Goal: Task Accomplishment & Management: Complete application form

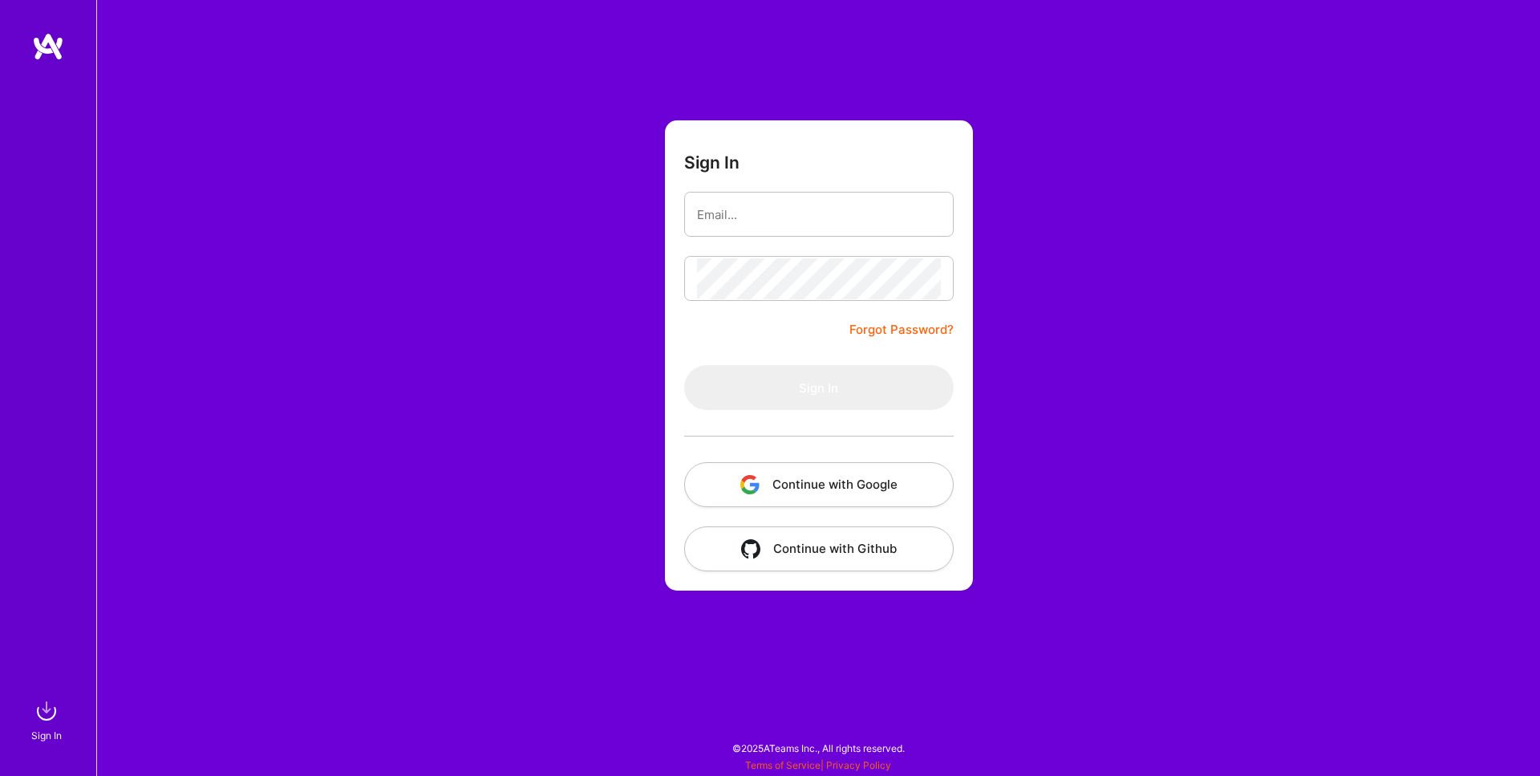
click at [873, 481] on button "Continue with Google" at bounding box center [819, 484] width 270 height 45
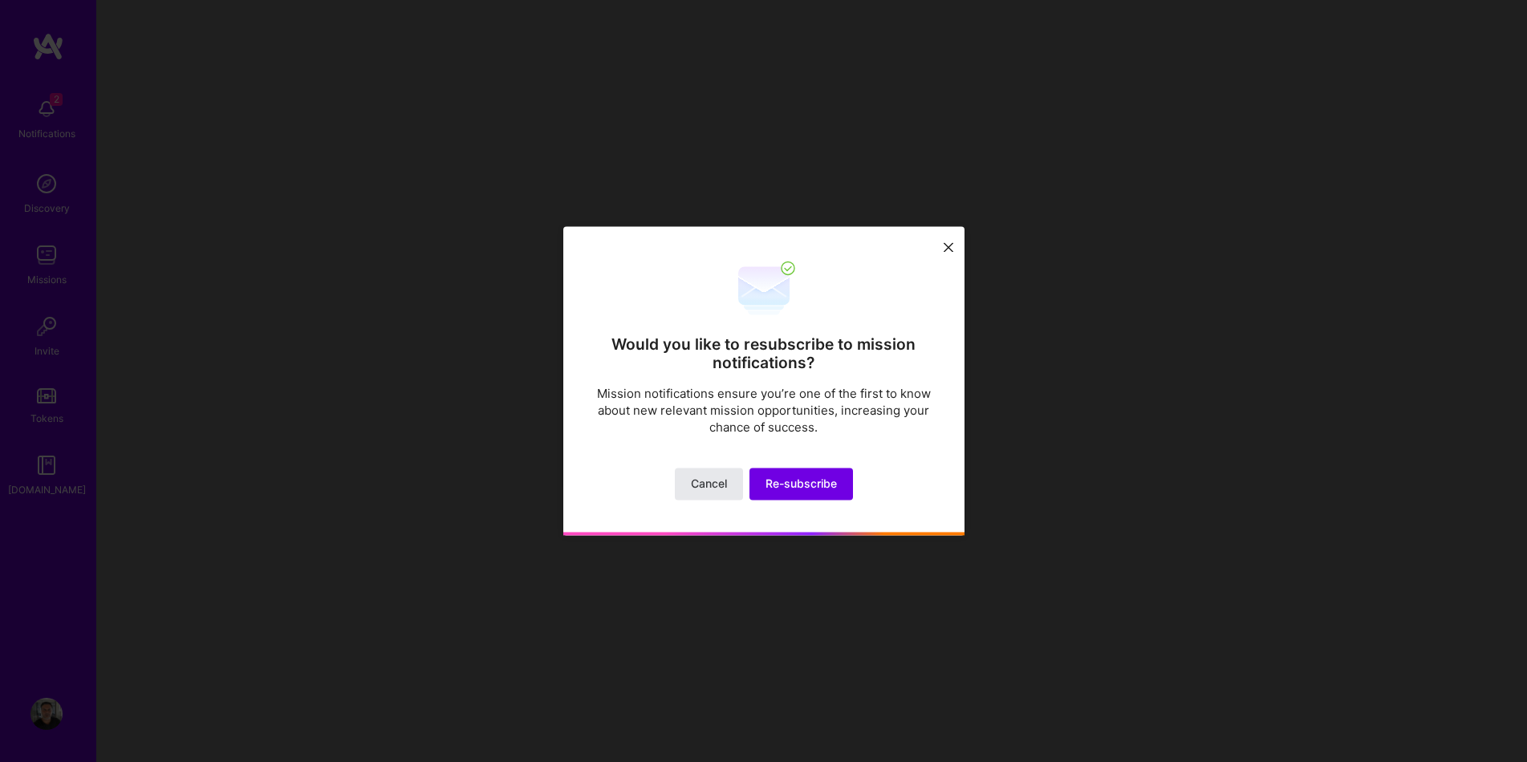
click at [706, 481] on span "Cancel" at bounding box center [709, 485] width 36 height 16
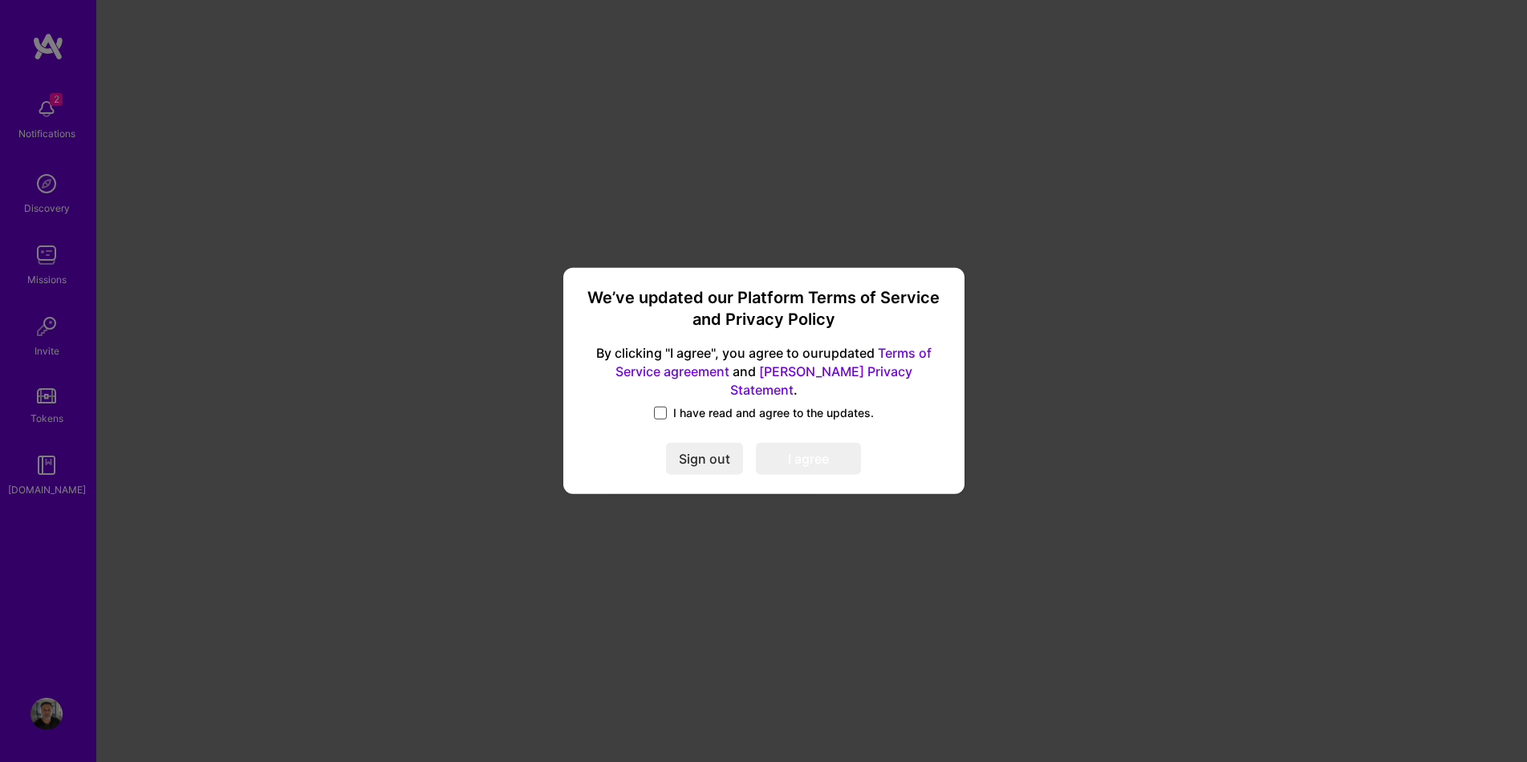
click at [664, 407] on span at bounding box center [660, 413] width 13 height 13
click at [0, 0] on input "I have read and agree to the updates." at bounding box center [0, 0] width 0 height 0
click at [803, 452] on button "I agree" at bounding box center [808, 460] width 105 height 32
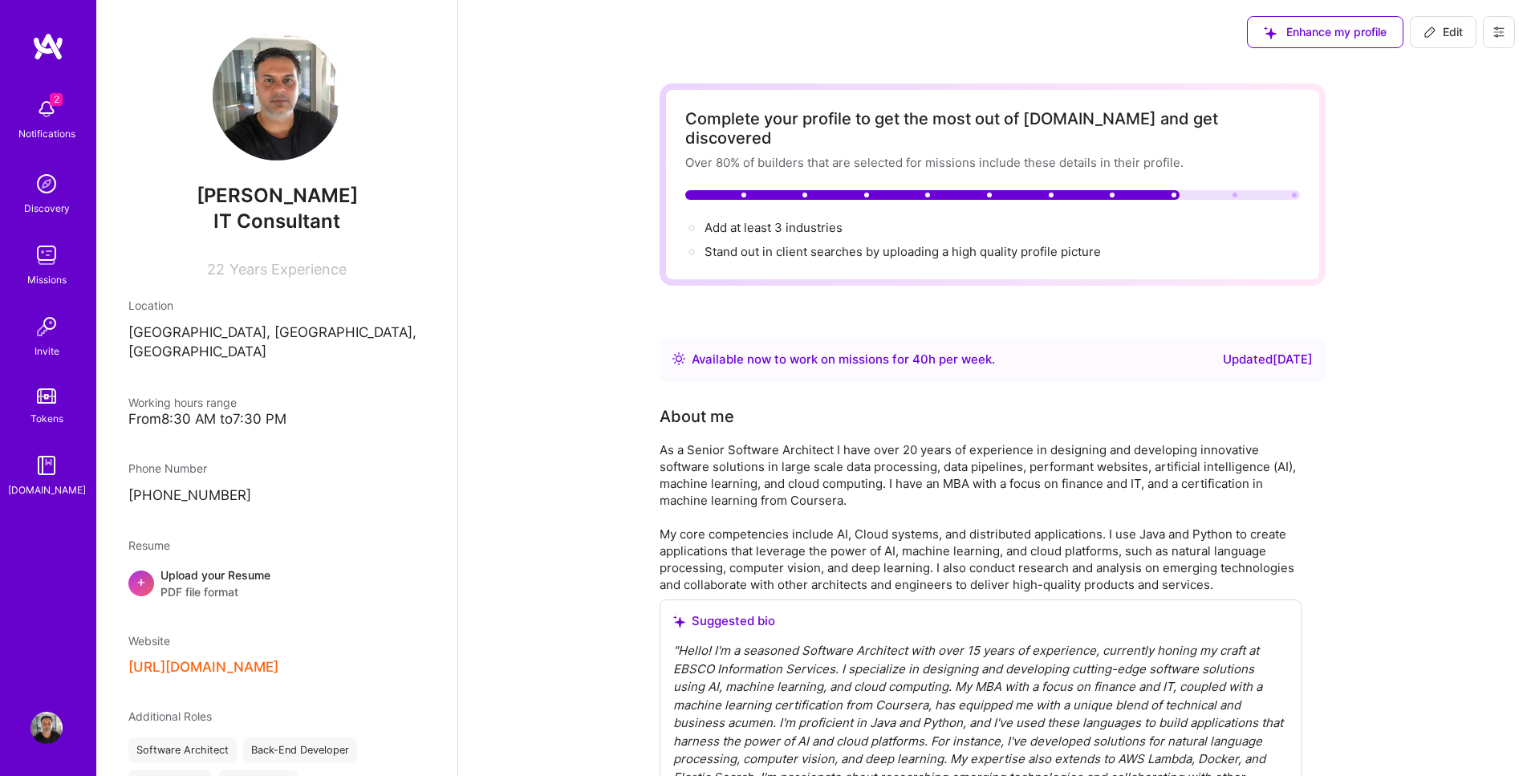
click at [1446, 36] on span "Edit" at bounding box center [1442, 32] width 39 height 16
select select "US"
select select "Right Now"
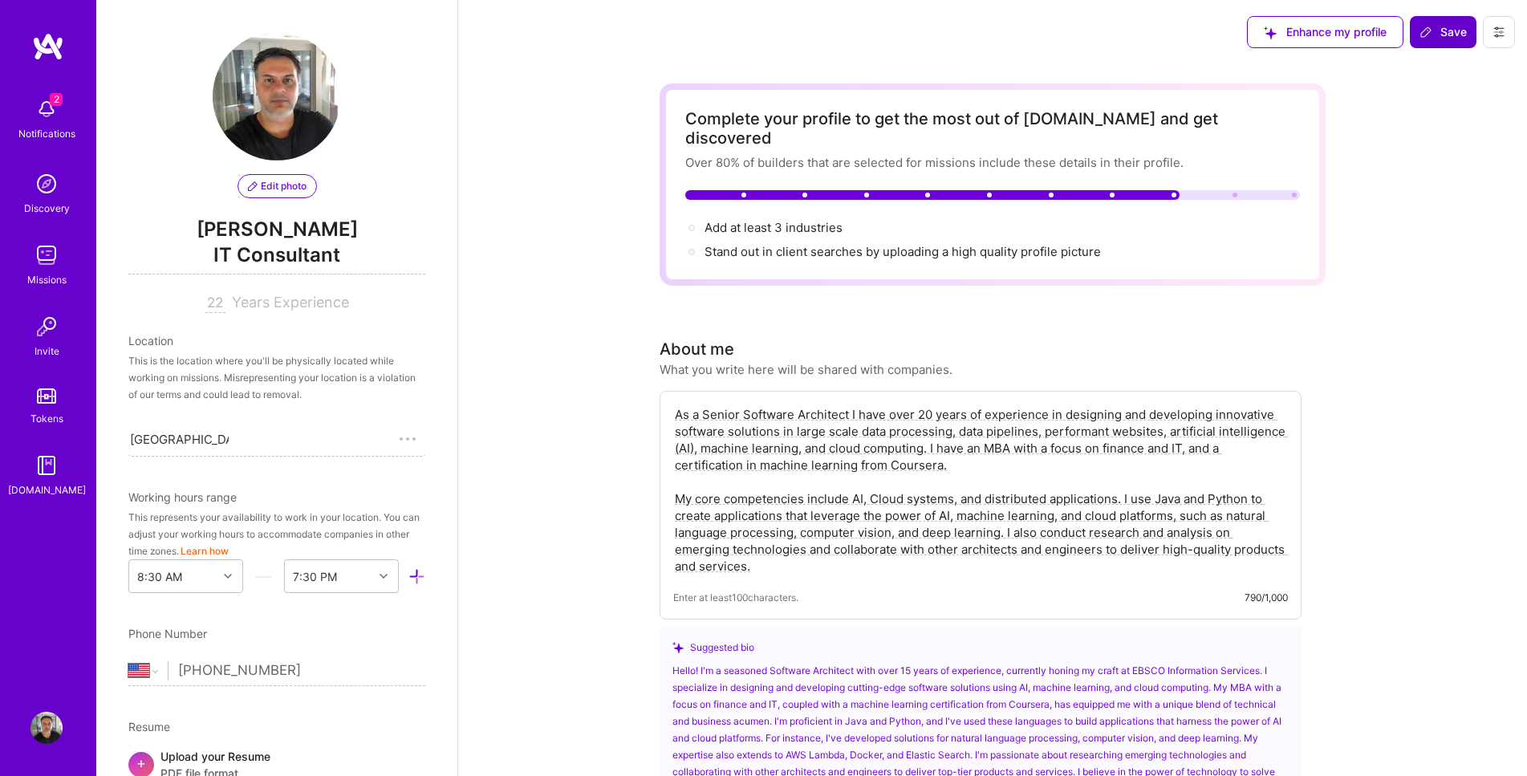
scroll to position [579, 0]
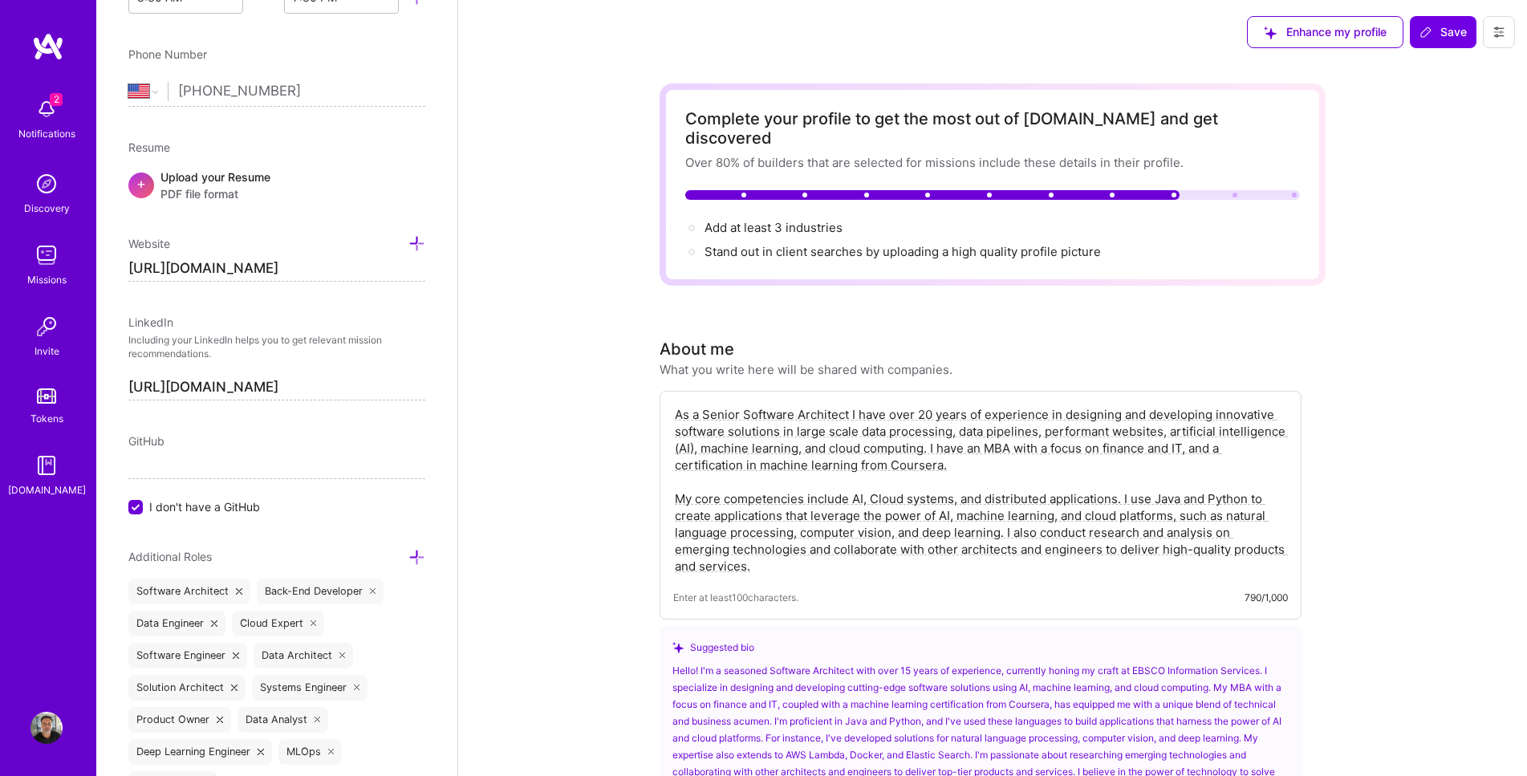
drag, startPoint x: 285, startPoint y: 269, endPoint x: 34, endPoint y: 241, distance: 251.8
click at [128, 256] on input "https://www.aigur.us/" at bounding box center [276, 269] width 297 height 26
type input "https://www.precisedraft.ai"
click at [145, 185] on span "+" at bounding box center [141, 183] width 10 height 17
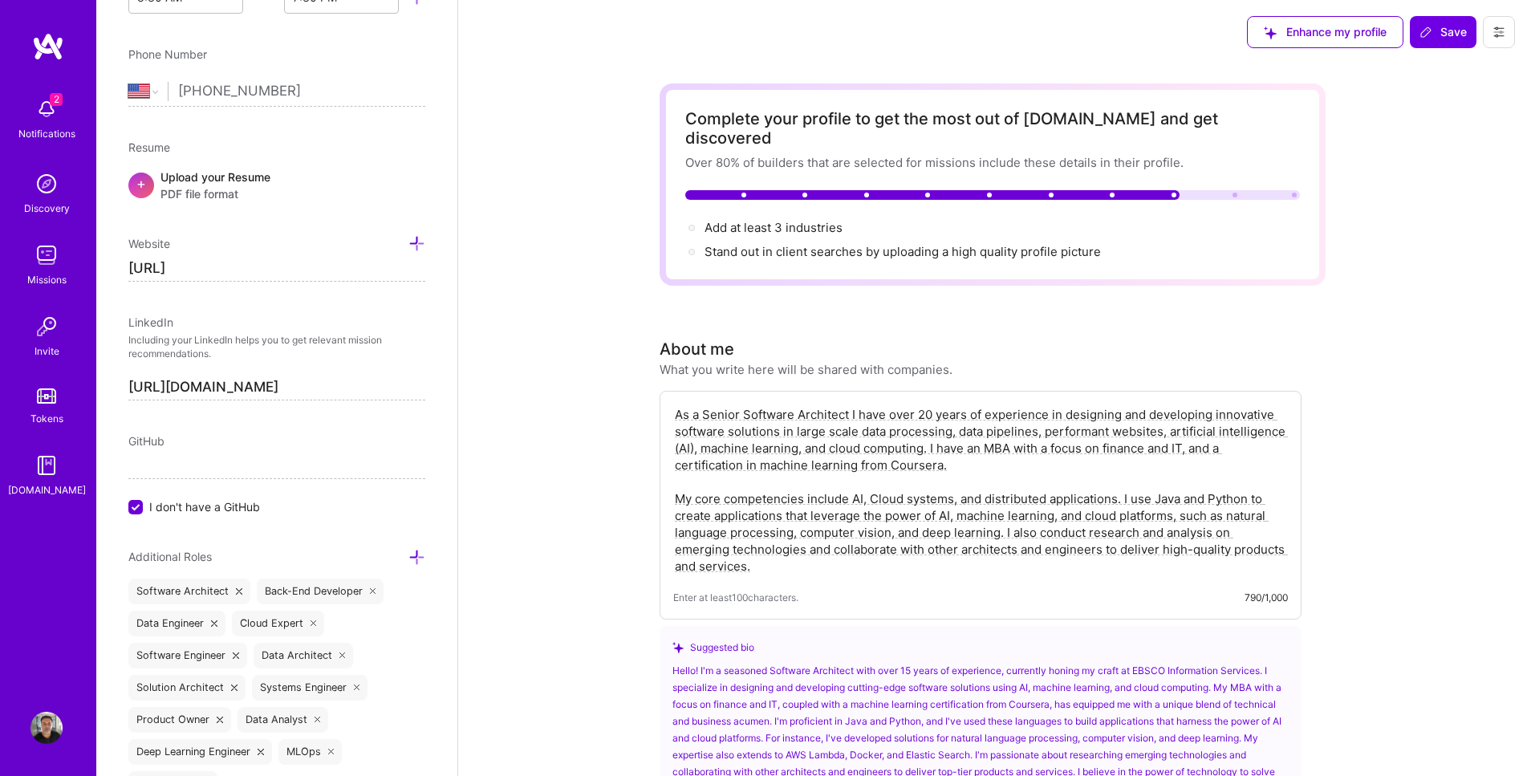
click at [143, 189] on span "+" at bounding box center [141, 183] width 10 height 17
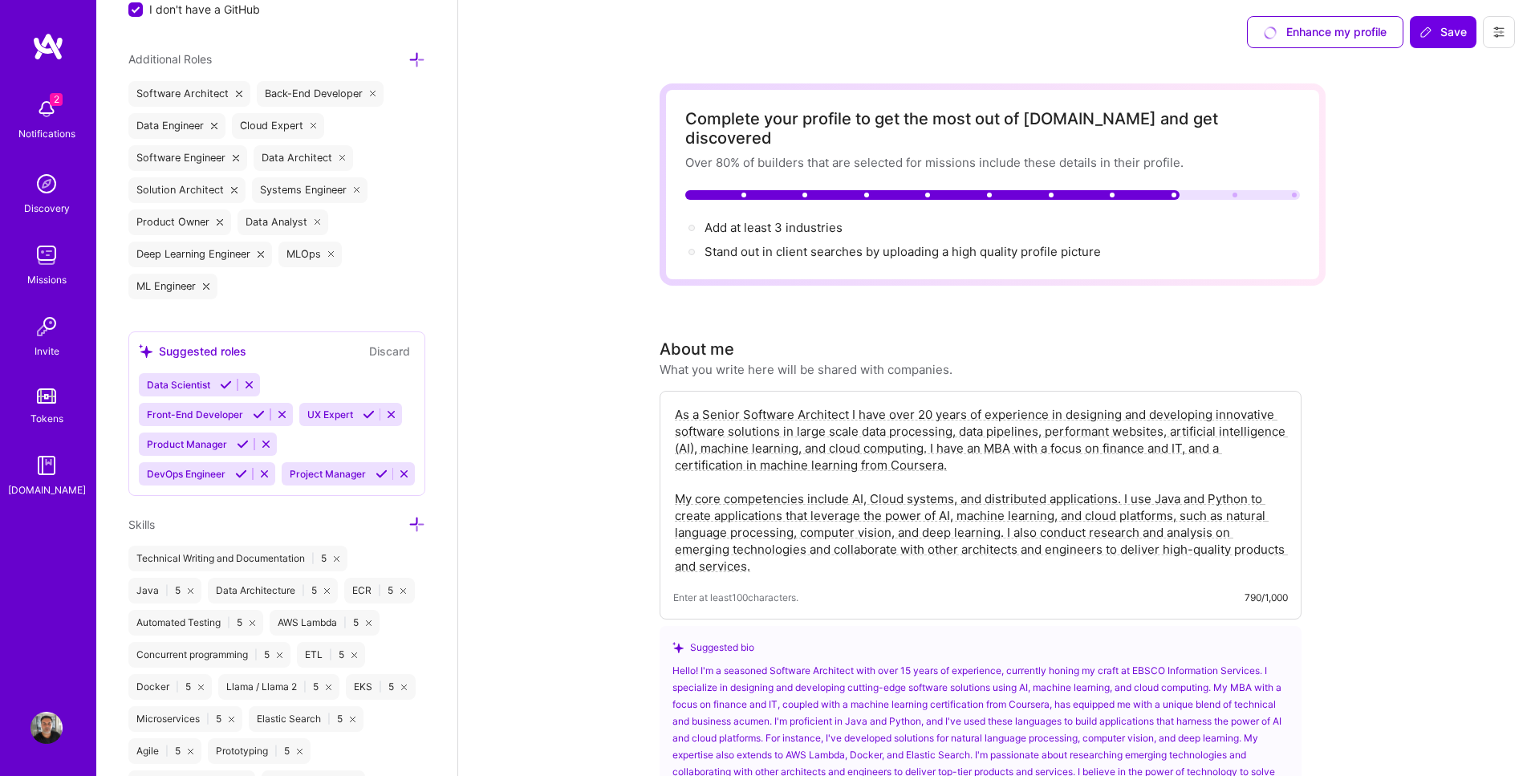
scroll to position [1097, 0]
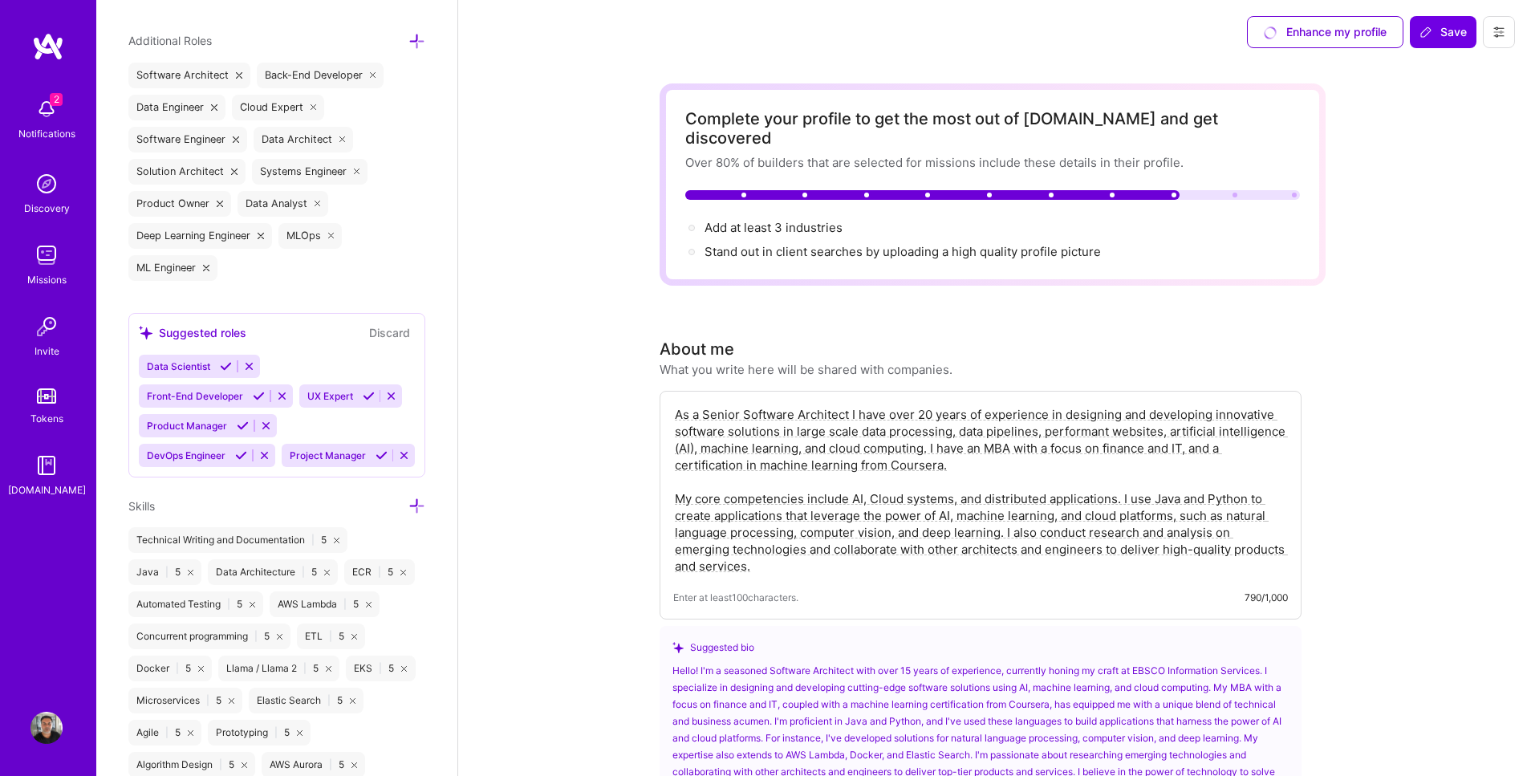
click at [248, 363] on icon at bounding box center [249, 366] width 12 height 12
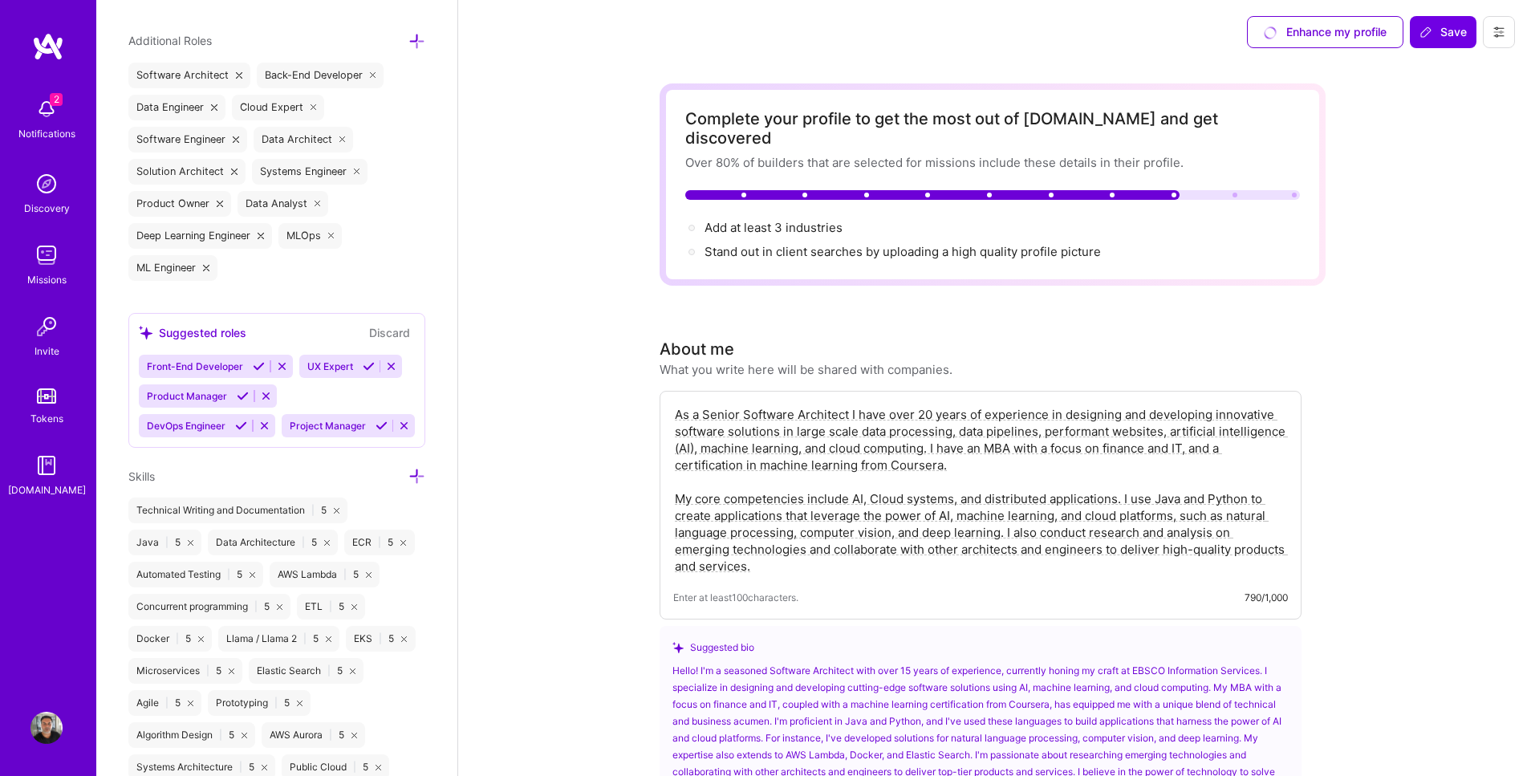
click at [276, 369] on icon at bounding box center [282, 366] width 12 height 12
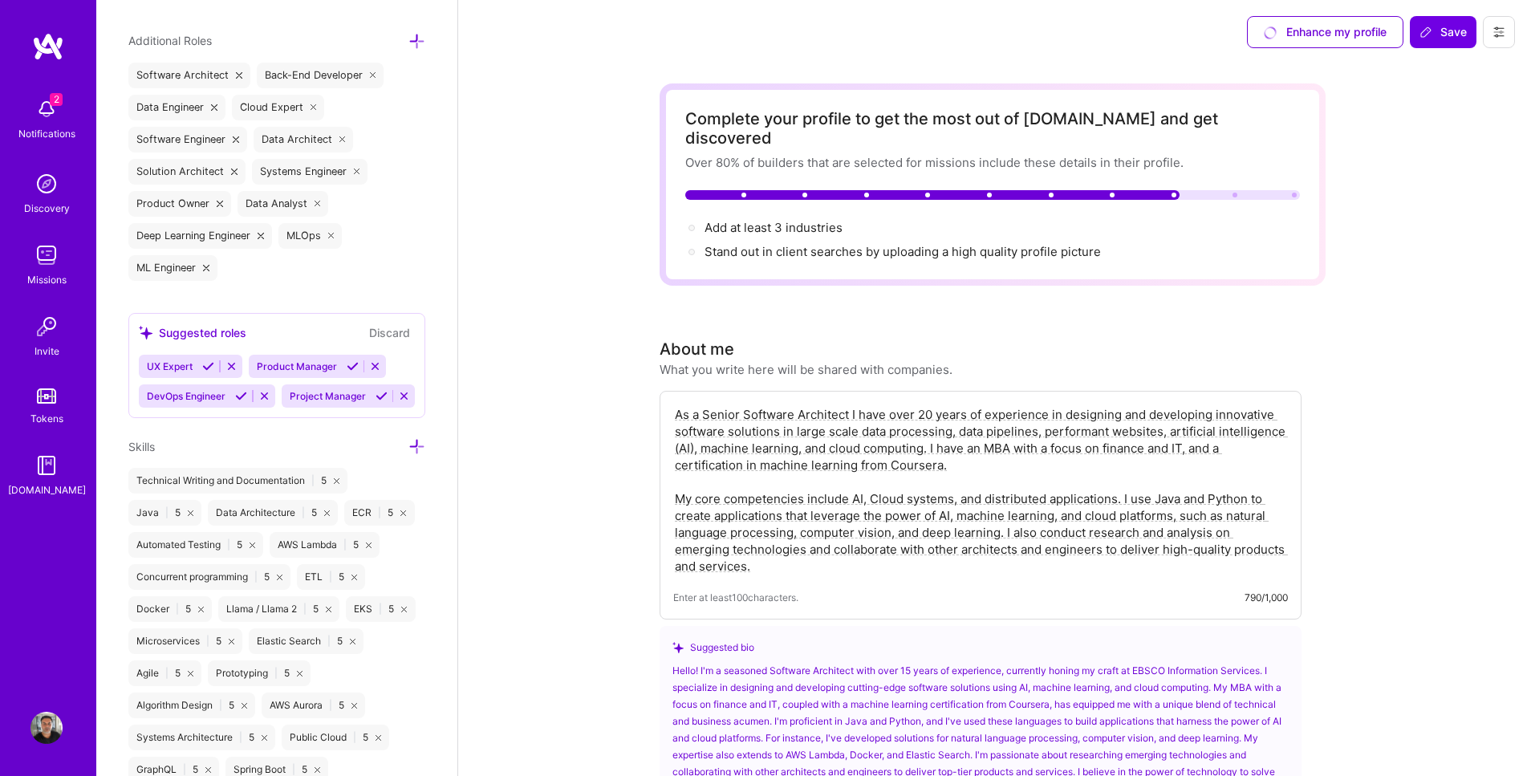
click at [228, 366] on icon at bounding box center [231, 366] width 12 height 12
click at [262, 362] on icon at bounding box center [266, 366] width 12 height 12
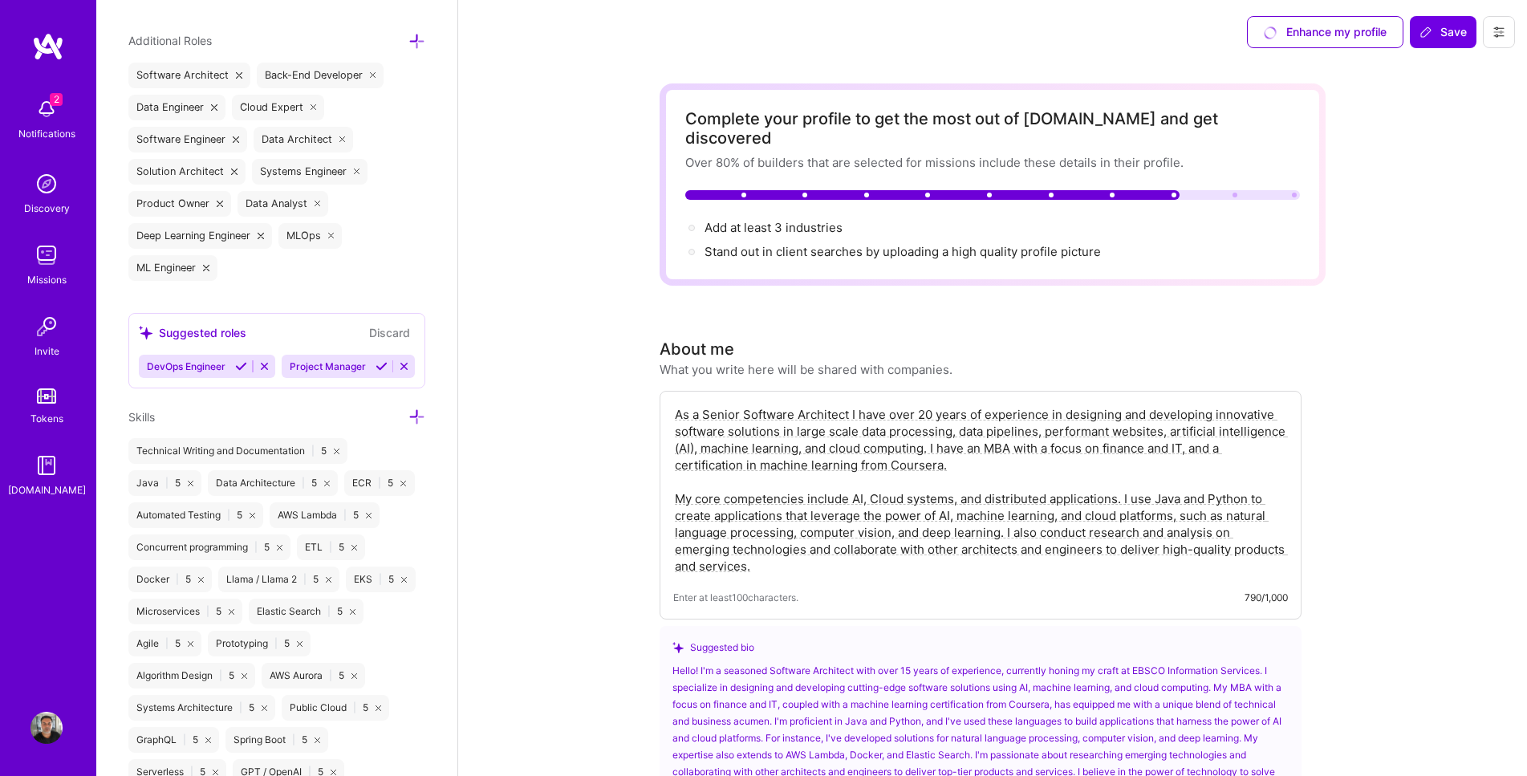
click at [262, 362] on icon at bounding box center [264, 366] width 12 height 12
click at [262, 362] on button at bounding box center [262, 366] width 22 height 14
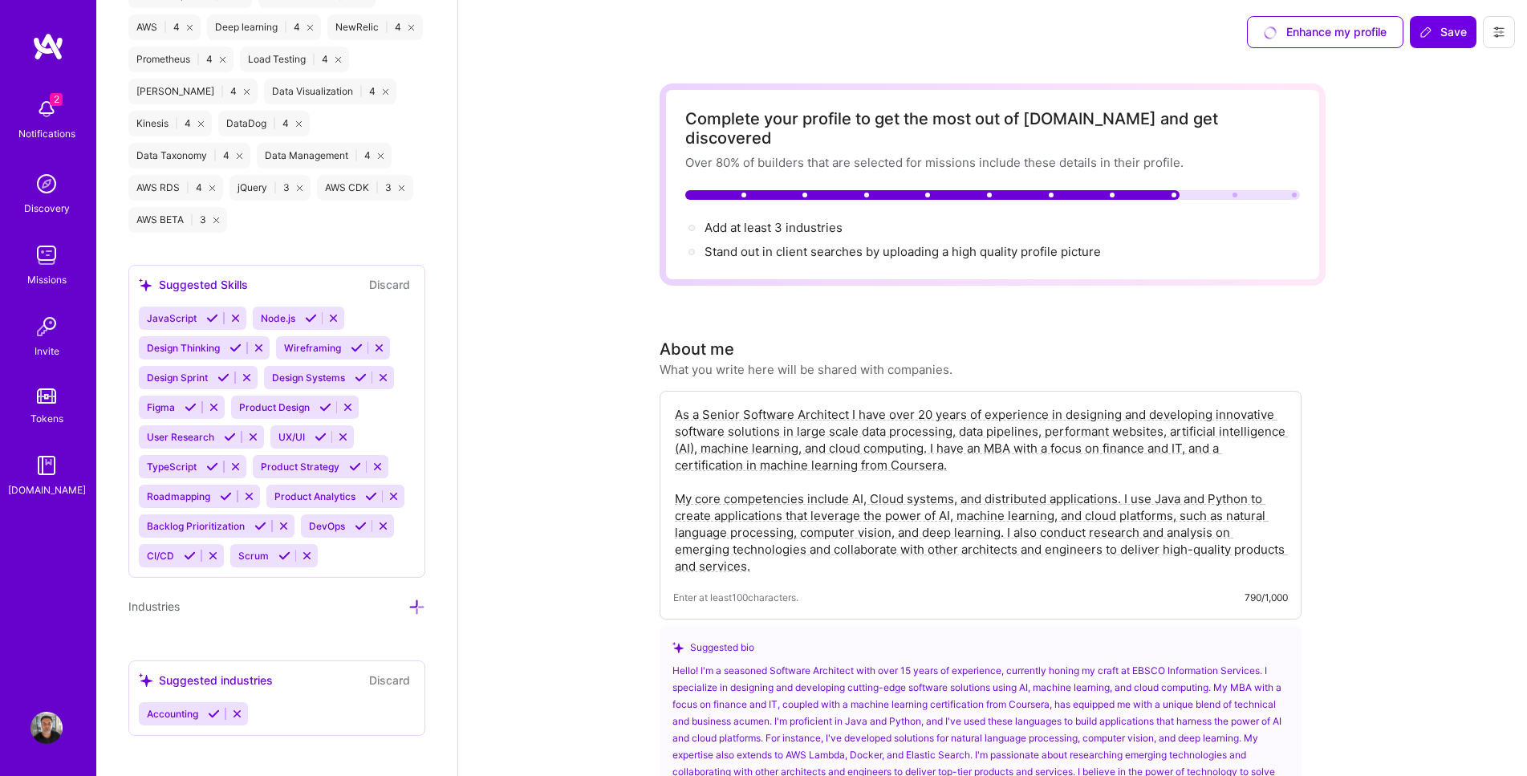
scroll to position [2400, 0]
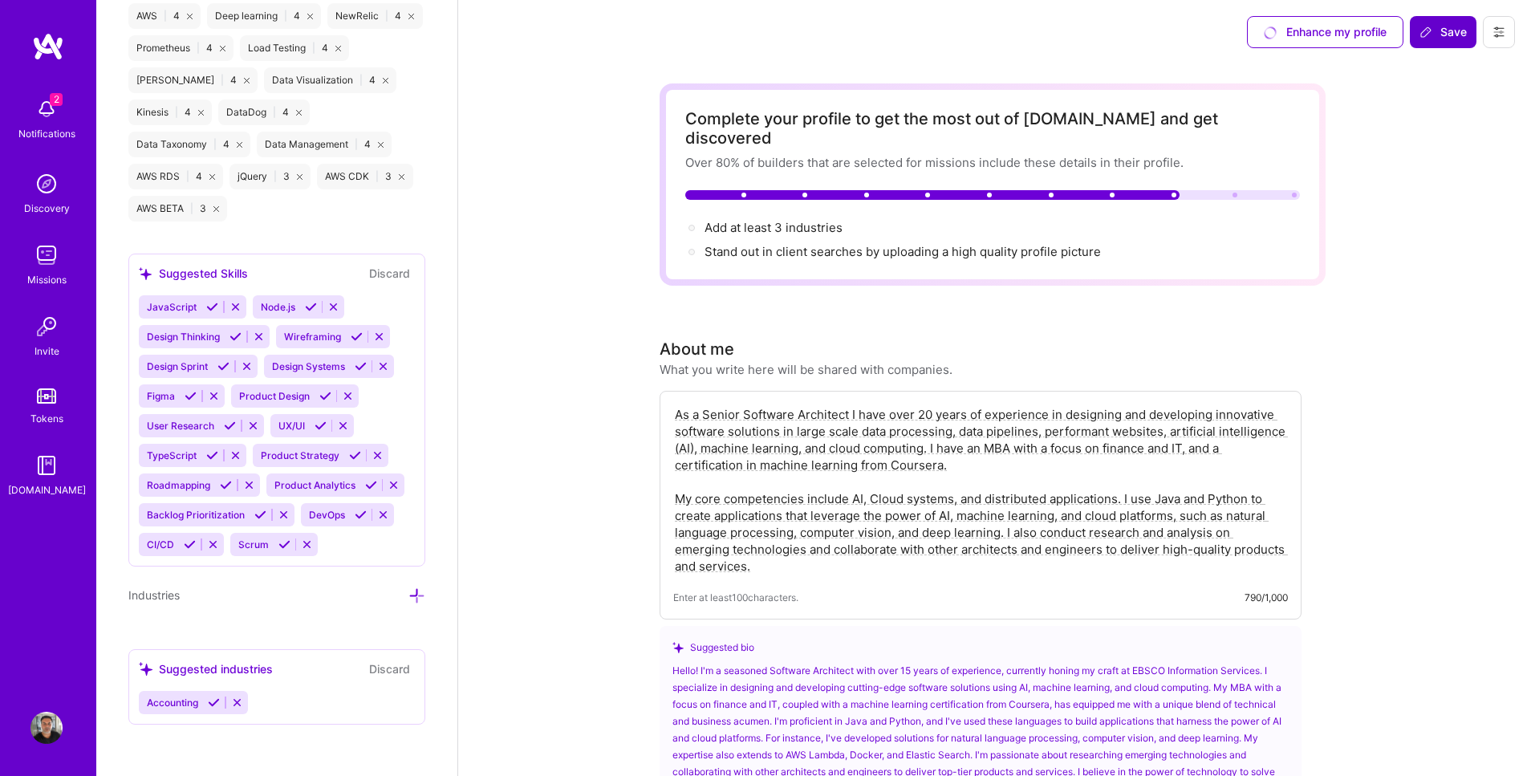
click at [1454, 32] on span "Save" at bounding box center [1442, 32] width 47 height 16
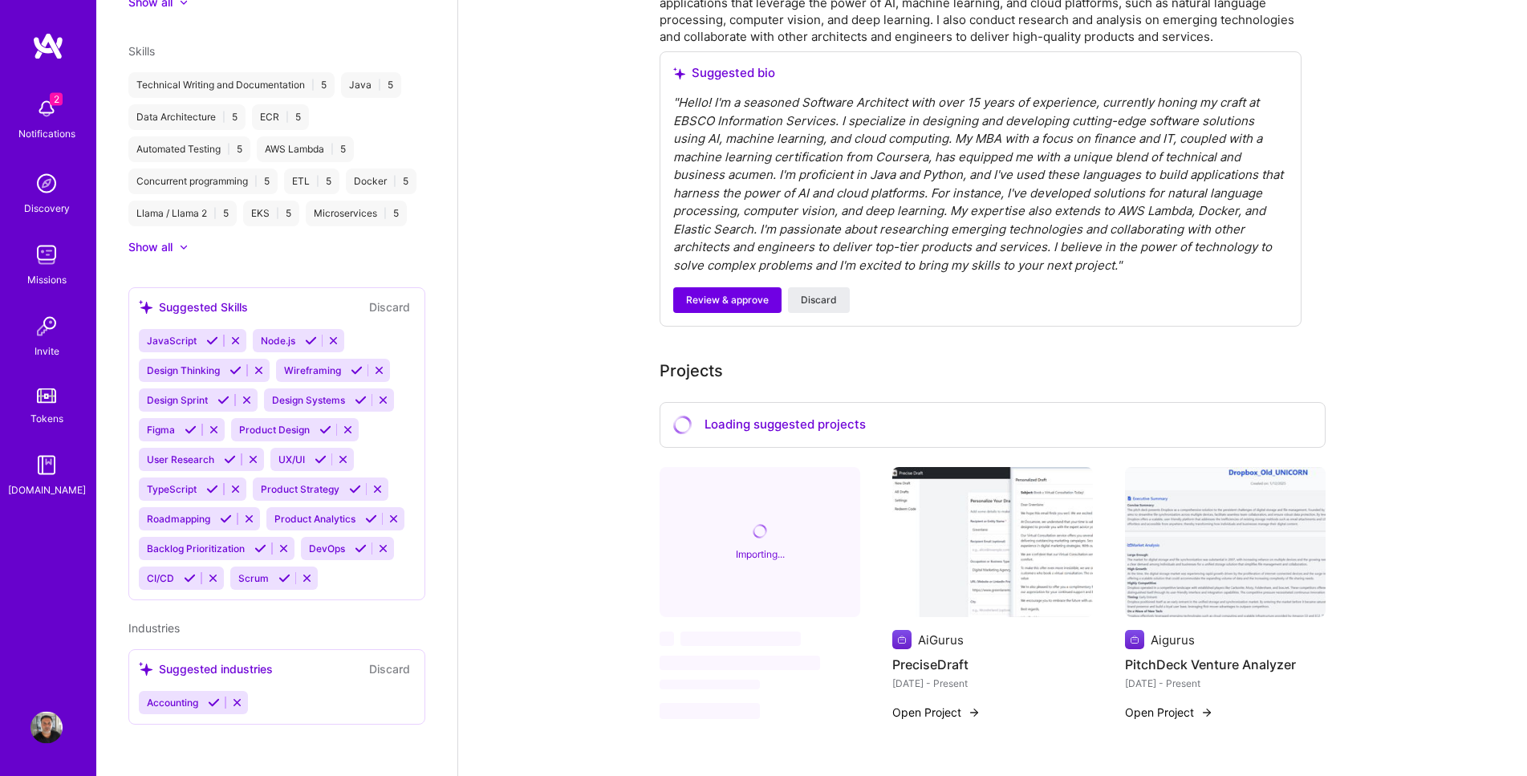
scroll to position [563, 0]
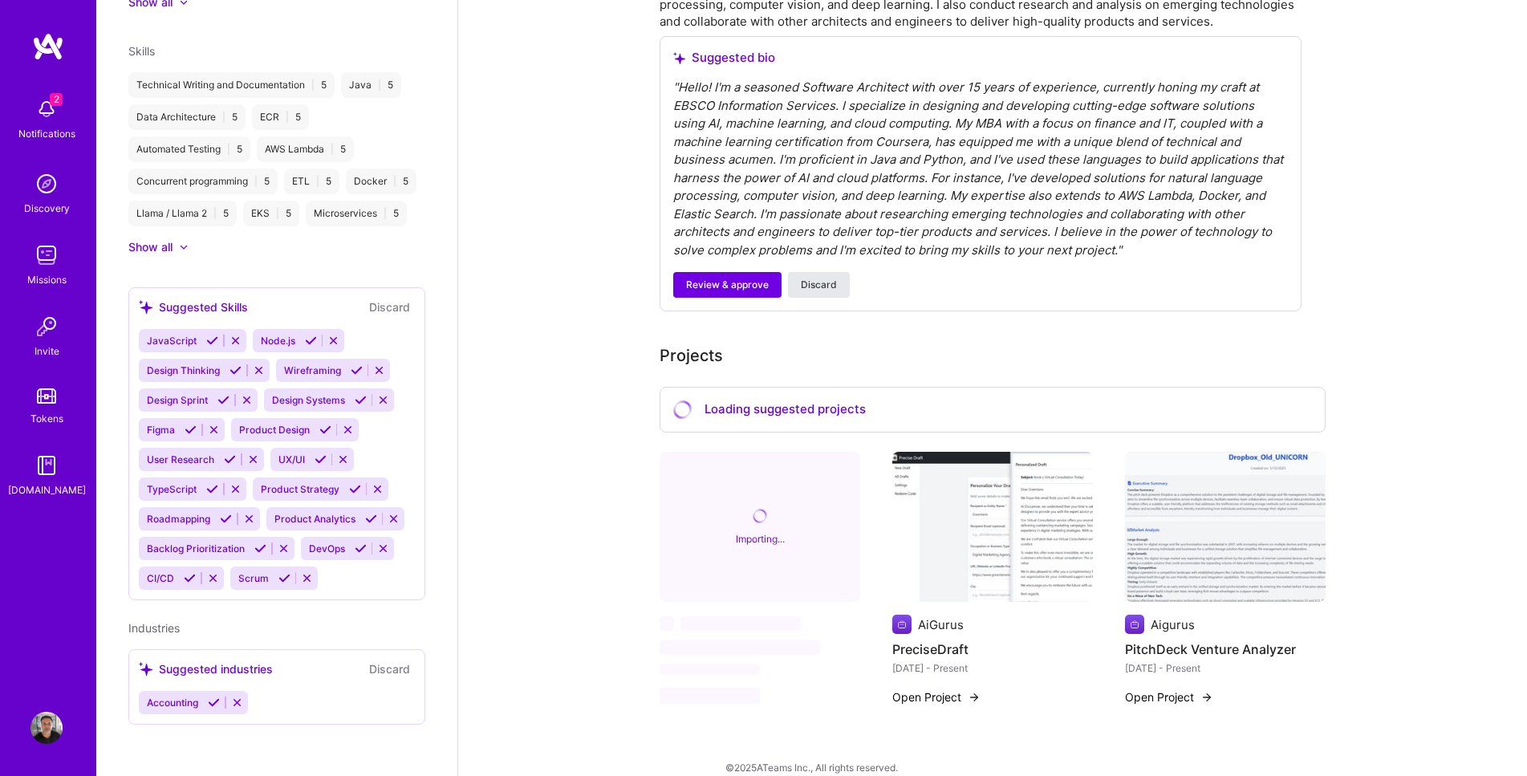
click at [829, 278] on span "Discard" at bounding box center [819, 285] width 36 height 14
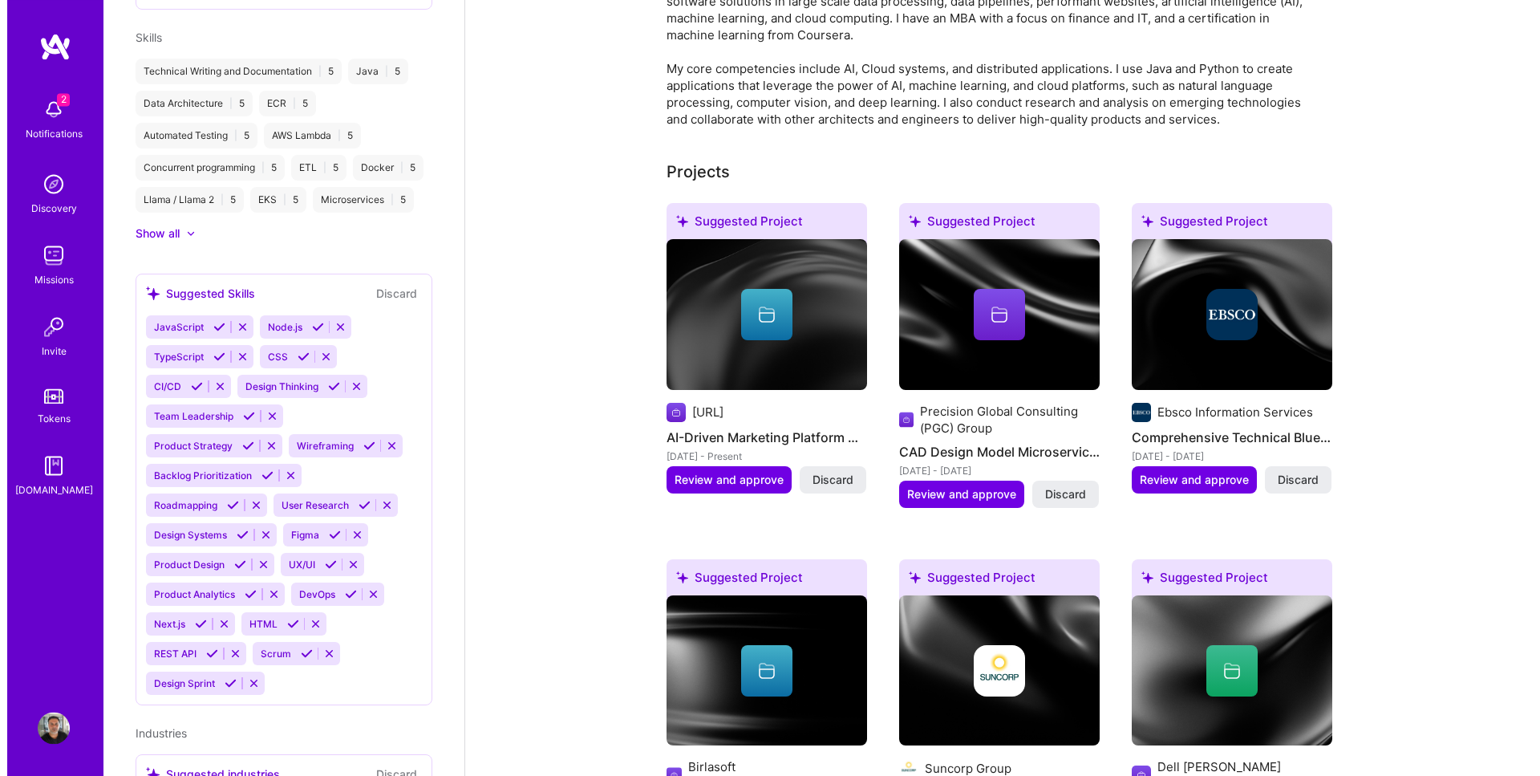
scroll to position [546, 0]
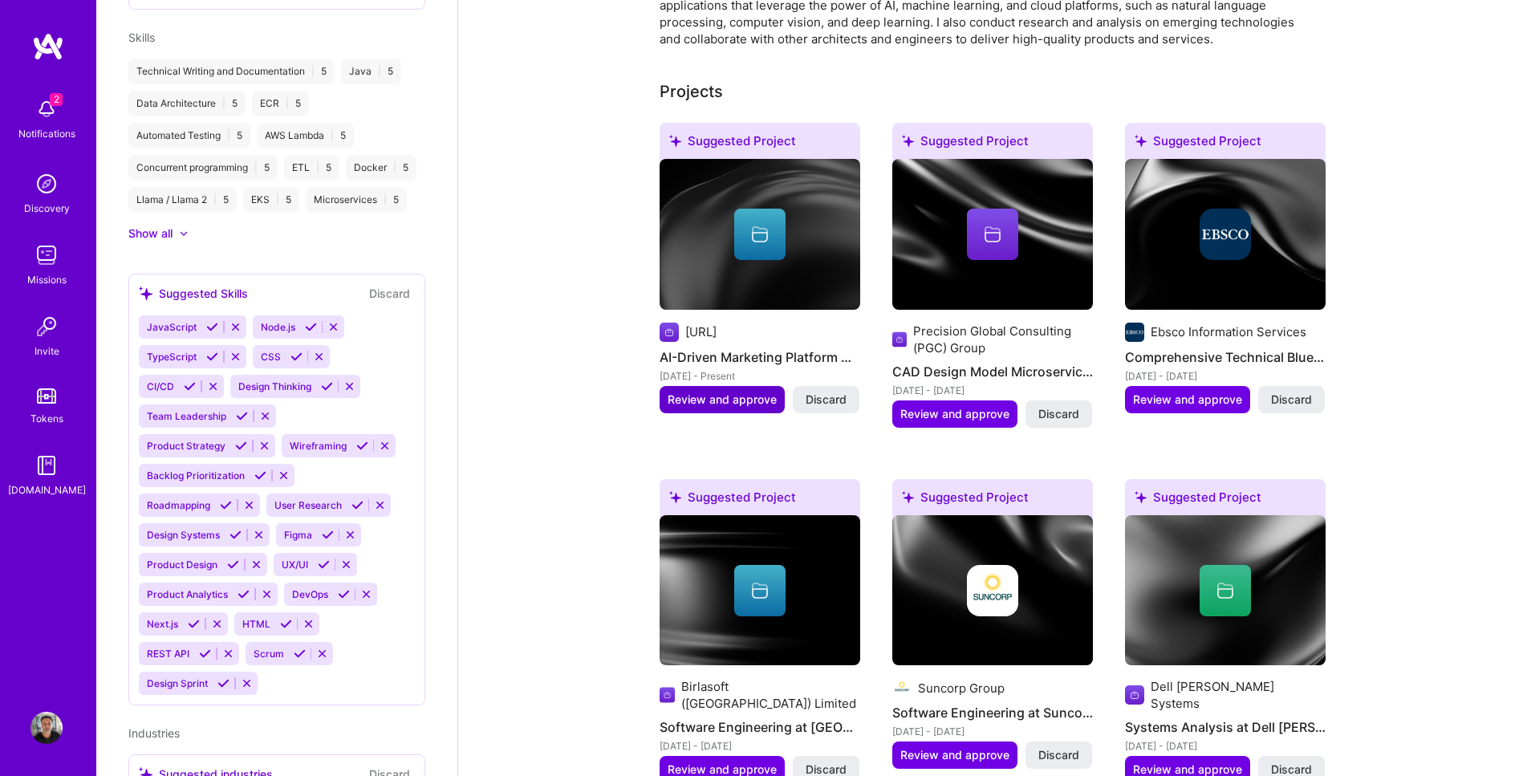
click at [725, 391] on span "Review and approve" at bounding box center [721, 399] width 109 height 16
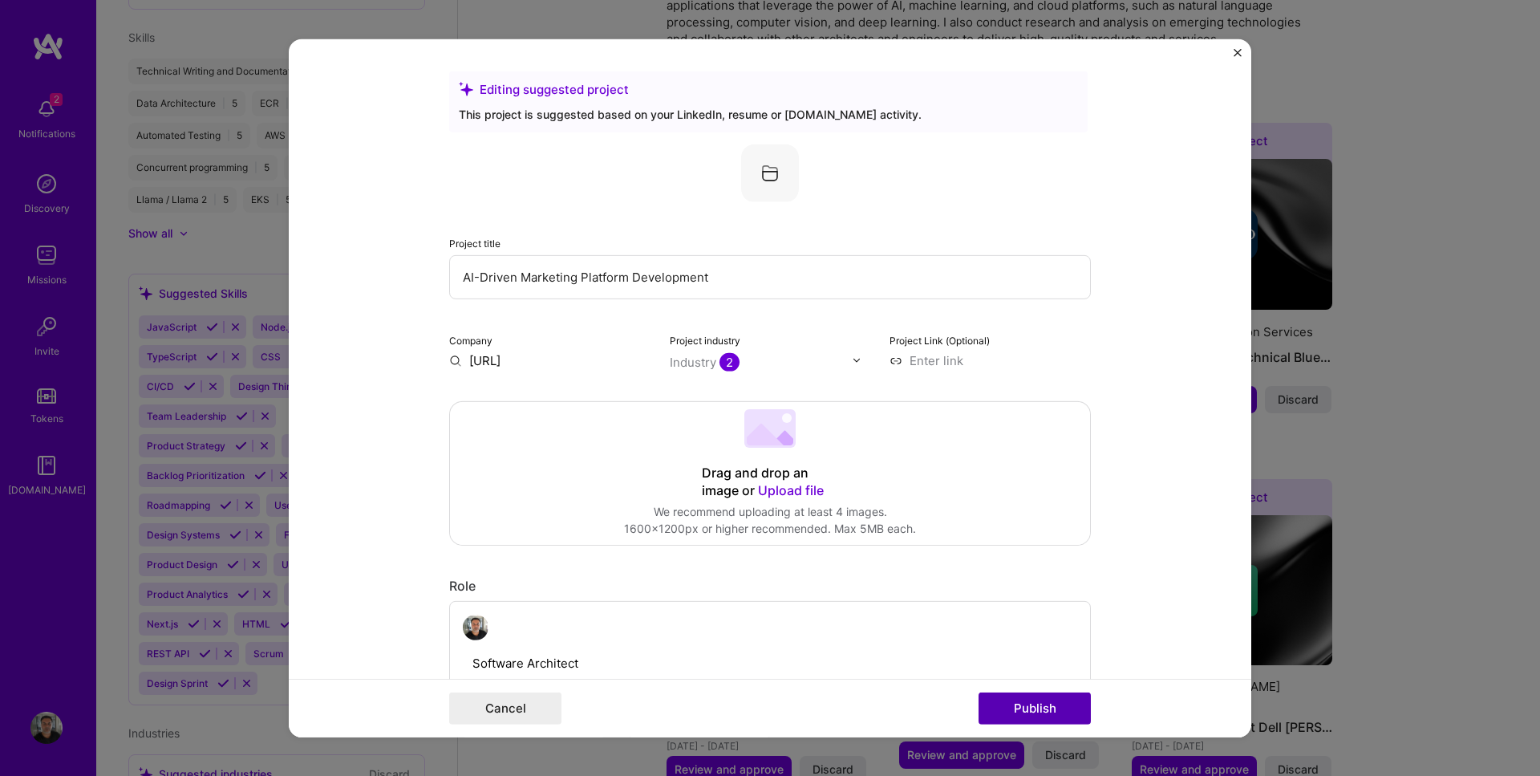
click at [1040, 713] on button "Publish" at bounding box center [1035, 708] width 112 height 32
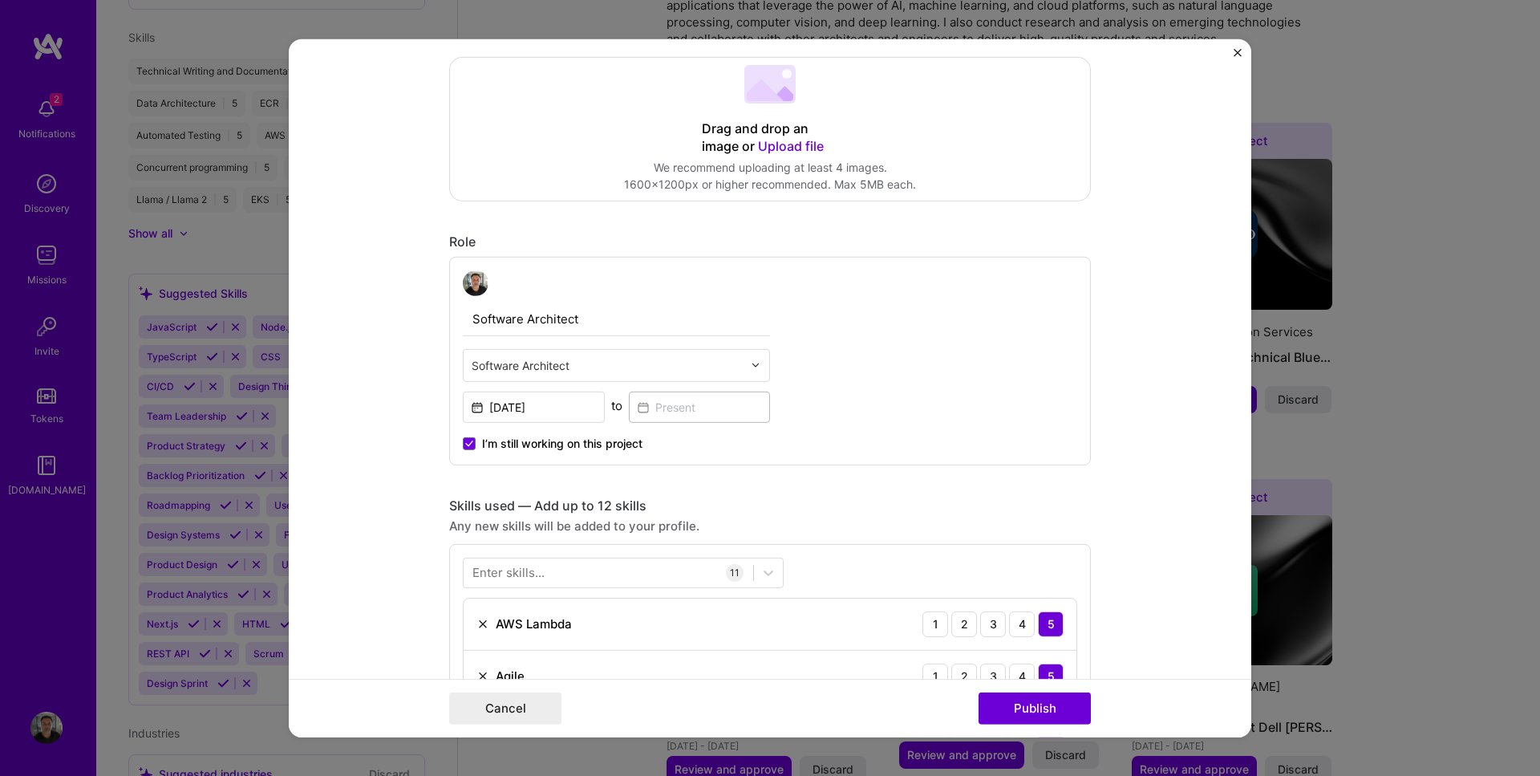
scroll to position [410, 0]
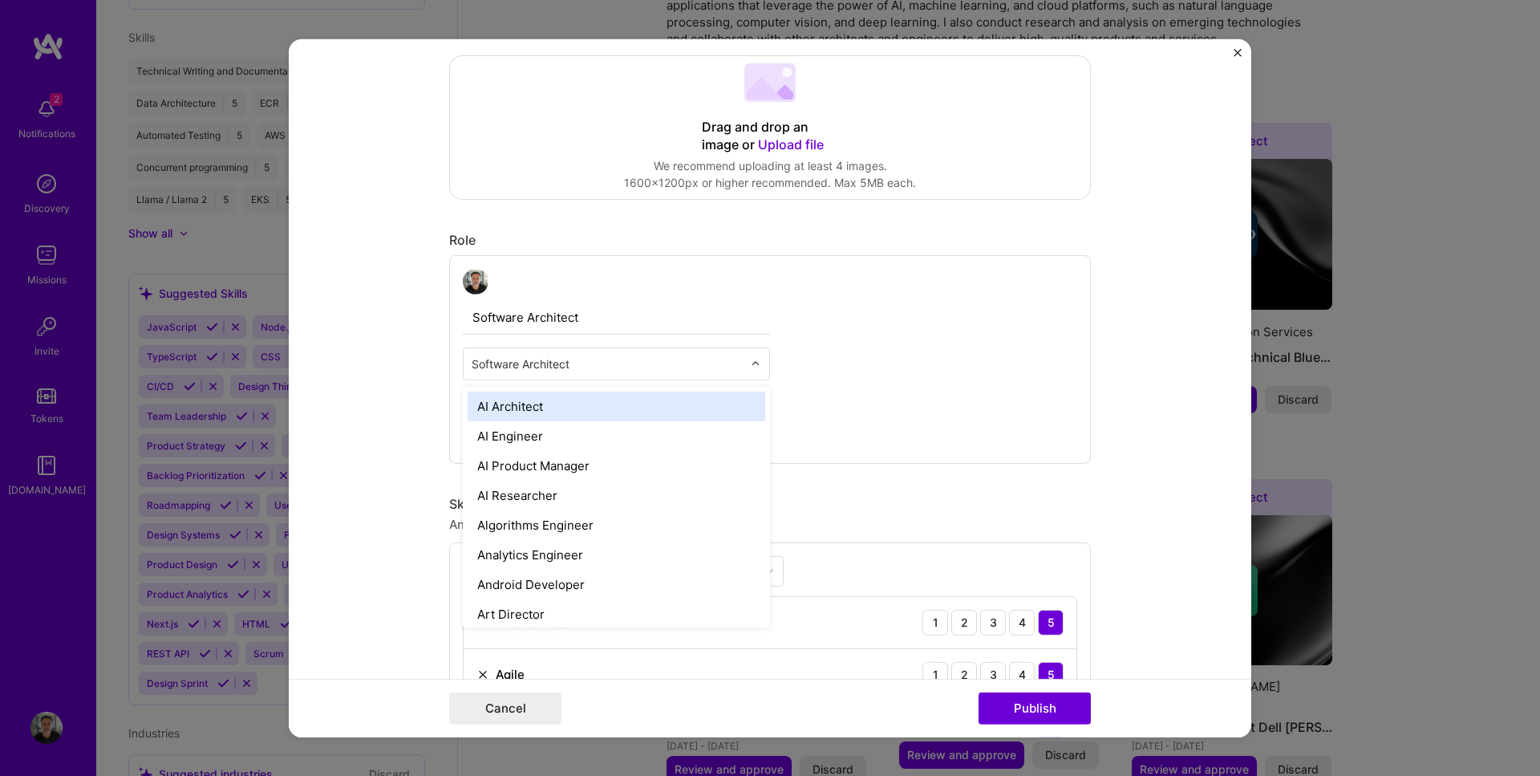
click at [757, 365] on div at bounding box center [760, 362] width 18 height 31
click at [817, 327] on div "Software Architect option AI Architect focused, 1 of 70. 69 results available. …" at bounding box center [770, 358] width 642 height 209
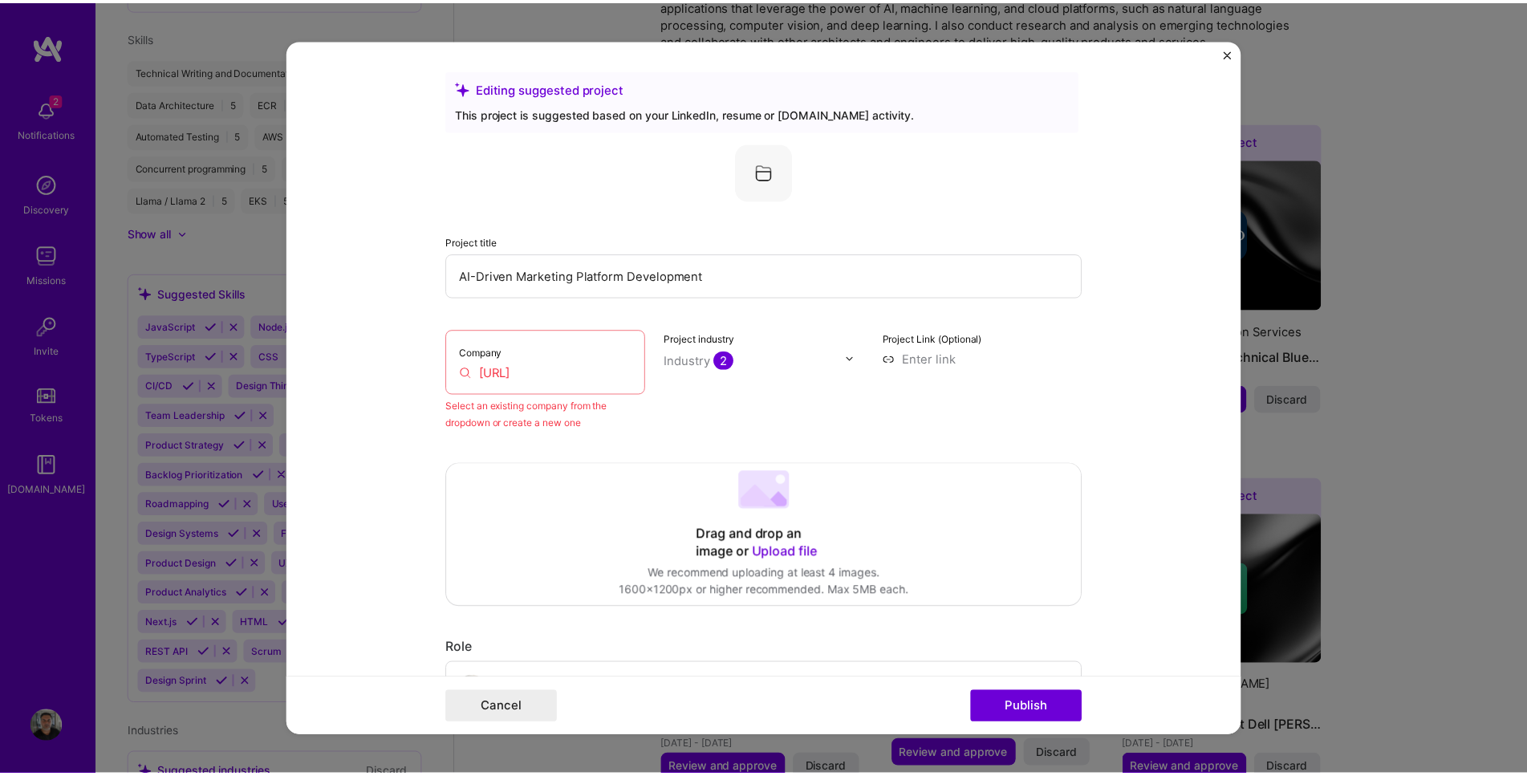
scroll to position [0, 0]
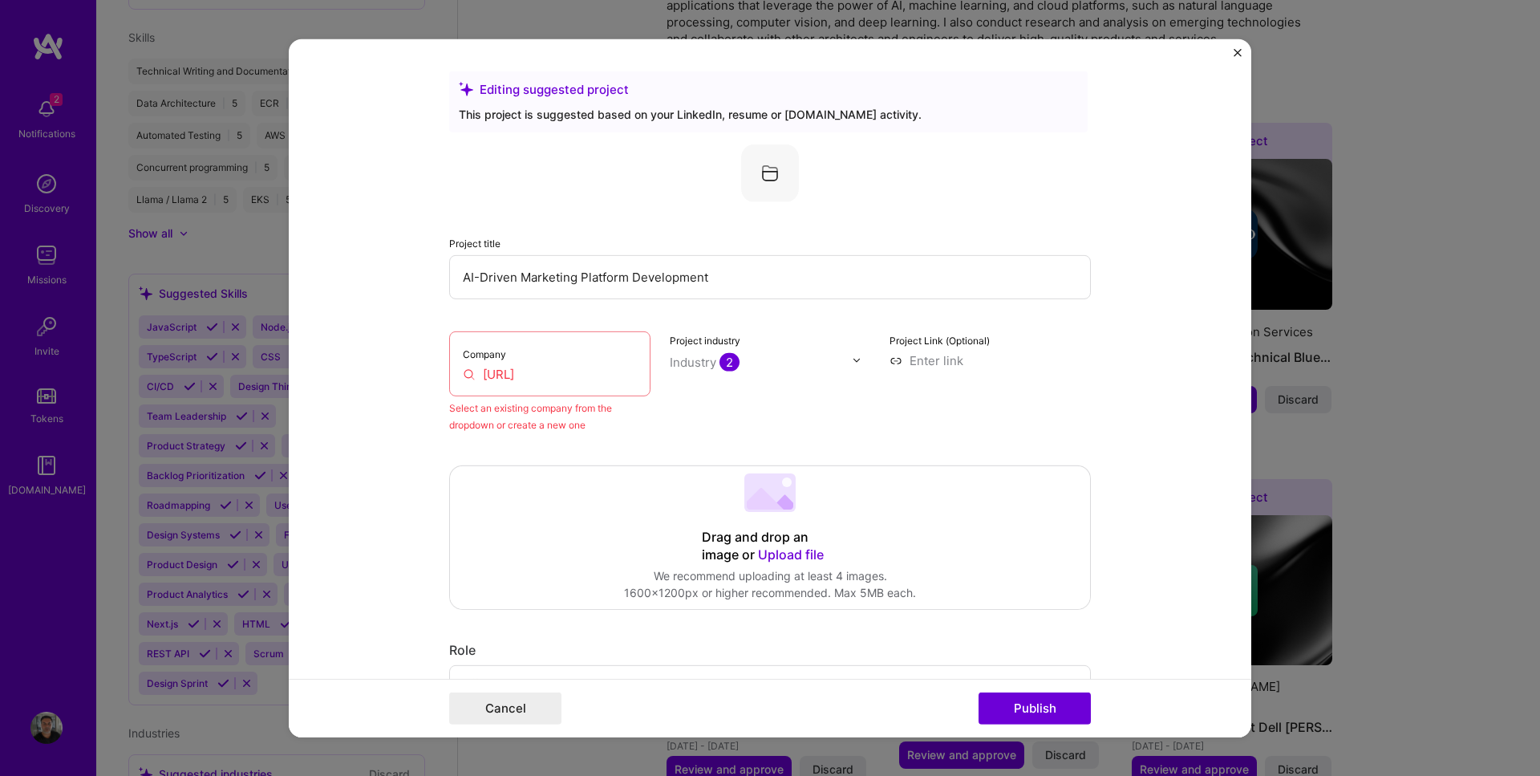
click at [565, 366] on input "[URL]" at bounding box center [550, 373] width 174 height 17
click at [540, 702] on button "Cancel" at bounding box center [505, 708] width 112 height 32
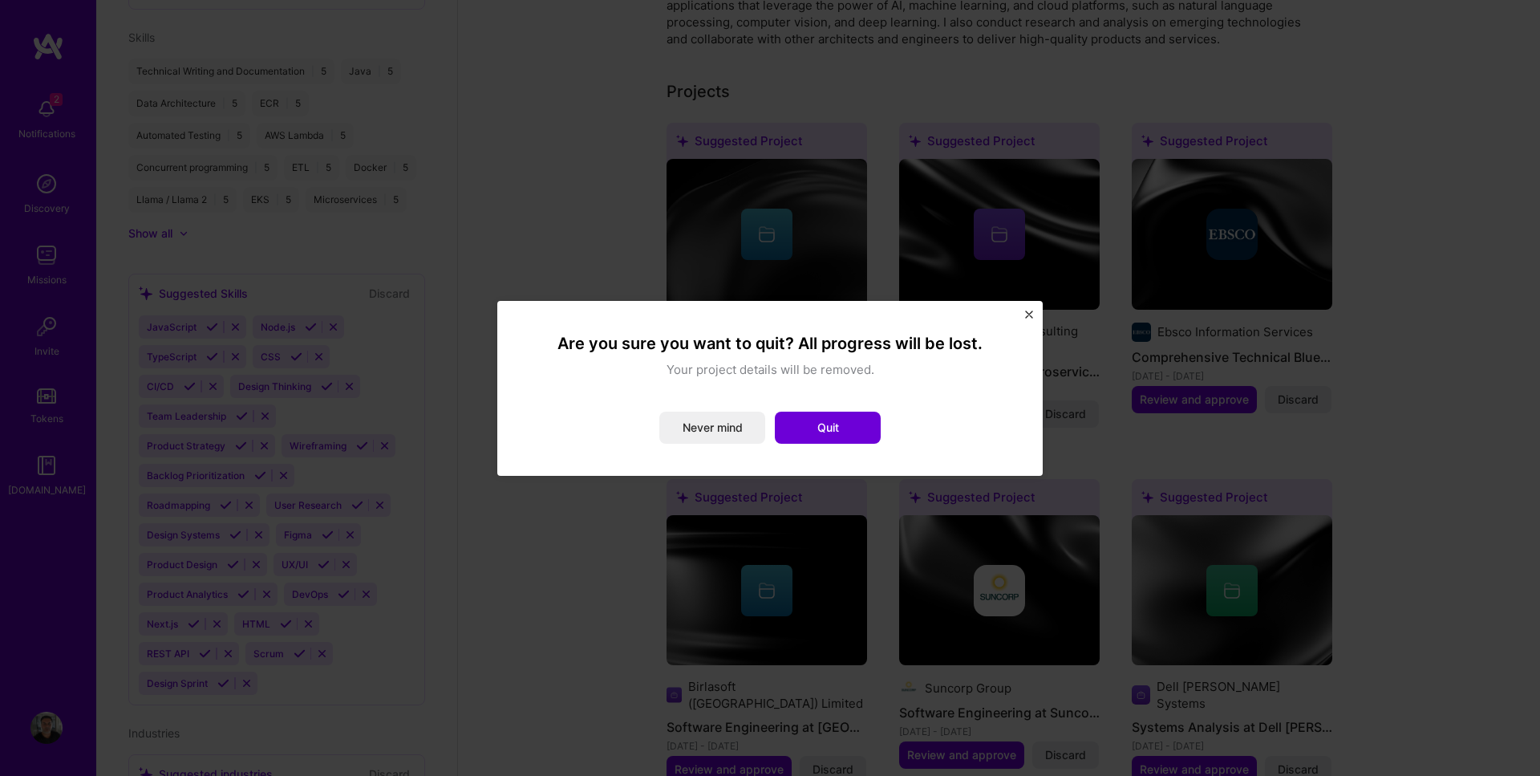
click at [1026, 314] on img "Close" at bounding box center [1029, 314] width 8 height 8
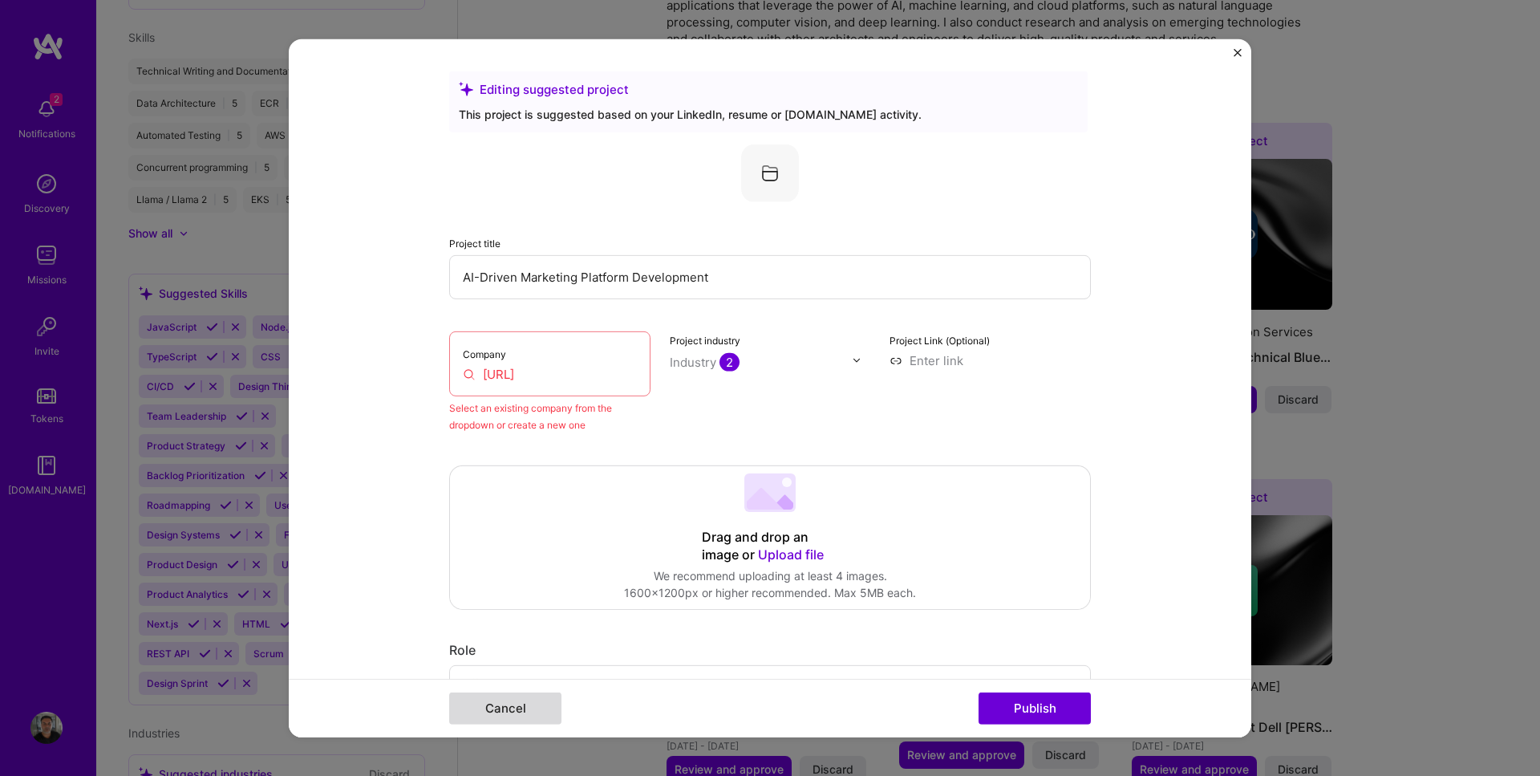
click at [512, 705] on button "Cancel" at bounding box center [505, 708] width 112 height 32
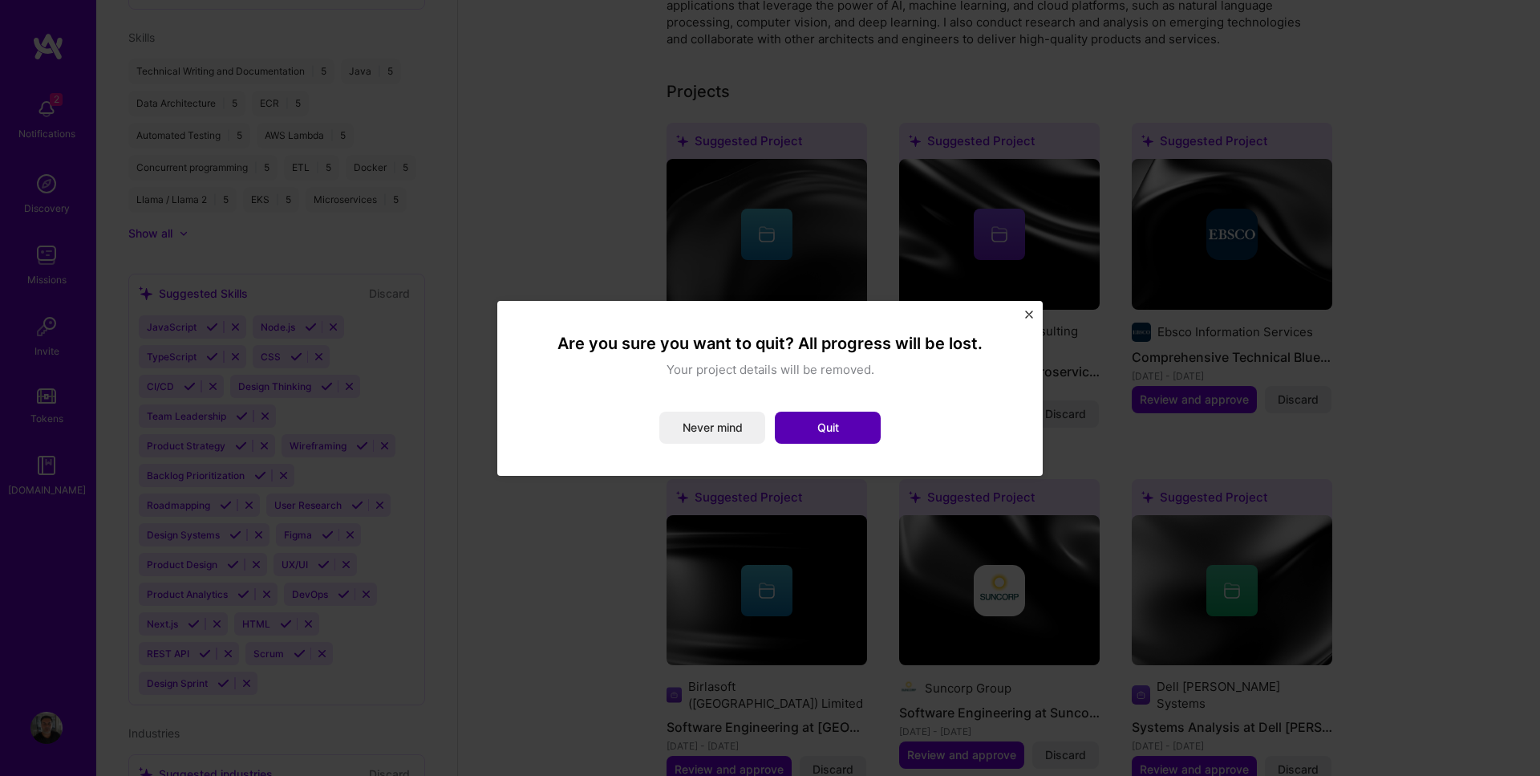
click at [864, 431] on button "Quit" at bounding box center [828, 428] width 106 height 32
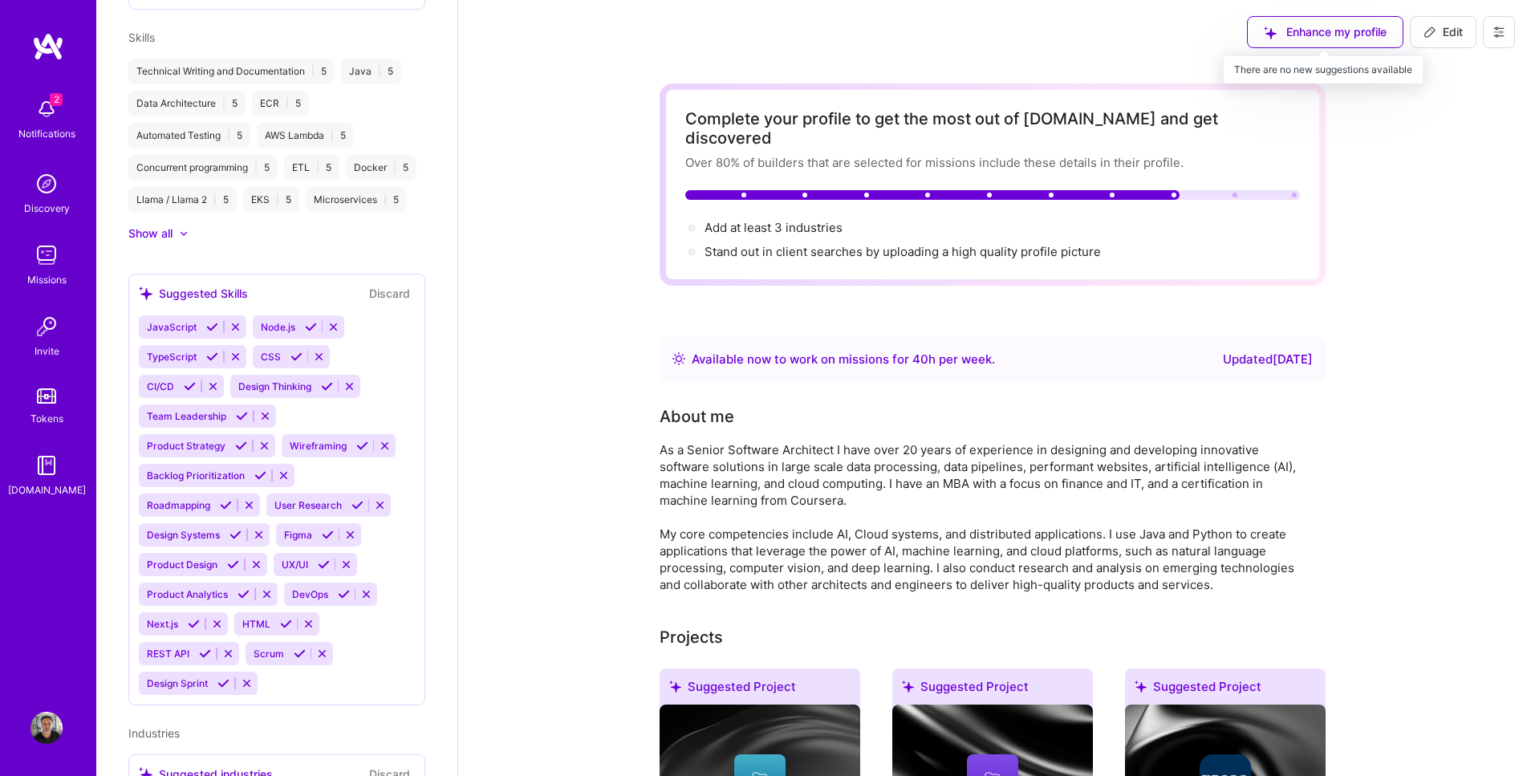
click at [1362, 30] on div "Enhance my profile" at bounding box center [1325, 32] width 156 height 32
click at [1446, 30] on span "Edit" at bounding box center [1442, 32] width 39 height 16
select select "US"
select select "Right Now"
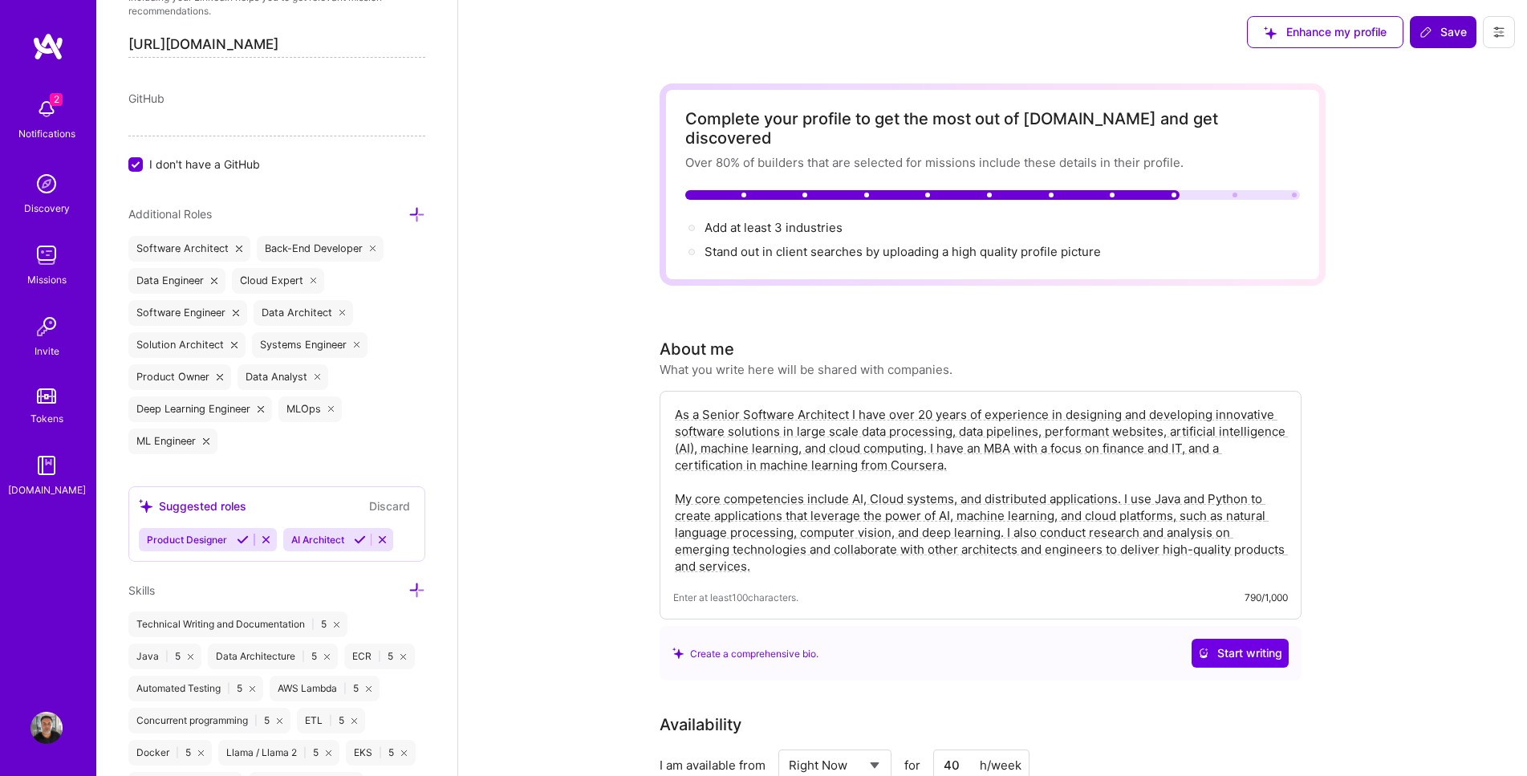
scroll to position [581, 0]
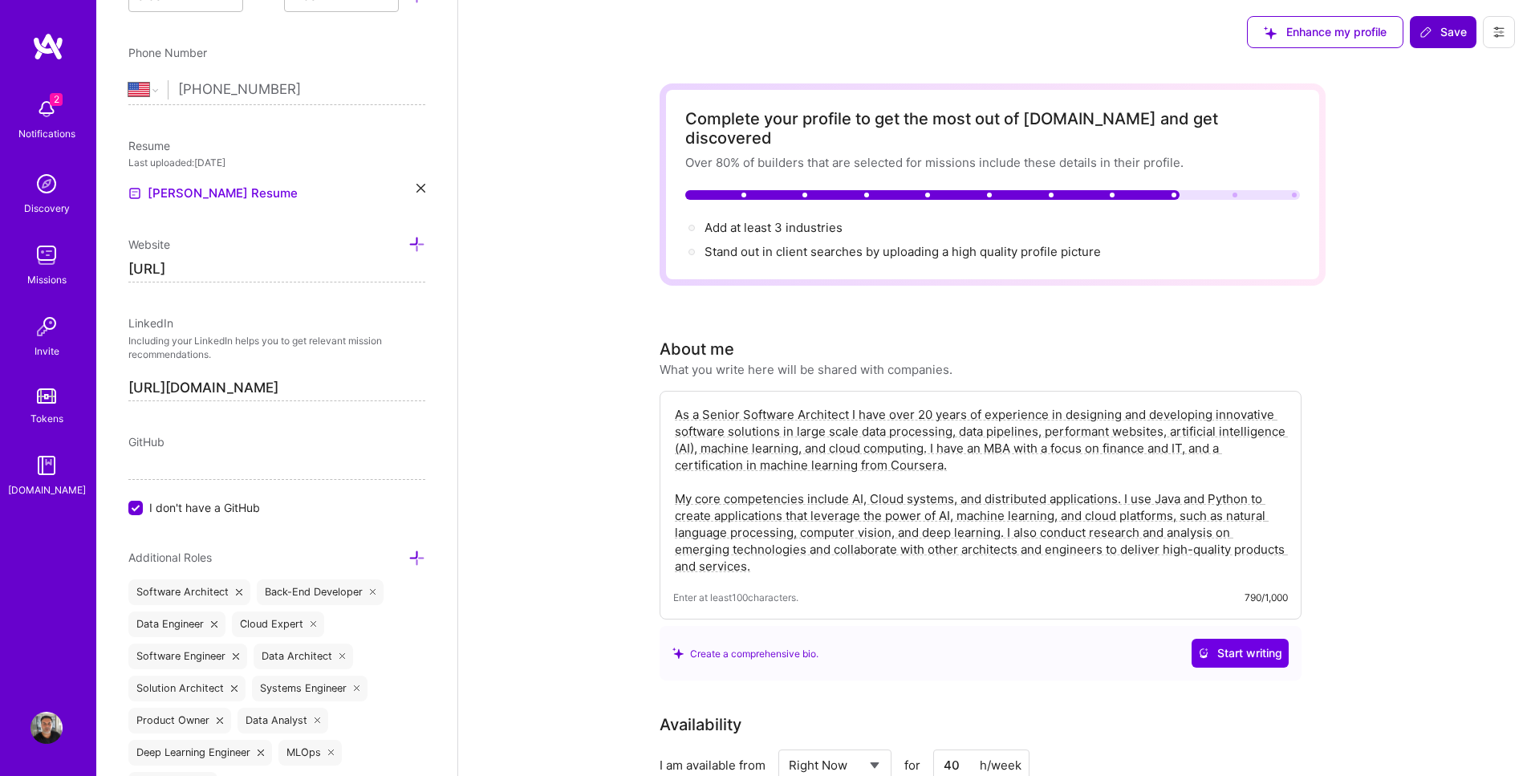
click at [1448, 32] on span "Save" at bounding box center [1442, 32] width 47 height 16
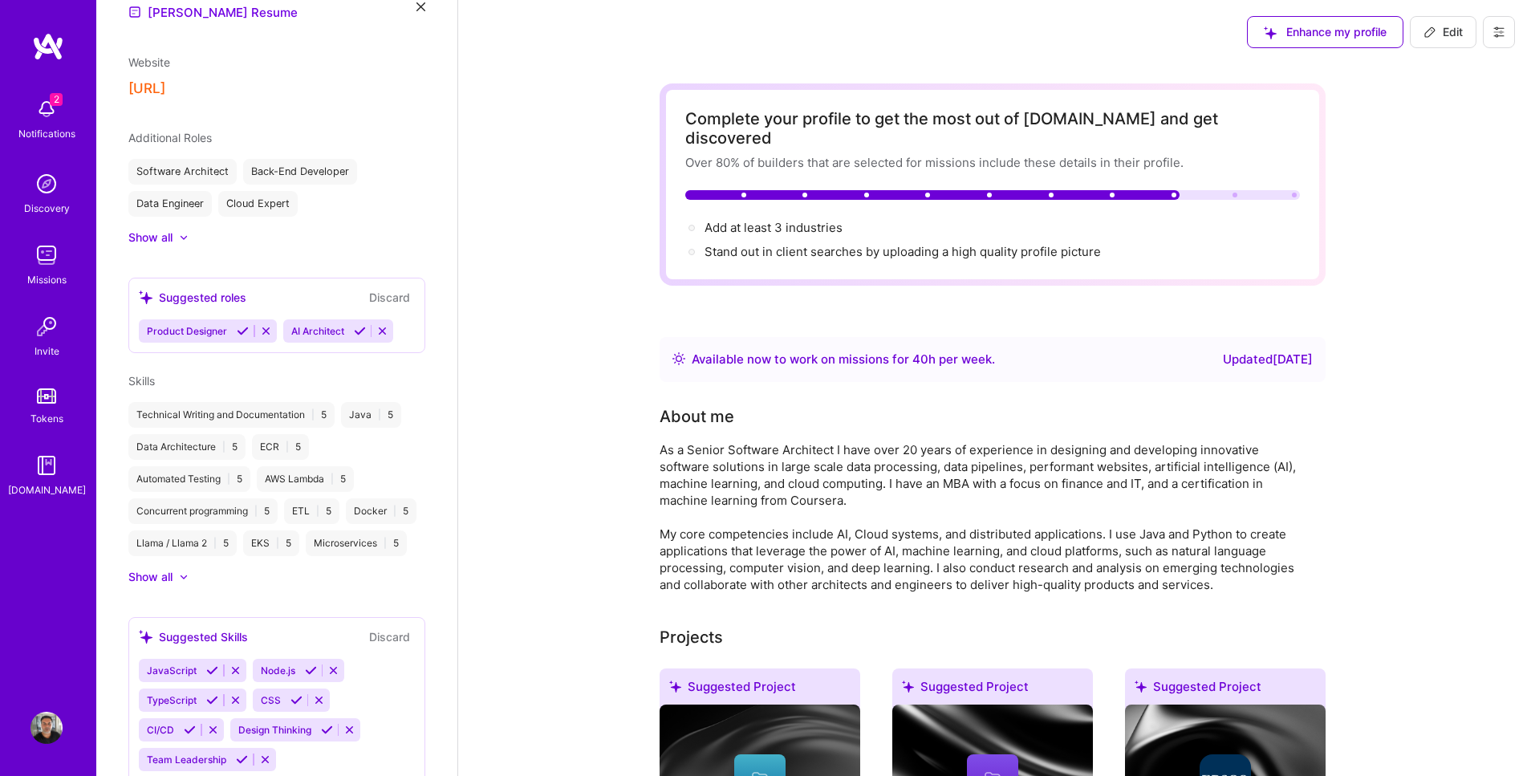
scroll to position [412, 0]
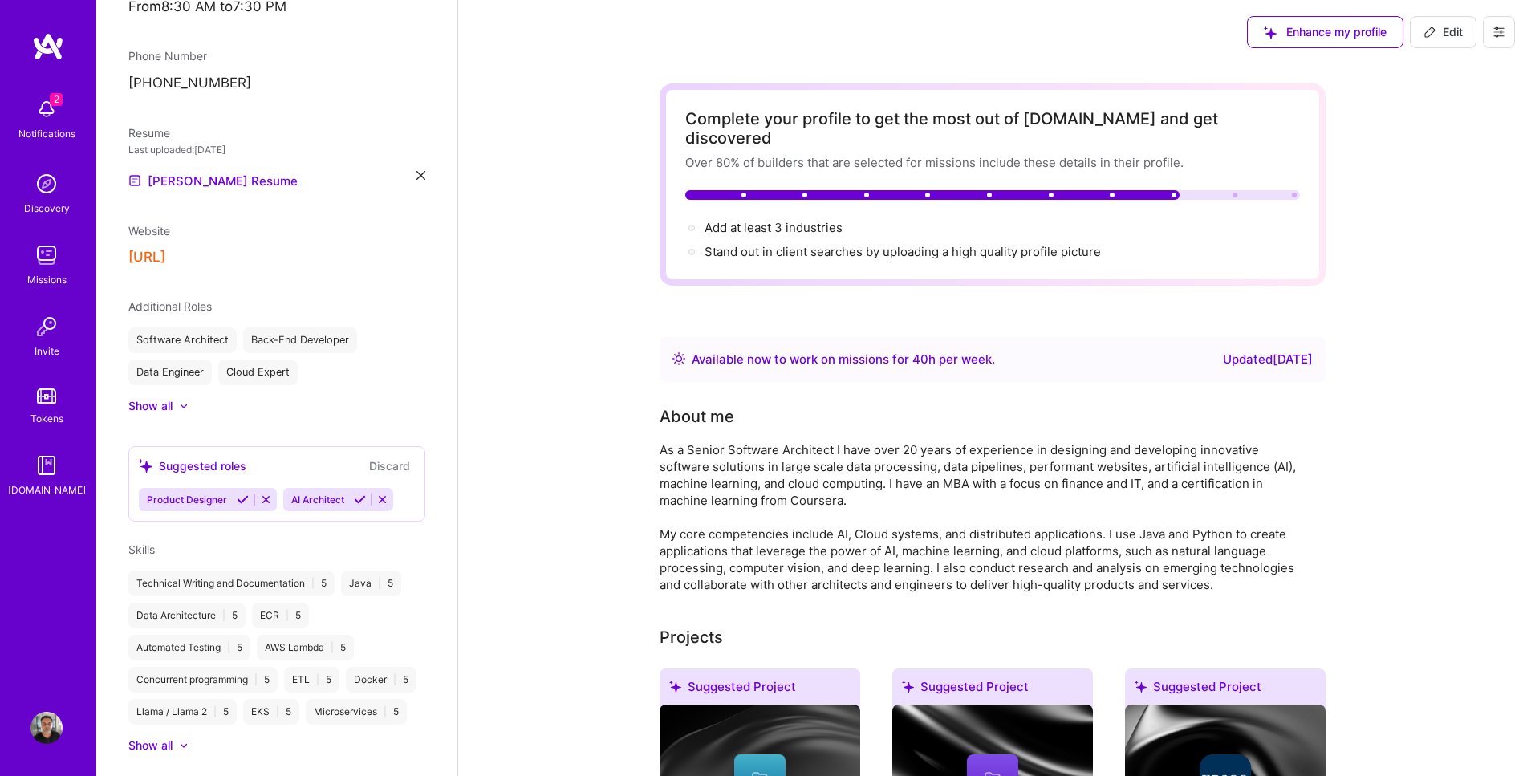
click at [1503, 30] on icon at bounding box center [1498, 32] width 13 height 13
click at [1439, 60] on button "Settings" at bounding box center [1454, 68] width 120 height 41
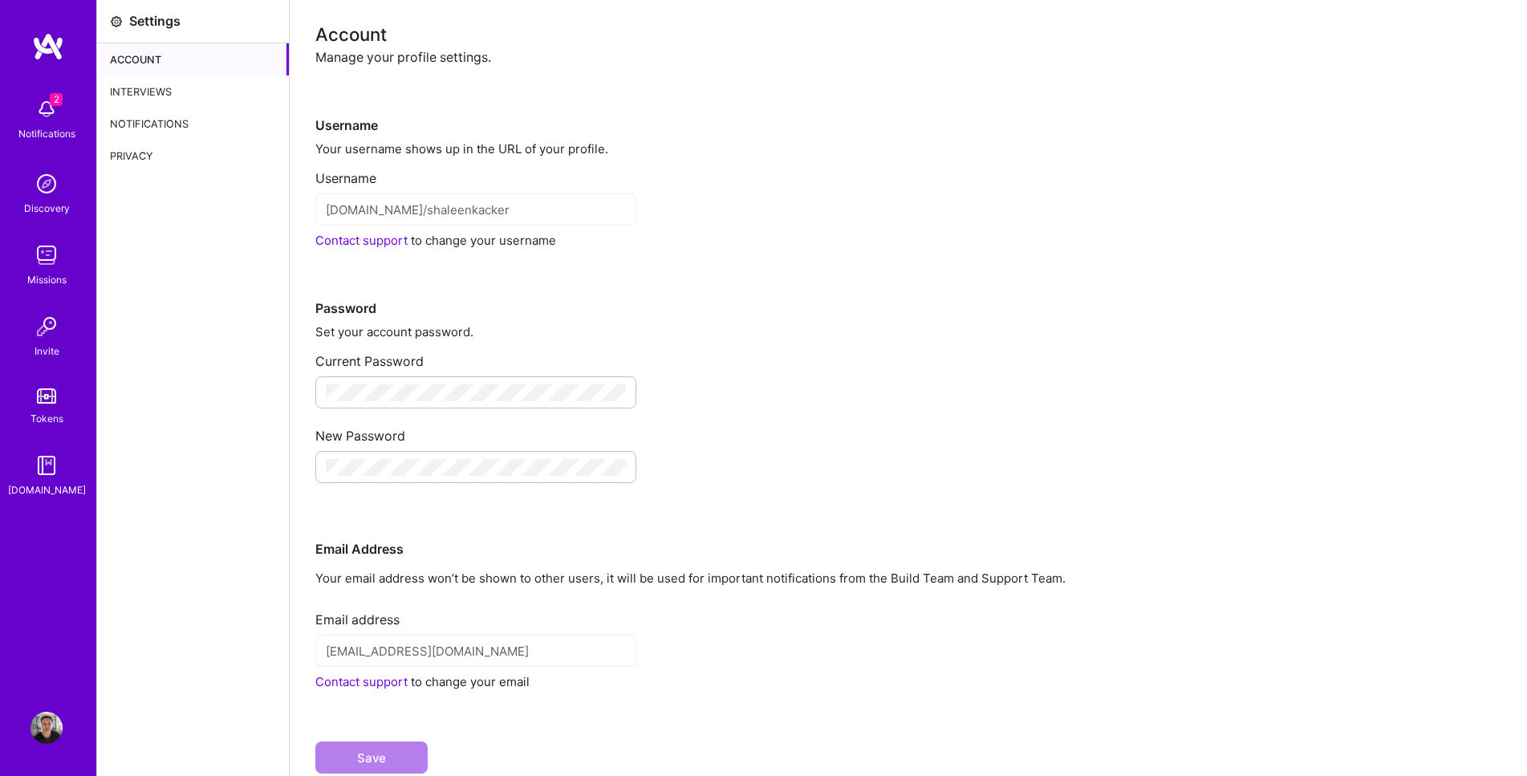
click at [47, 728] on img at bounding box center [46, 728] width 32 height 32
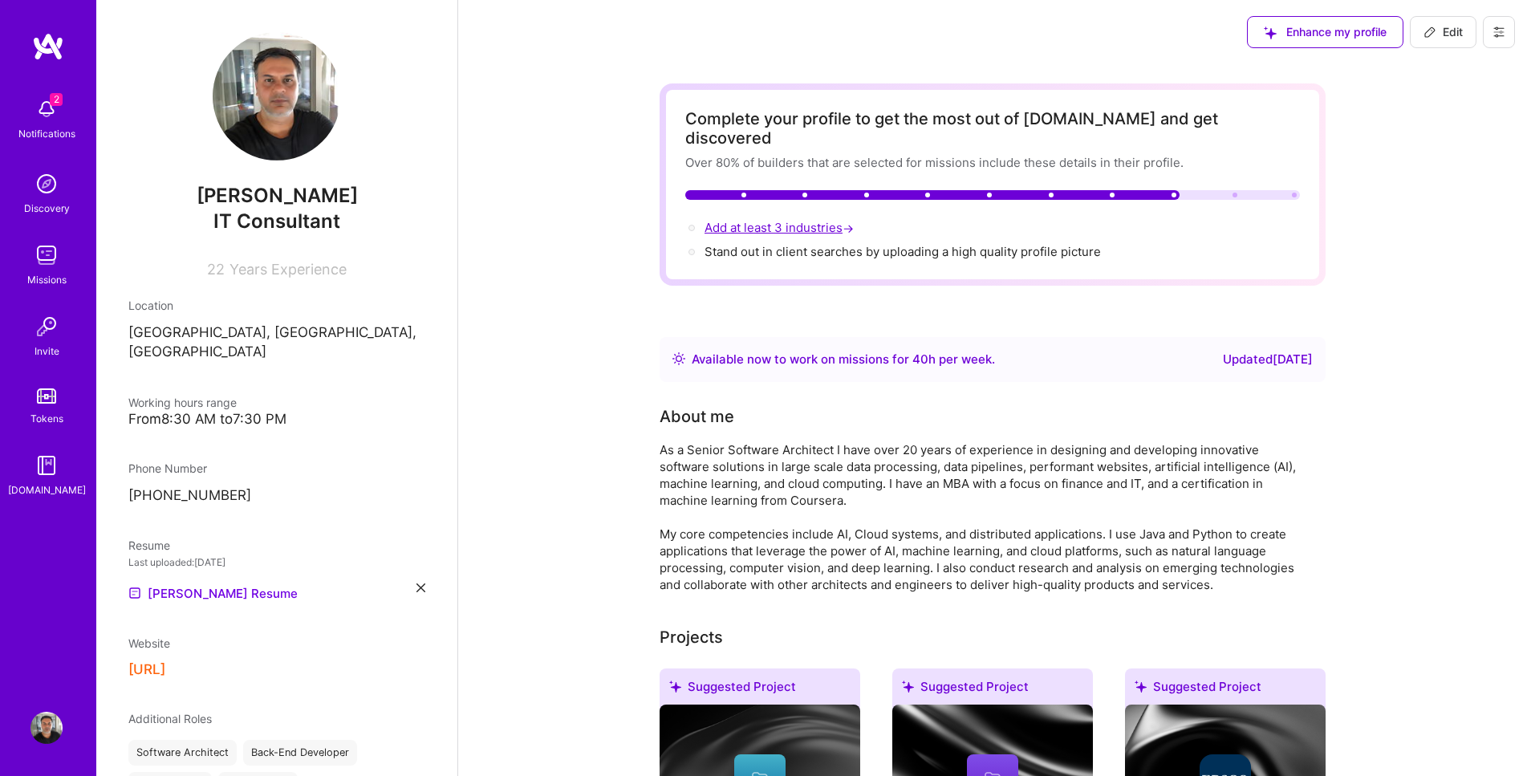
click at [753, 220] on span "Add at least 3 industries →" at bounding box center [780, 227] width 152 height 15
select select "US"
select select "Right Now"
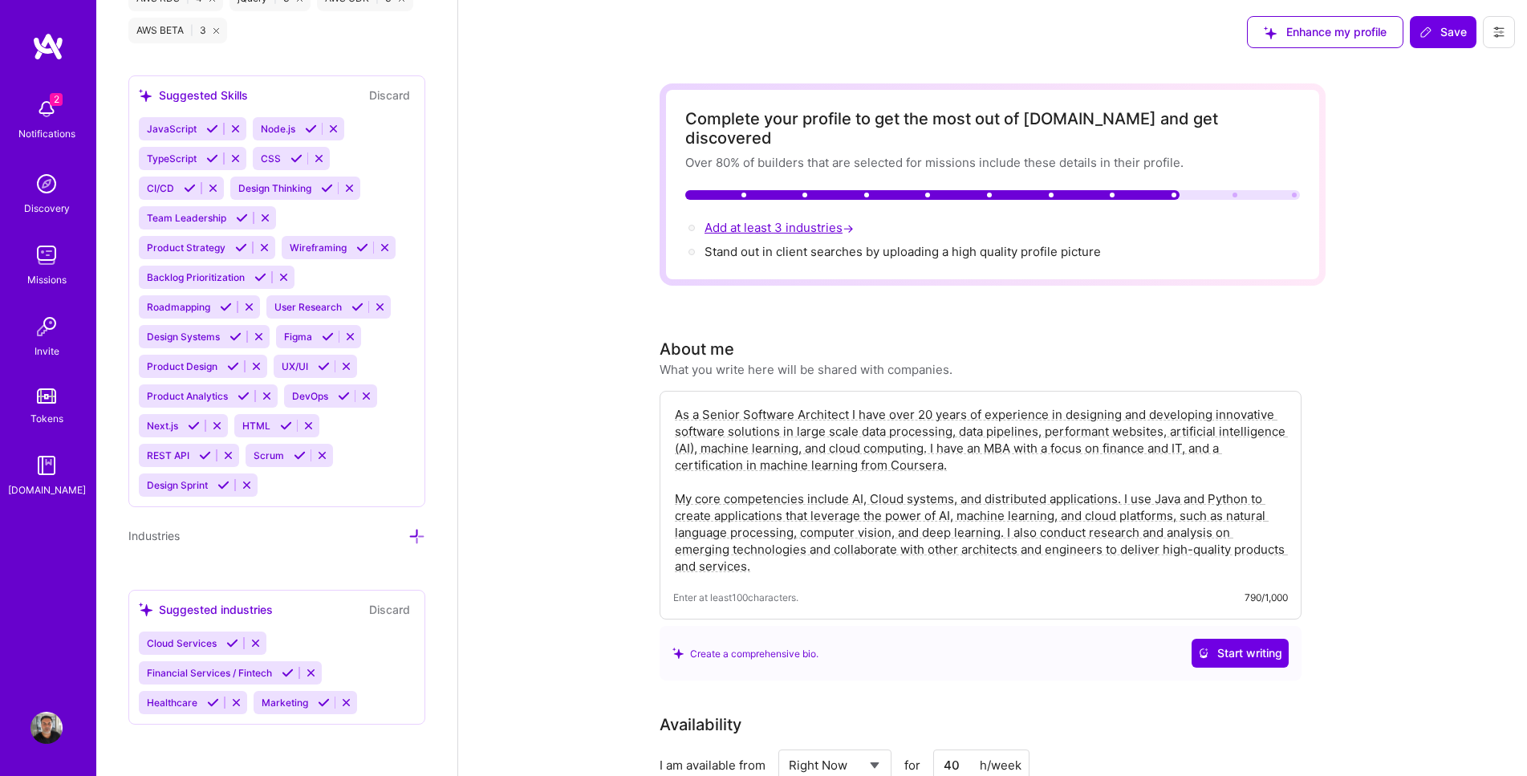
scroll to position [2673, 0]
click at [230, 643] on icon at bounding box center [232, 643] width 12 height 12
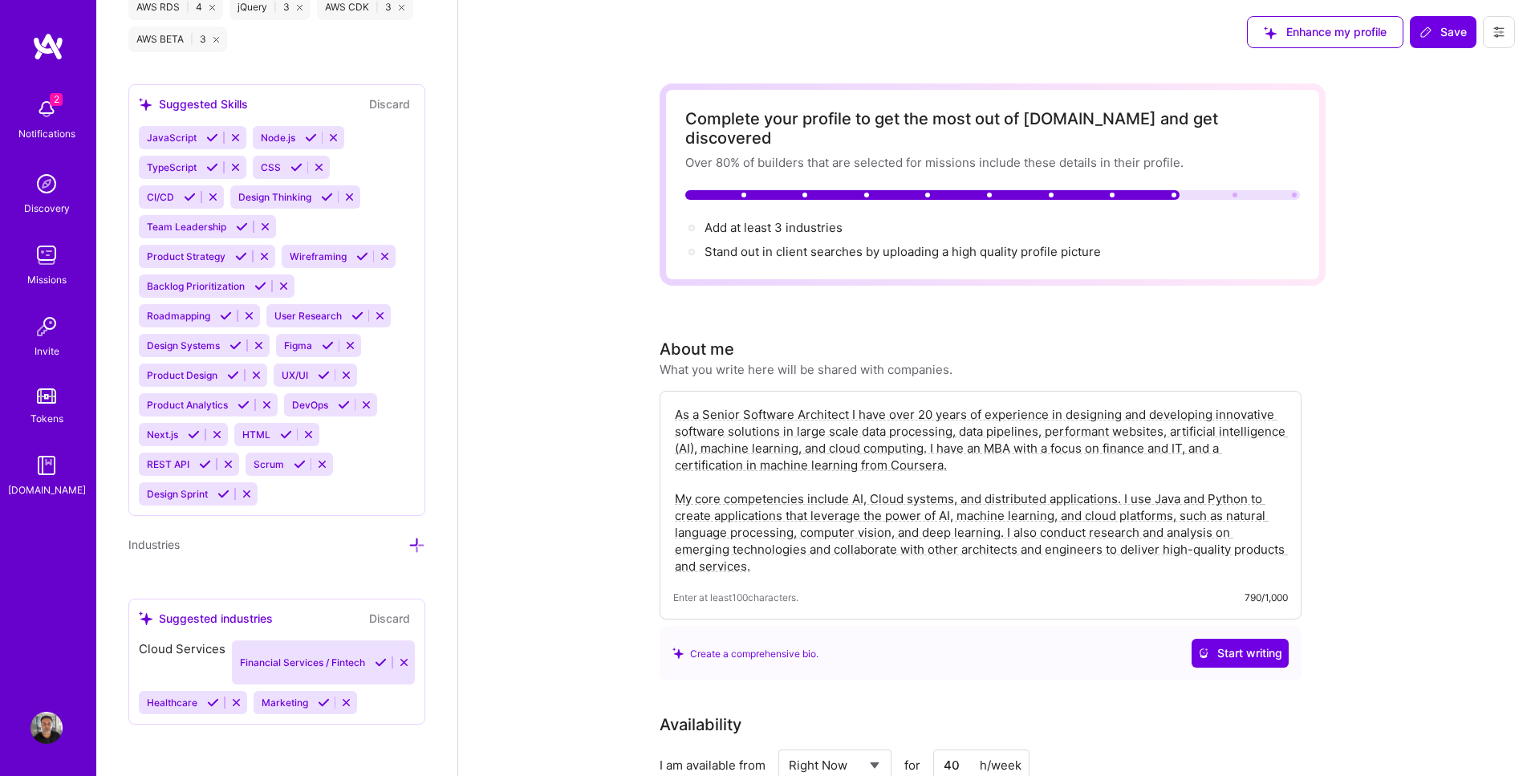
scroll to position [2643, 0]
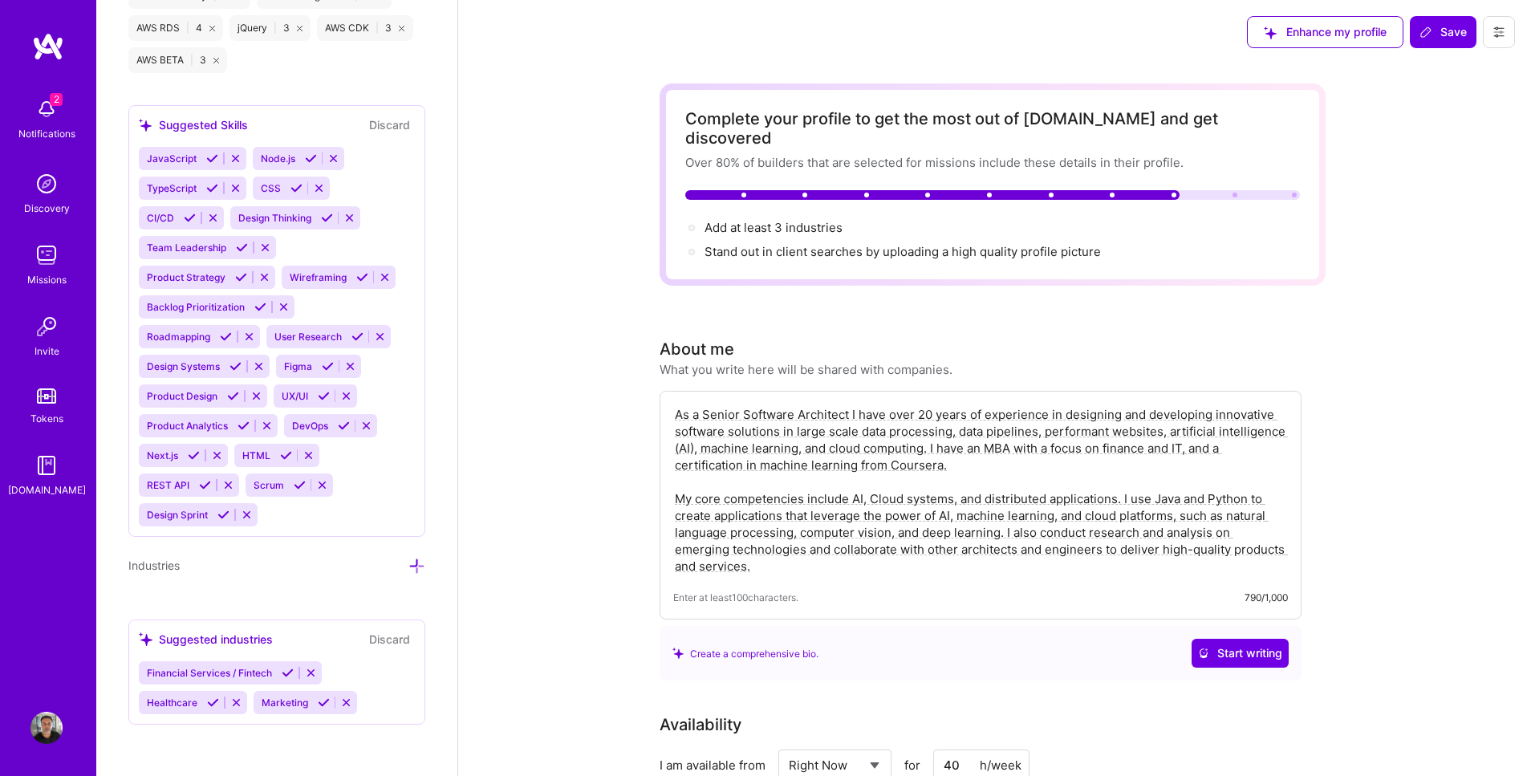
click at [285, 670] on icon at bounding box center [288, 673] width 12 height 12
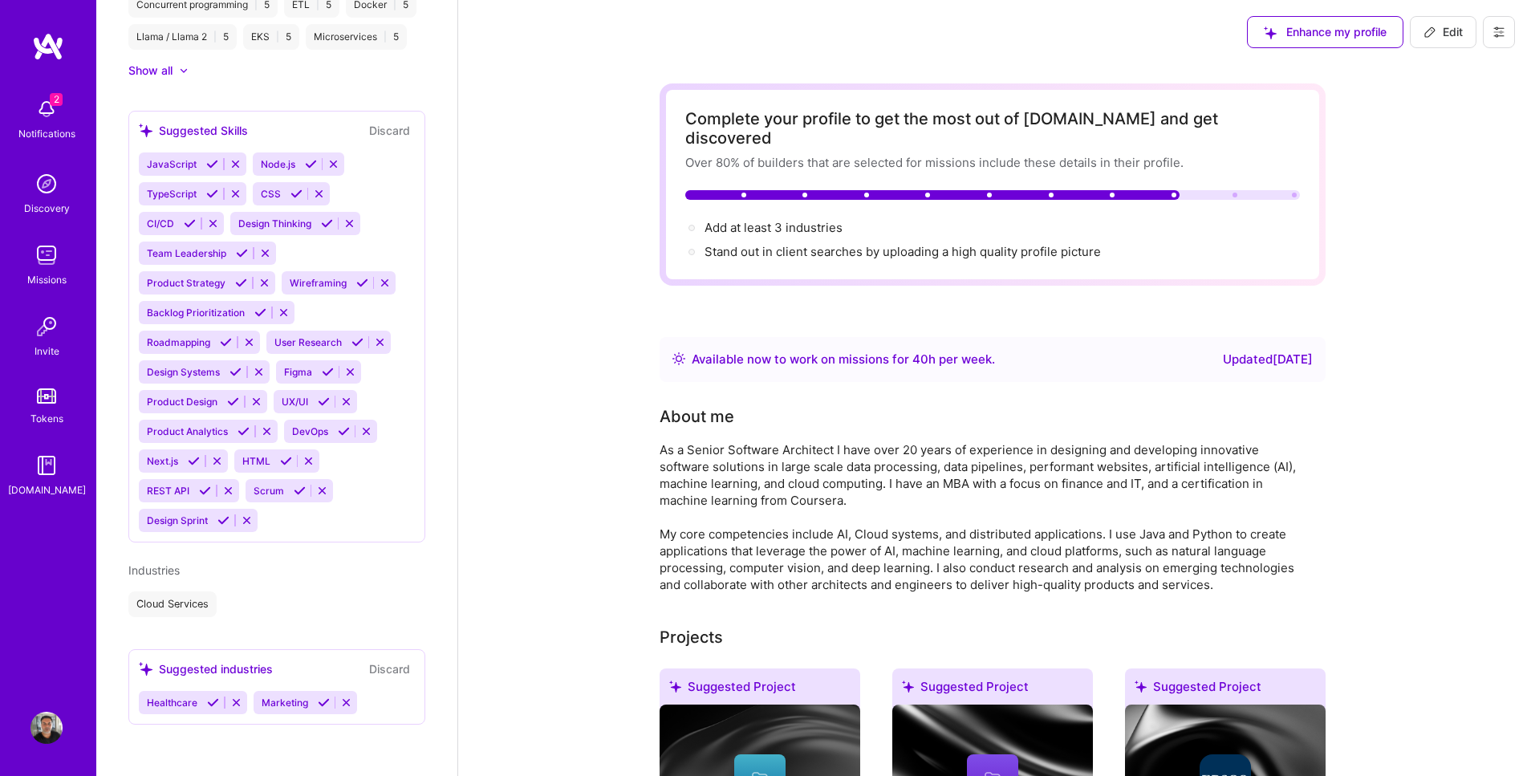
scroll to position [1101, 0]
click at [207, 701] on icon at bounding box center [213, 702] width 12 height 12
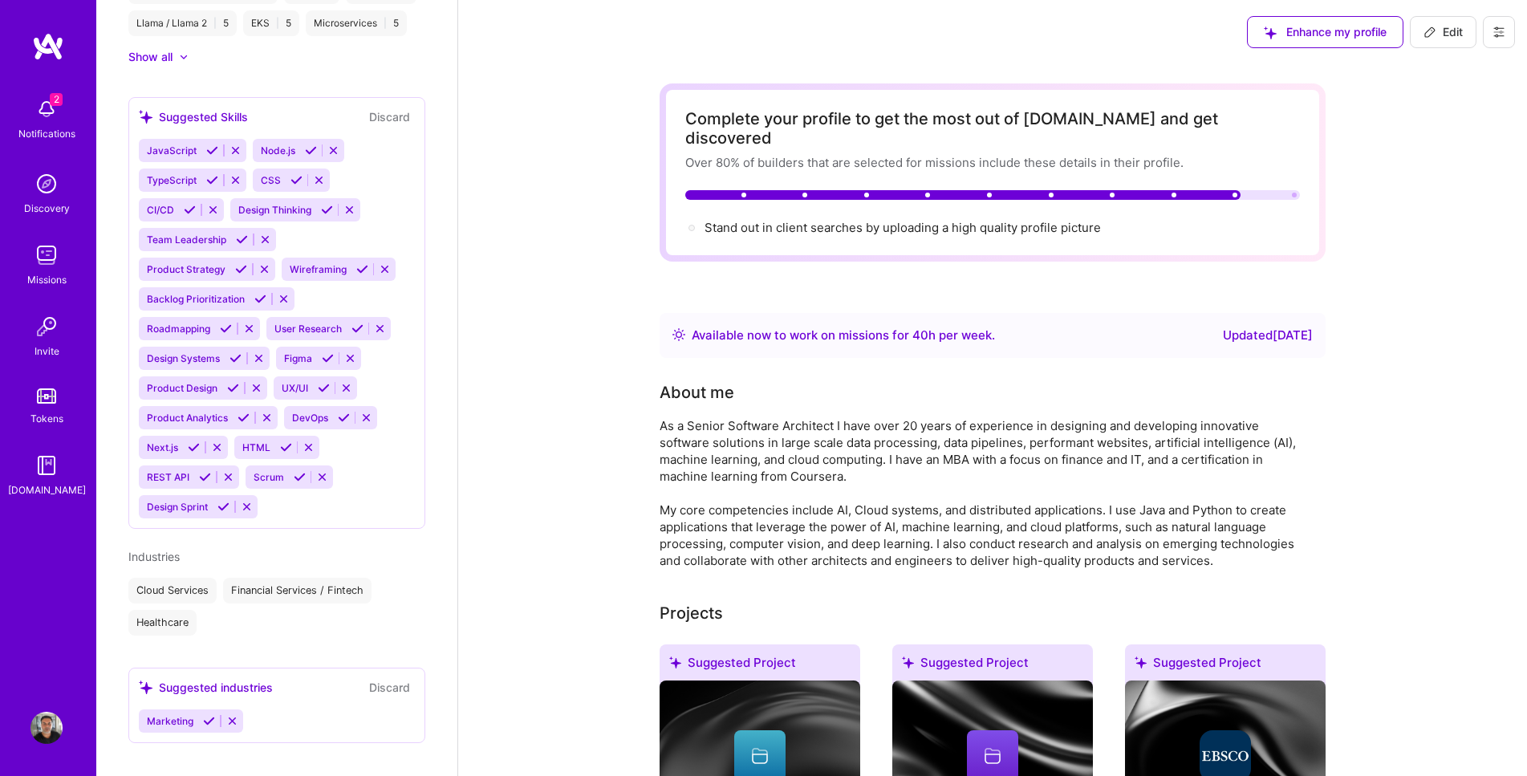
click at [203, 727] on icon at bounding box center [209, 721] width 12 height 12
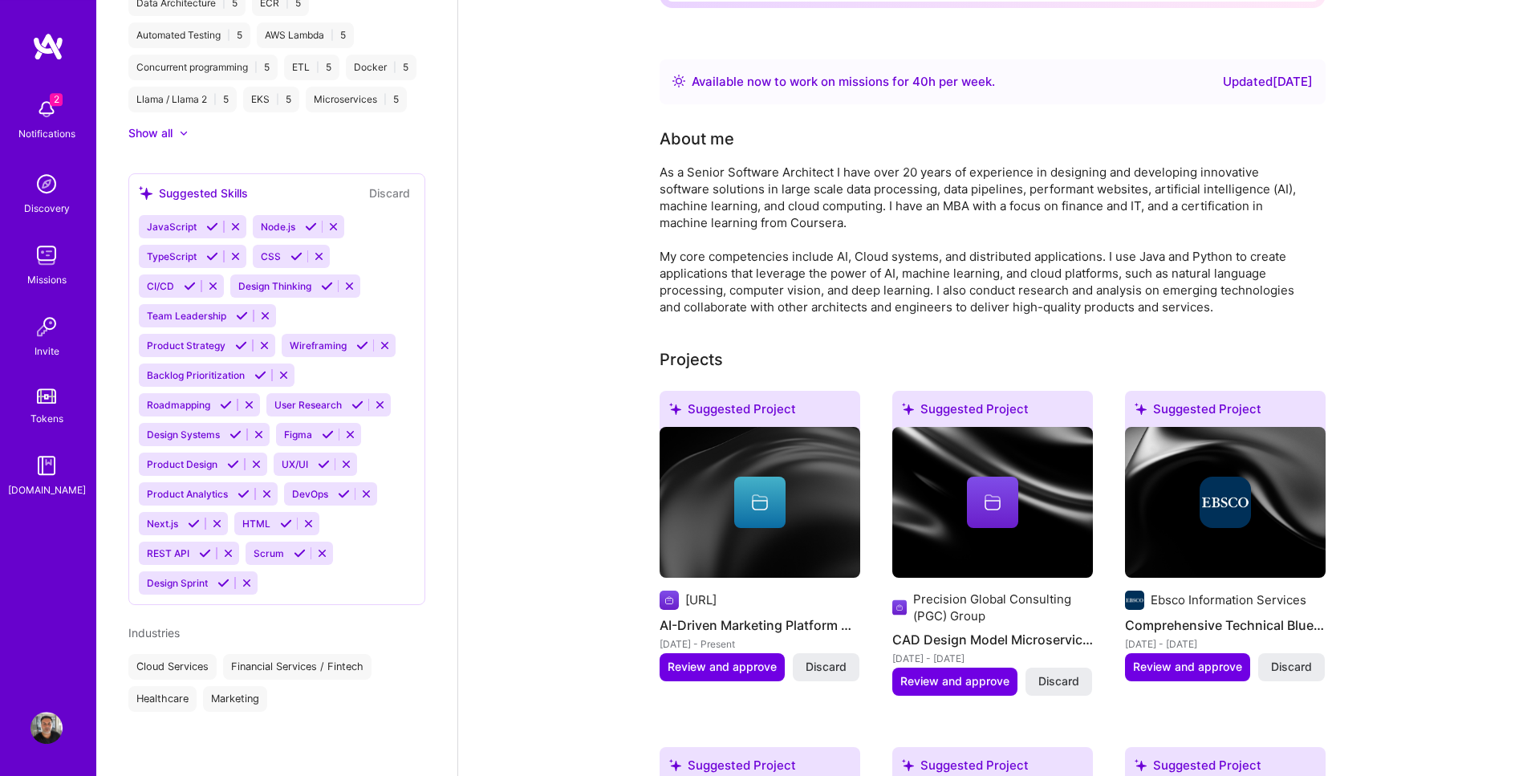
scroll to position [0, 0]
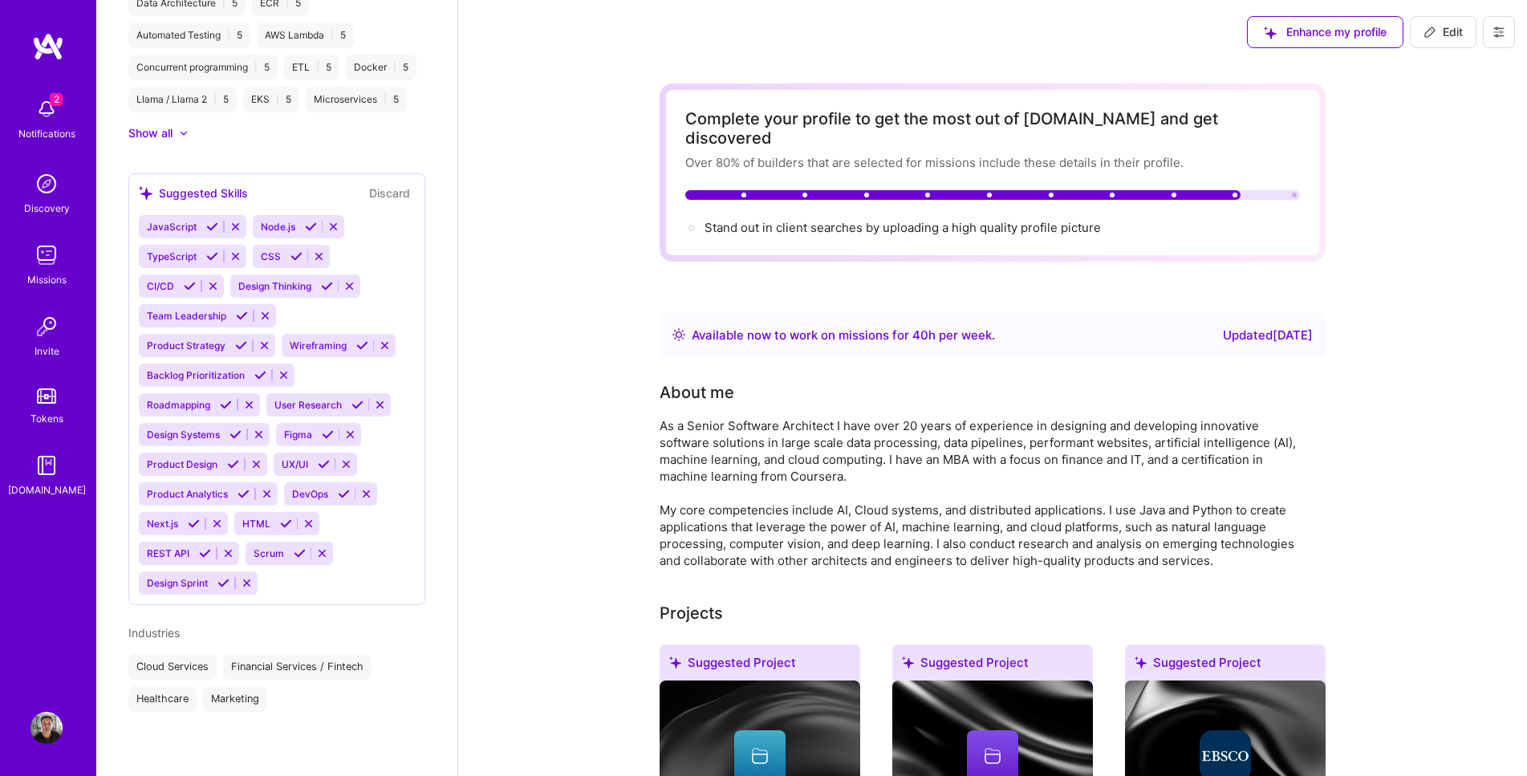
click at [48, 725] on img at bounding box center [46, 728] width 32 height 32
click at [73, 631] on div "2 Notifications Discovery Missions Invite Tokens A.Guide" at bounding box center [48, 360] width 96 height 657
click at [47, 724] on img at bounding box center [46, 728] width 32 height 32
click at [1498, 30] on icon at bounding box center [1498, 32] width 13 height 13
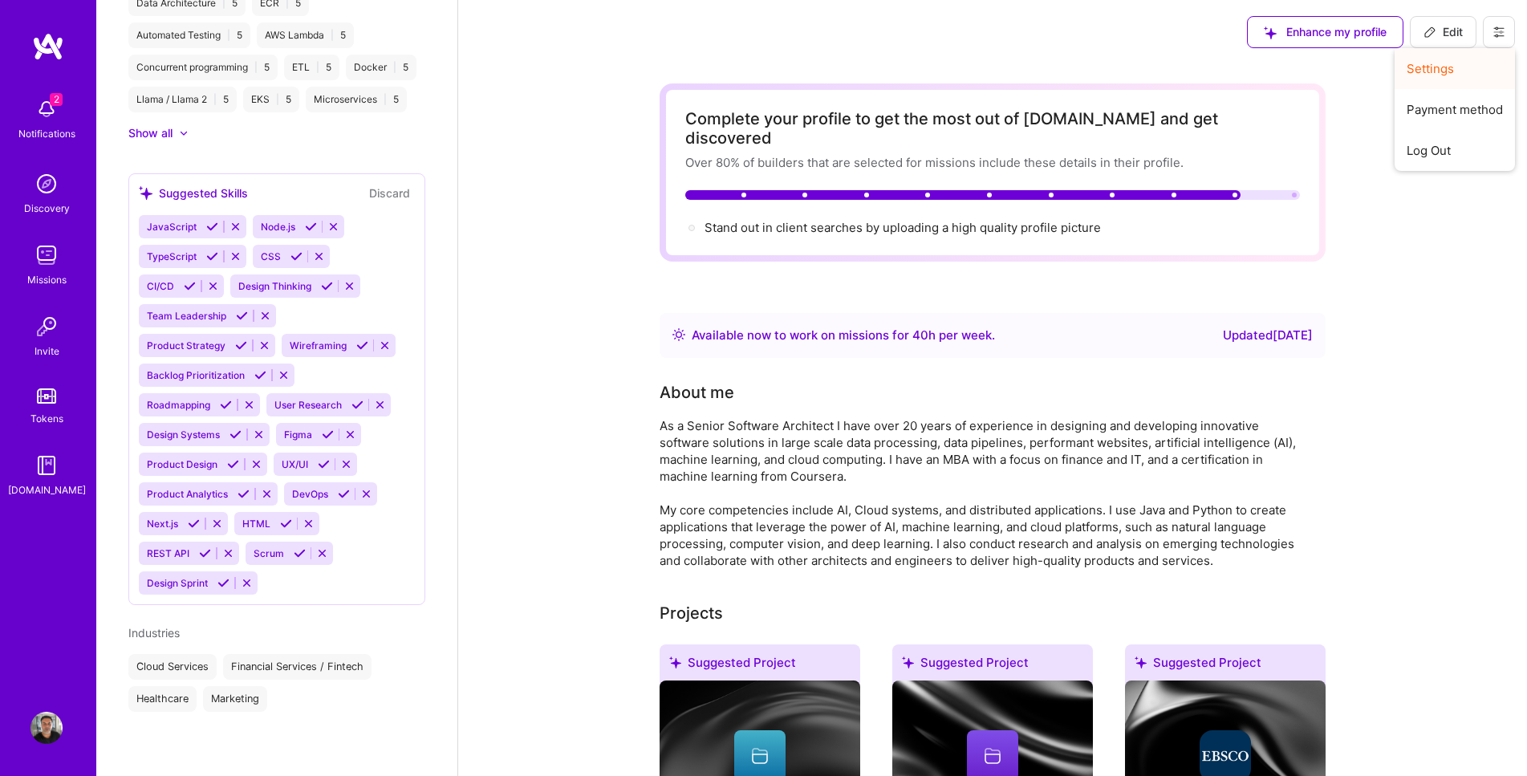
click at [1458, 67] on button "Settings" at bounding box center [1454, 68] width 120 height 41
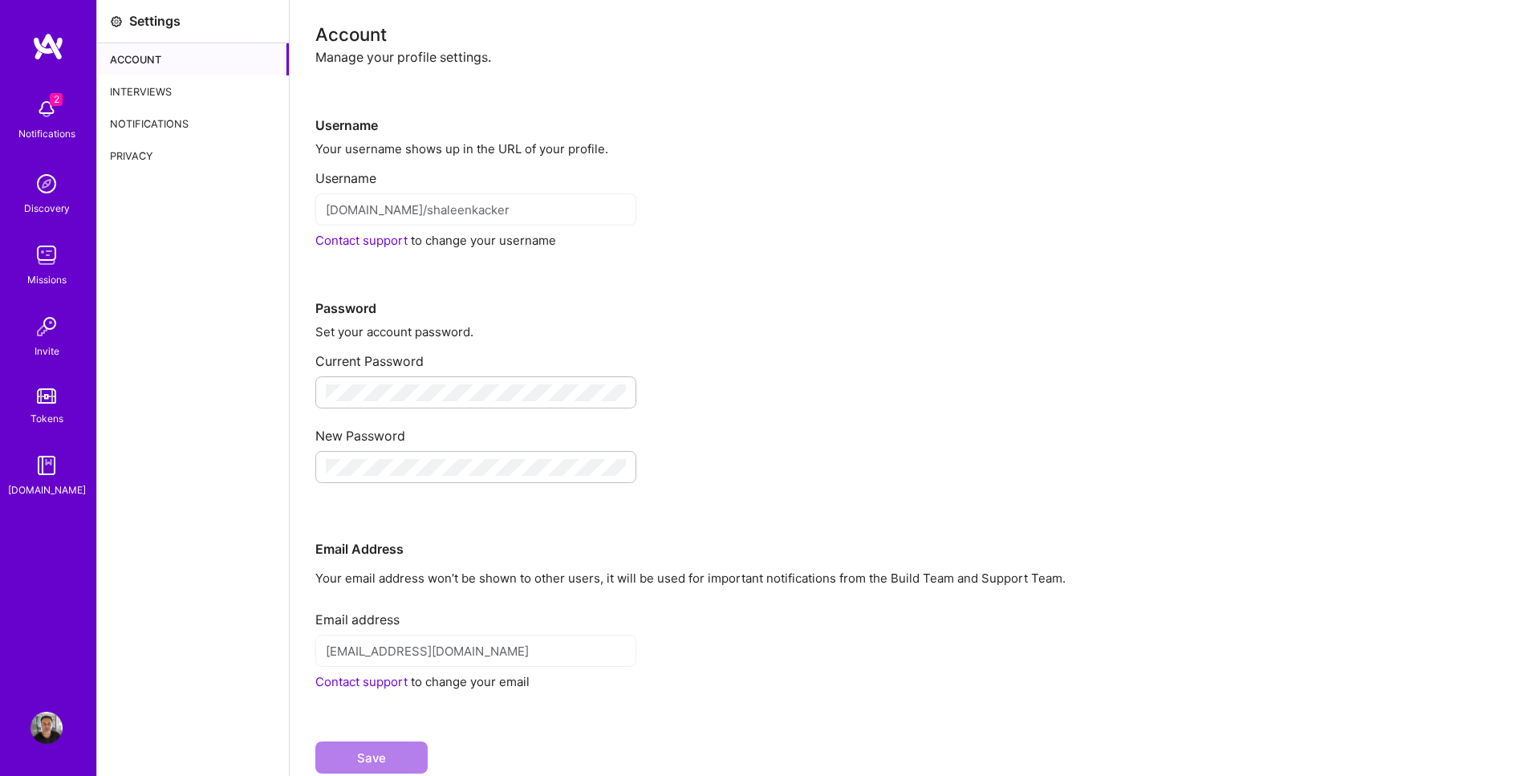
scroll to position [49, 0]
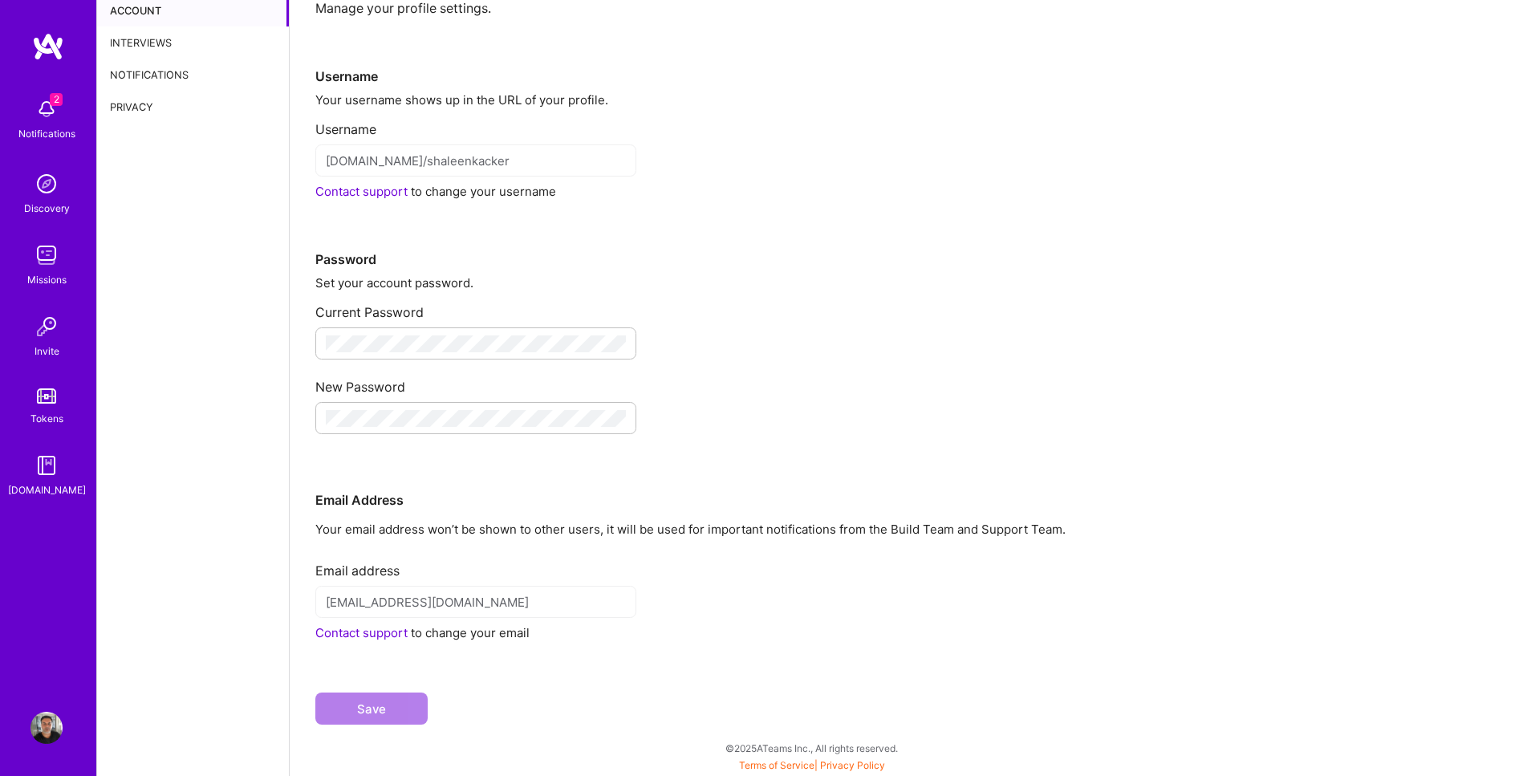
click at [43, 727] on img at bounding box center [46, 728] width 32 height 32
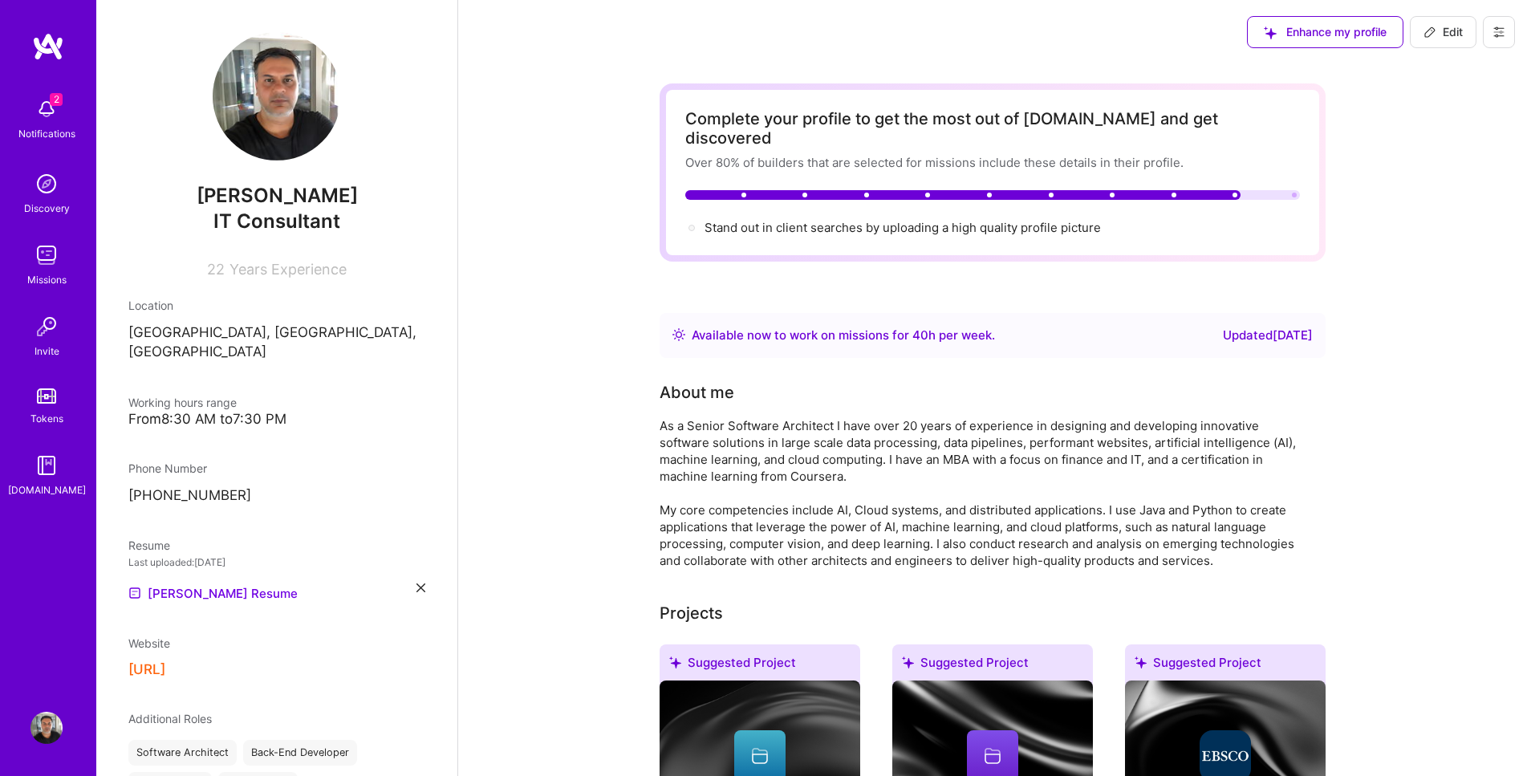
click at [294, 101] on img at bounding box center [277, 96] width 128 height 128
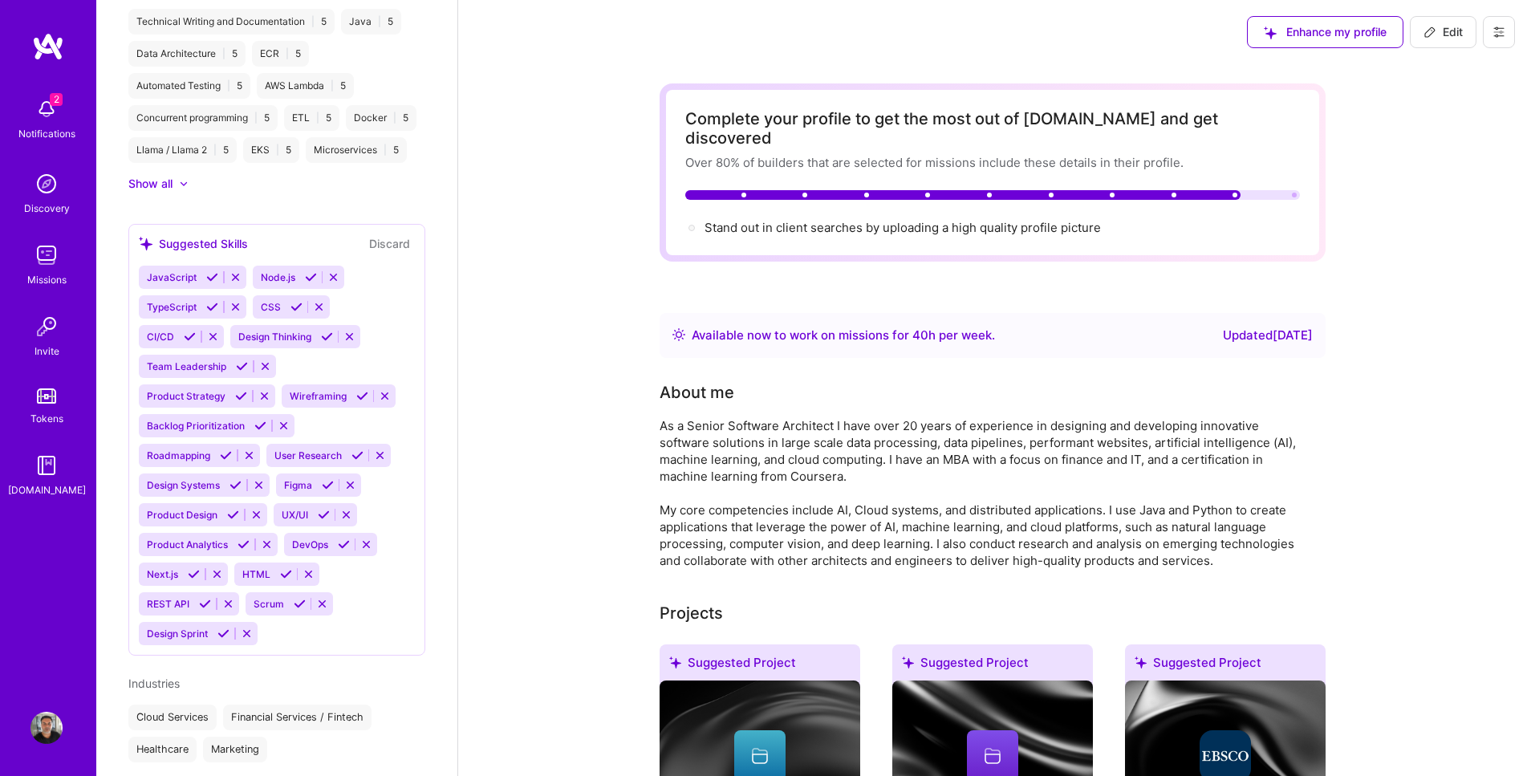
scroll to position [1038, 0]
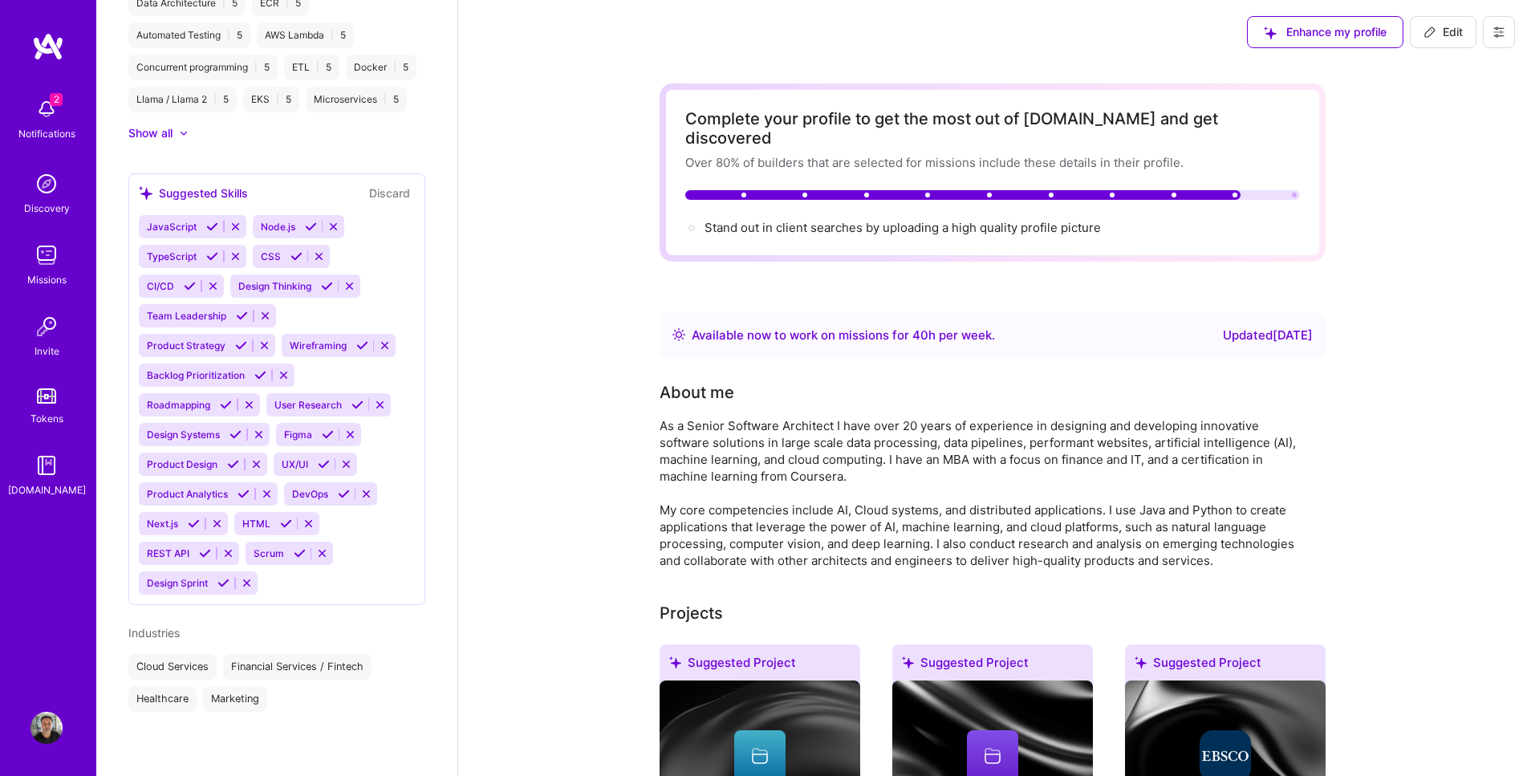
click at [47, 724] on img at bounding box center [46, 728] width 32 height 32
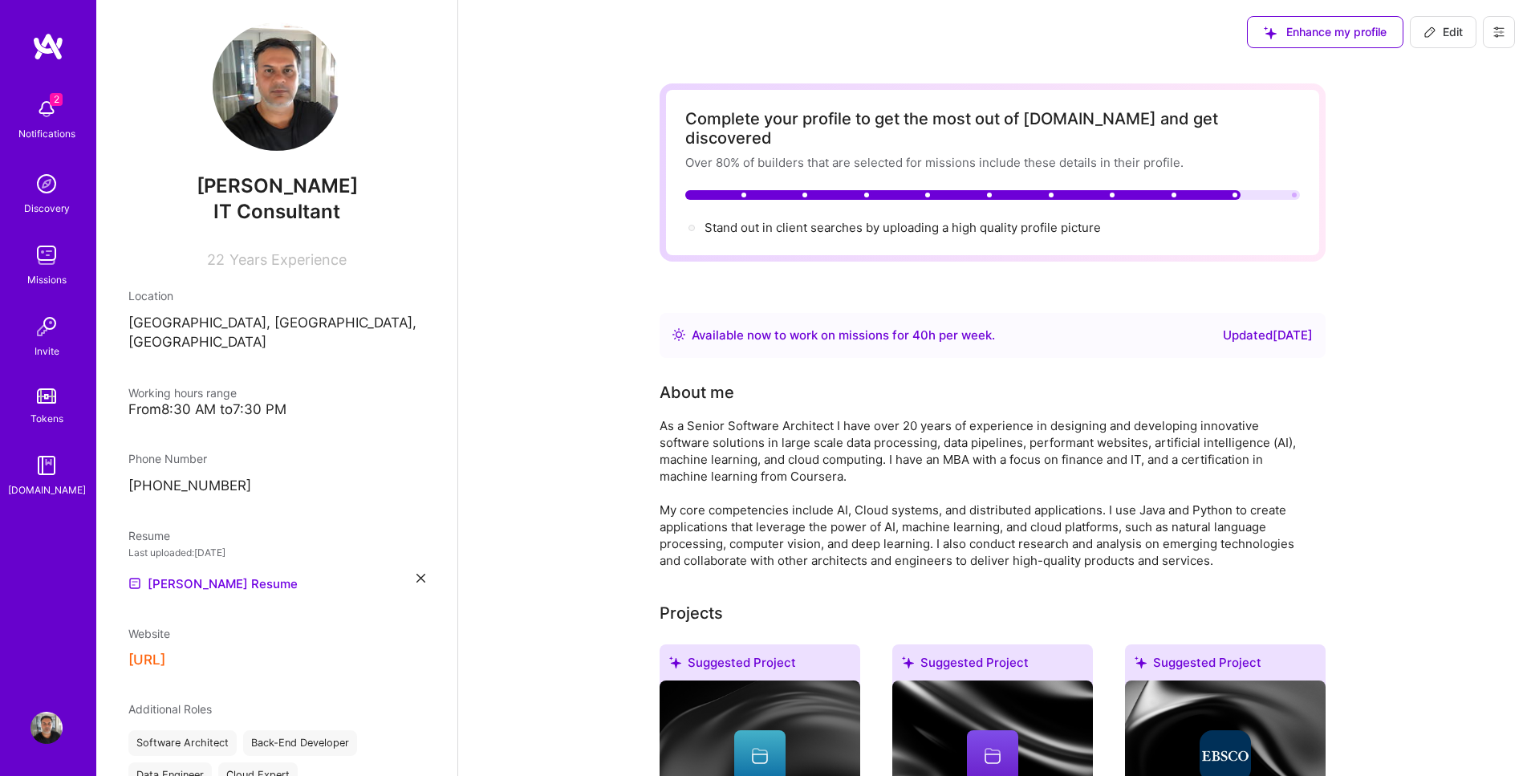
scroll to position [0, 0]
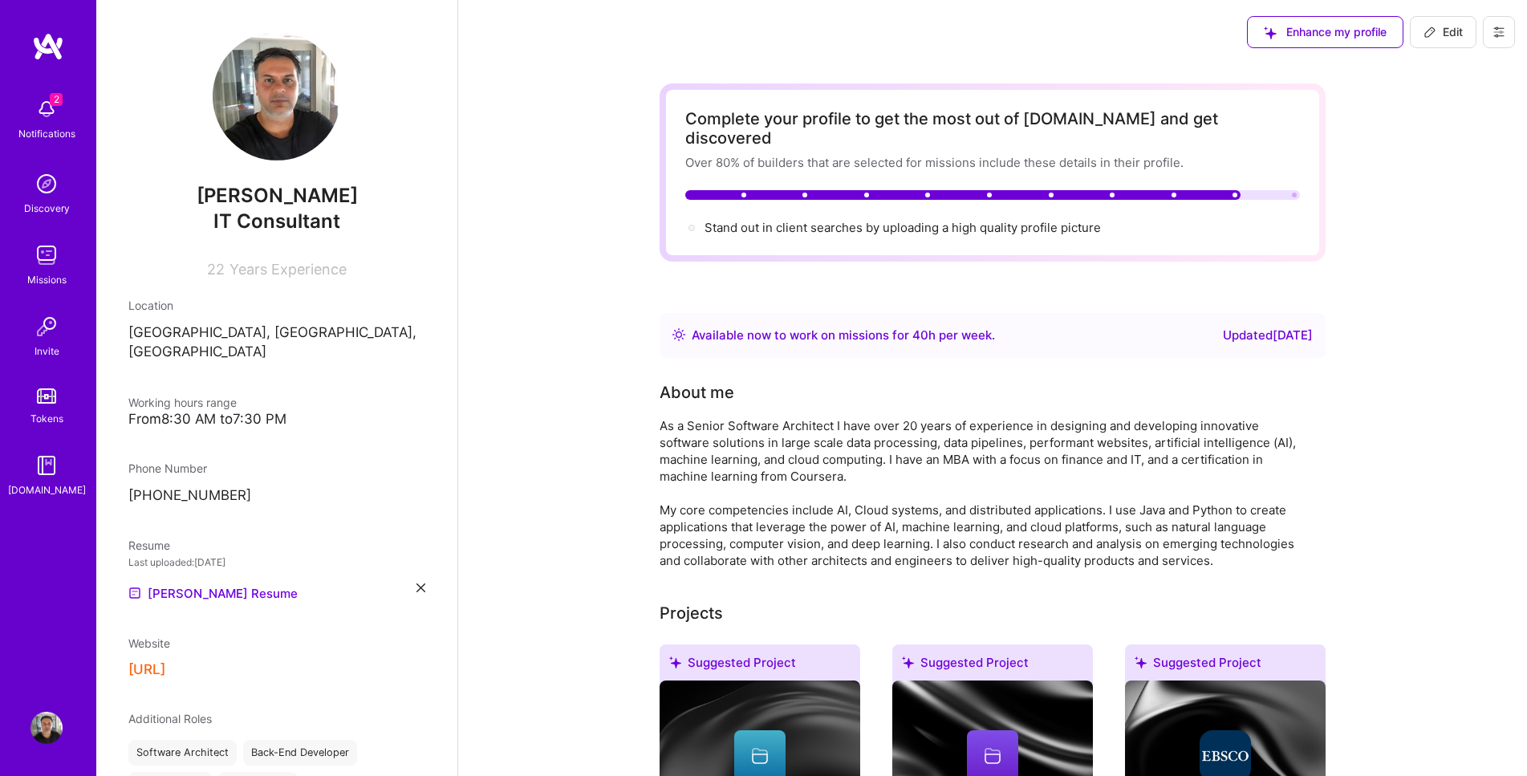
click at [51, 177] on img at bounding box center [46, 184] width 32 height 32
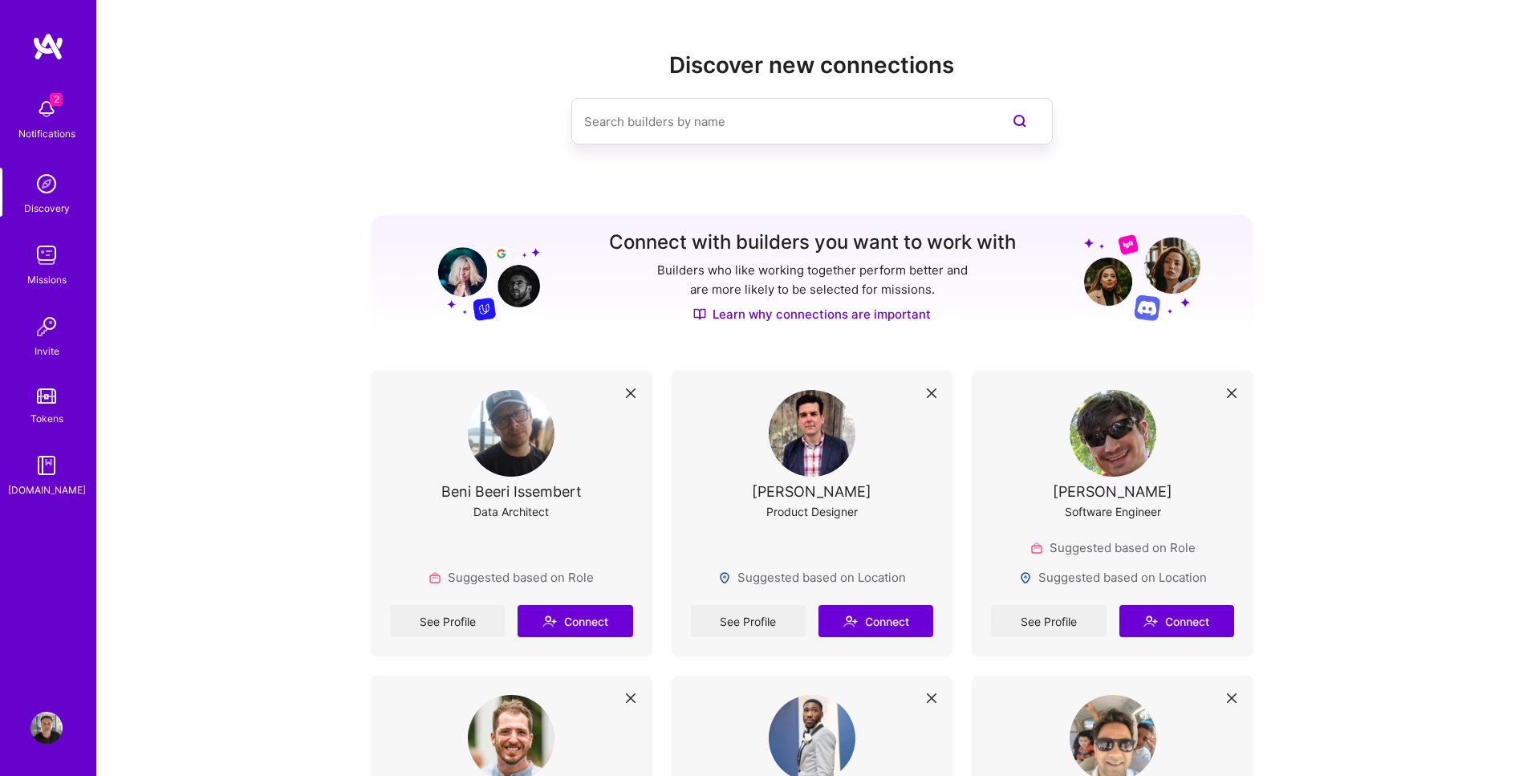
click at [44, 253] on img at bounding box center [46, 255] width 32 height 32
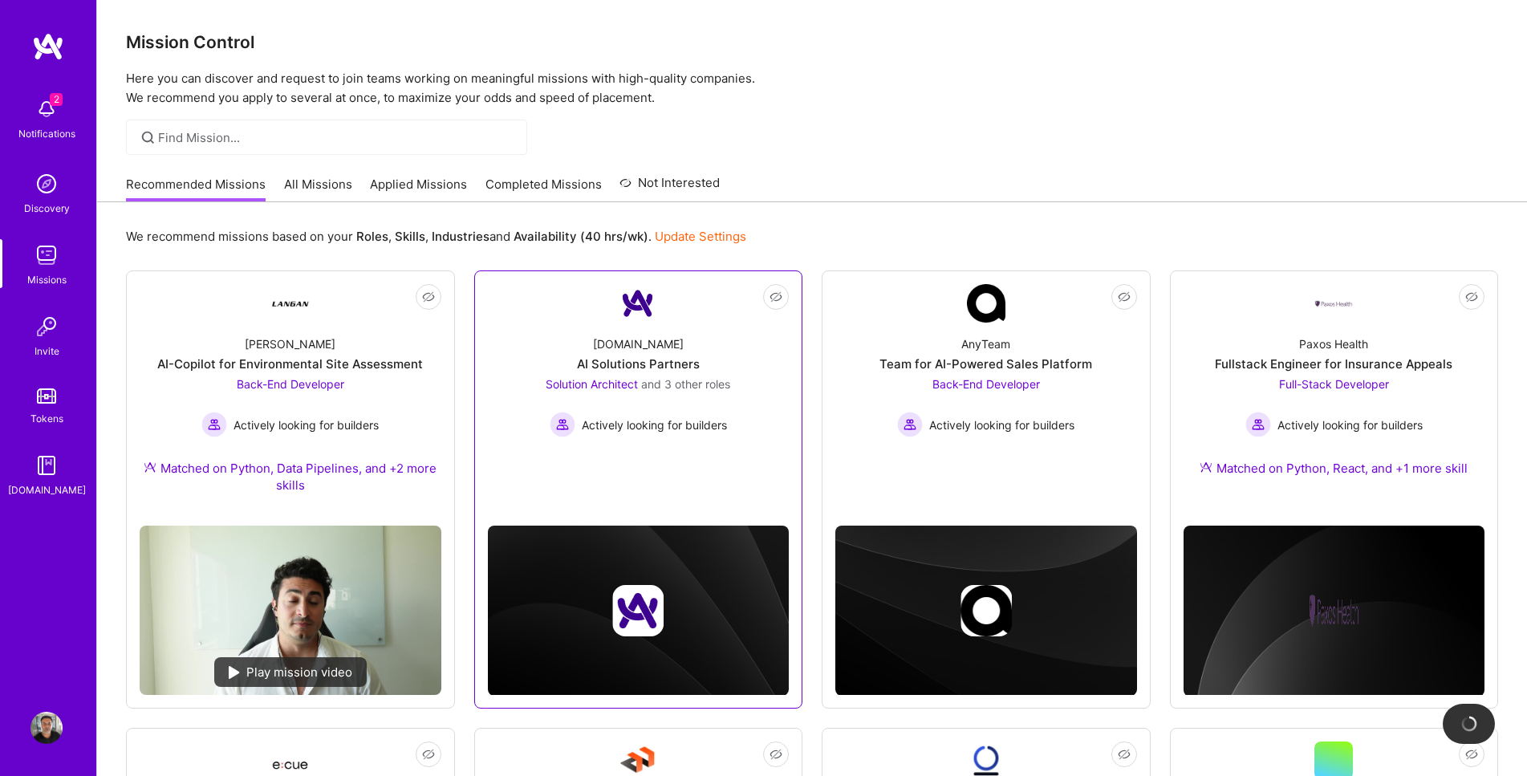
click at [662, 318] on link "Not Interested A.Team AI Solutions Partners Solution Architect and 3 other role…" at bounding box center [639, 383] width 302 height 199
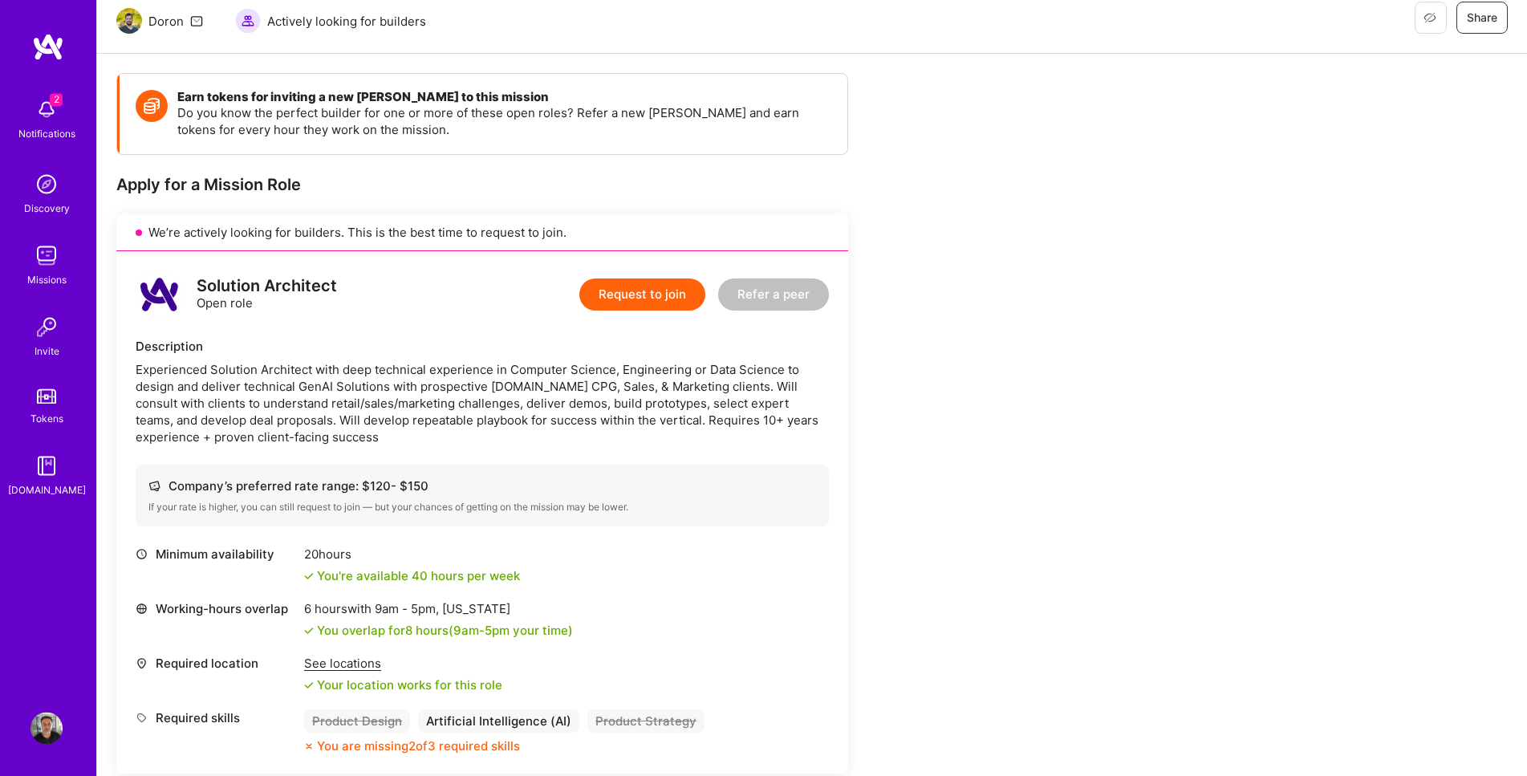
scroll to position [273, 0]
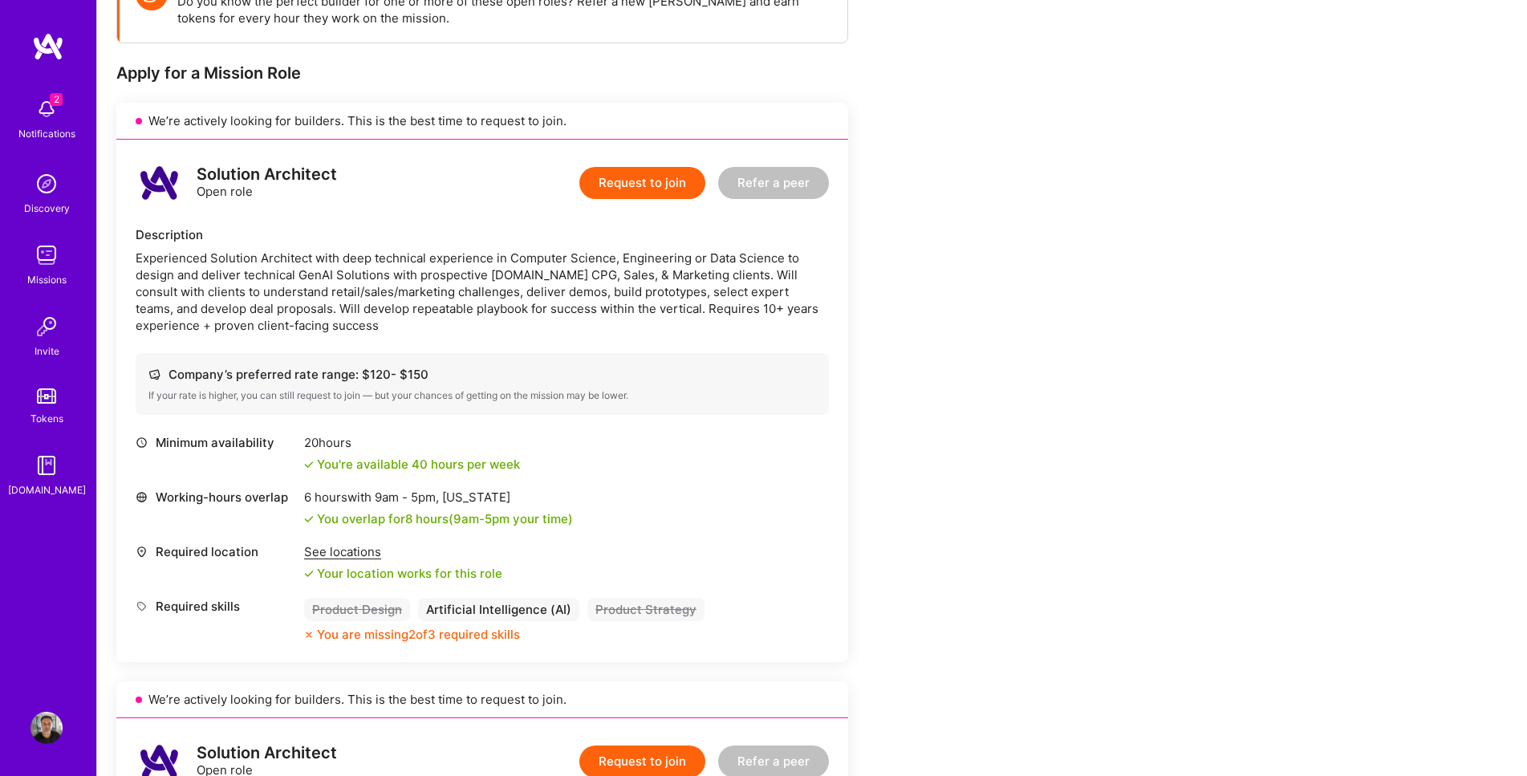
click at [655, 189] on button "Request to join" at bounding box center [642, 183] width 126 height 32
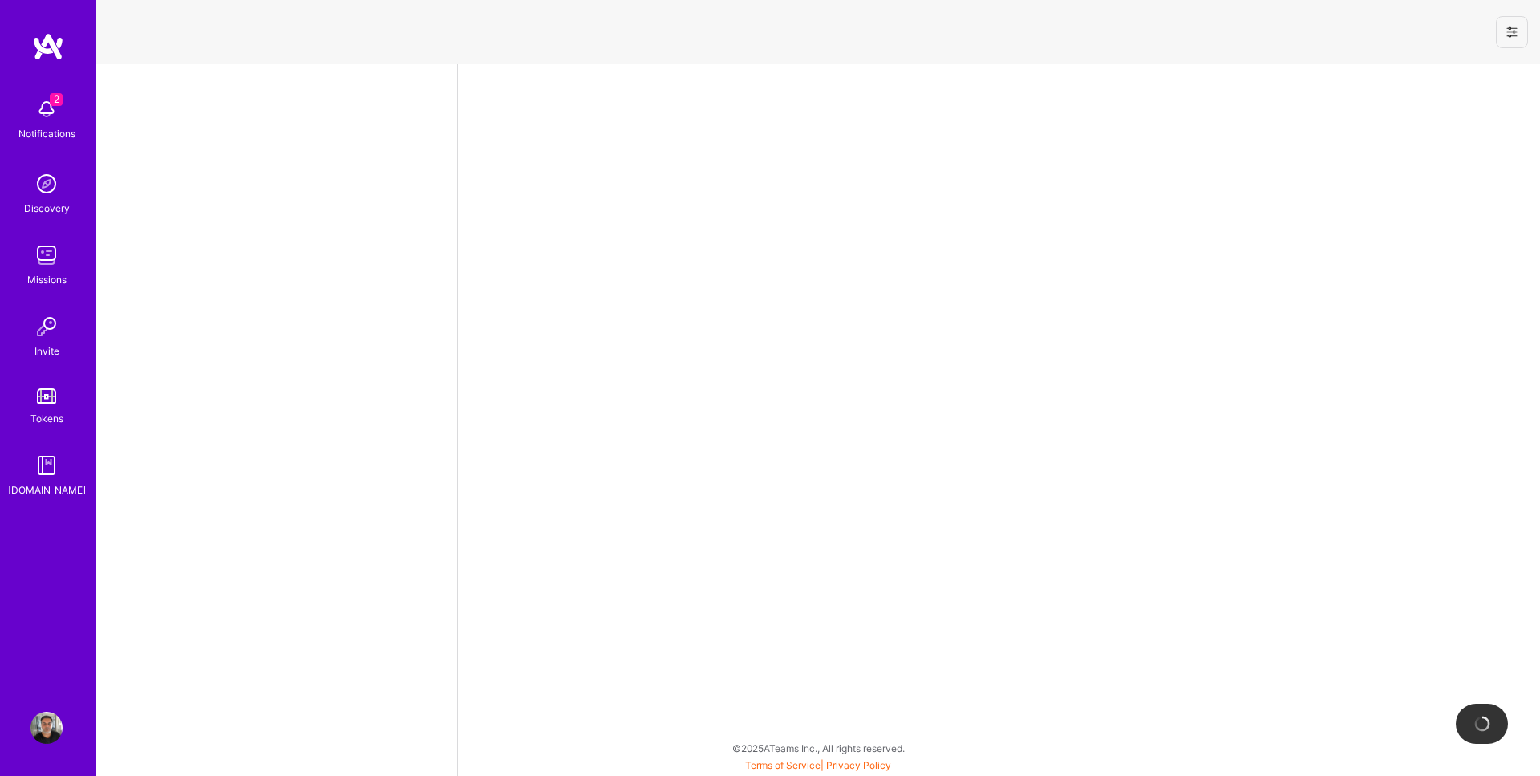
select select "US"
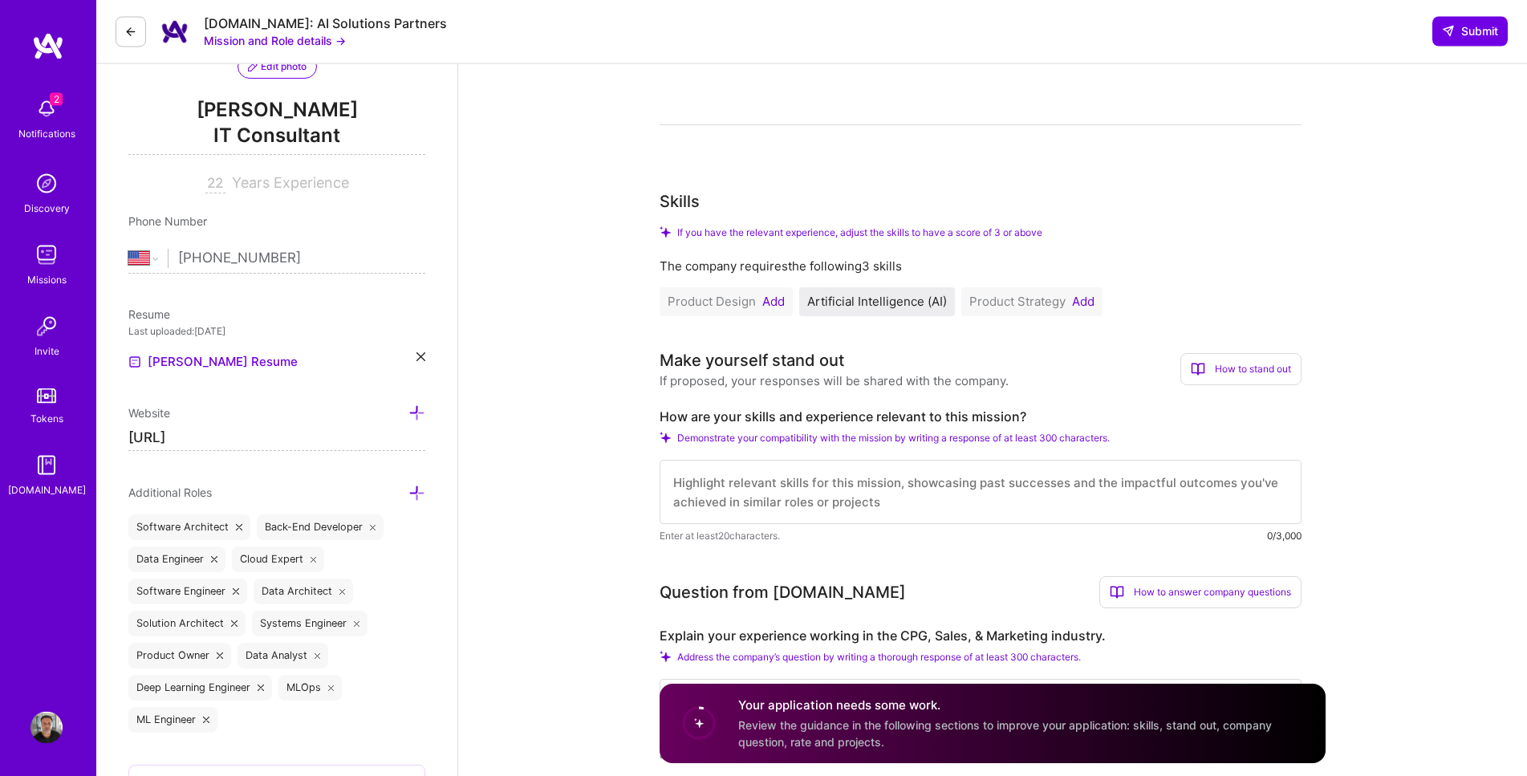
scroll to position [273, 0]
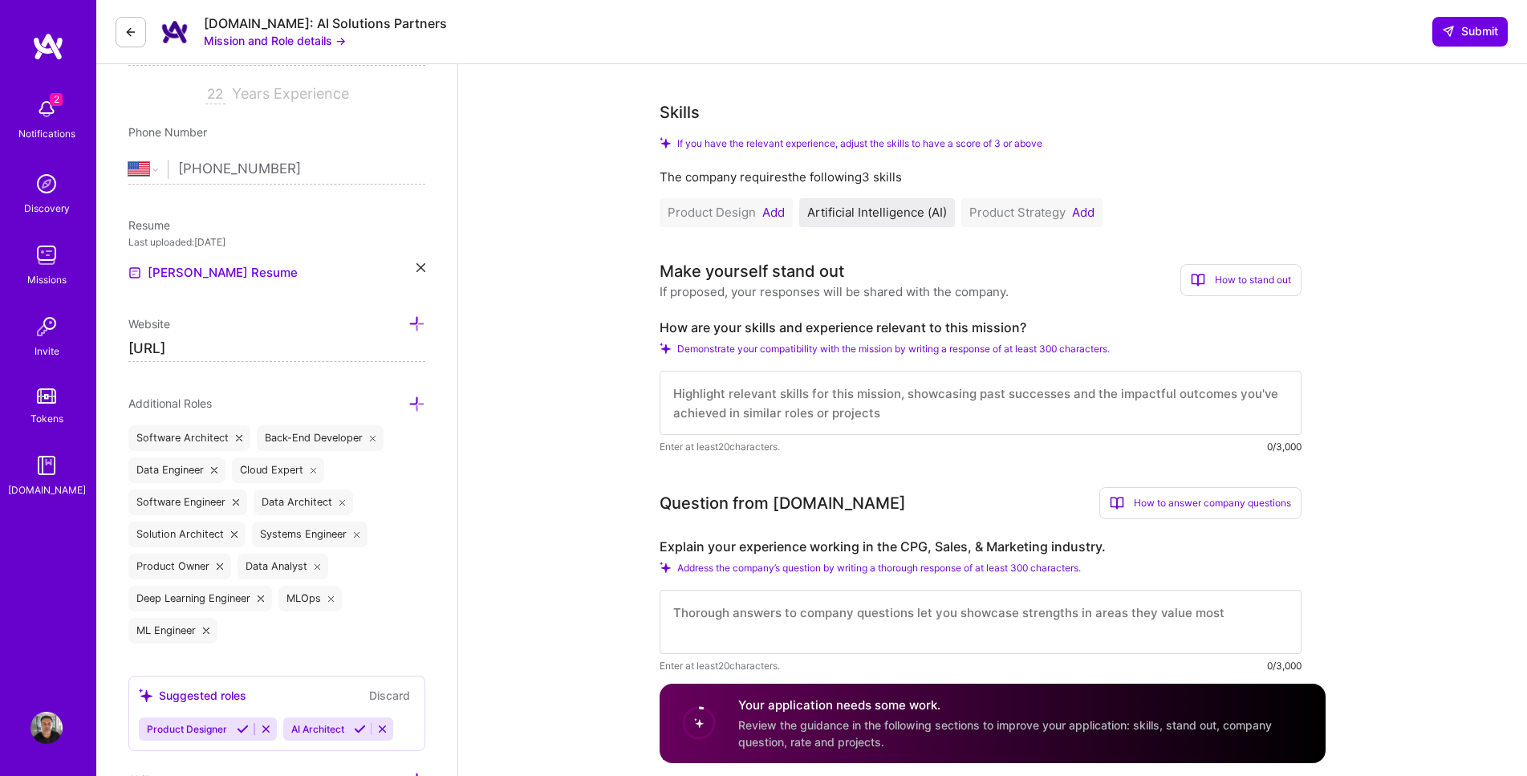
click at [773, 212] on button "Add" at bounding box center [773, 212] width 22 height 13
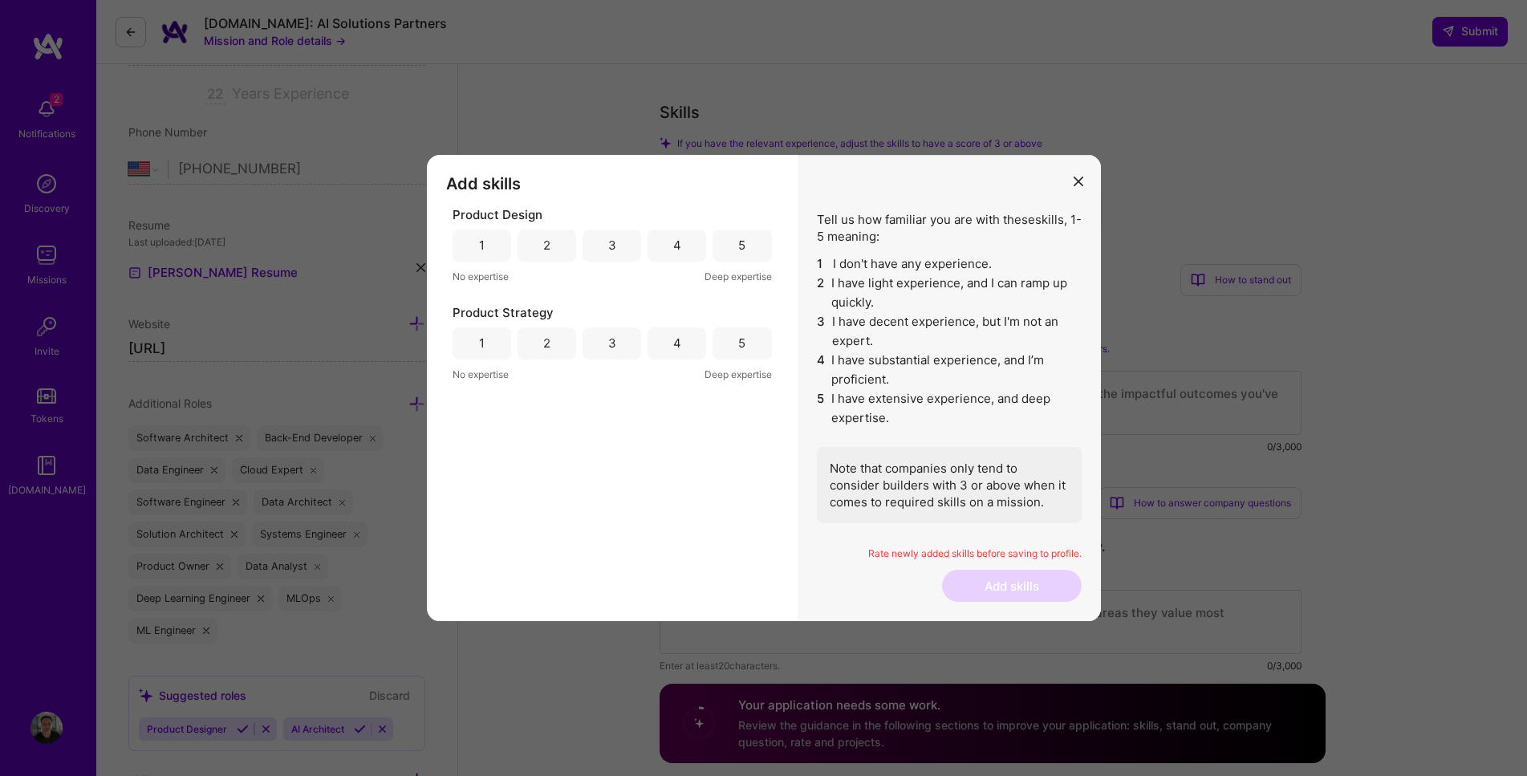
click at [748, 247] on div "5" at bounding box center [741, 245] width 59 height 32
click at [743, 345] on div "5" at bounding box center [741, 343] width 7 height 17
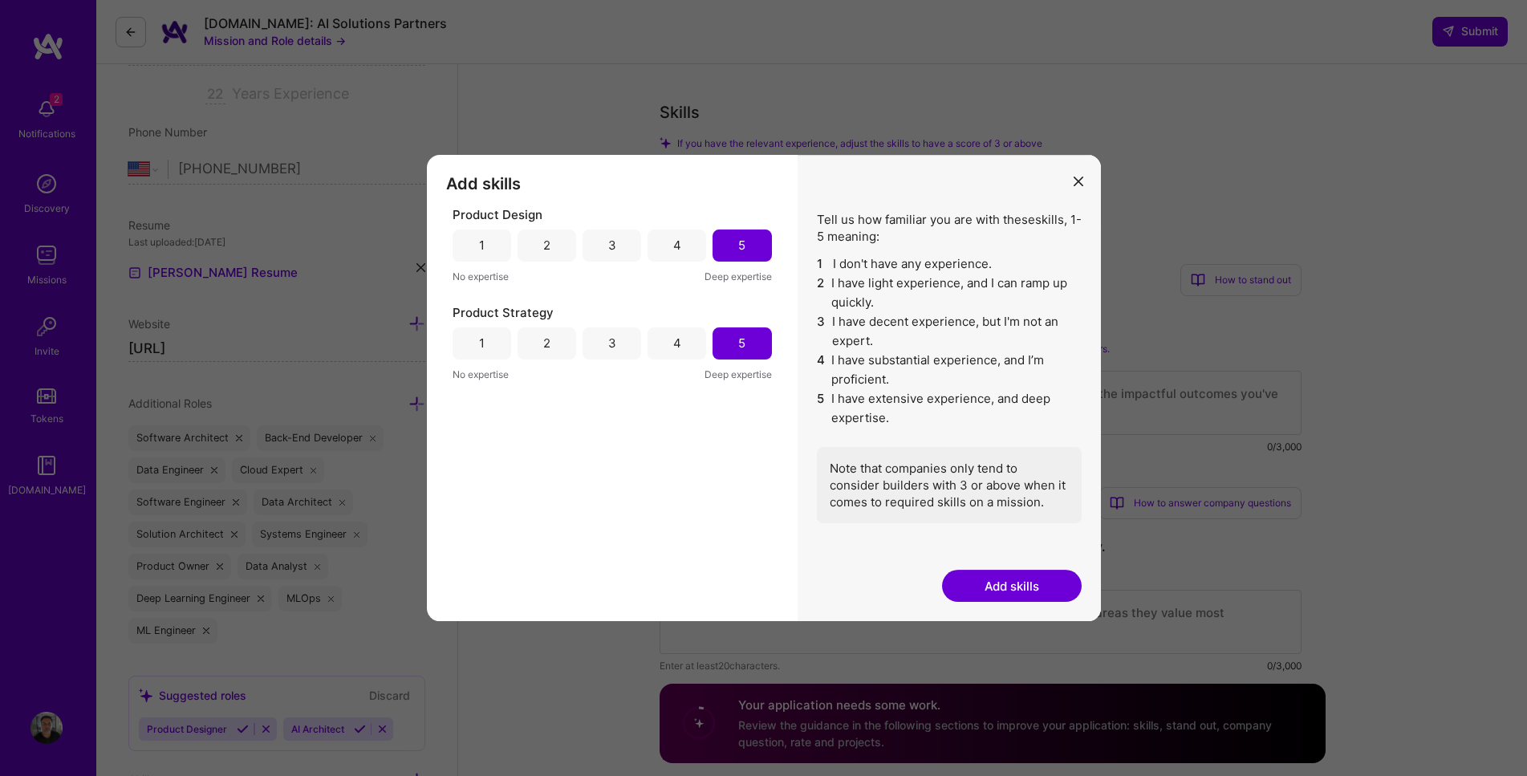
click at [988, 578] on button "Add skills" at bounding box center [1012, 586] width 140 height 32
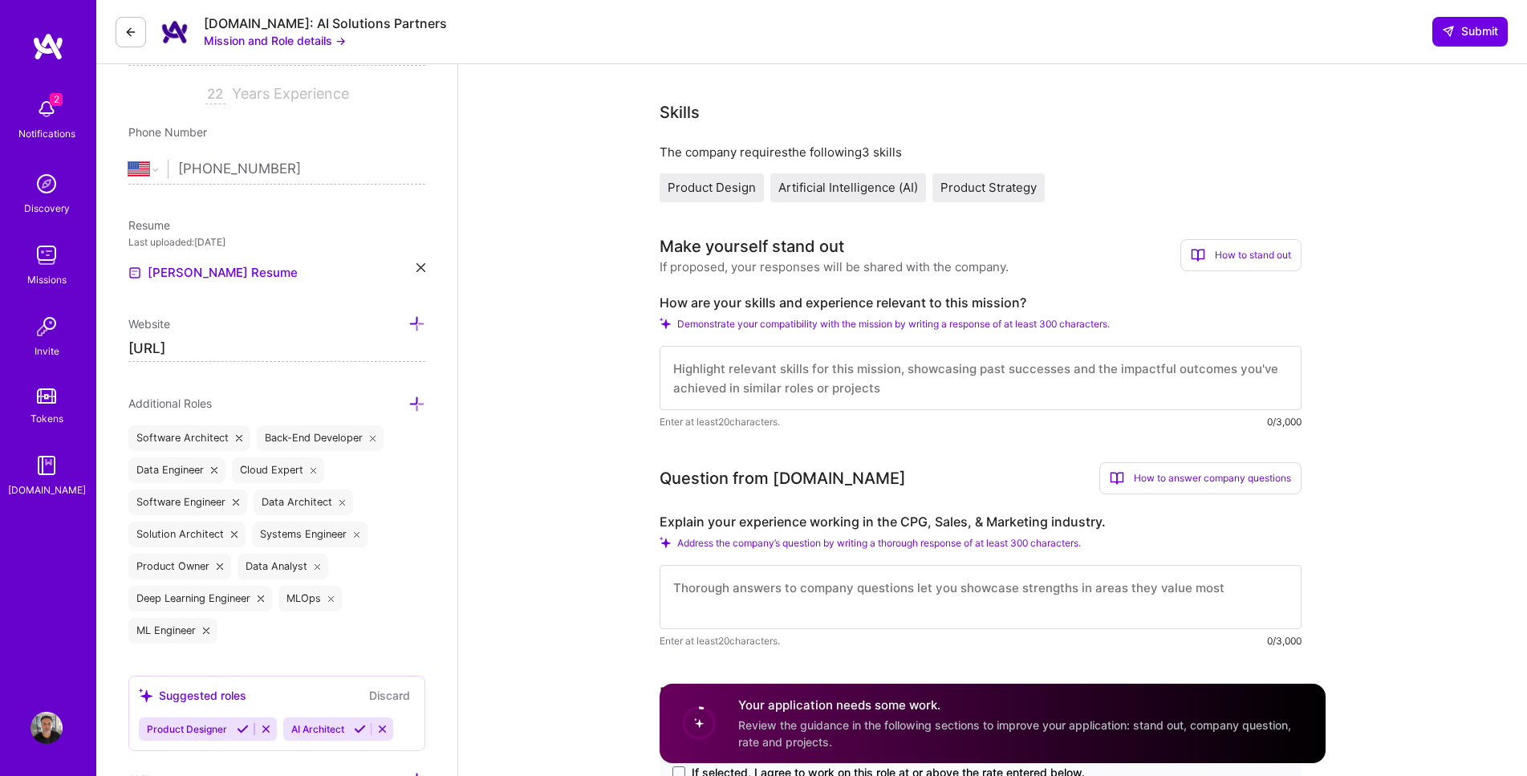
click at [813, 365] on textarea at bounding box center [980, 378] width 642 height 64
type textarea "I"
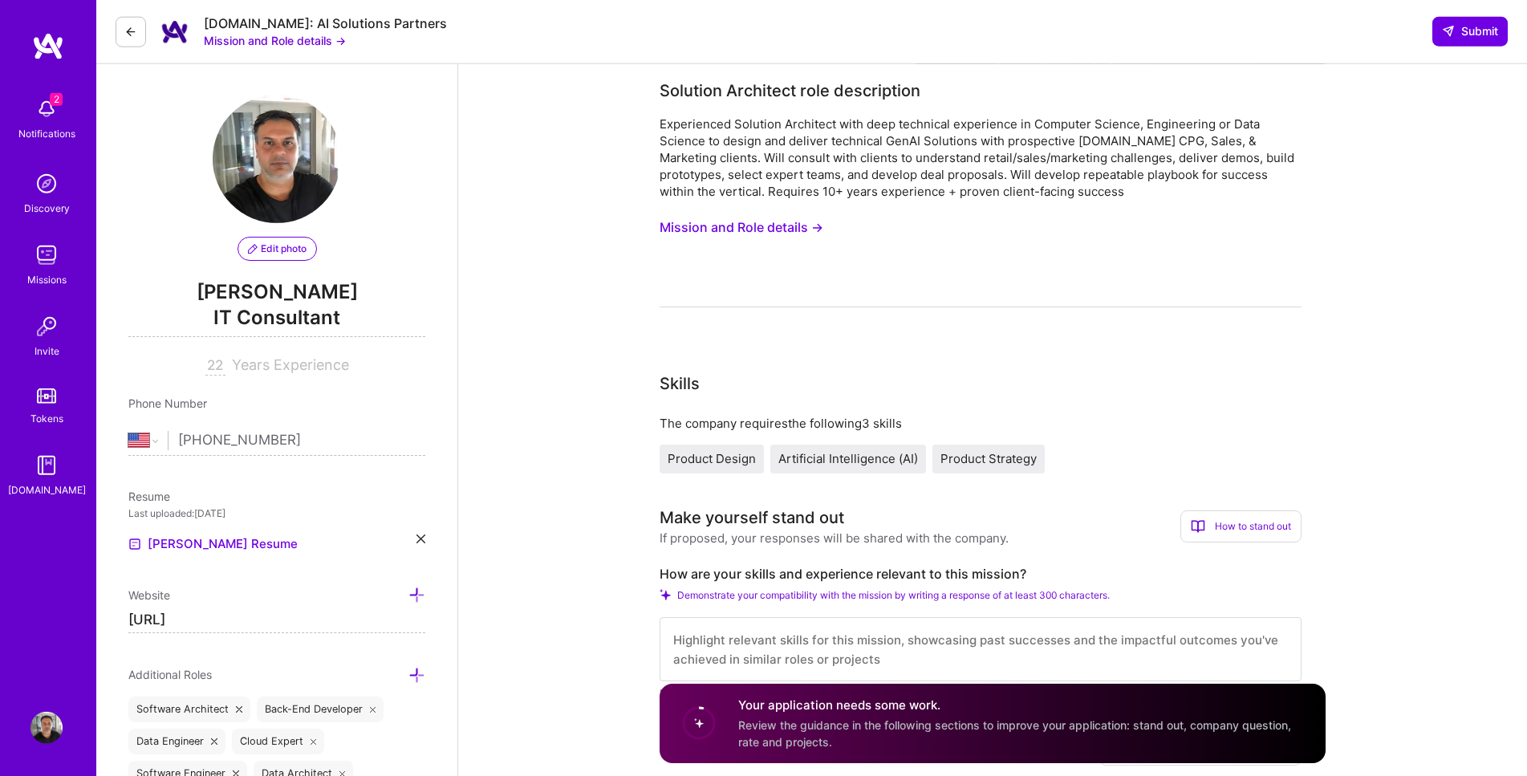
scroll to position [0, 0]
click at [788, 233] on button "Mission and Role details →" at bounding box center [741, 229] width 164 height 30
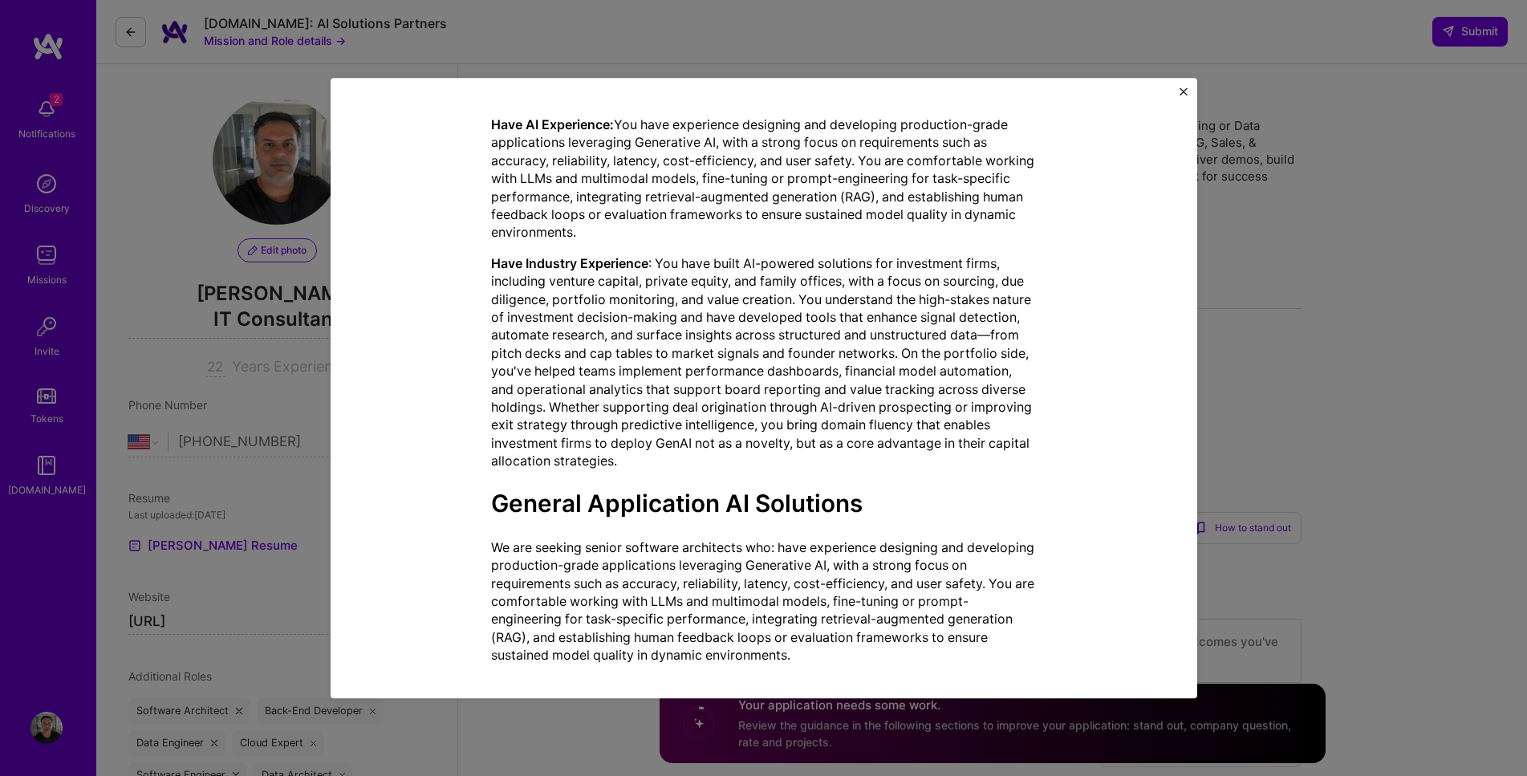
scroll to position [1612, 0]
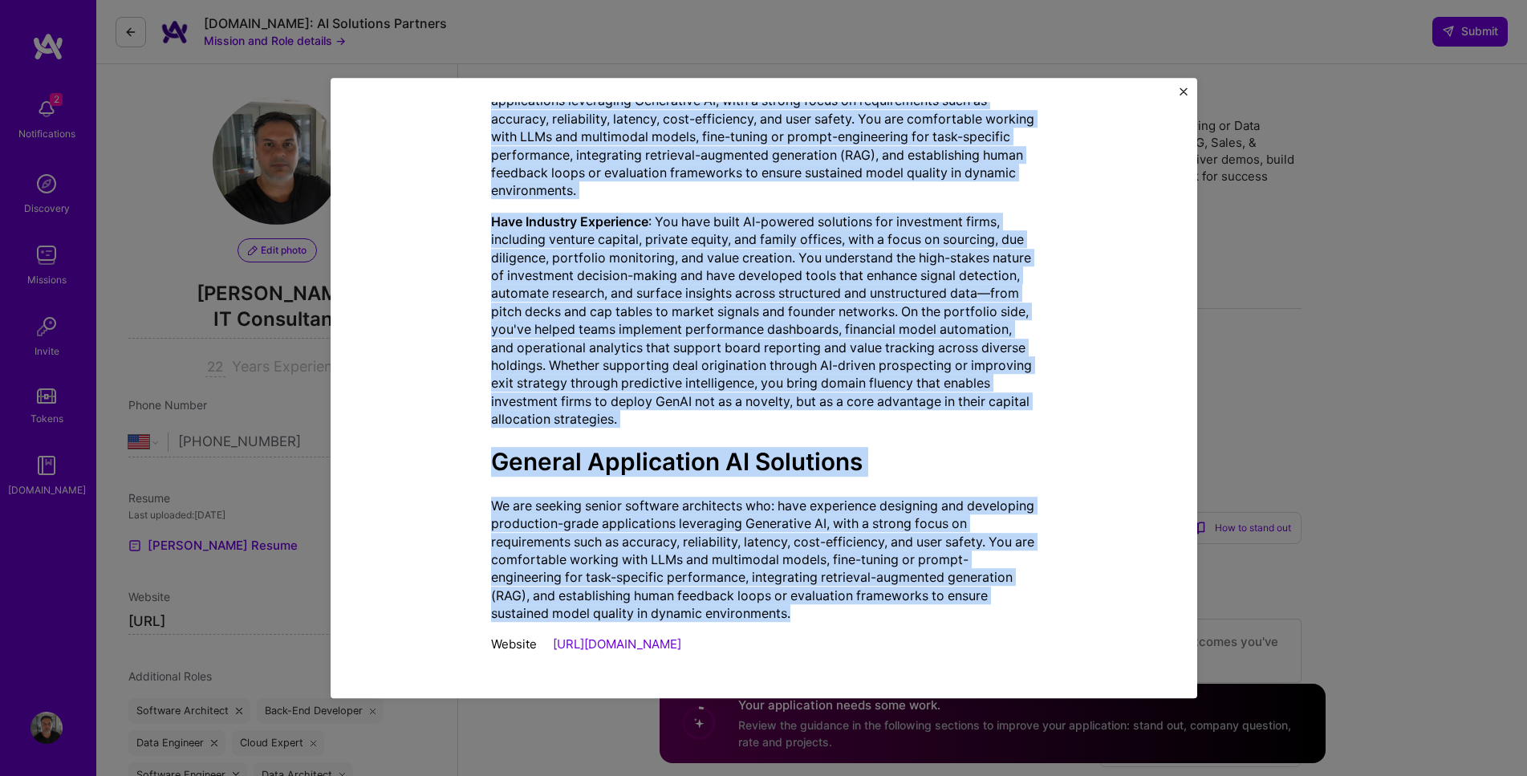
drag, startPoint x: 485, startPoint y: 200, endPoint x: 909, endPoint y: 617, distance: 594.5
copy div "Solution Architect role description Experienced Solution Architect with deep te…"
click at [1182, 92] on img "Close" at bounding box center [1183, 91] width 8 height 8
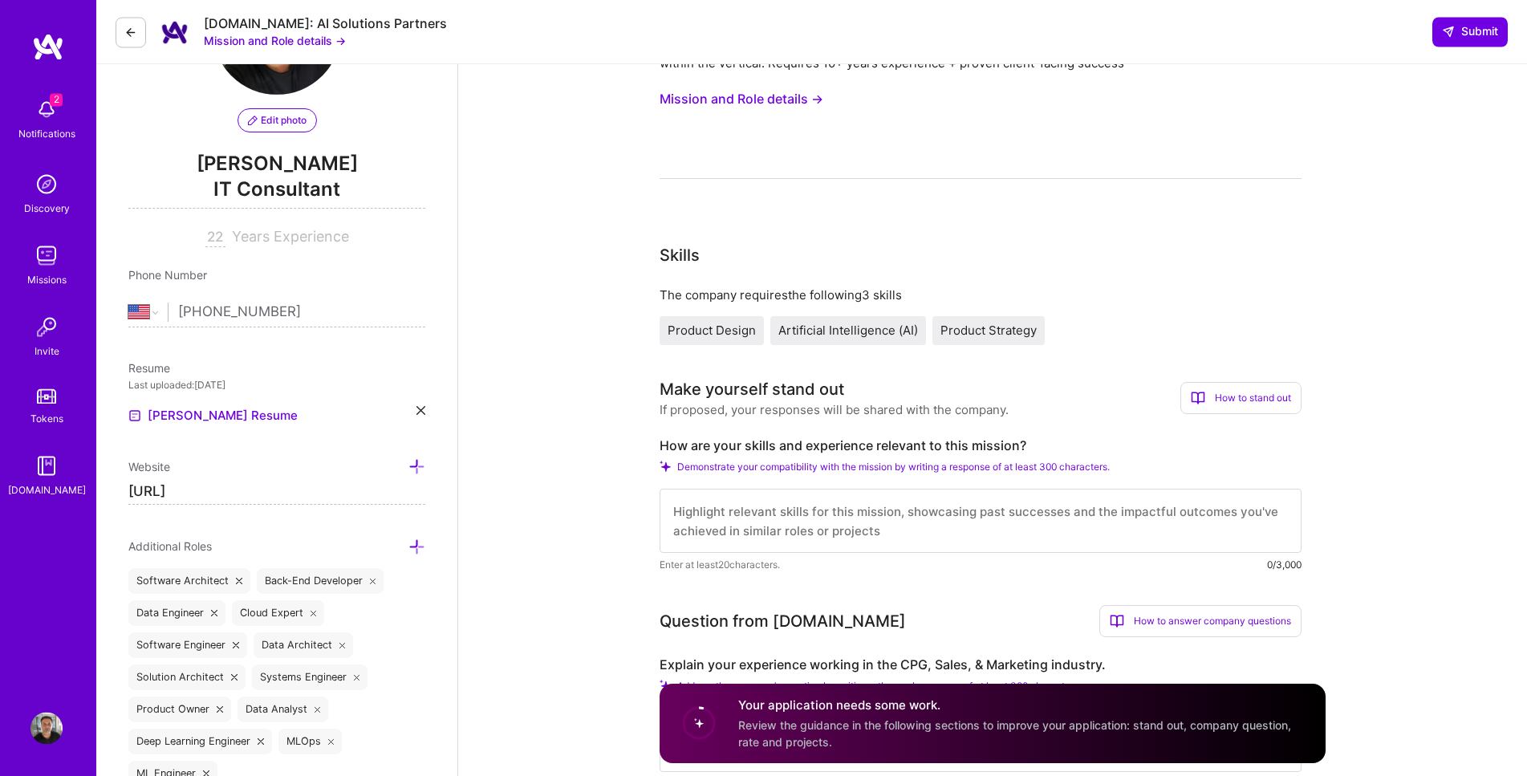
scroll to position [273, 0]
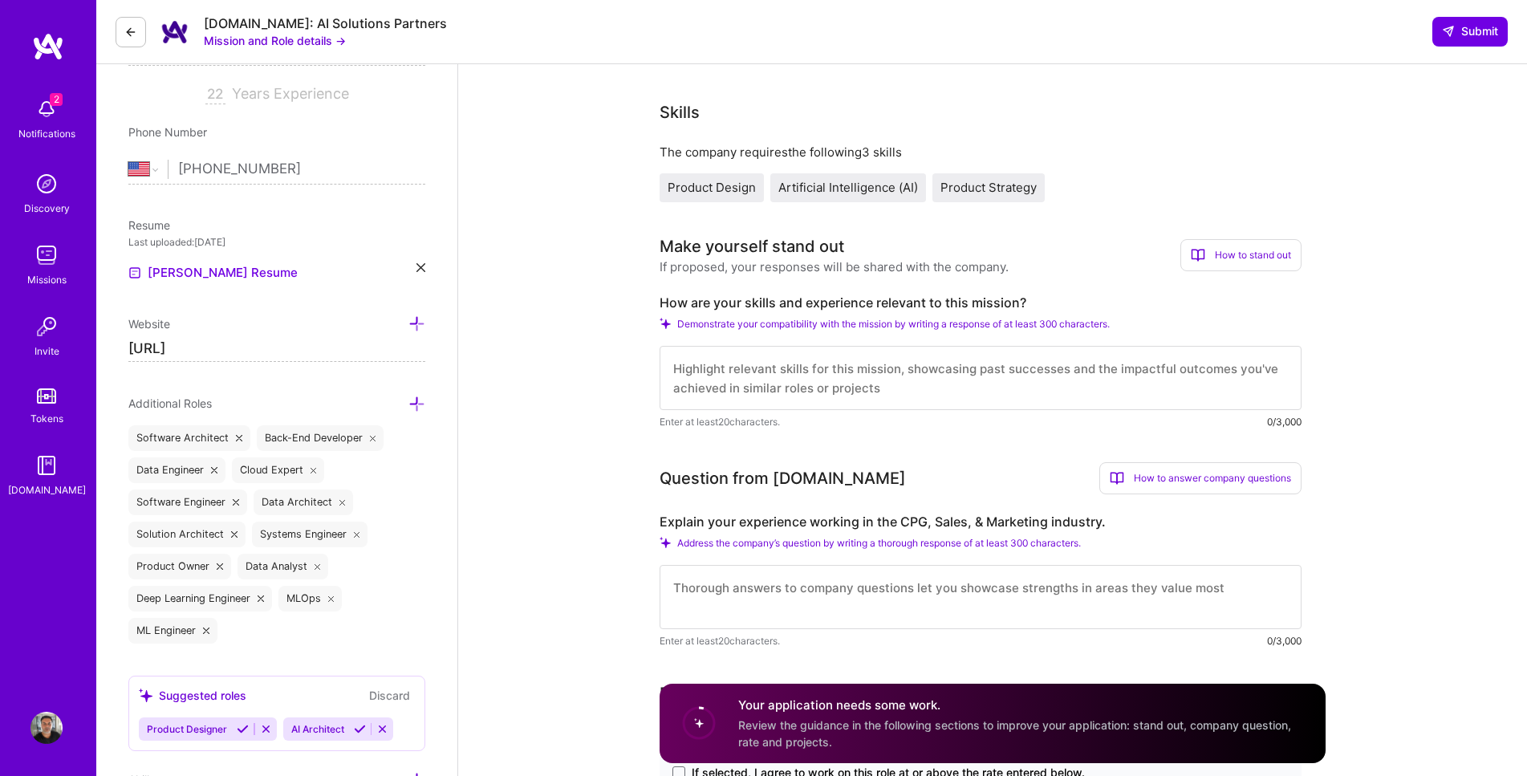
click at [1017, 360] on textarea at bounding box center [980, 378] width 642 height 64
drag, startPoint x: 660, startPoint y: 298, endPoint x: 1049, endPoint y: 307, distance: 388.4
click at [1049, 307] on label "How are your skills and experience relevant to this mission?" at bounding box center [980, 302] width 642 height 17
copy label "How are your skills and experience relevant to this mission?"
click at [1026, 358] on textarea at bounding box center [980, 378] width 642 height 64
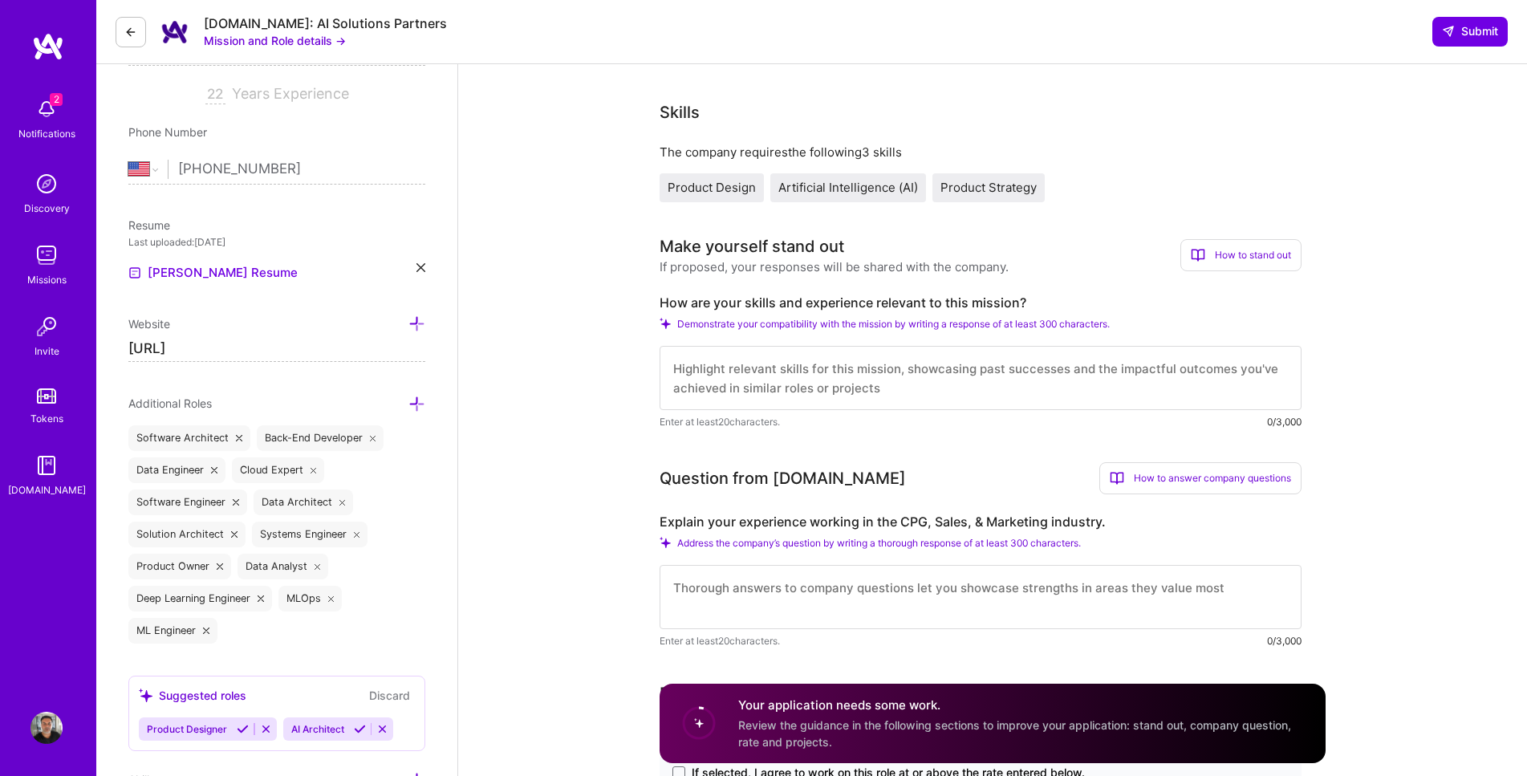
paste textarea "Experienced Solution Architect with 20+ years in AI-driven solutions, SaaS, and…"
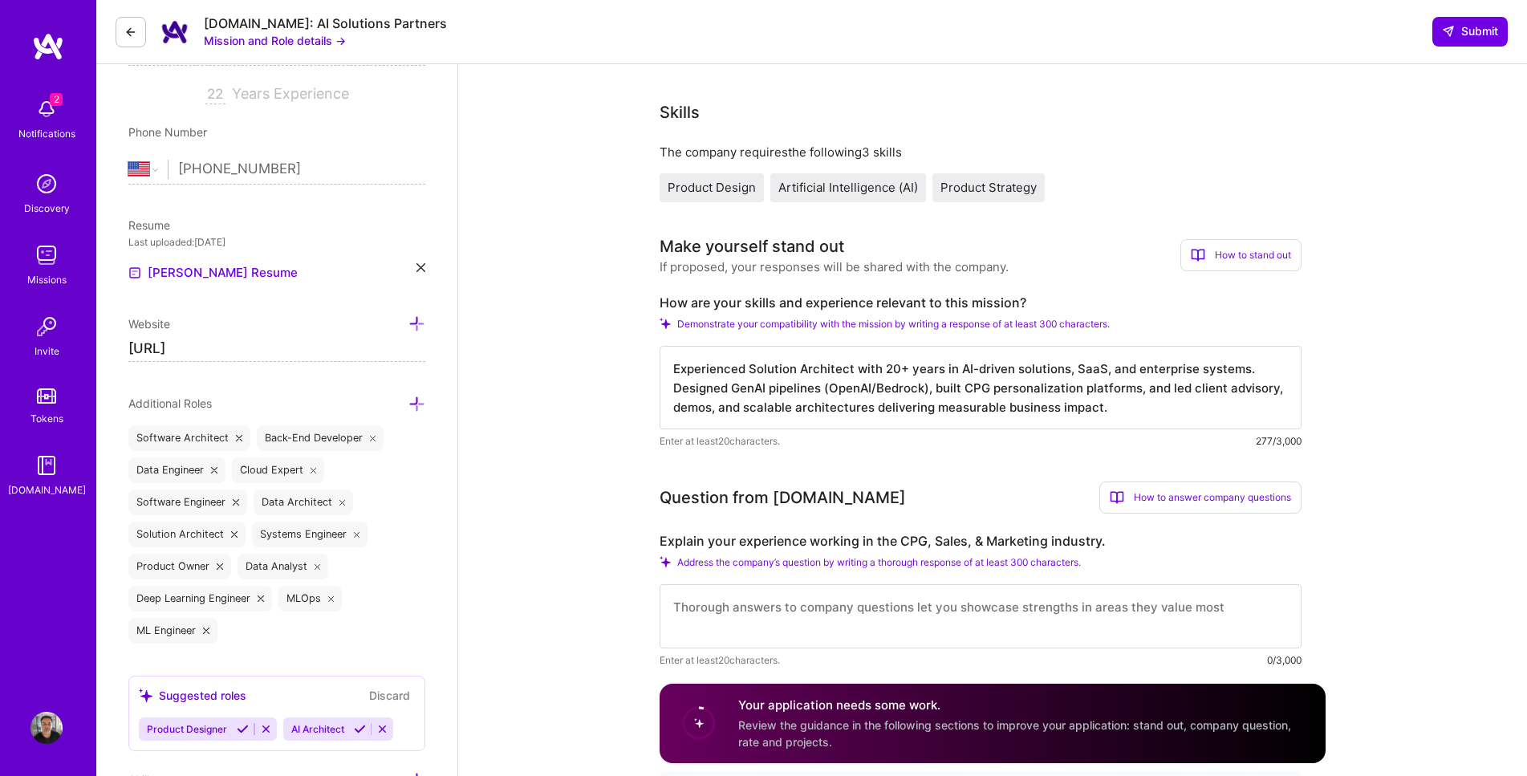
type textarea "Experienced Solution Architect with 20+ years in AI-driven solutions, SaaS, and…"
click at [1177, 408] on textarea "Experienced Solution Architect with 20+ years in AI-driven solutions, SaaS, and…" at bounding box center [980, 387] width 642 height 83
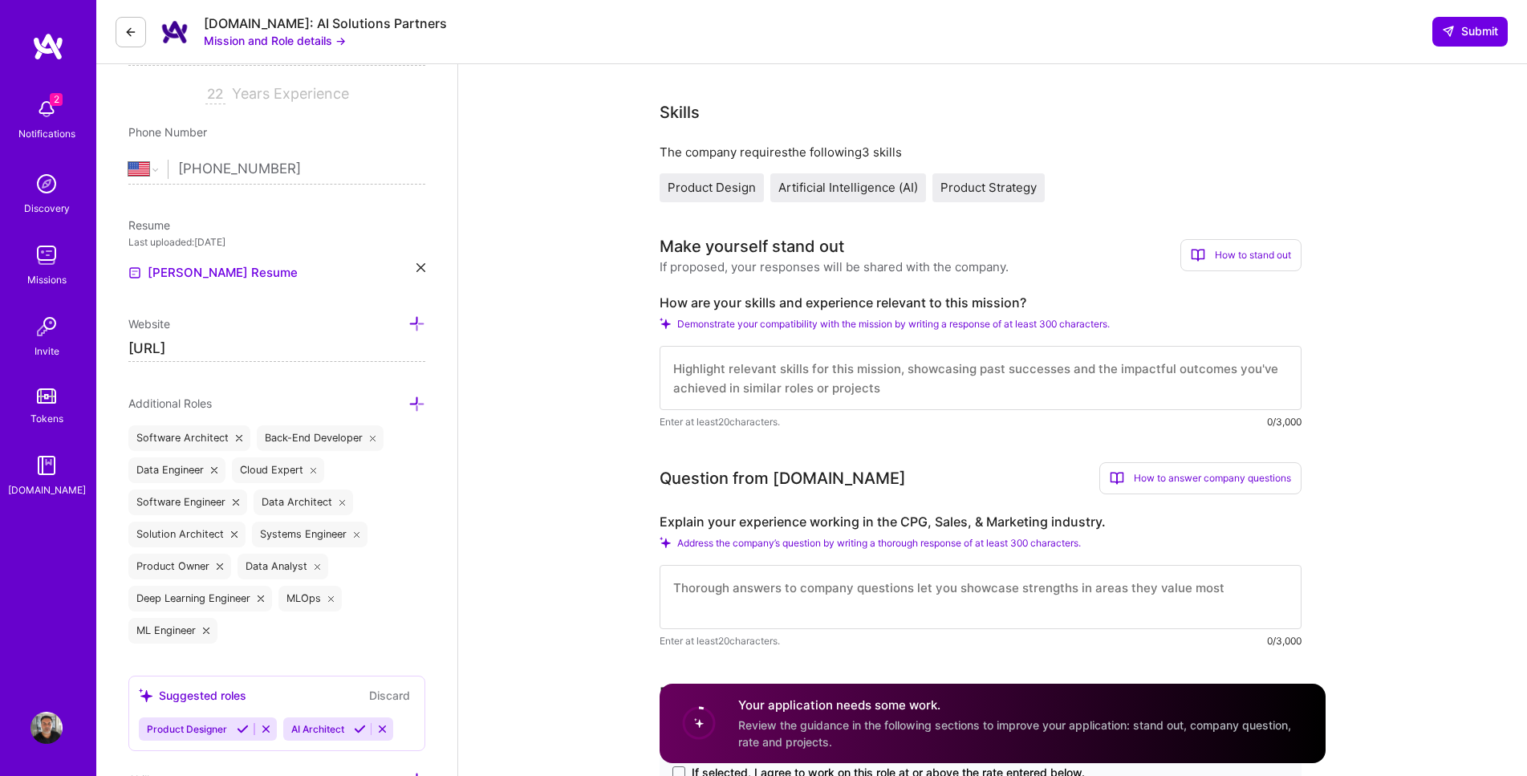
paste textarea "I am a senior Solution Architect with 20+ years of experience designing and del…"
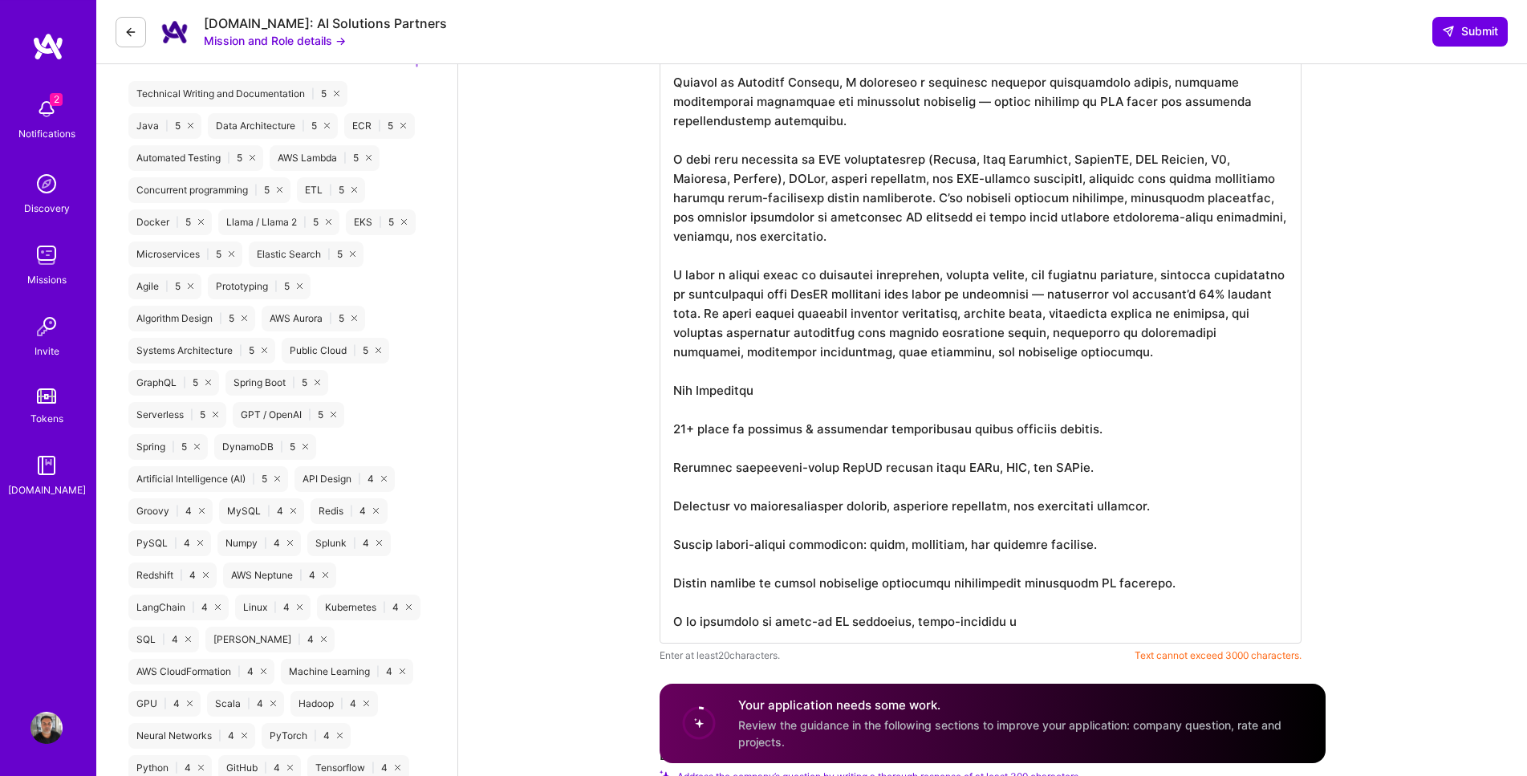
scroll to position [1121, 0]
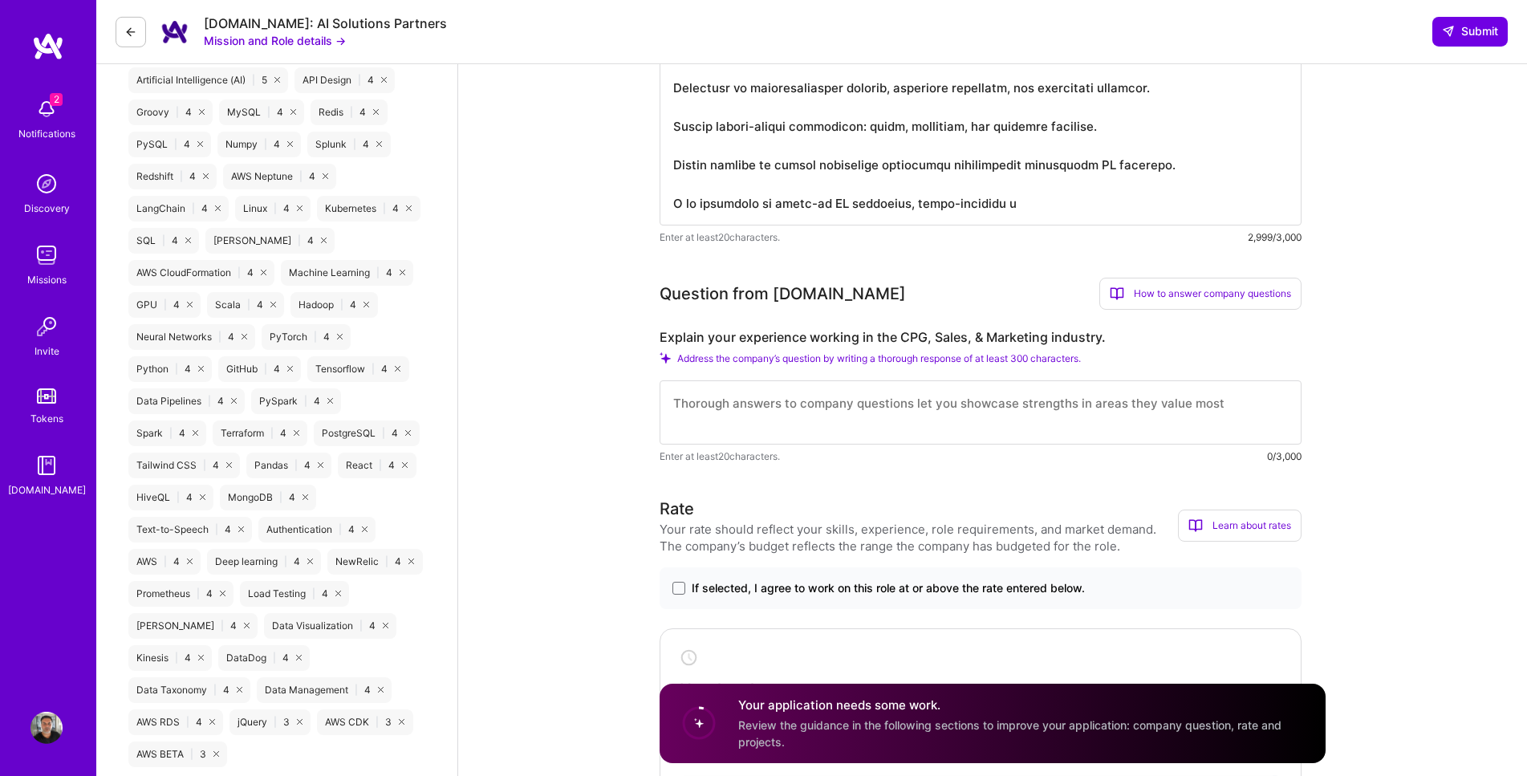
scroll to position [1393, 0]
type textarea "I am a senior Solution Architect with 20+ years of experience designing and del…"
drag, startPoint x: 657, startPoint y: 338, endPoint x: 1122, endPoint y: 337, distance: 464.5
copy label "Explain your experience working in the CPG, Sales, & Marketing industry."
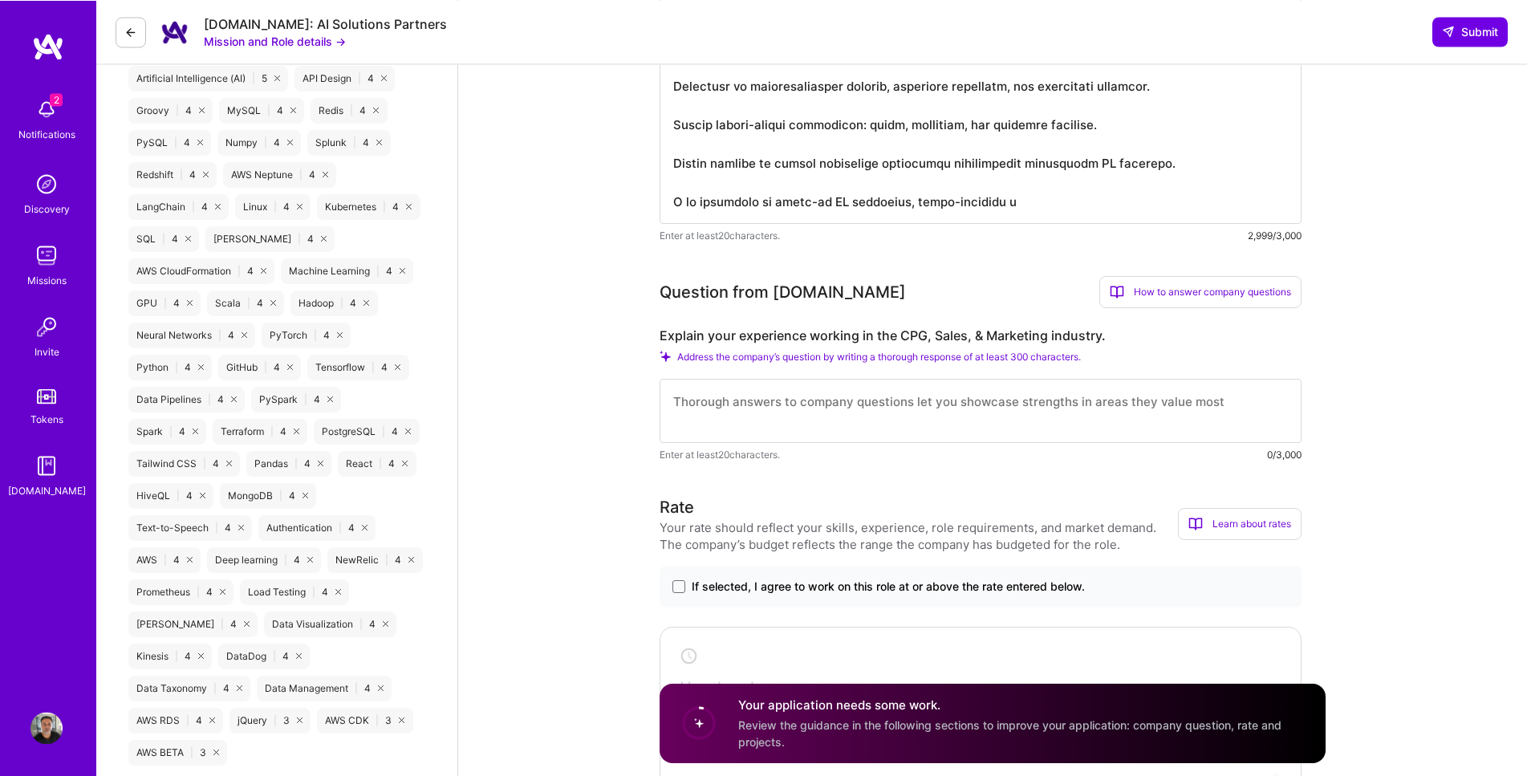
click at [895, 407] on textarea at bounding box center [980, 411] width 642 height 64
paste textarea "I bring extensive experience architecting AI-powered solutions that drive perso…"
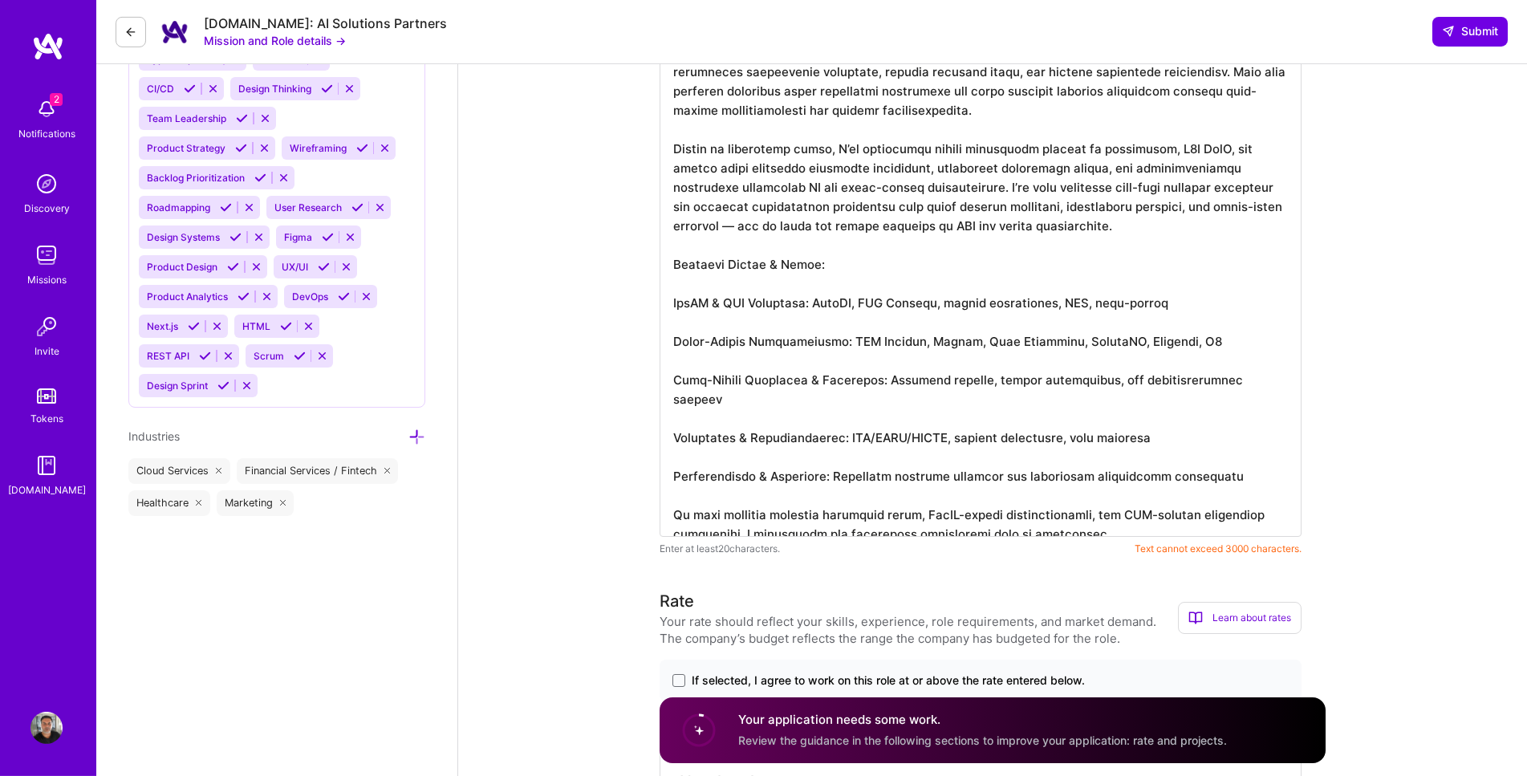
scroll to position [2237, 0]
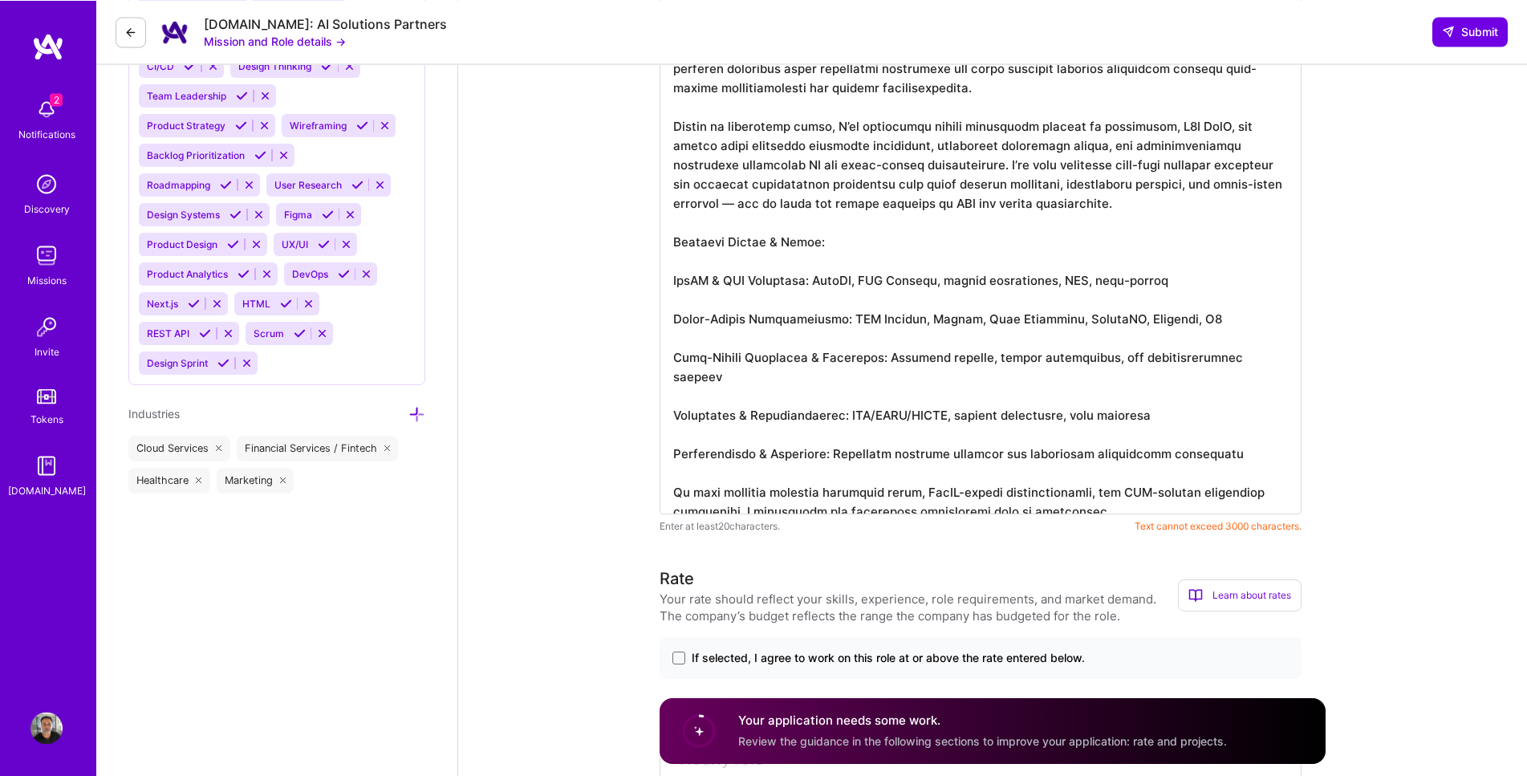
click at [793, 230] on textarea at bounding box center [980, 11] width 642 height 1008
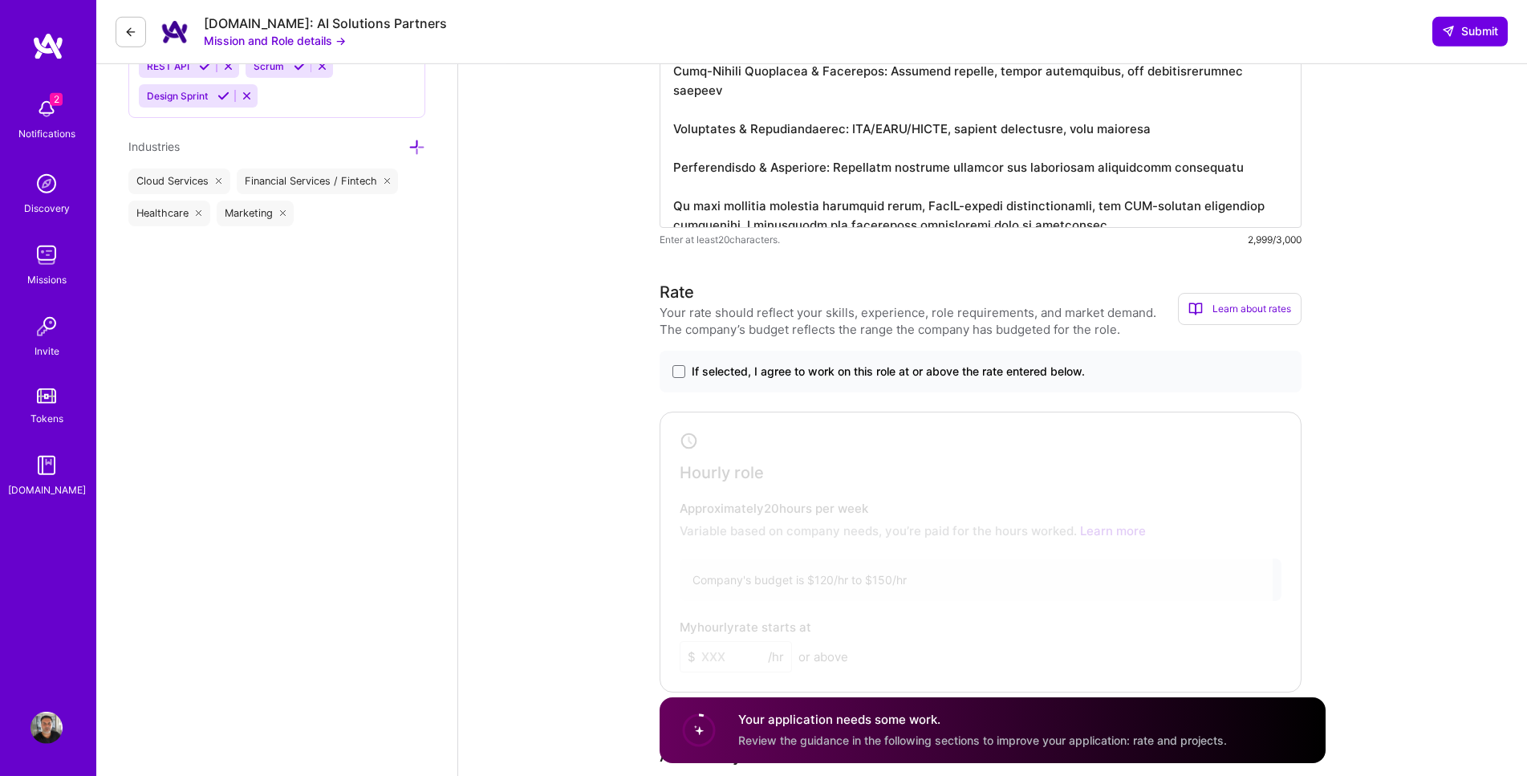
scroll to position [2510, 0]
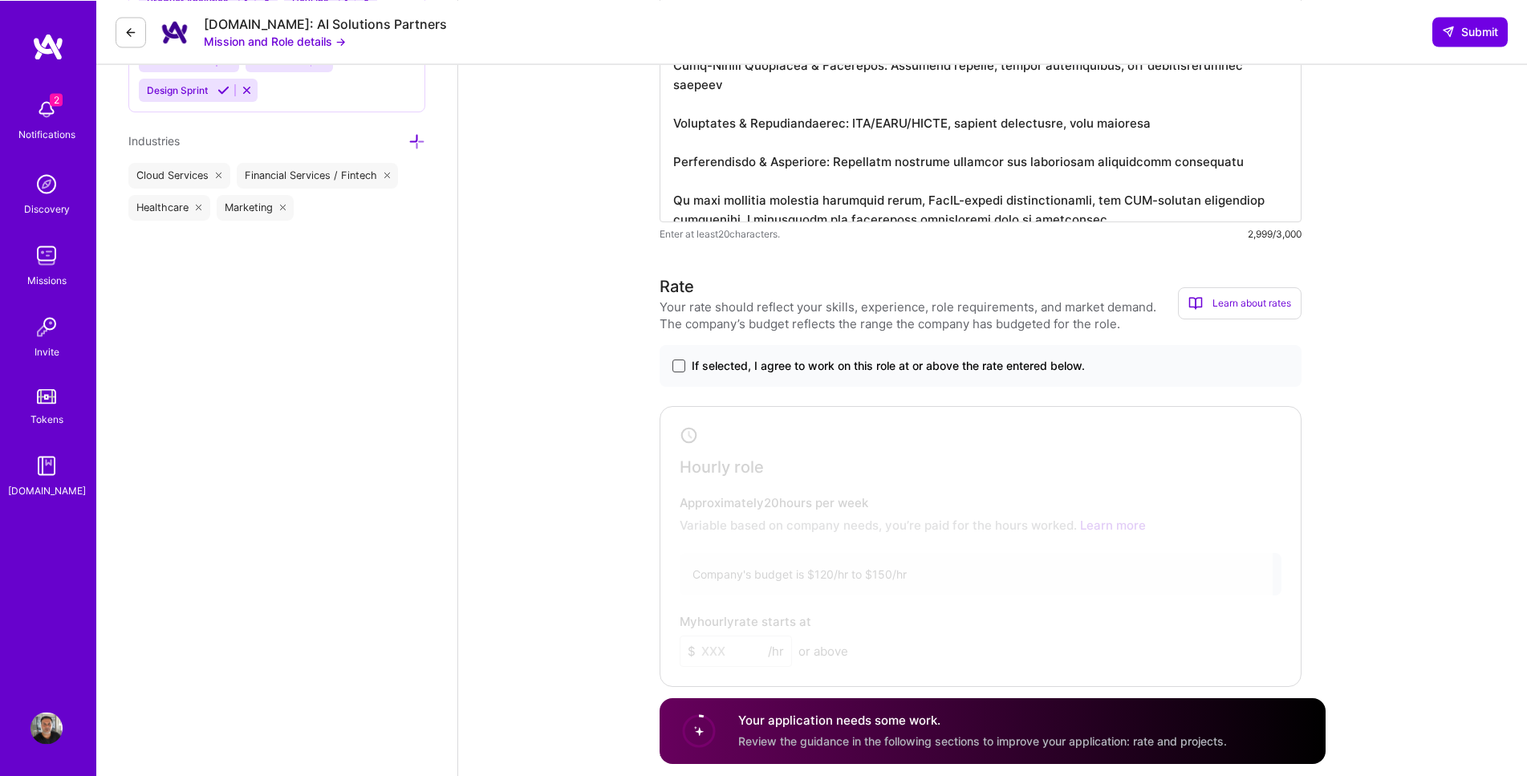
type textarea "I bring extensive experience architecting AI-powered solutions that drive perso…"
click at [678, 367] on span at bounding box center [678, 365] width 13 height 13
click at [0, 0] on input "If selected, I agree to work on this role at or above the rate entered below." at bounding box center [0, 0] width 0 height 0
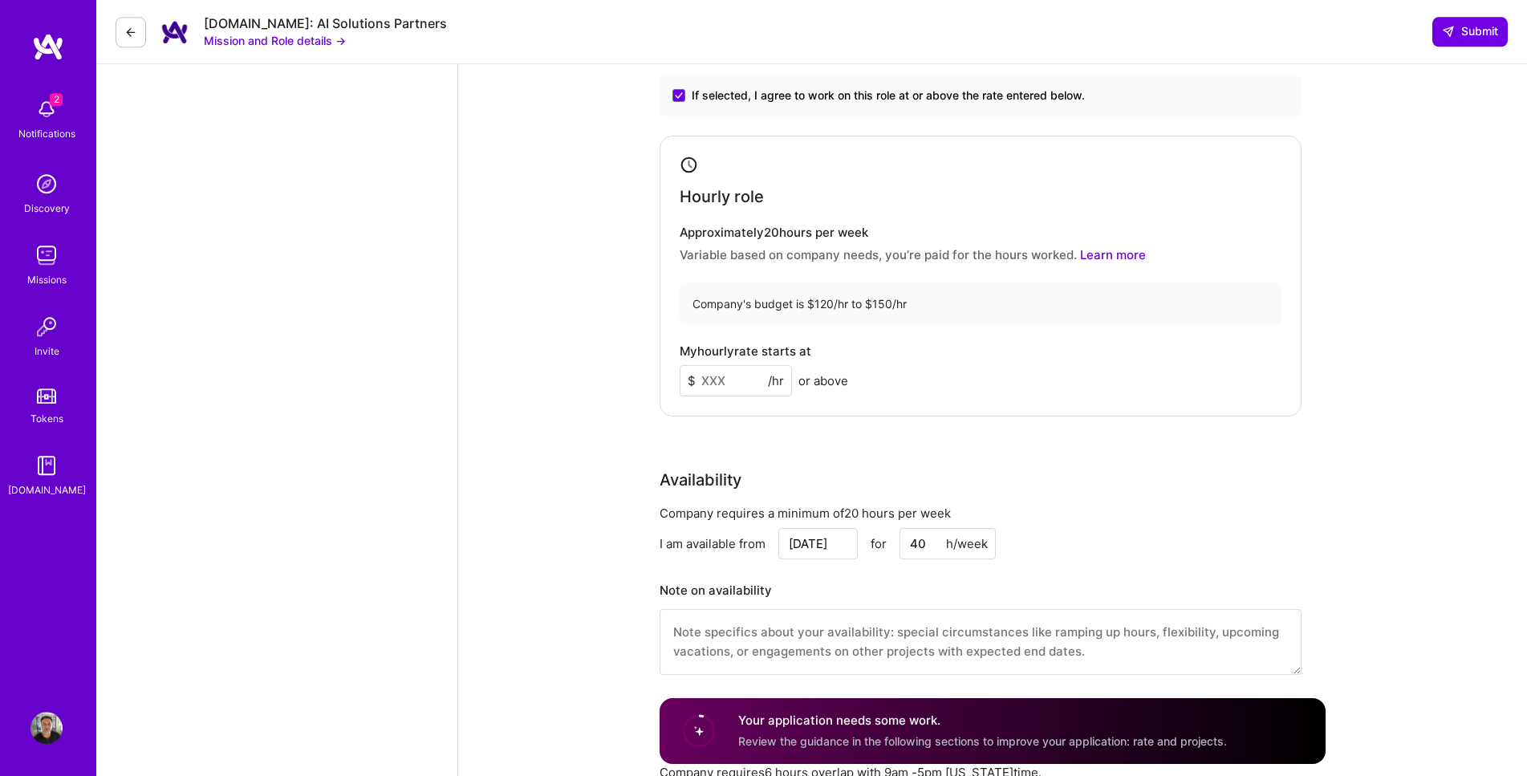
scroll to position [2783, 0]
drag, startPoint x: 731, startPoint y: 379, endPoint x: 662, endPoint y: 371, distance: 69.6
click at [679, 371] on input at bounding box center [735, 378] width 112 height 31
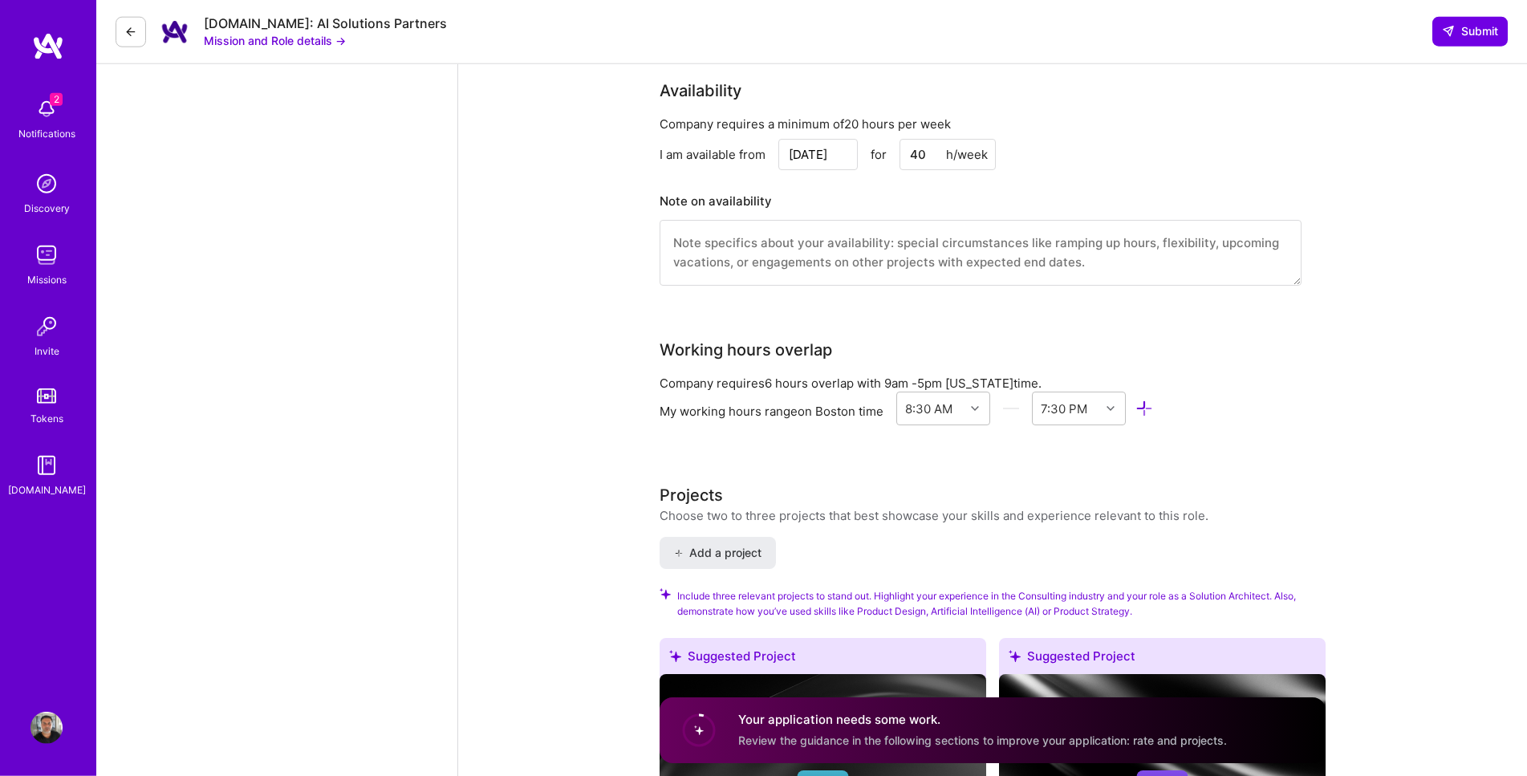
scroll to position [3328, 0]
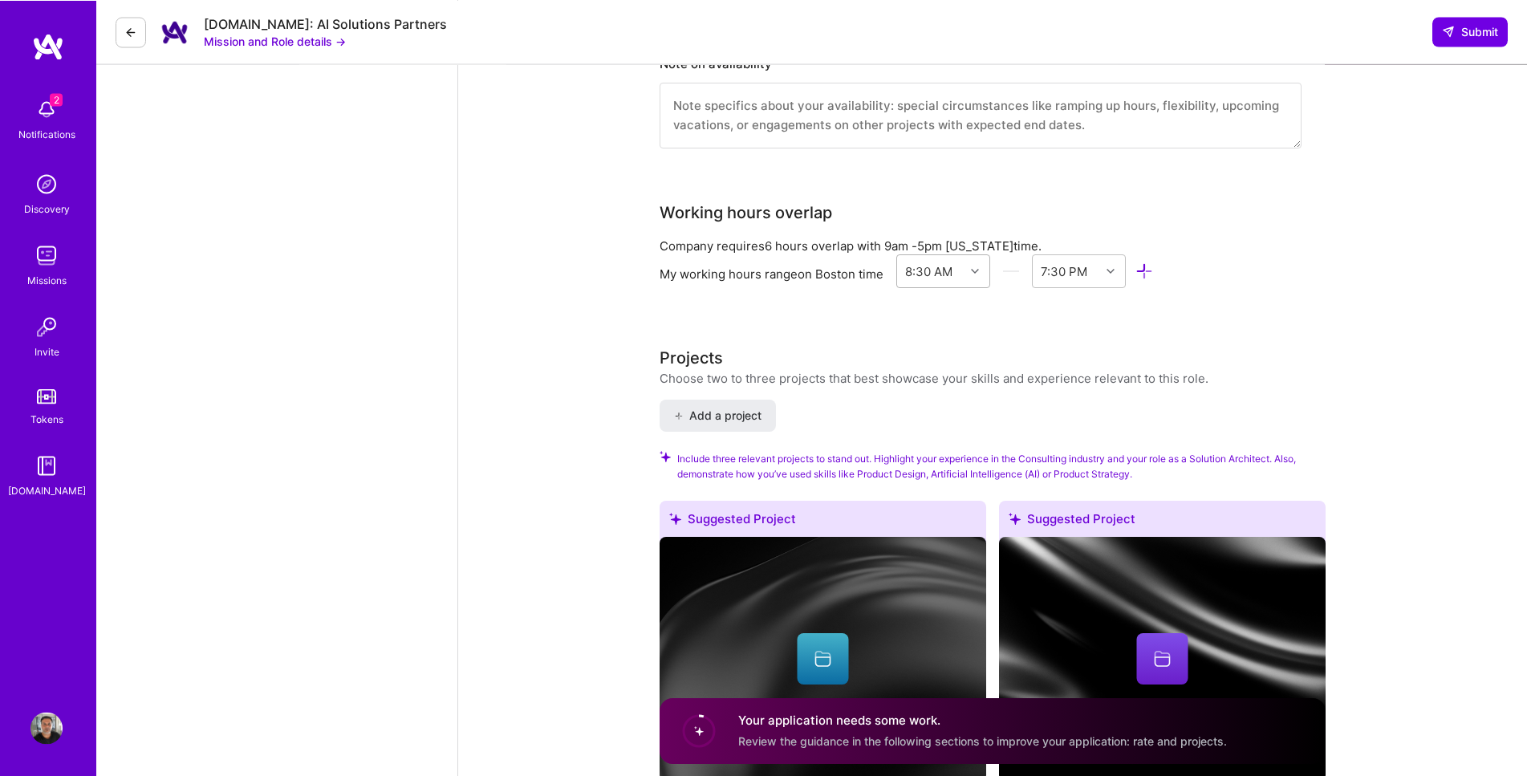
click at [976, 275] on icon at bounding box center [975, 271] width 8 height 8
click at [941, 440] on div "9:00 AM" at bounding box center [943, 439] width 94 height 30
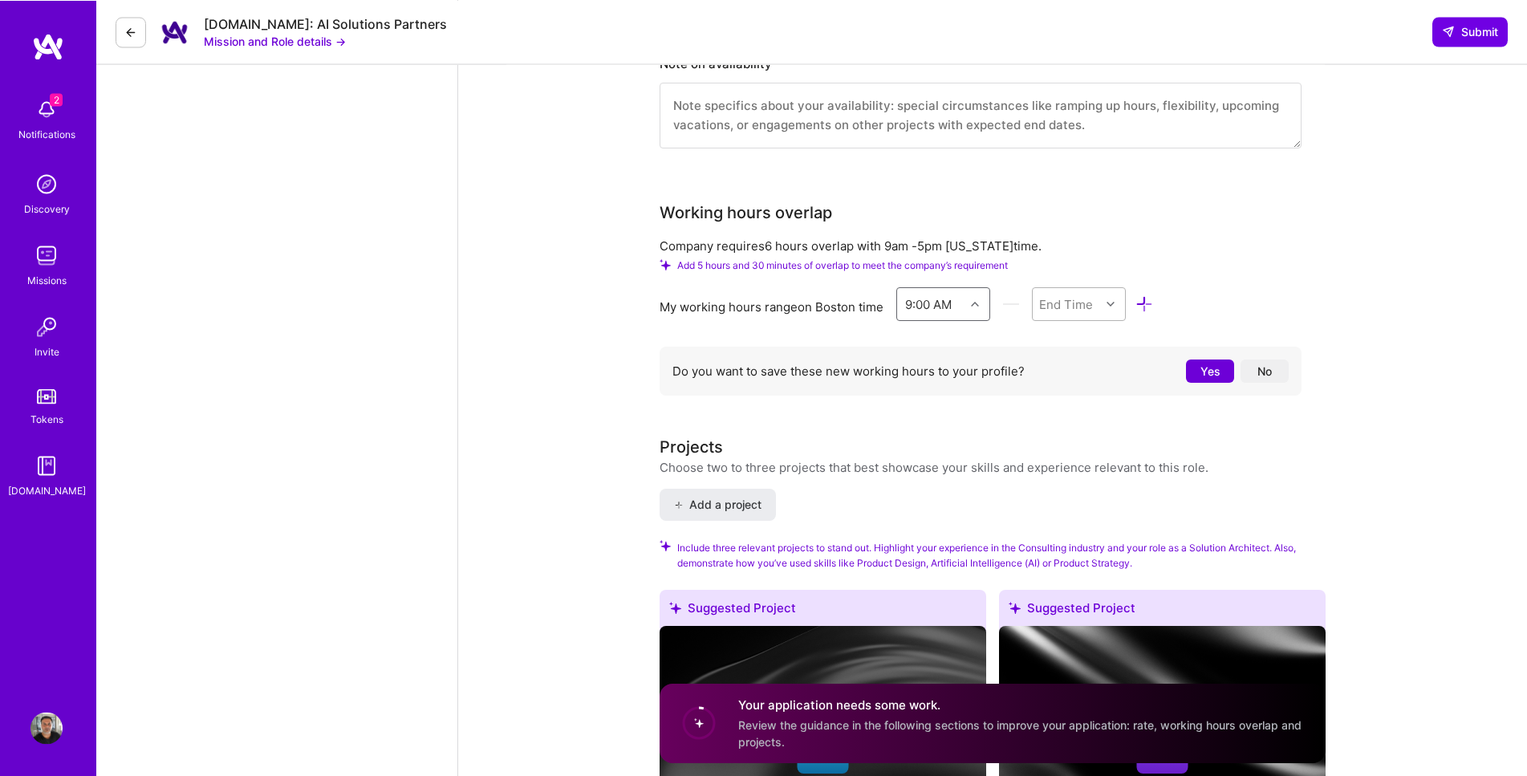
scroll to position [3328, 0]
click at [1080, 311] on div "End Time" at bounding box center [1066, 304] width 54 height 17
click at [1054, 529] on div "5:00 PM" at bounding box center [1079, 528] width 94 height 30
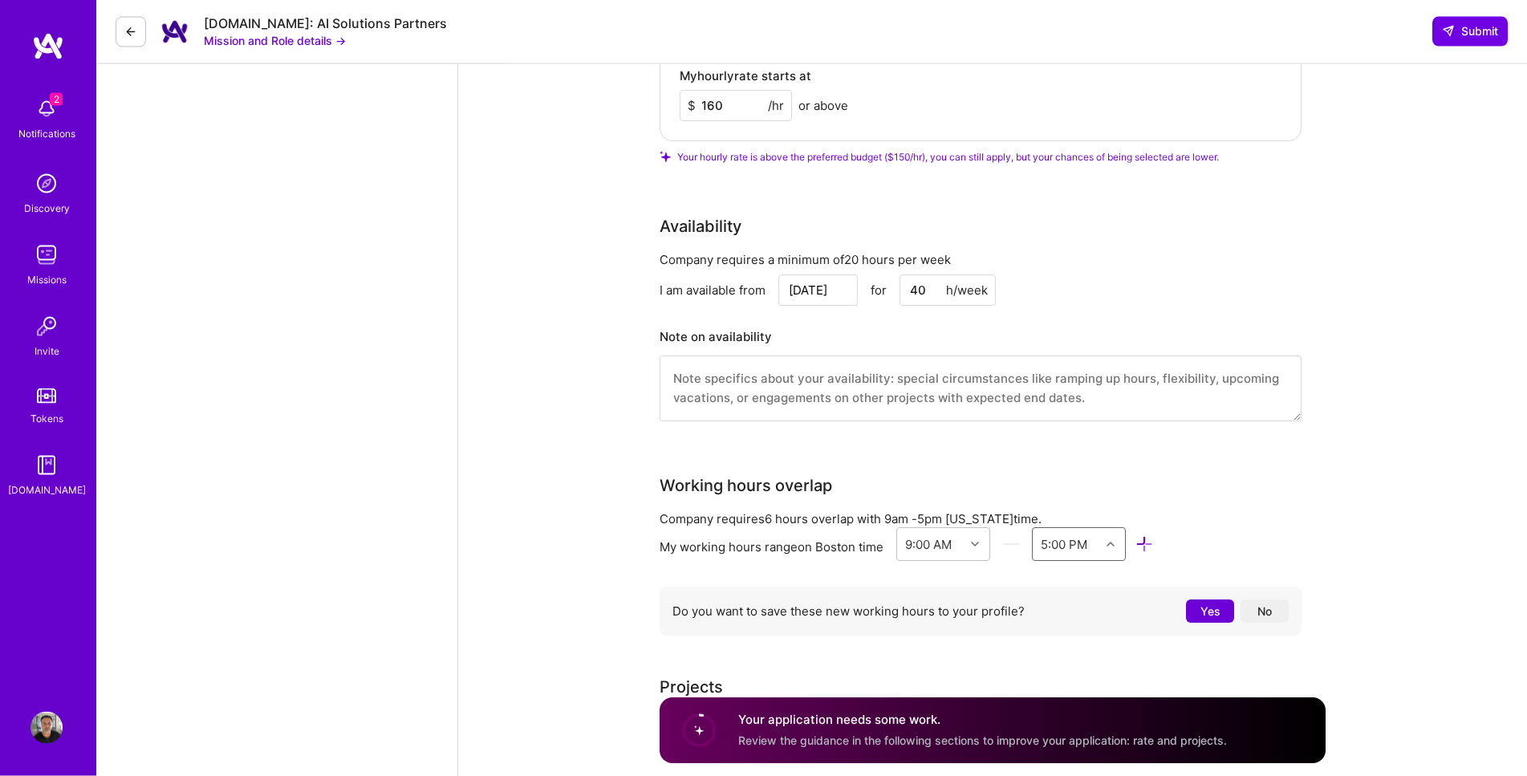
scroll to position [2782, 0]
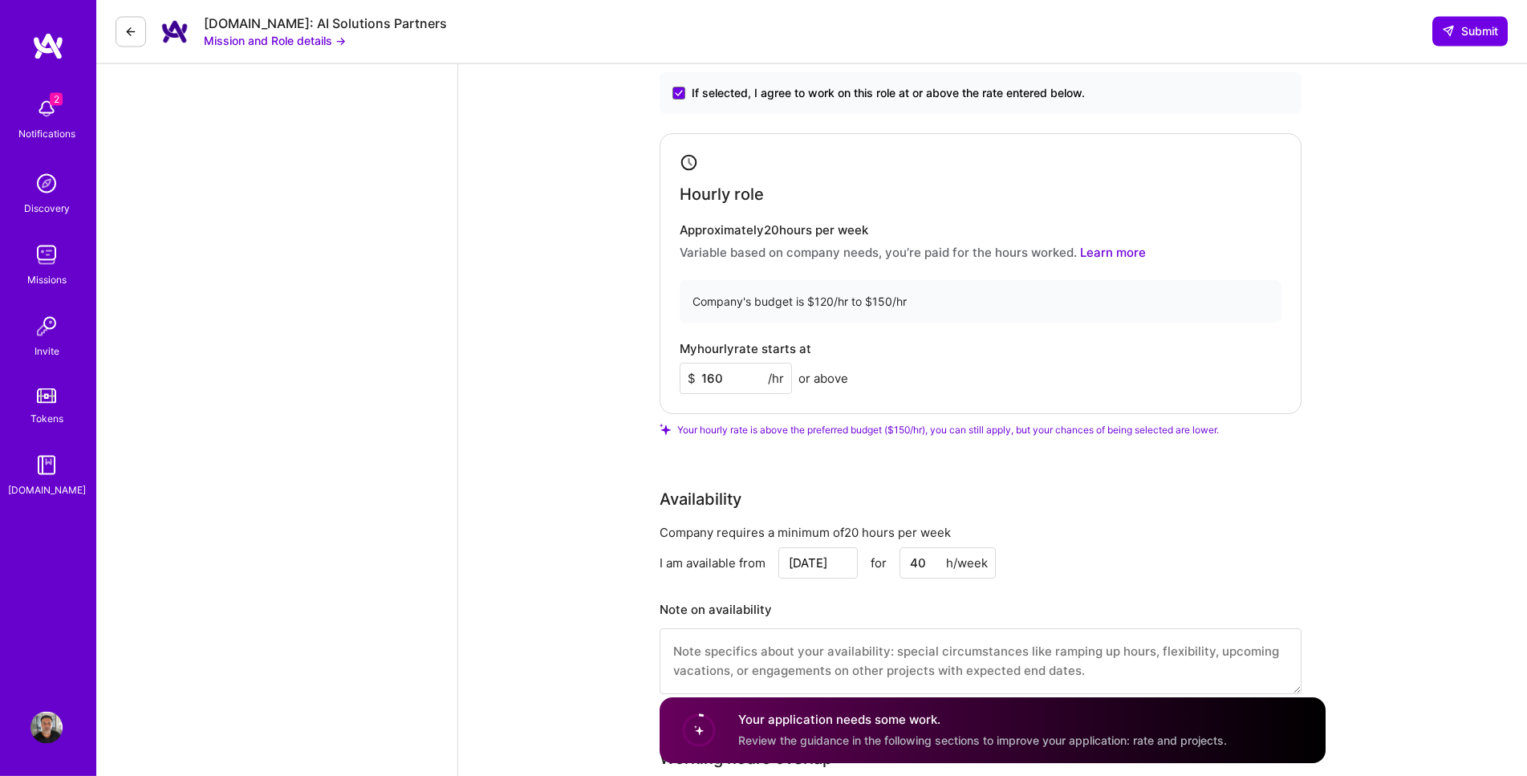
click at [713, 380] on input "160" at bounding box center [735, 378] width 112 height 31
type input "180"
click at [1327, 358] on div "Solution Architect role description Experienced Solution Architect with deep te…" at bounding box center [992, 85] width 1069 height 5607
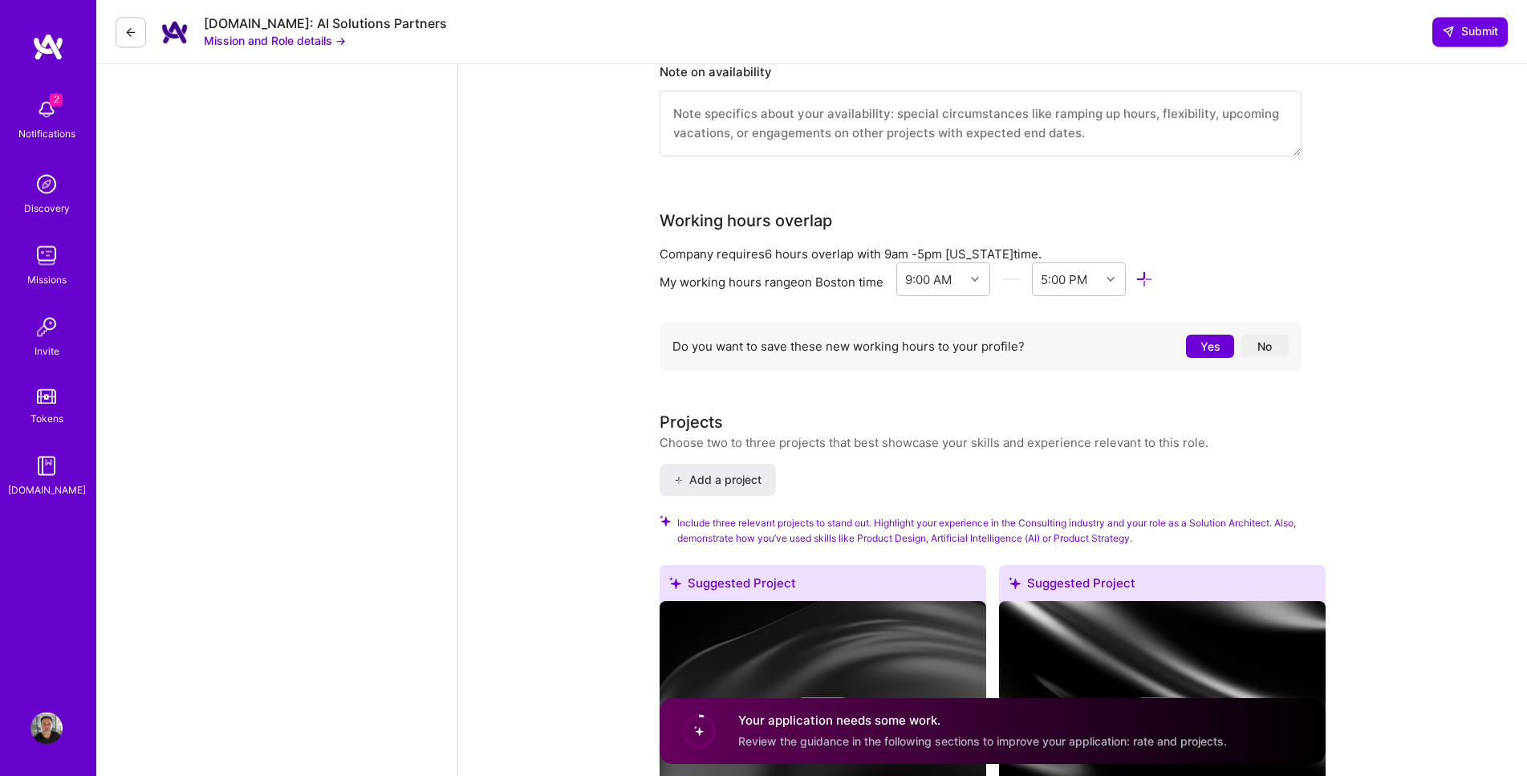
scroll to position [3328, 0]
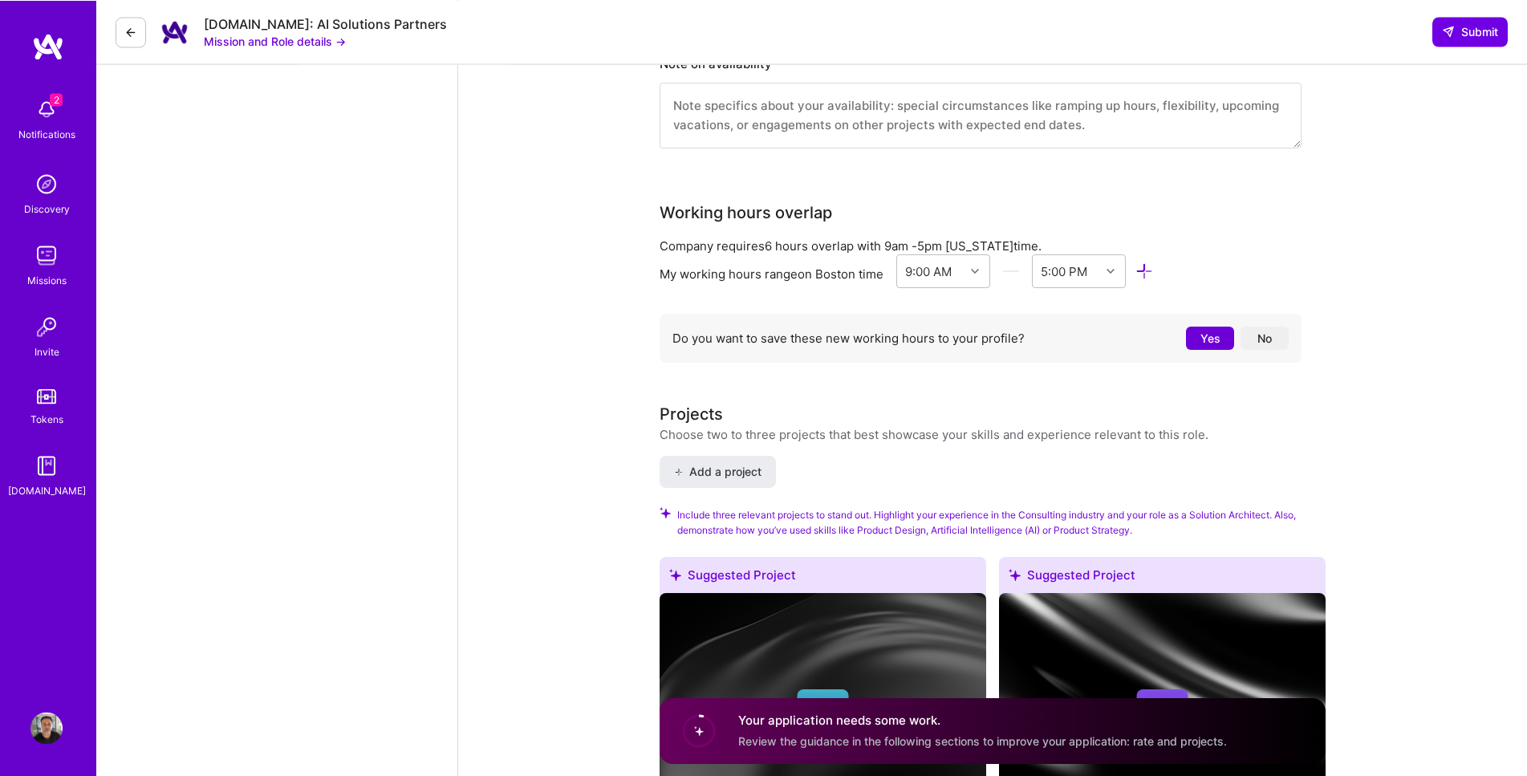
click at [1209, 345] on button "Yes" at bounding box center [1210, 338] width 48 height 23
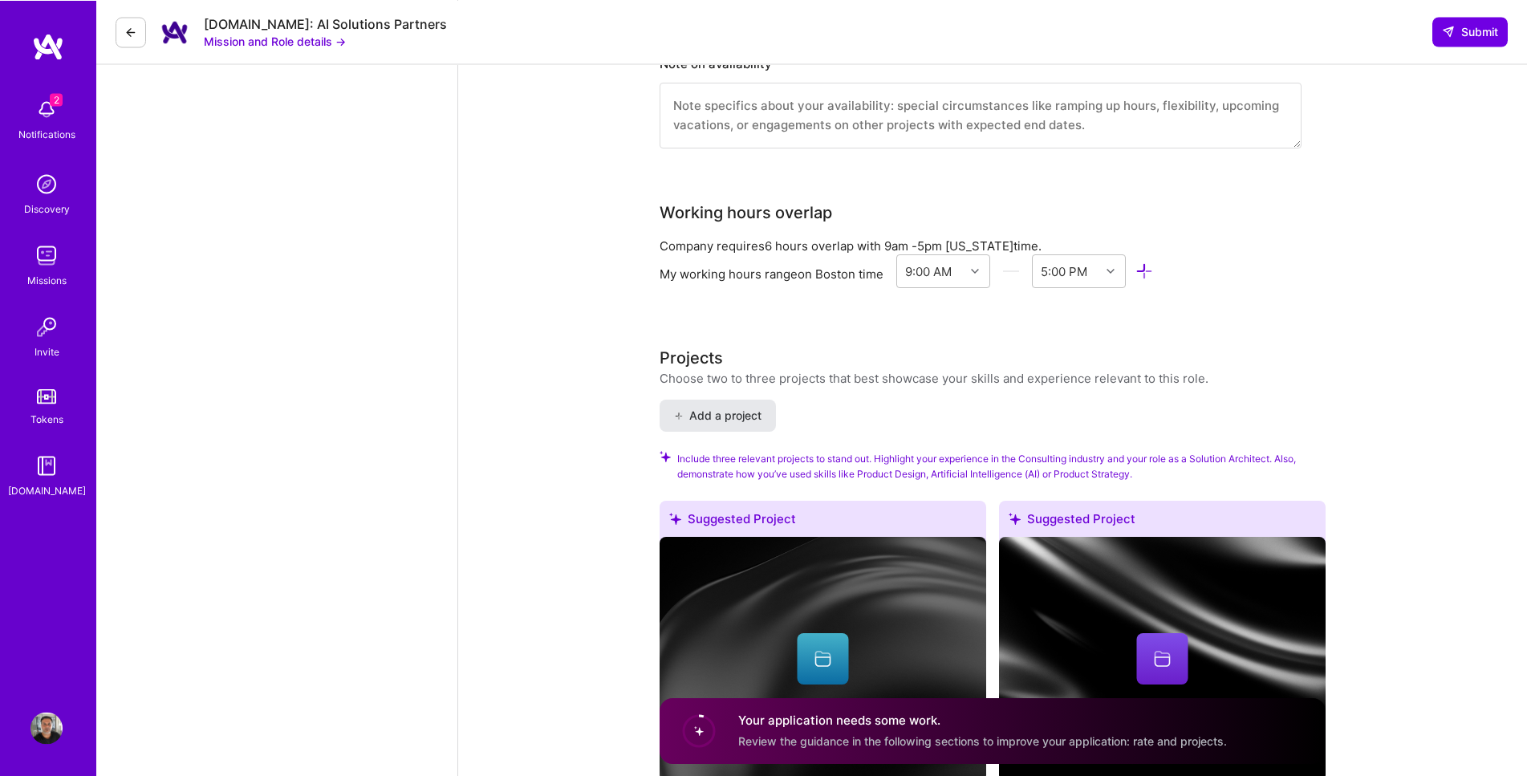
scroll to position [3328, 0]
click at [737, 423] on span "Add a project" at bounding box center [717, 416] width 87 height 16
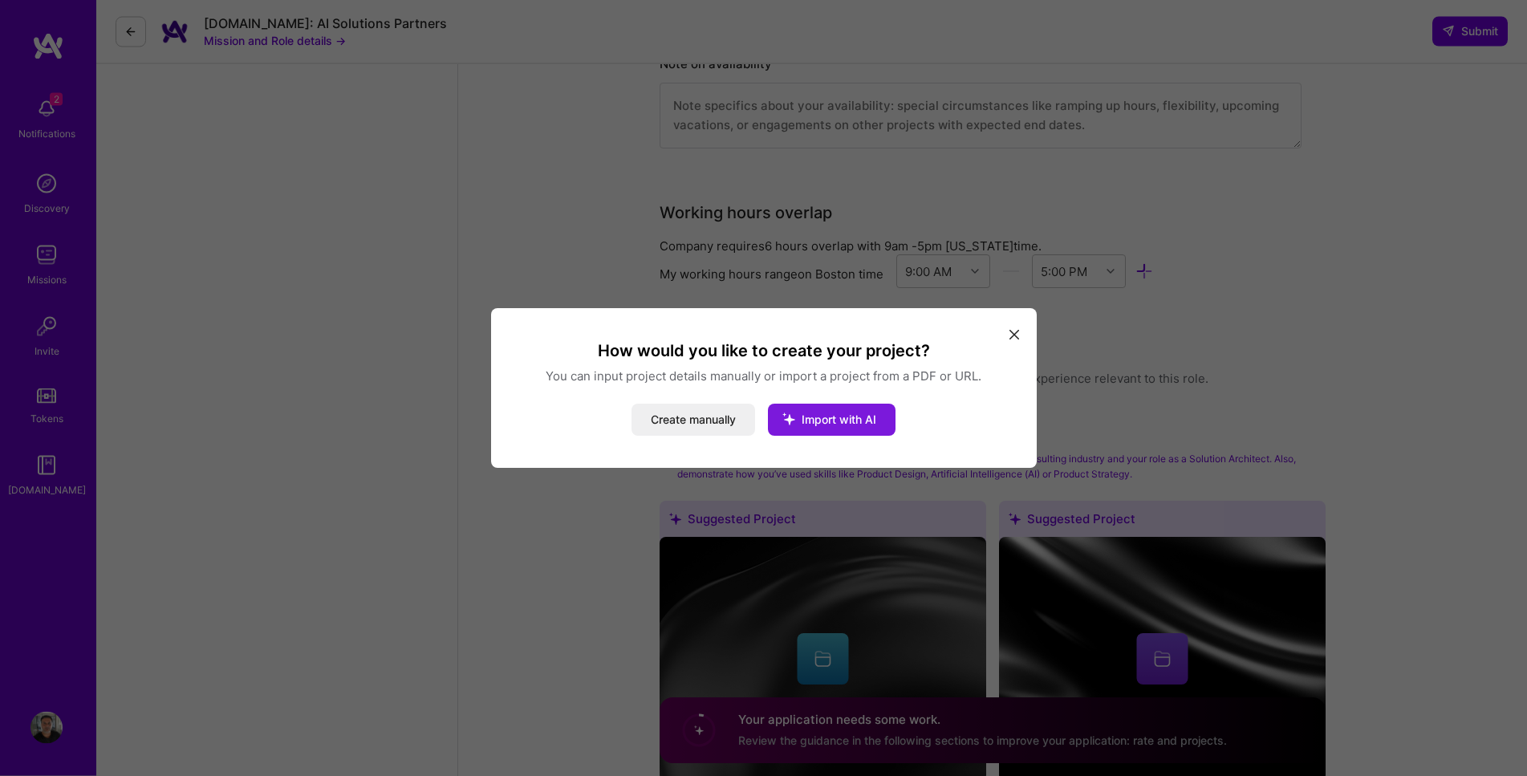
click at [814, 424] on span "Import with AI" at bounding box center [838, 419] width 75 height 14
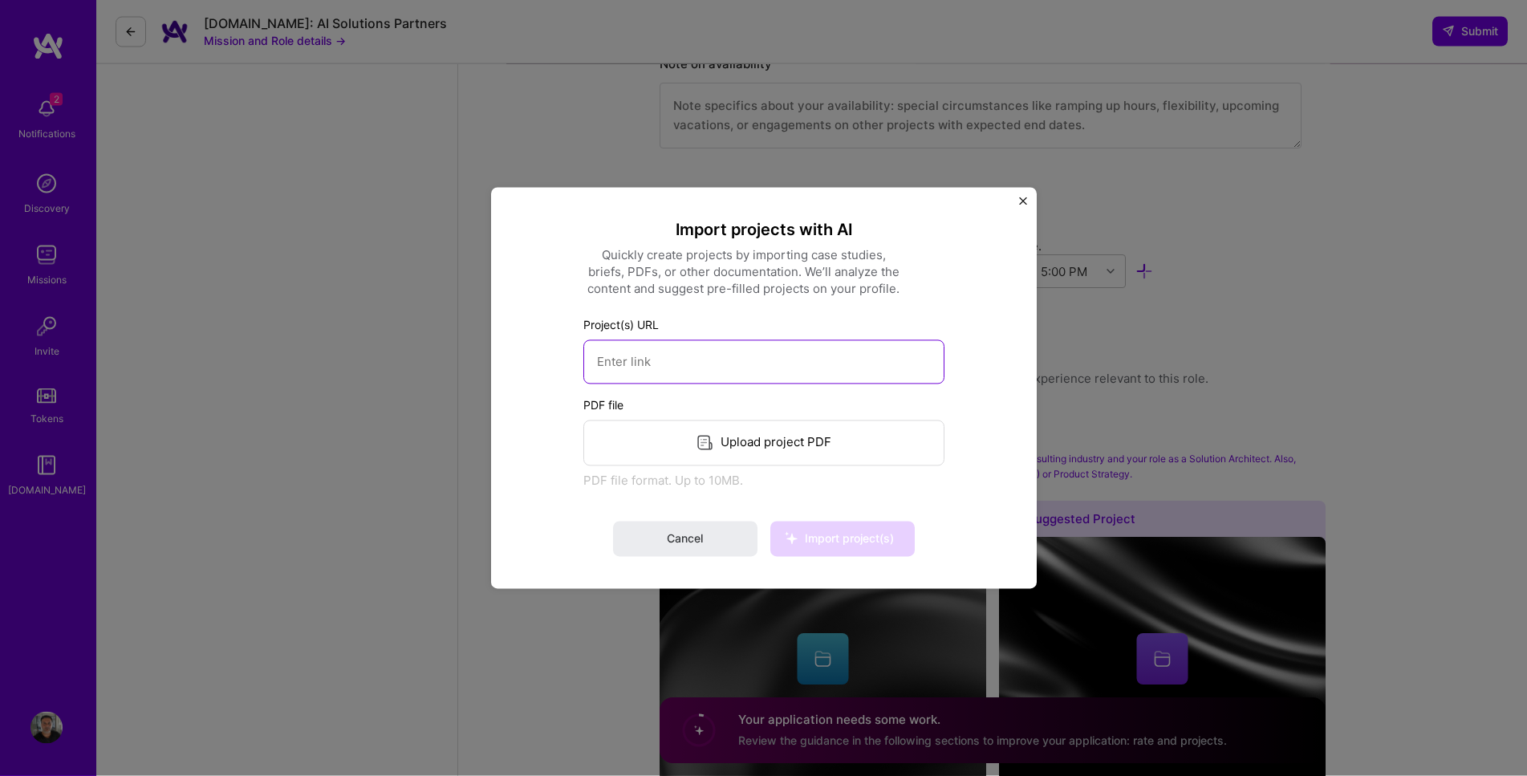
click at [755, 370] on input at bounding box center [763, 361] width 361 height 44
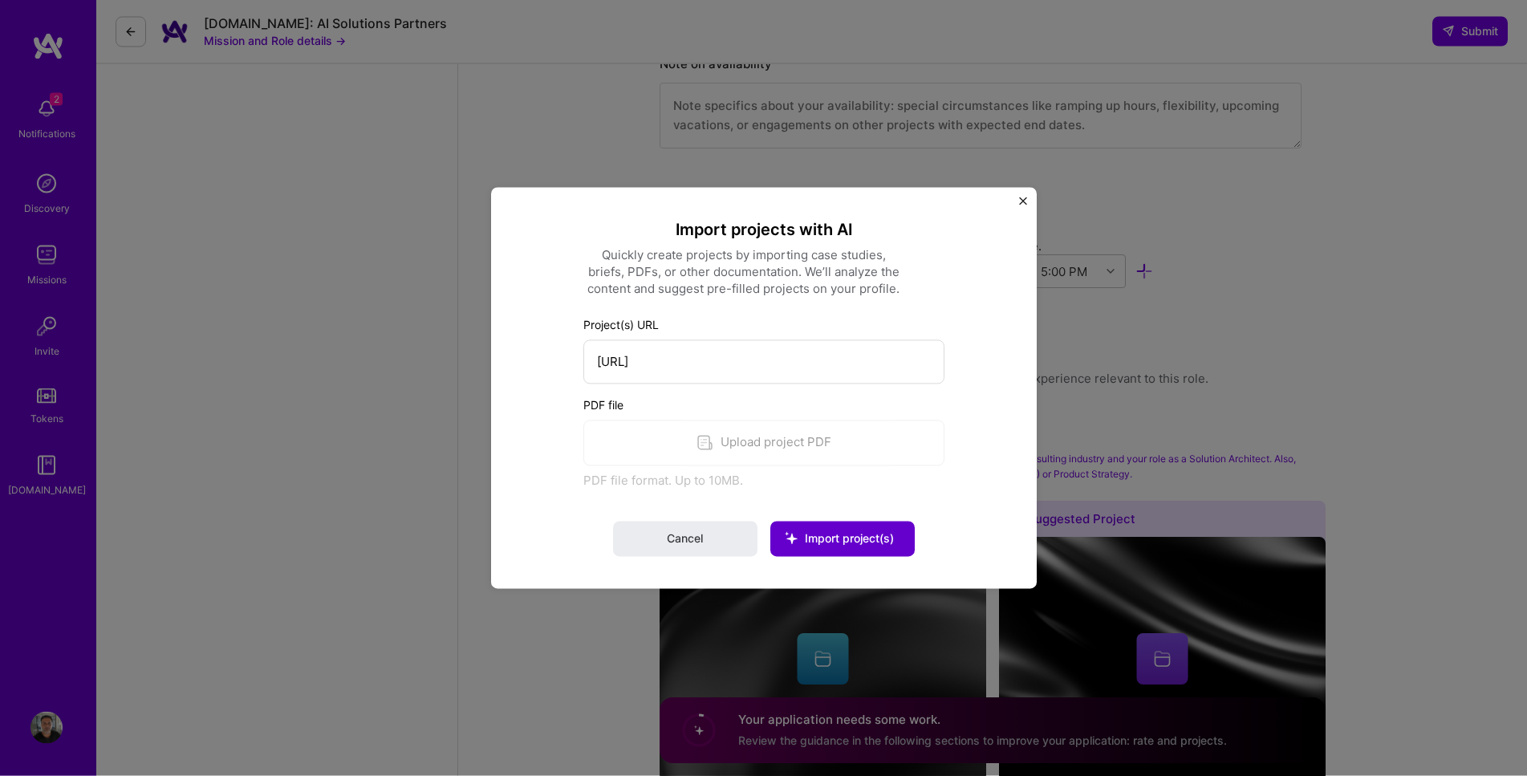
type input "[URL]"
click at [866, 546] on span "Import project(s)" at bounding box center [841, 539] width 103 height 16
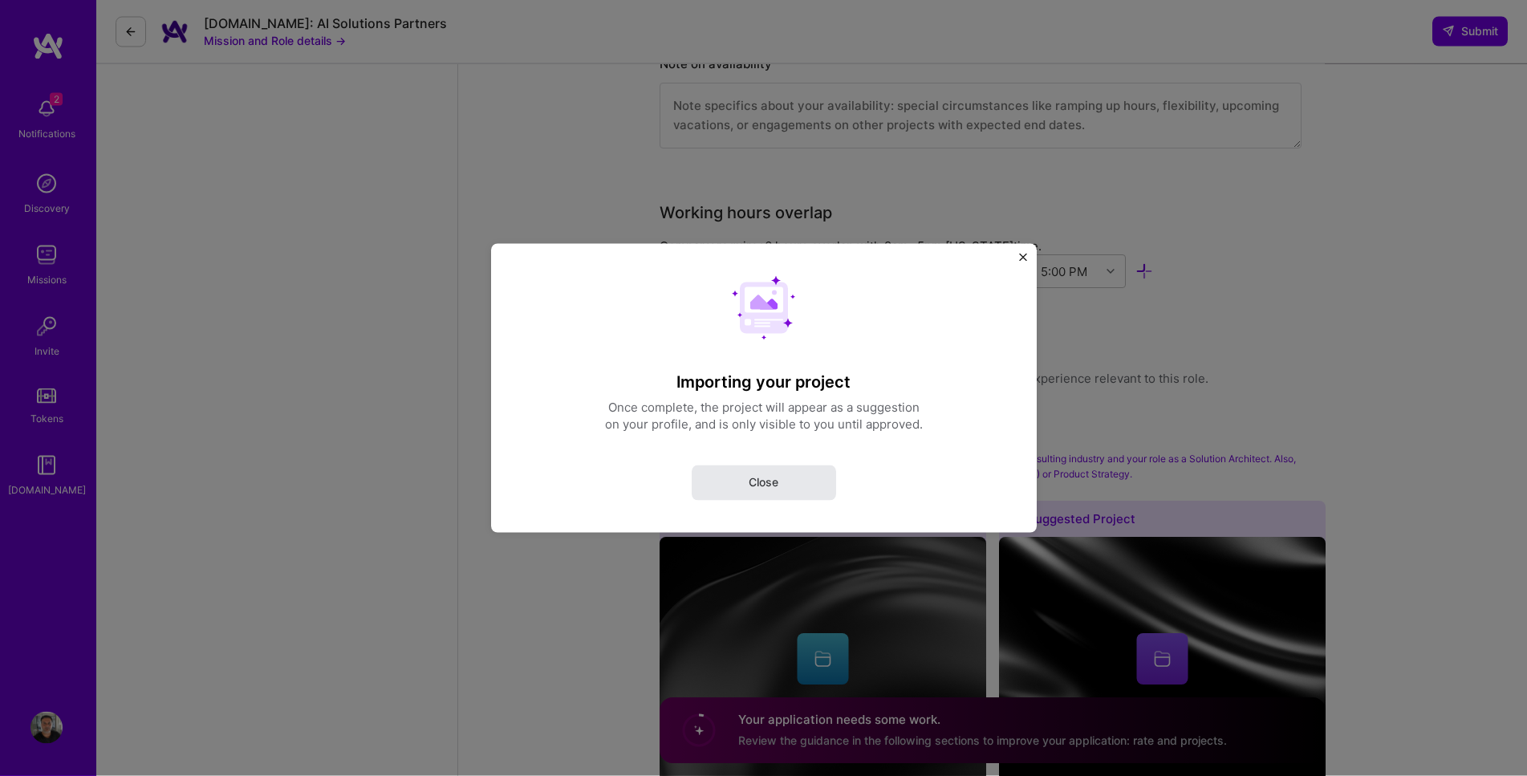
click at [817, 483] on button "Close" at bounding box center [764, 481] width 144 height 35
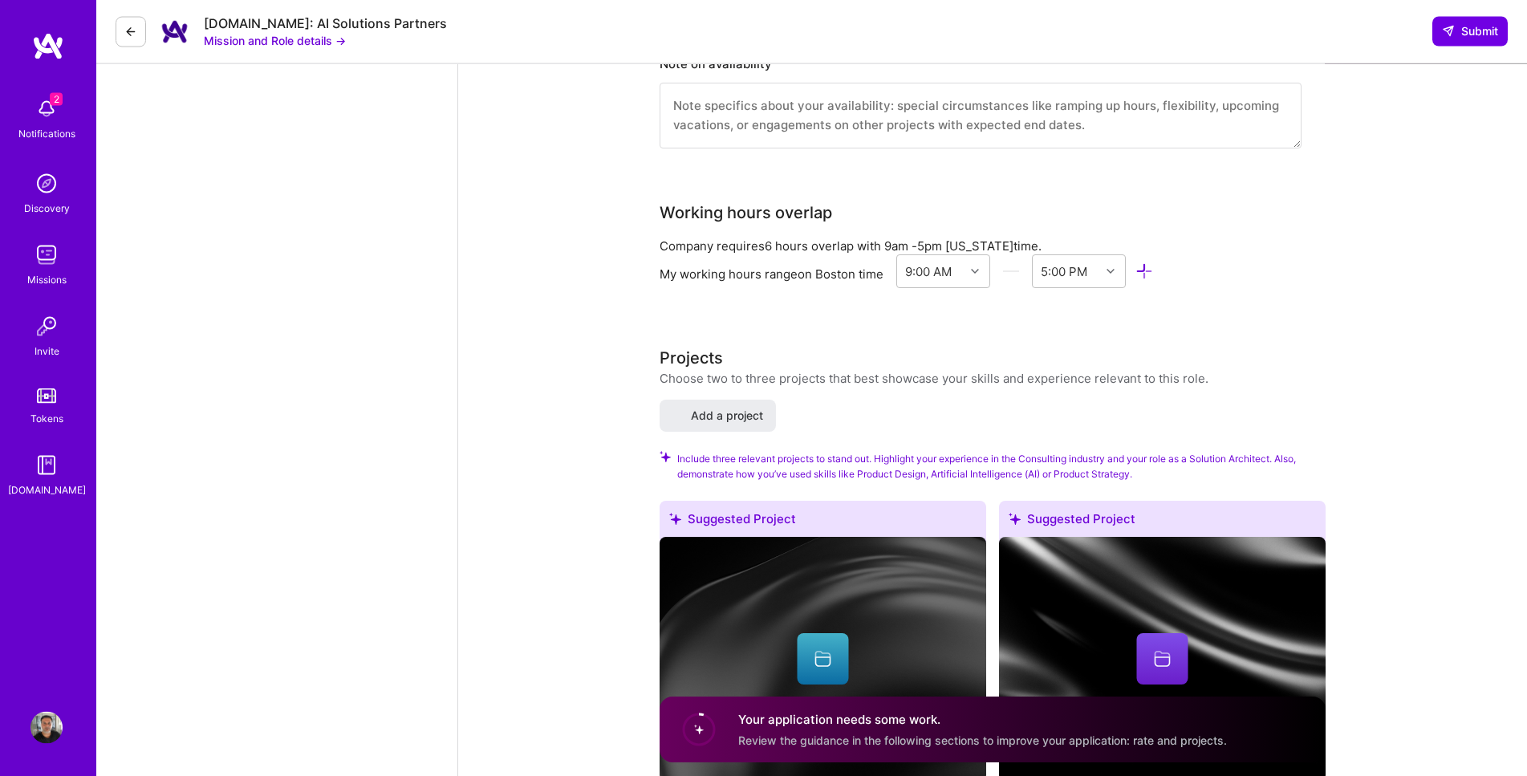
select select "US"
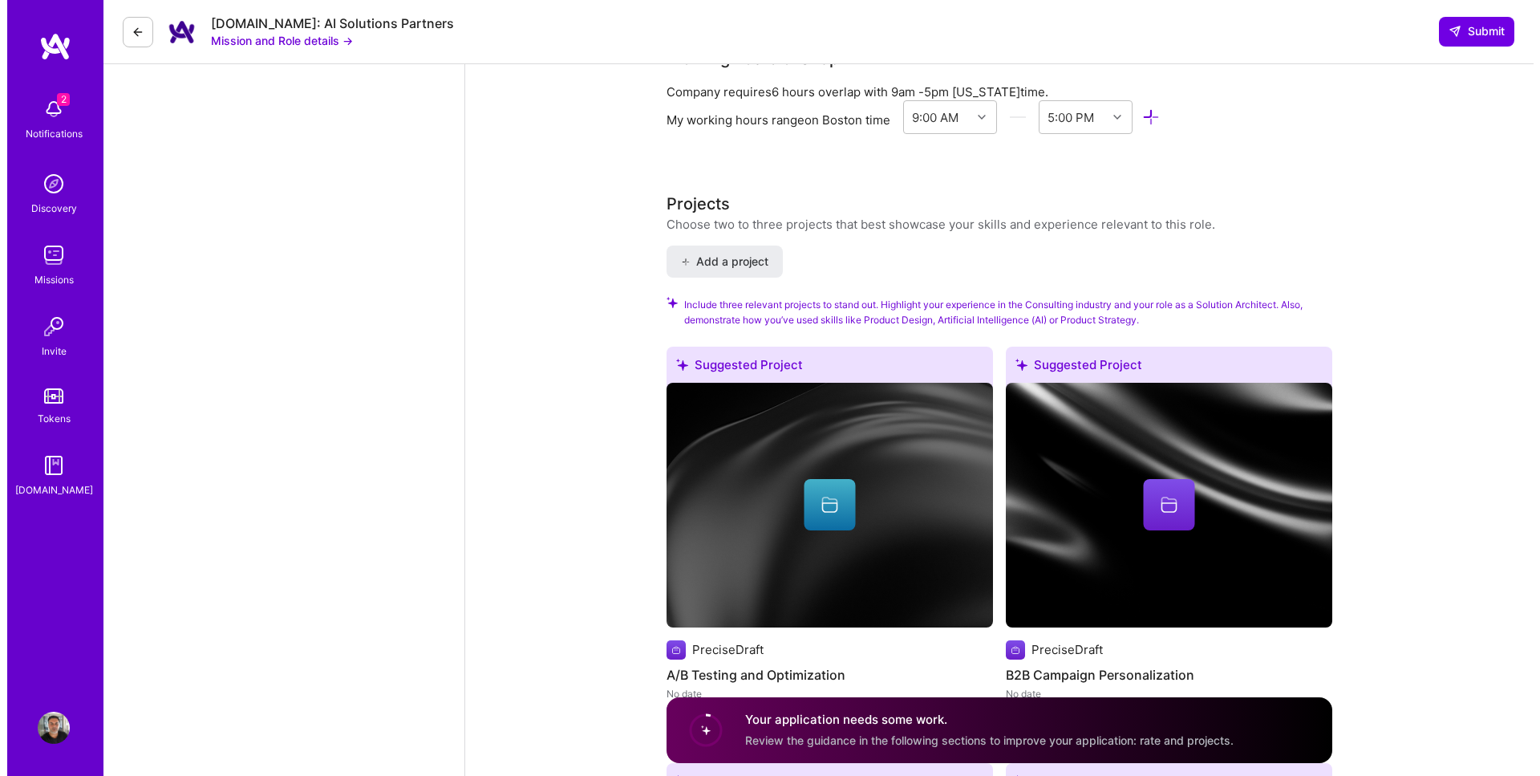
scroll to position [3755, 0]
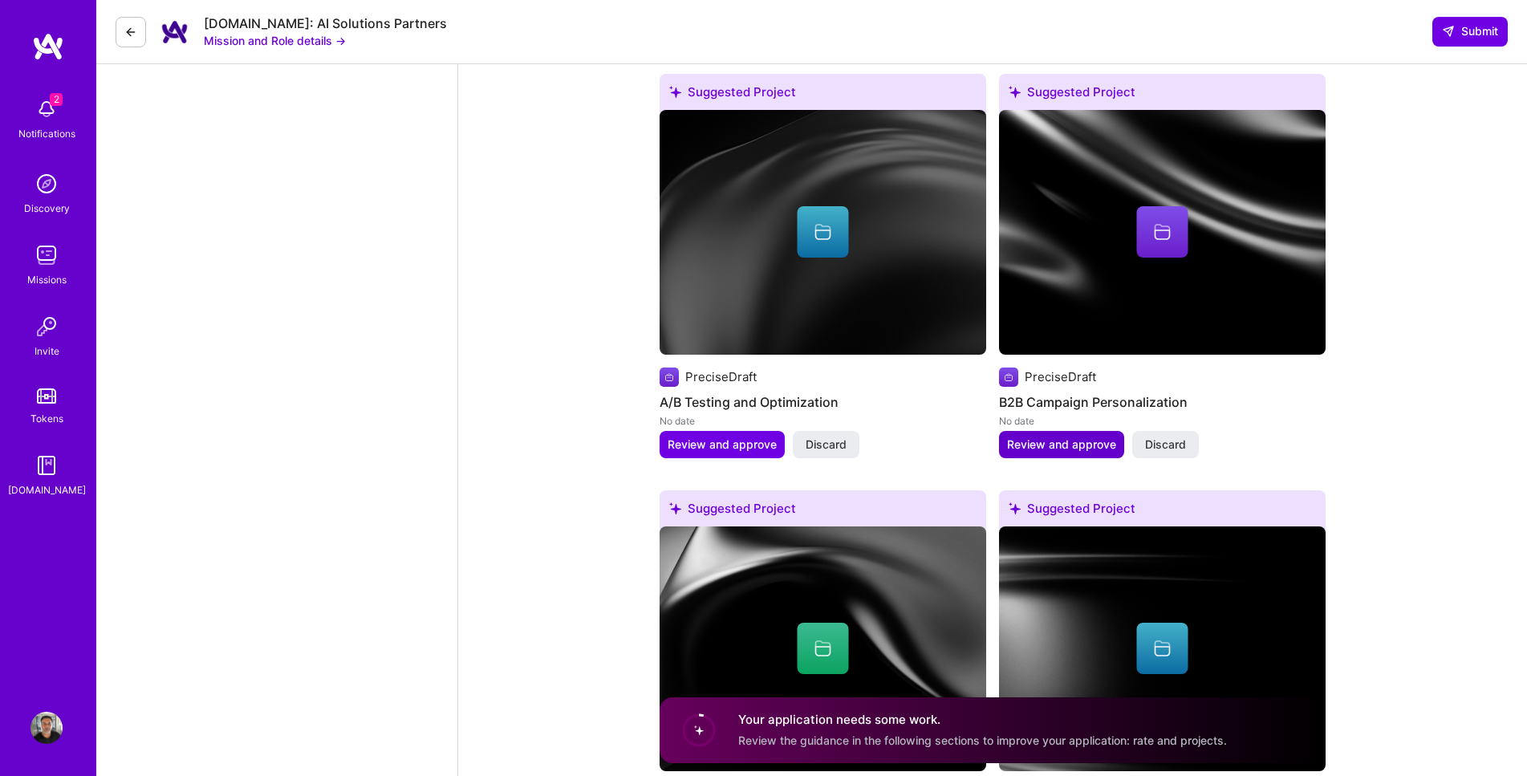
click at [1044, 449] on span "Review and approve" at bounding box center [1061, 444] width 109 height 16
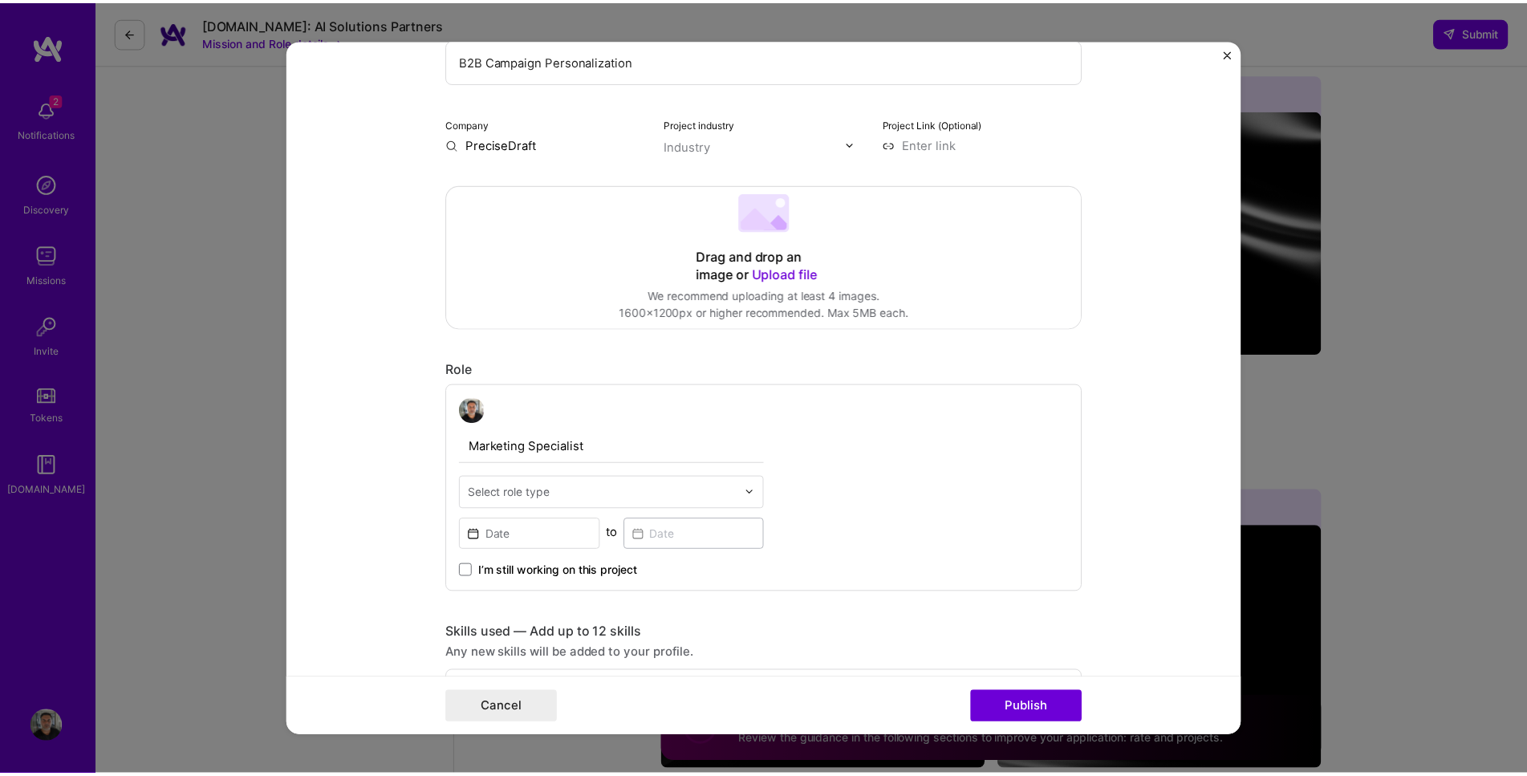
scroll to position [305, 0]
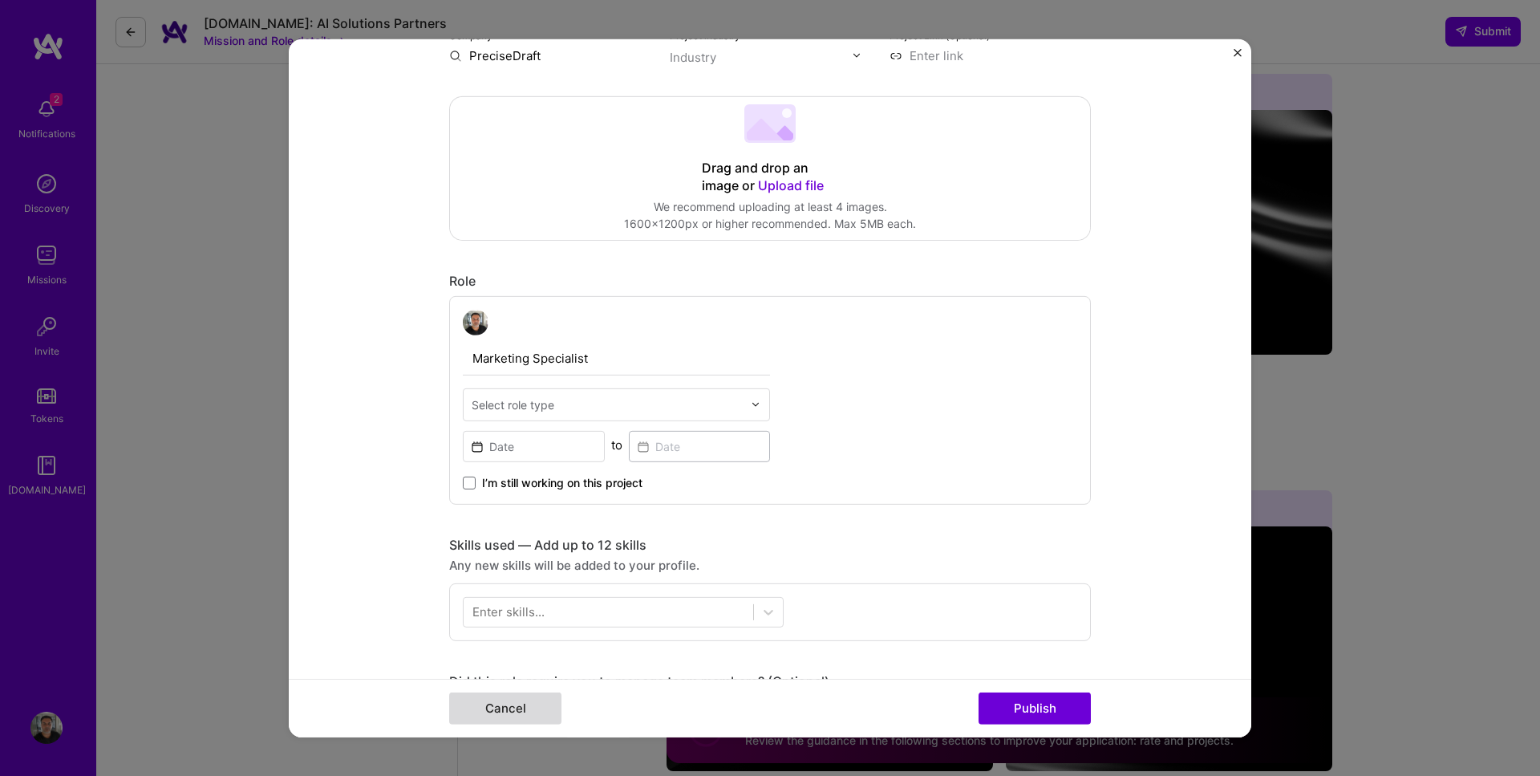
click at [499, 709] on button "Cancel" at bounding box center [505, 708] width 112 height 32
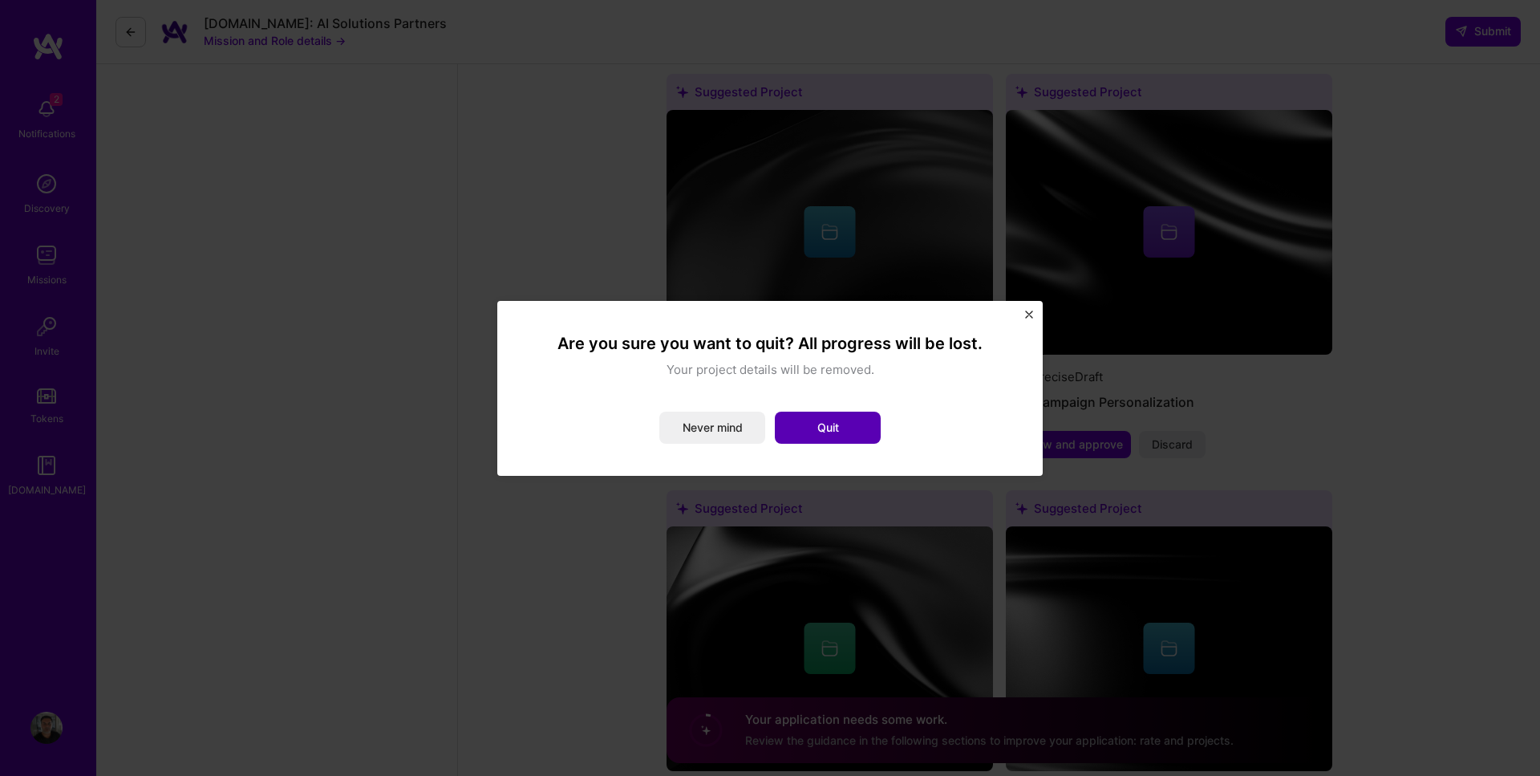
click at [811, 426] on button "Quit" at bounding box center [828, 428] width 106 height 32
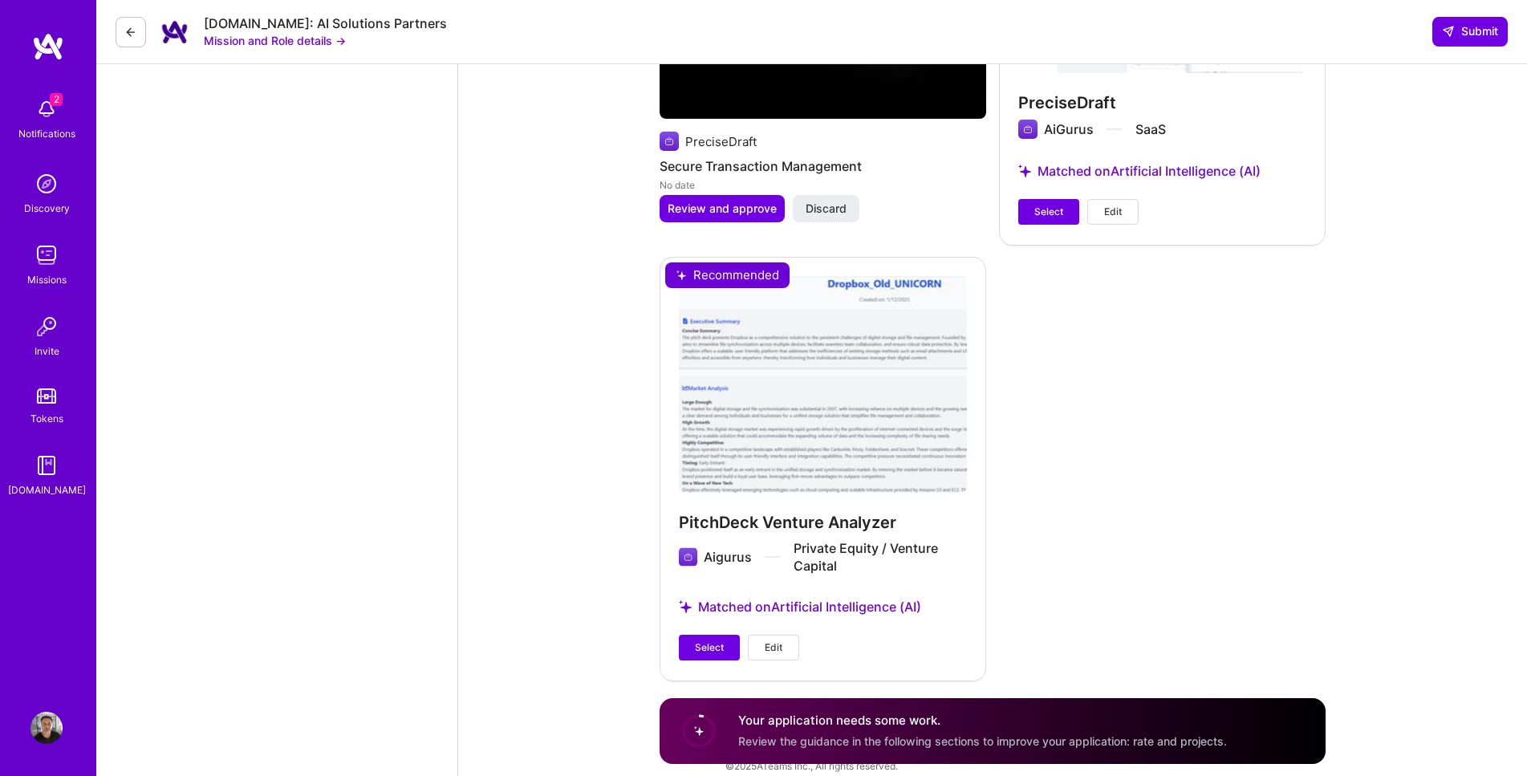
scroll to position [4846, 0]
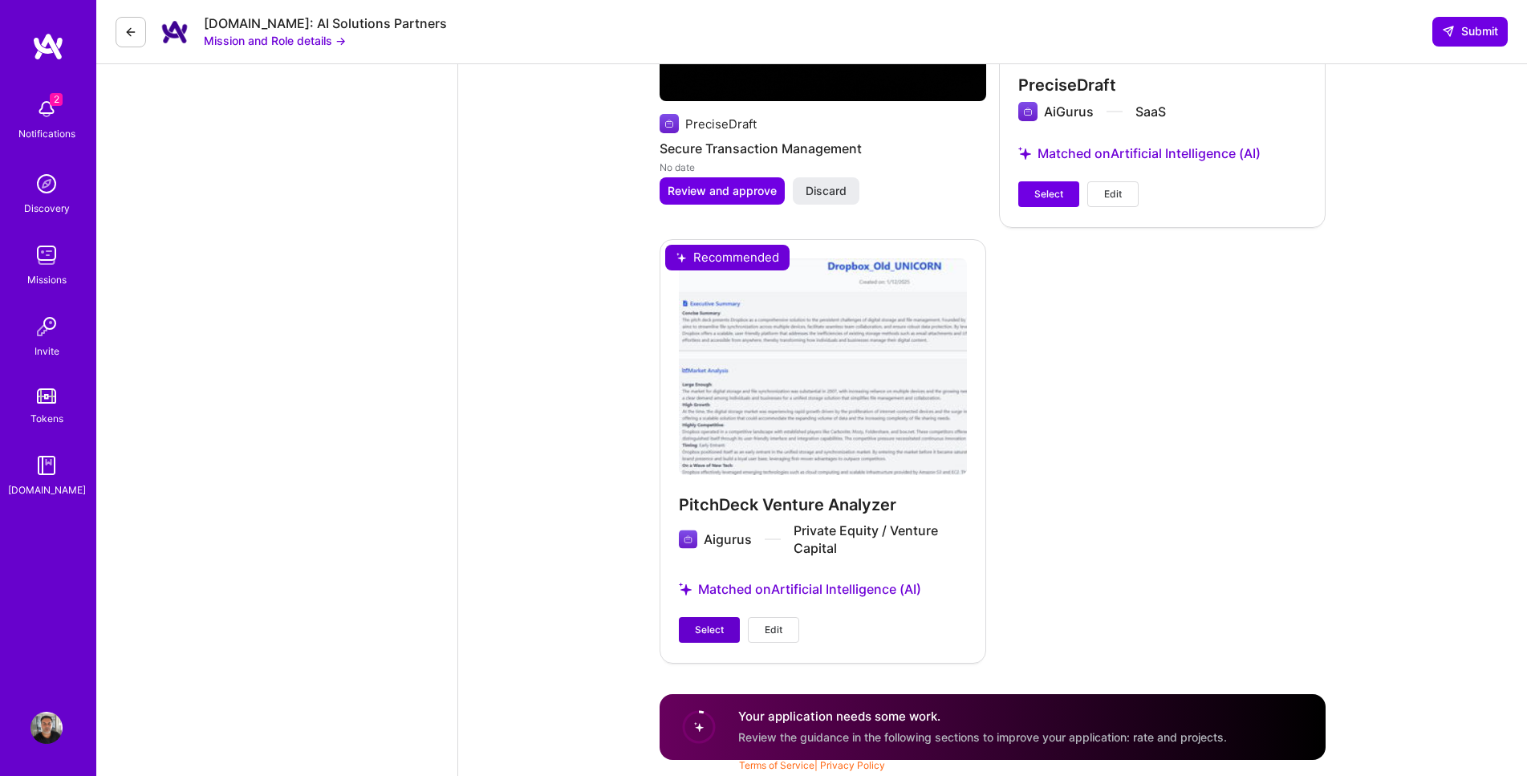
click at [724, 627] on span "Select" at bounding box center [709, 630] width 29 height 14
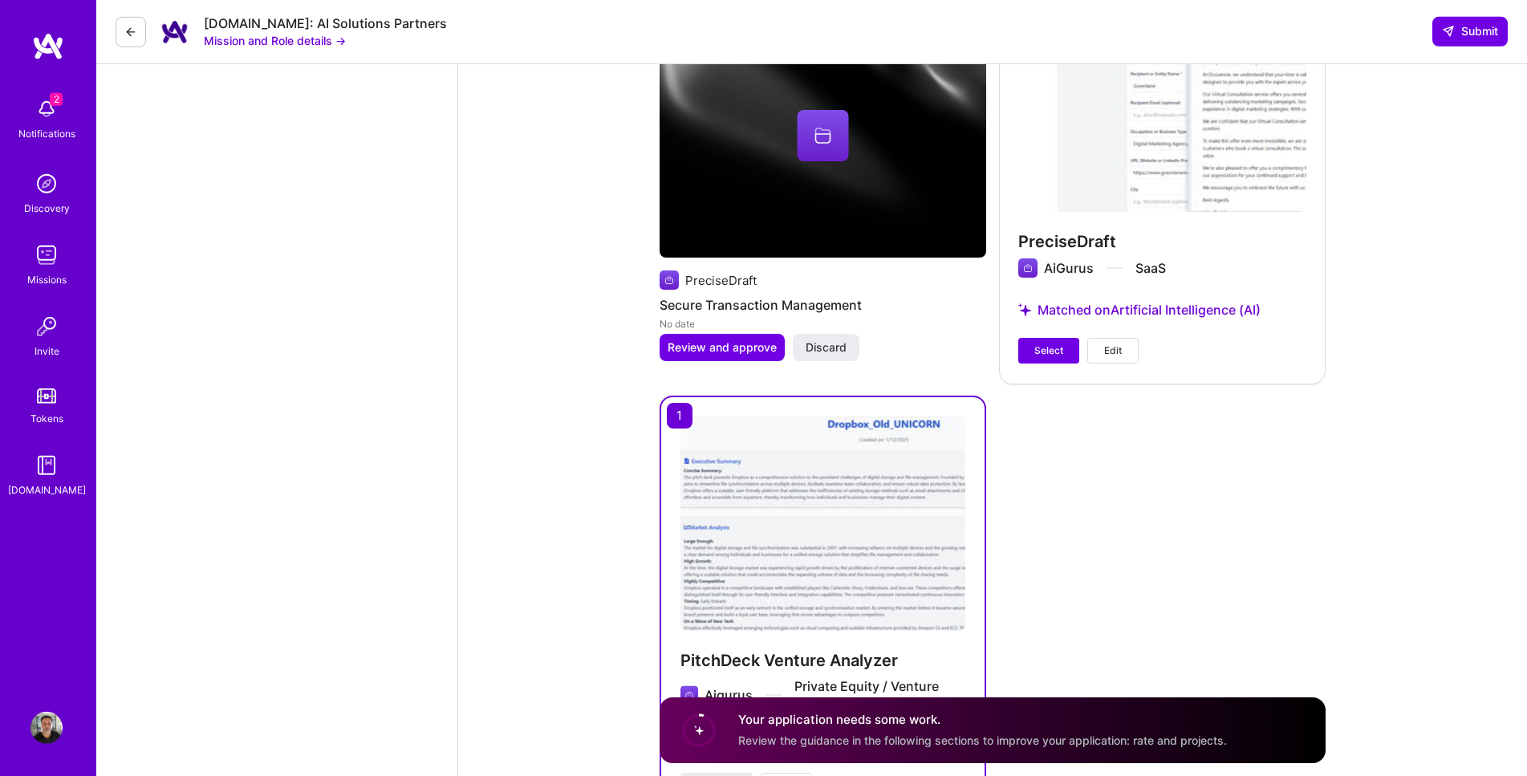
scroll to position [4574, 0]
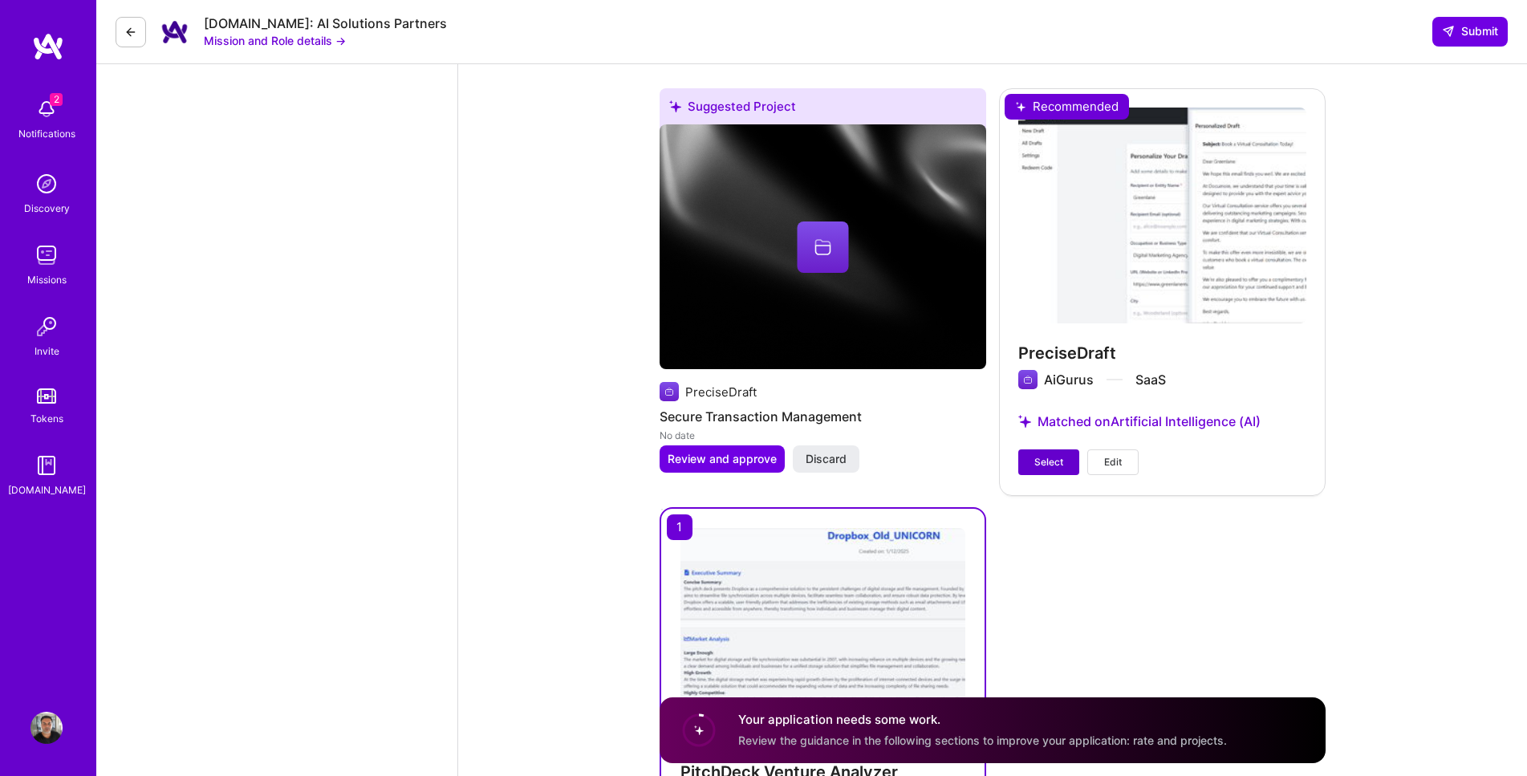
click at [1032, 467] on button "Select" at bounding box center [1048, 462] width 61 height 26
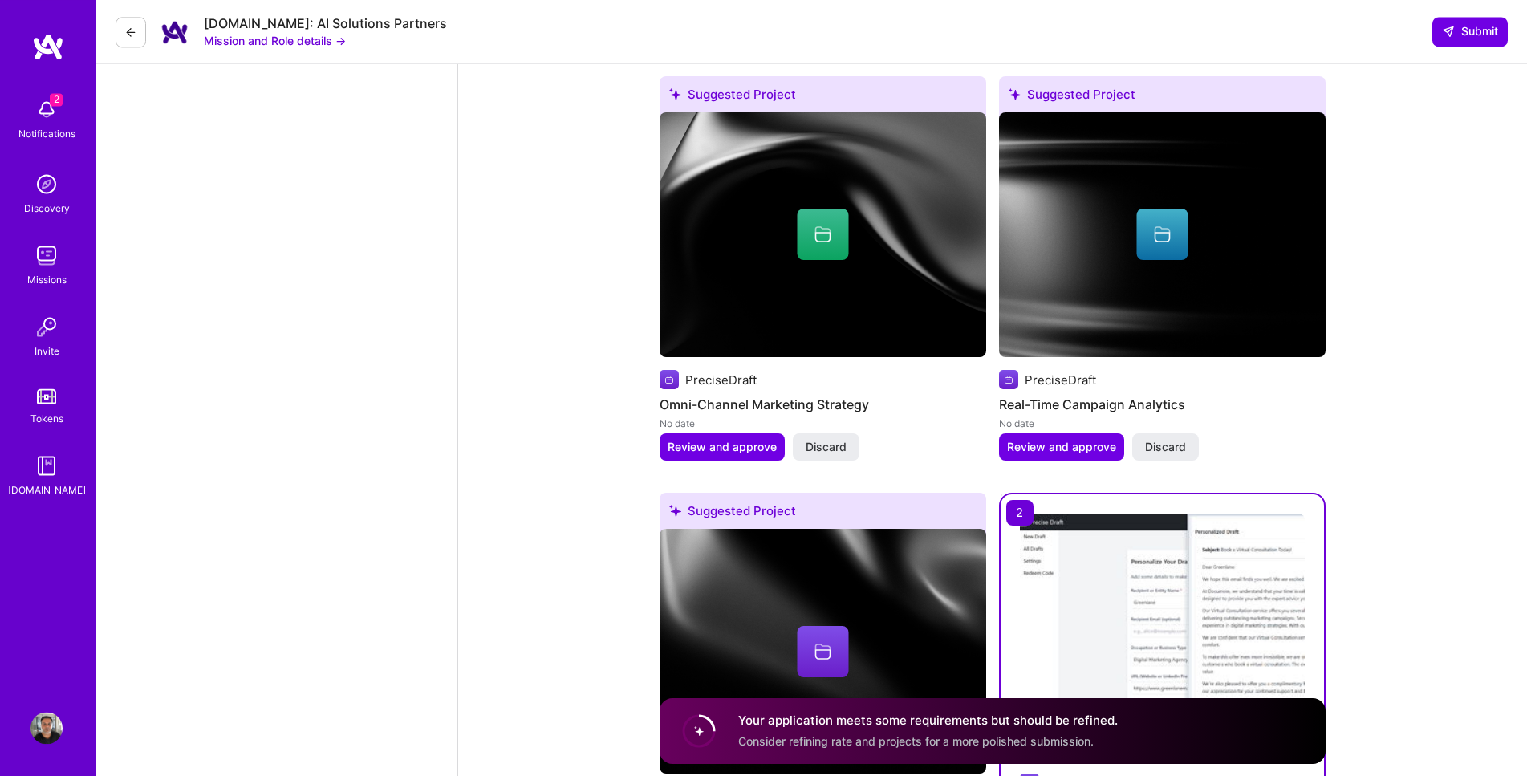
scroll to position [4028, 0]
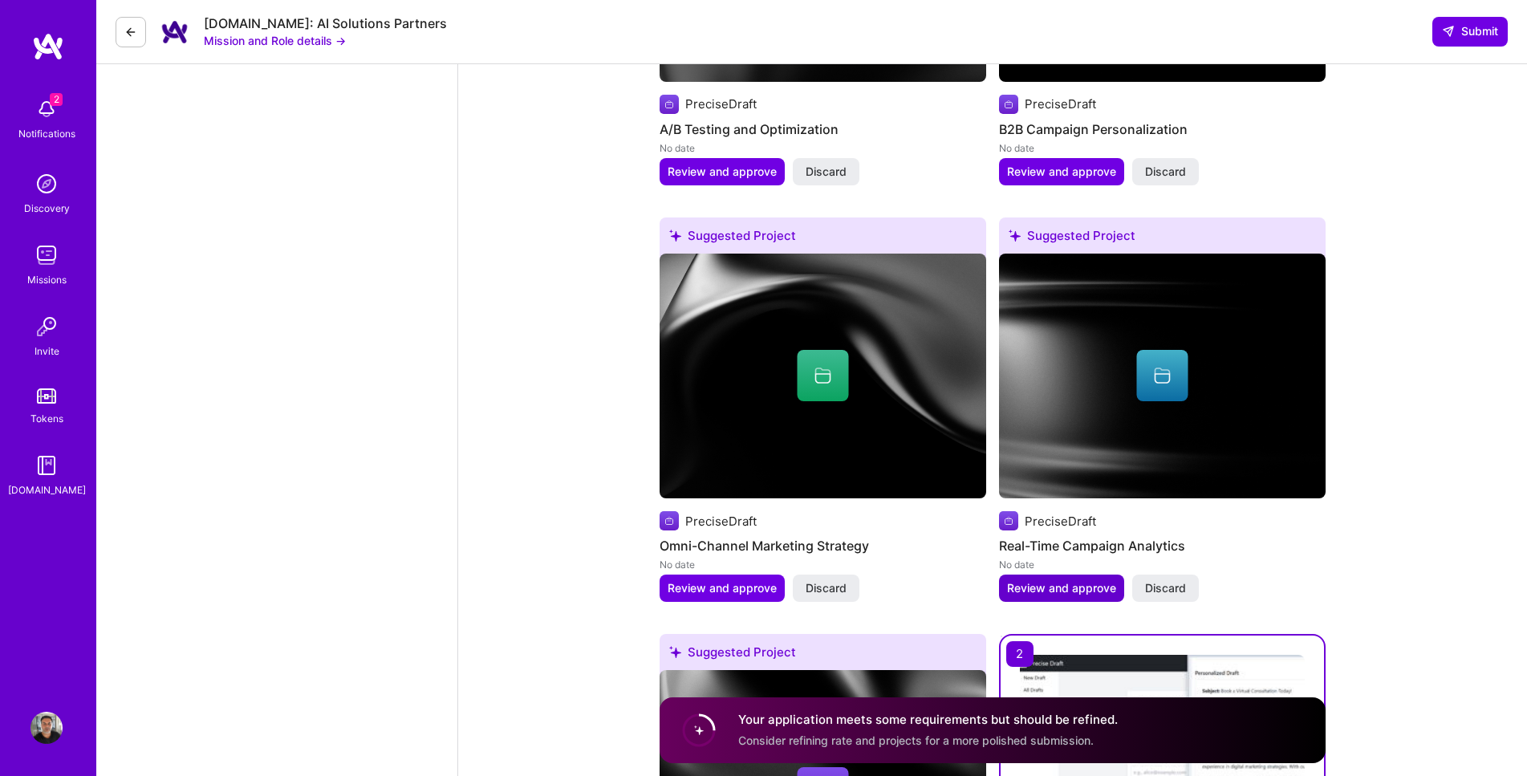
click at [1081, 591] on span "Review and approve" at bounding box center [1061, 588] width 109 height 16
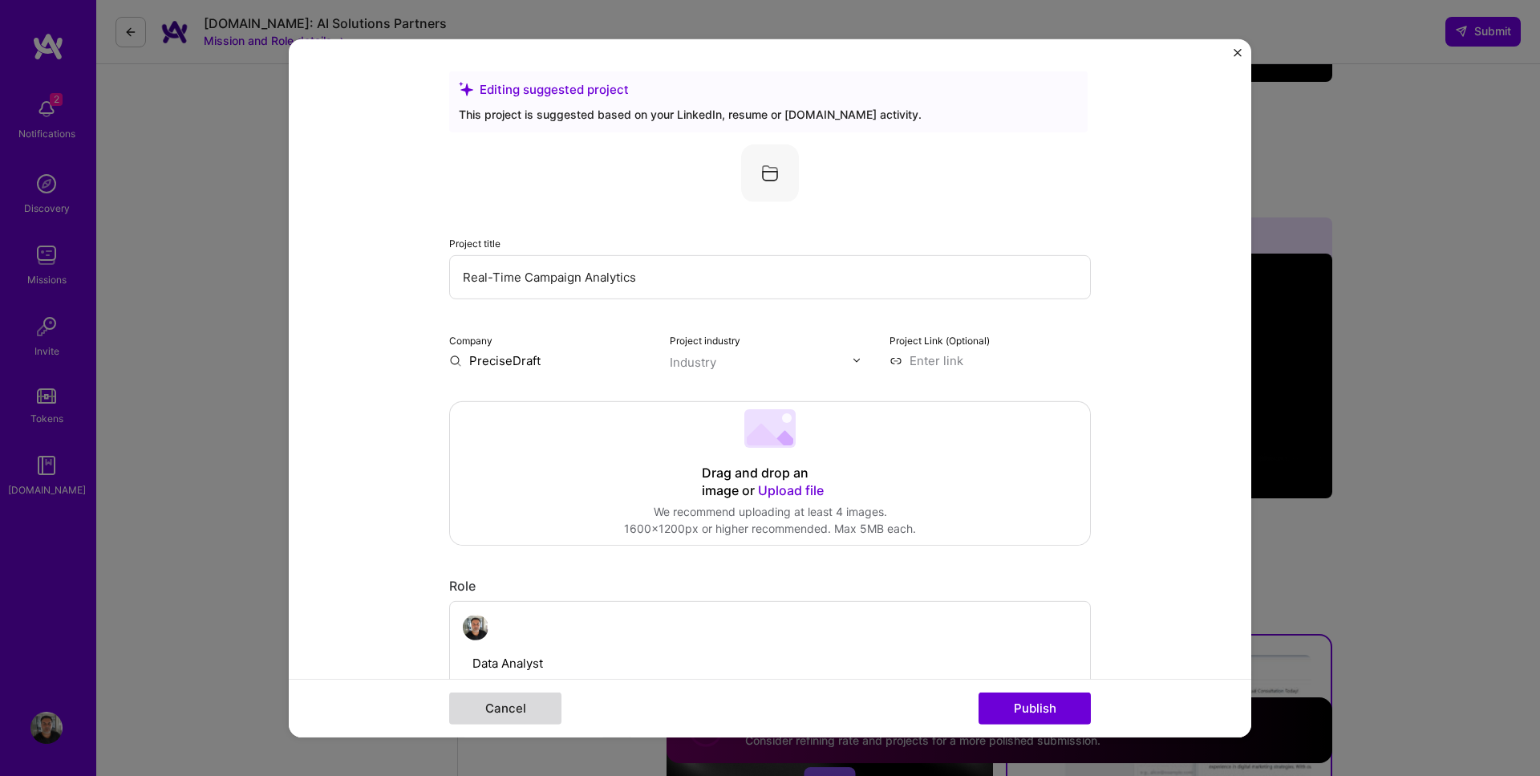
click at [530, 701] on button "Cancel" at bounding box center [505, 708] width 112 height 32
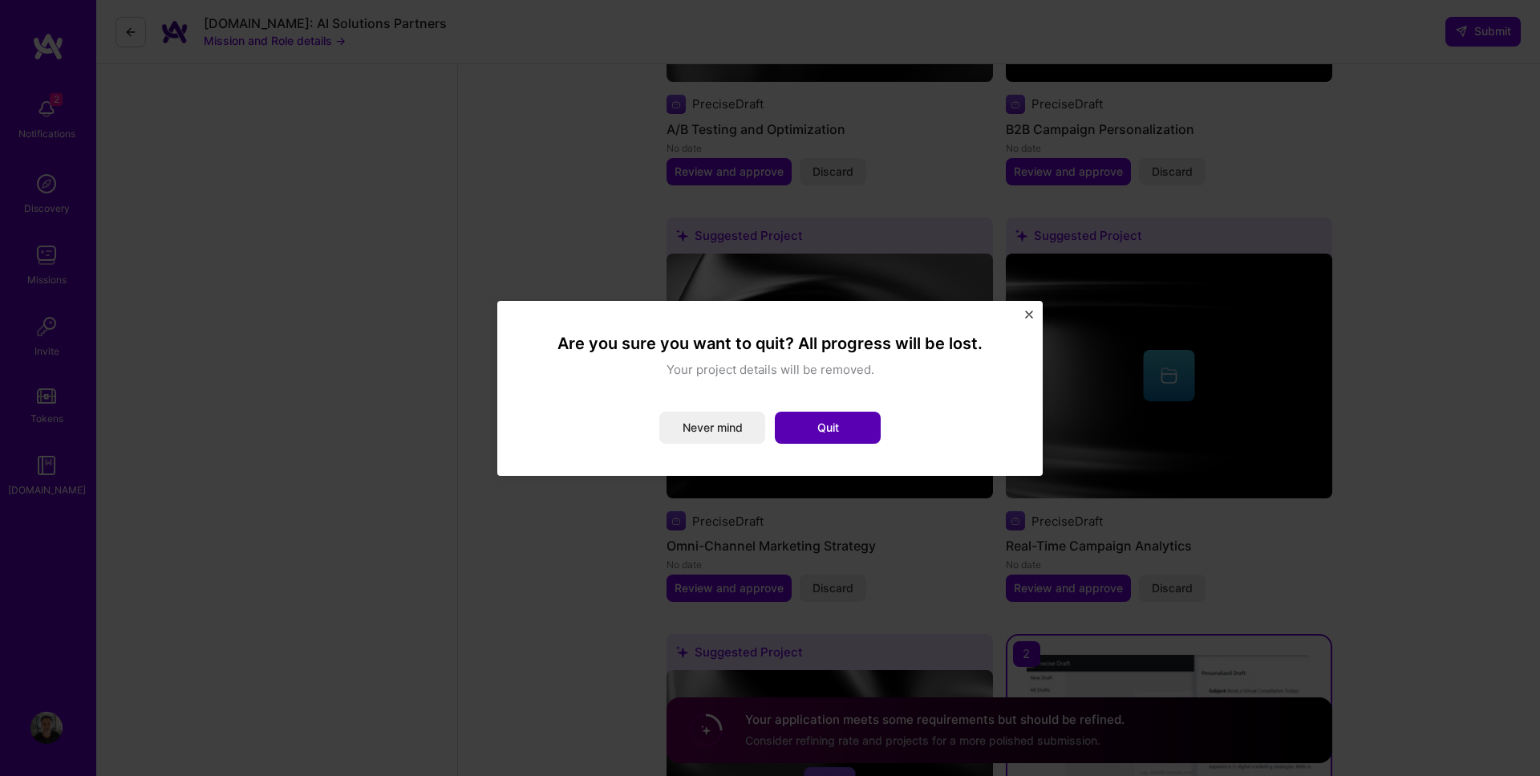
click at [835, 424] on button "Quit" at bounding box center [828, 428] width 106 height 32
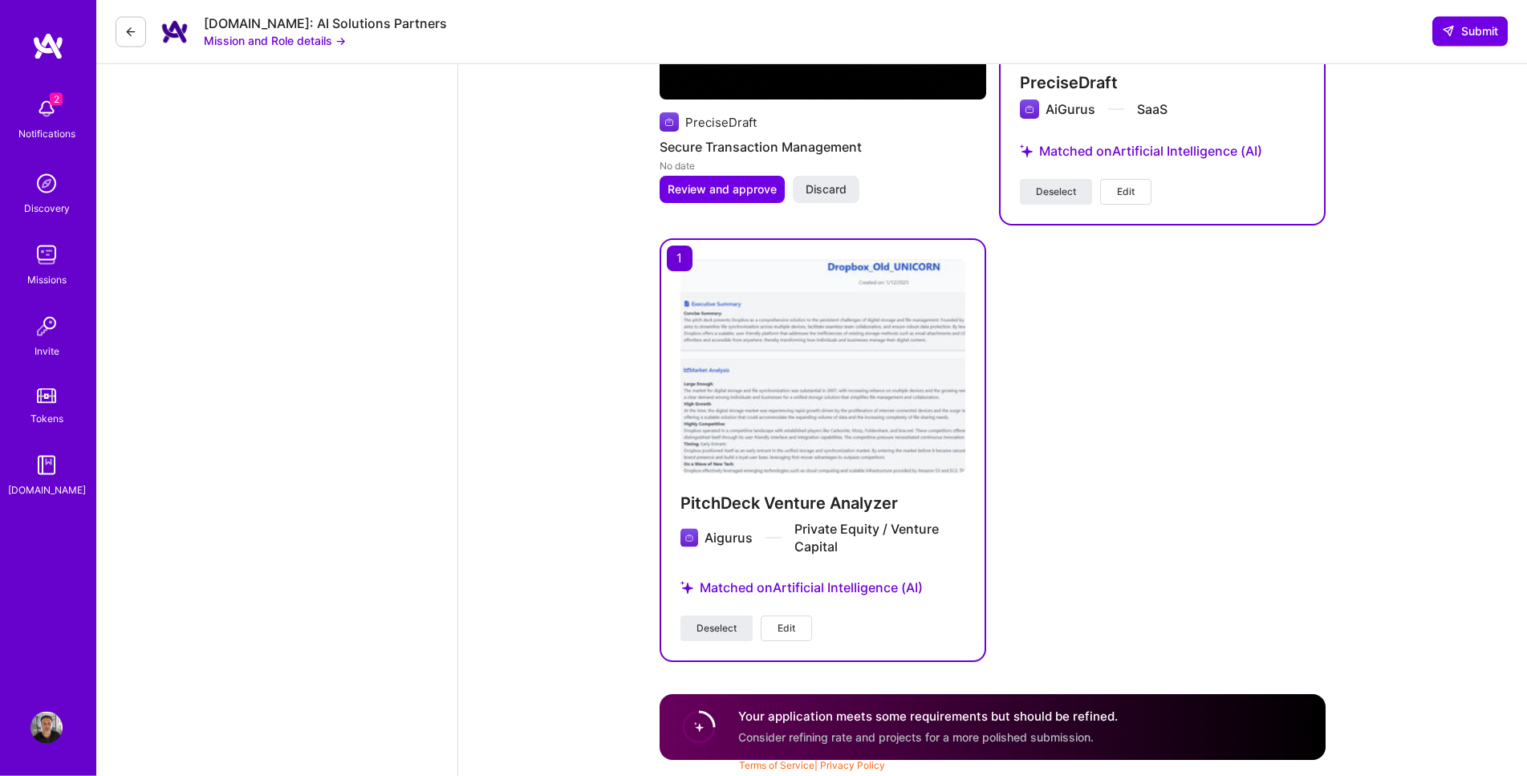
scroll to position [4848, 0]
click at [1457, 32] on span "Submit" at bounding box center [1470, 31] width 56 height 16
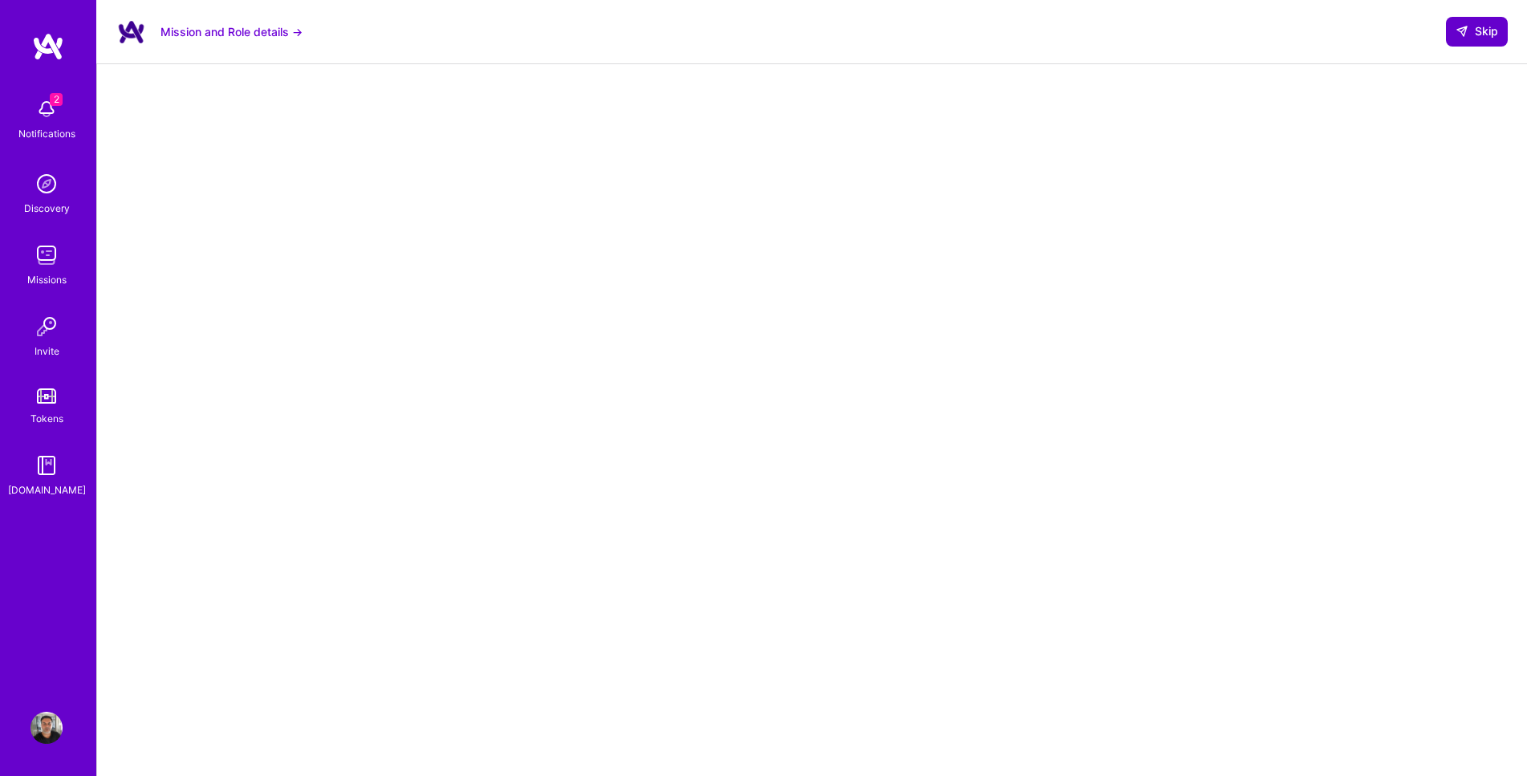
click at [1468, 28] on icon at bounding box center [1461, 31] width 13 height 13
select select "US"
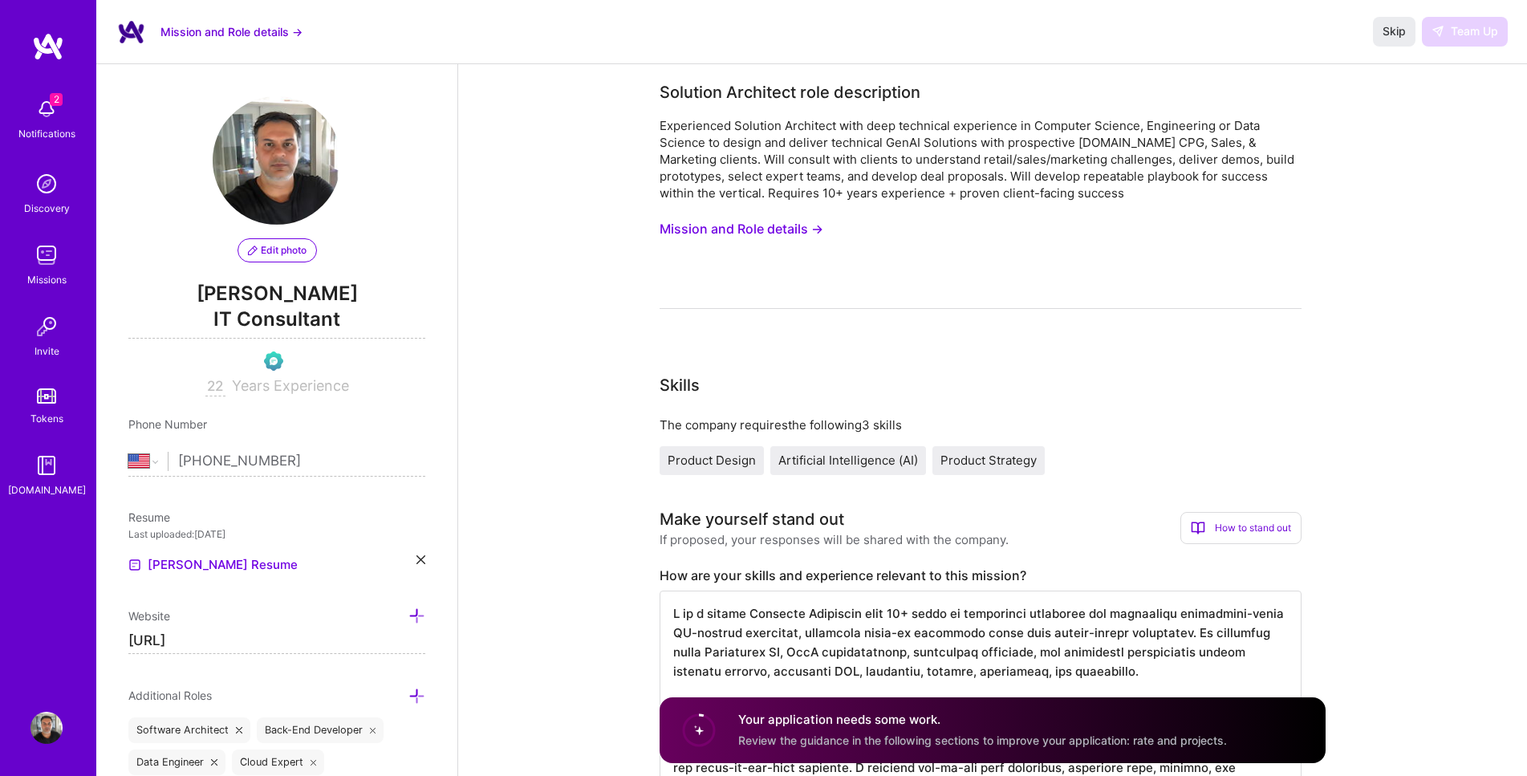
click at [47, 254] on img at bounding box center [46, 255] width 32 height 32
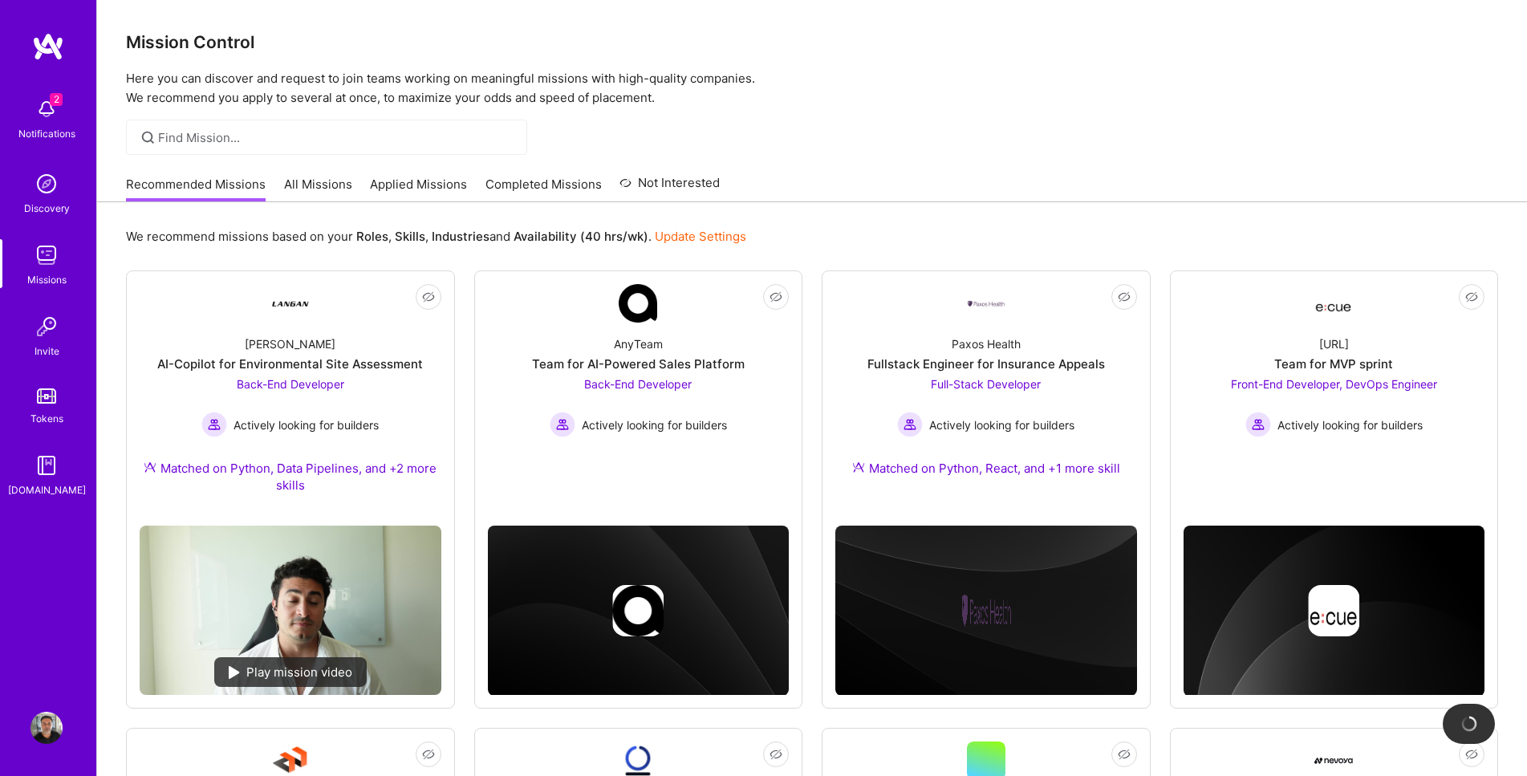
click at [417, 180] on link "Applied Missions" at bounding box center [418, 189] width 97 height 26
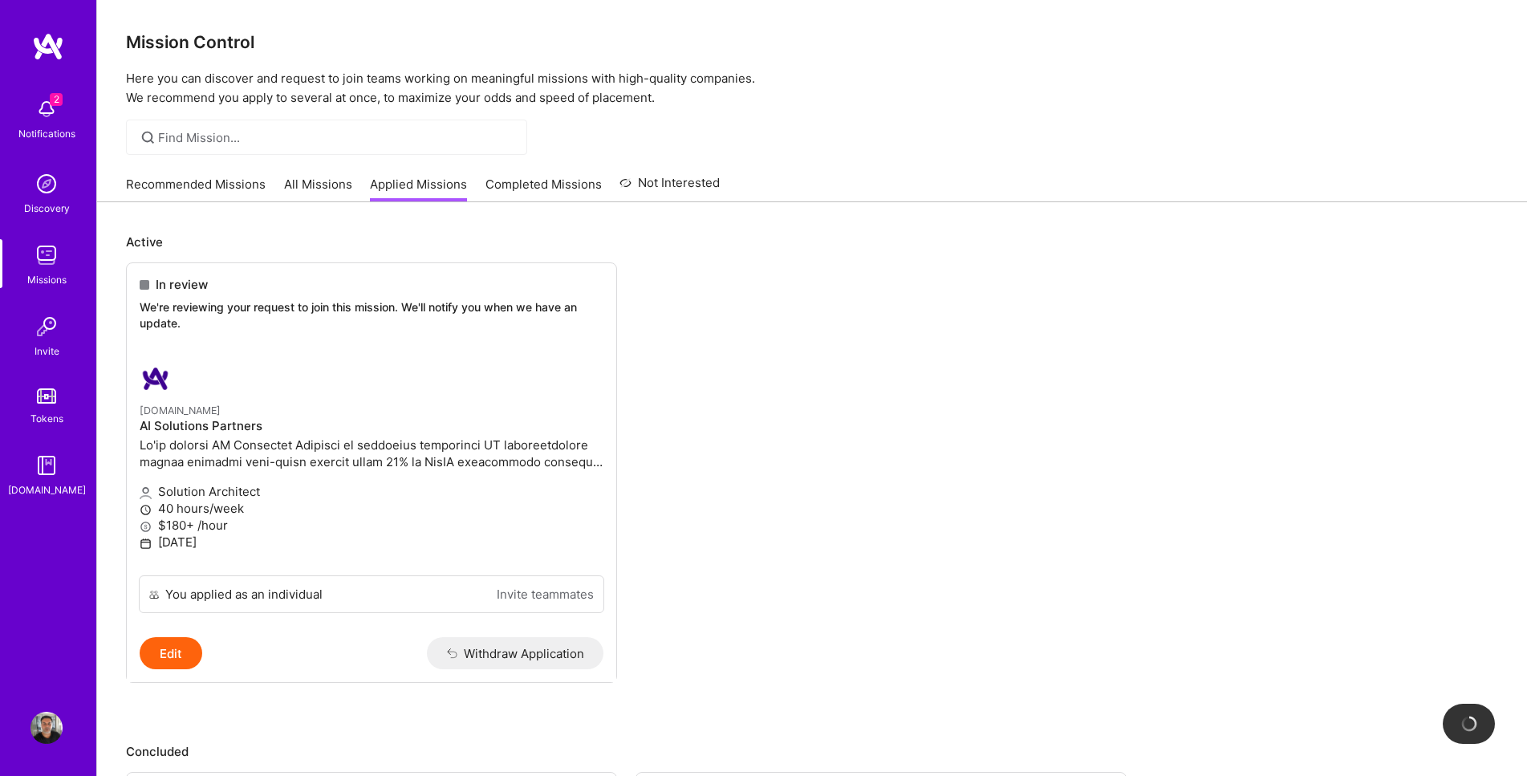
click at [299, 180] on link "All Missions" at bounding box center [318, 189] width 68 height 26
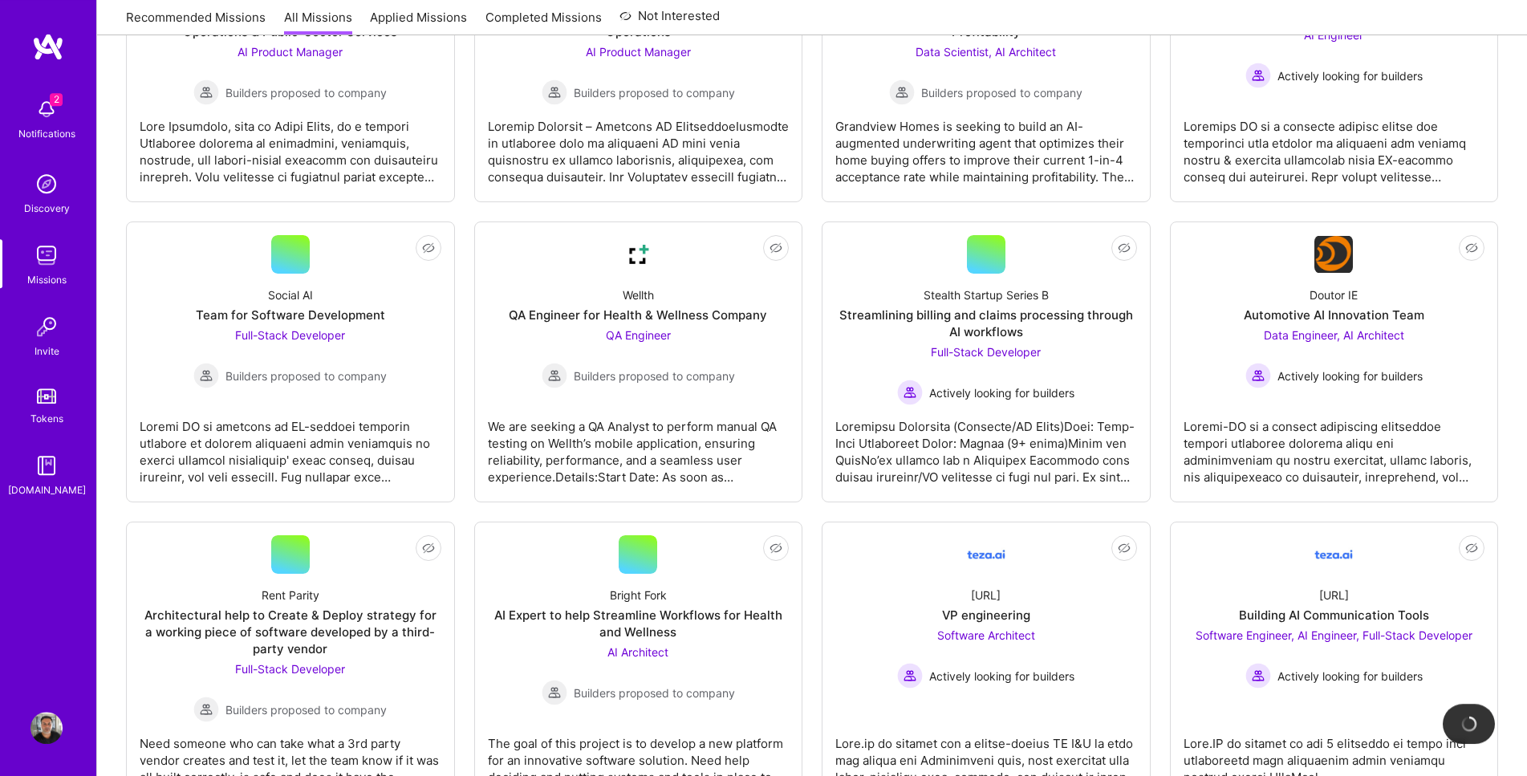
scroll to position [1091, 0]
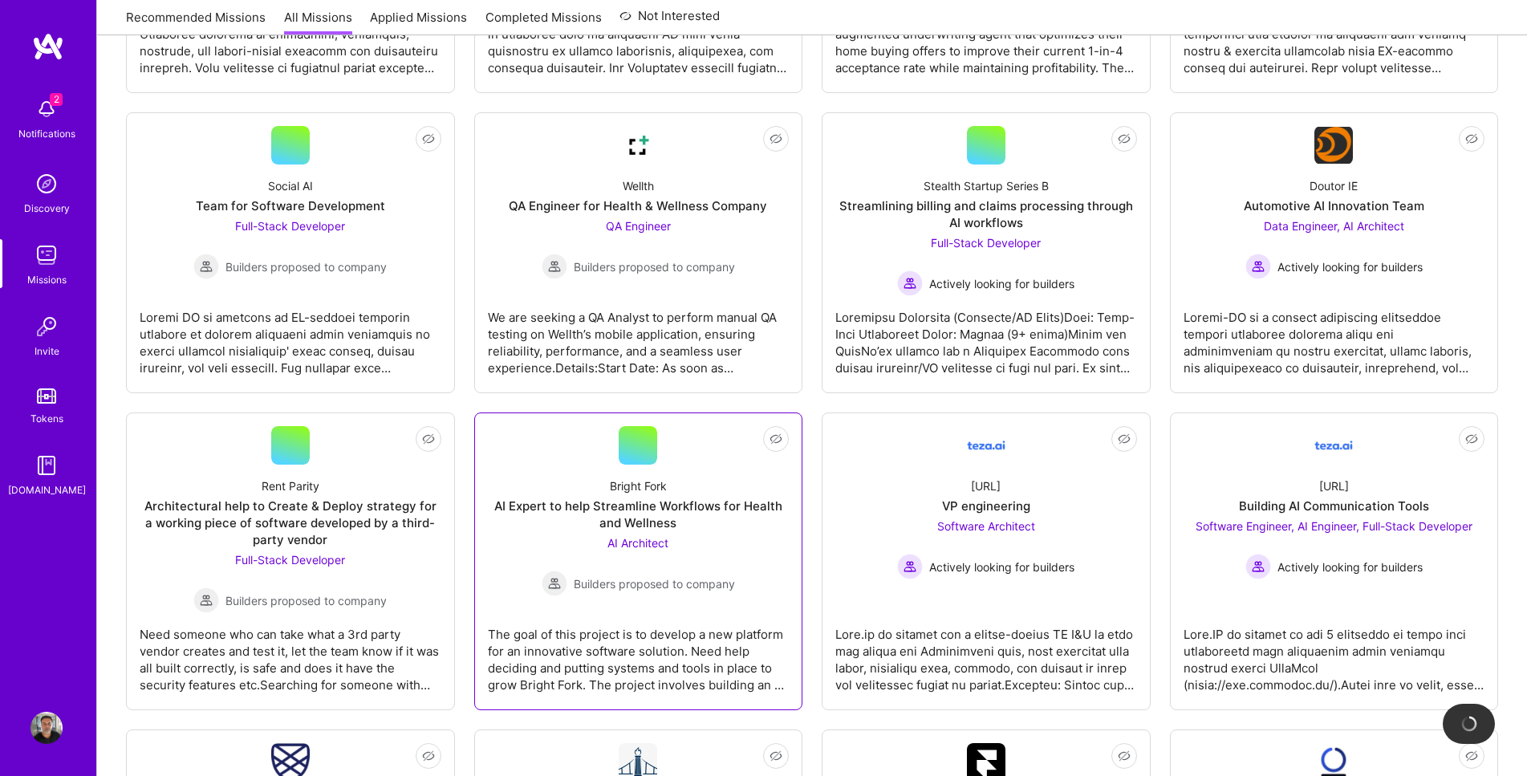
click at [643, 447] on div at bounding box center [638, 445] width 39 height 39
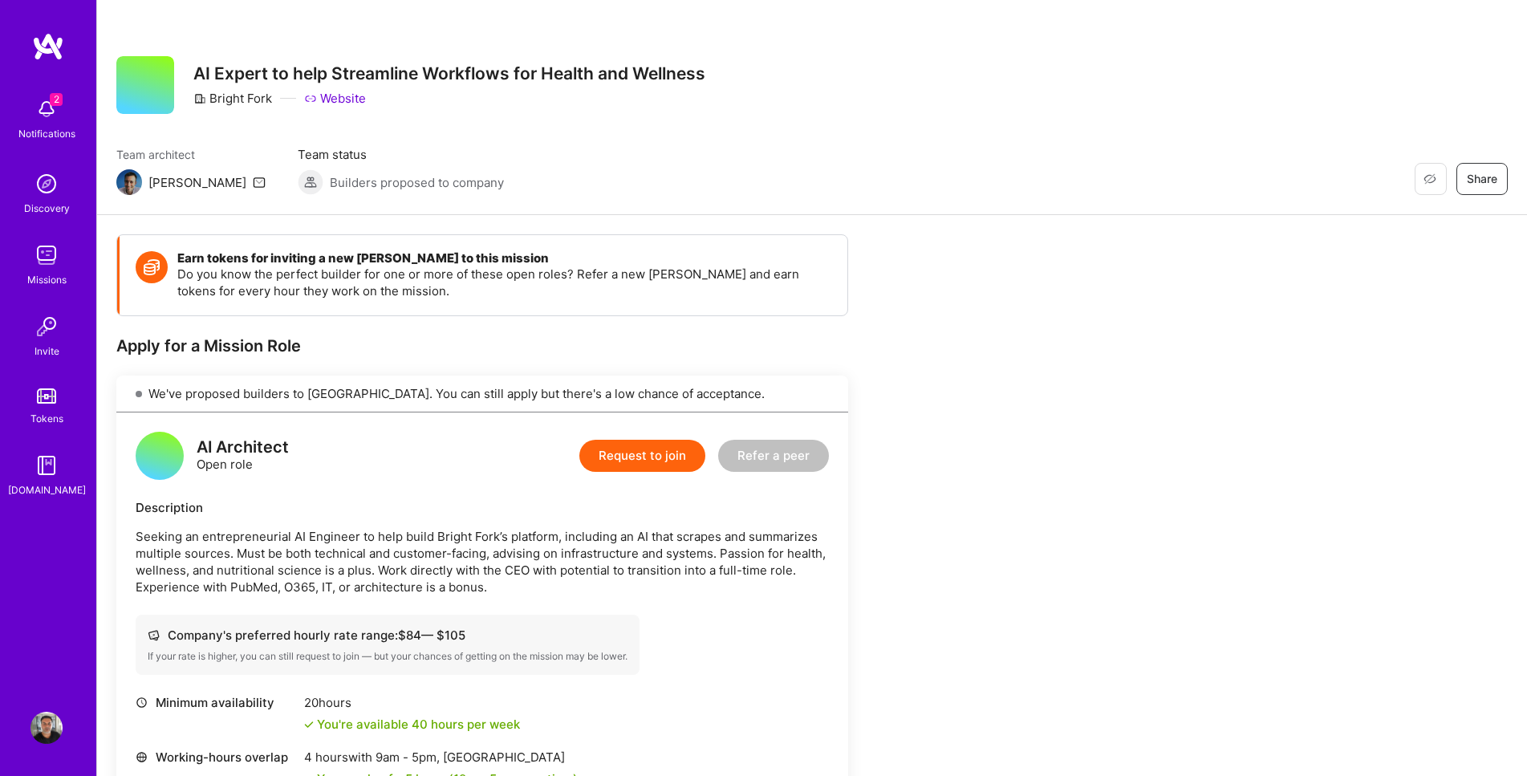
click at [645, 456] on button "Request to join" at bounding box center [642, 456] width 126 height 32
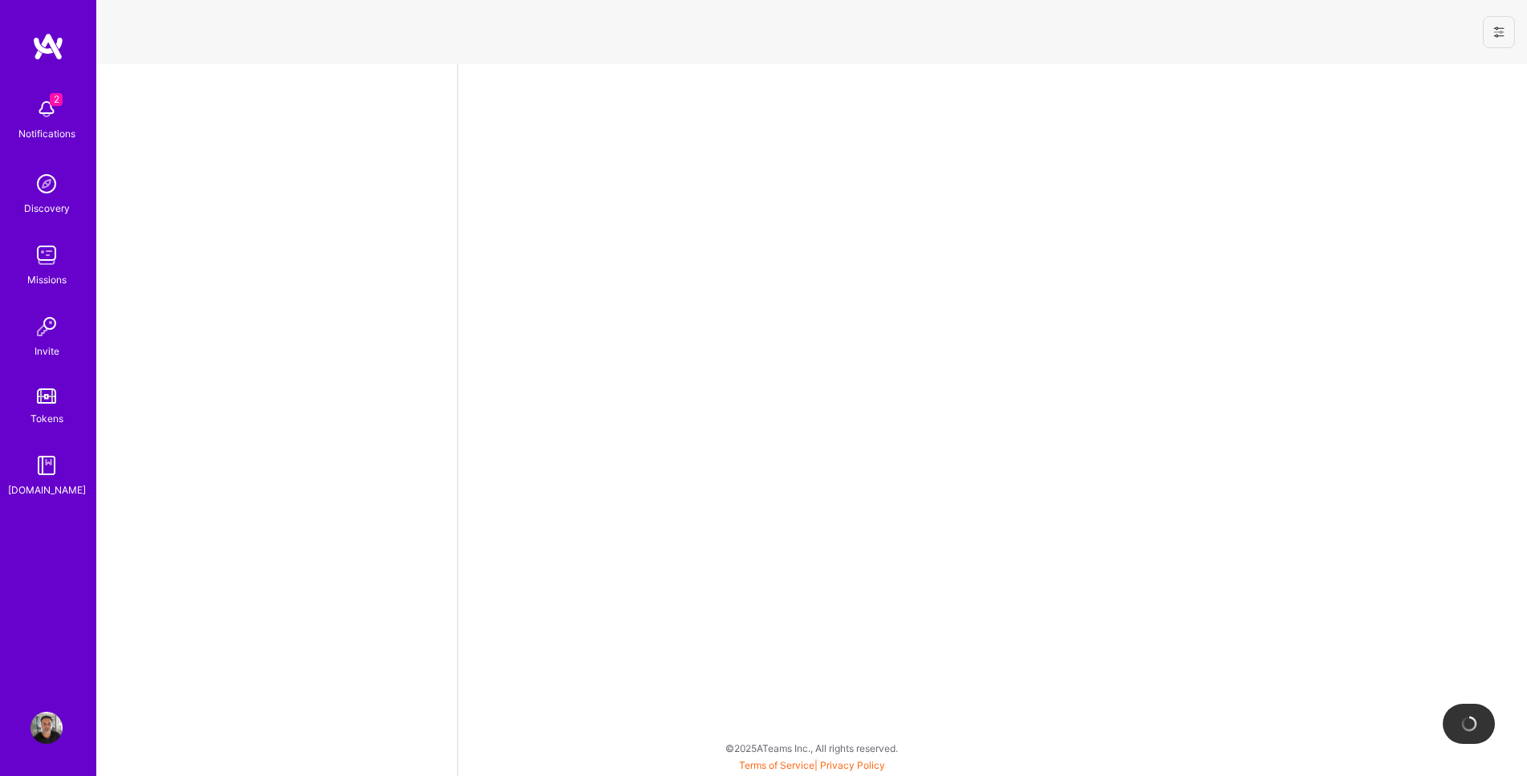
select select "US"
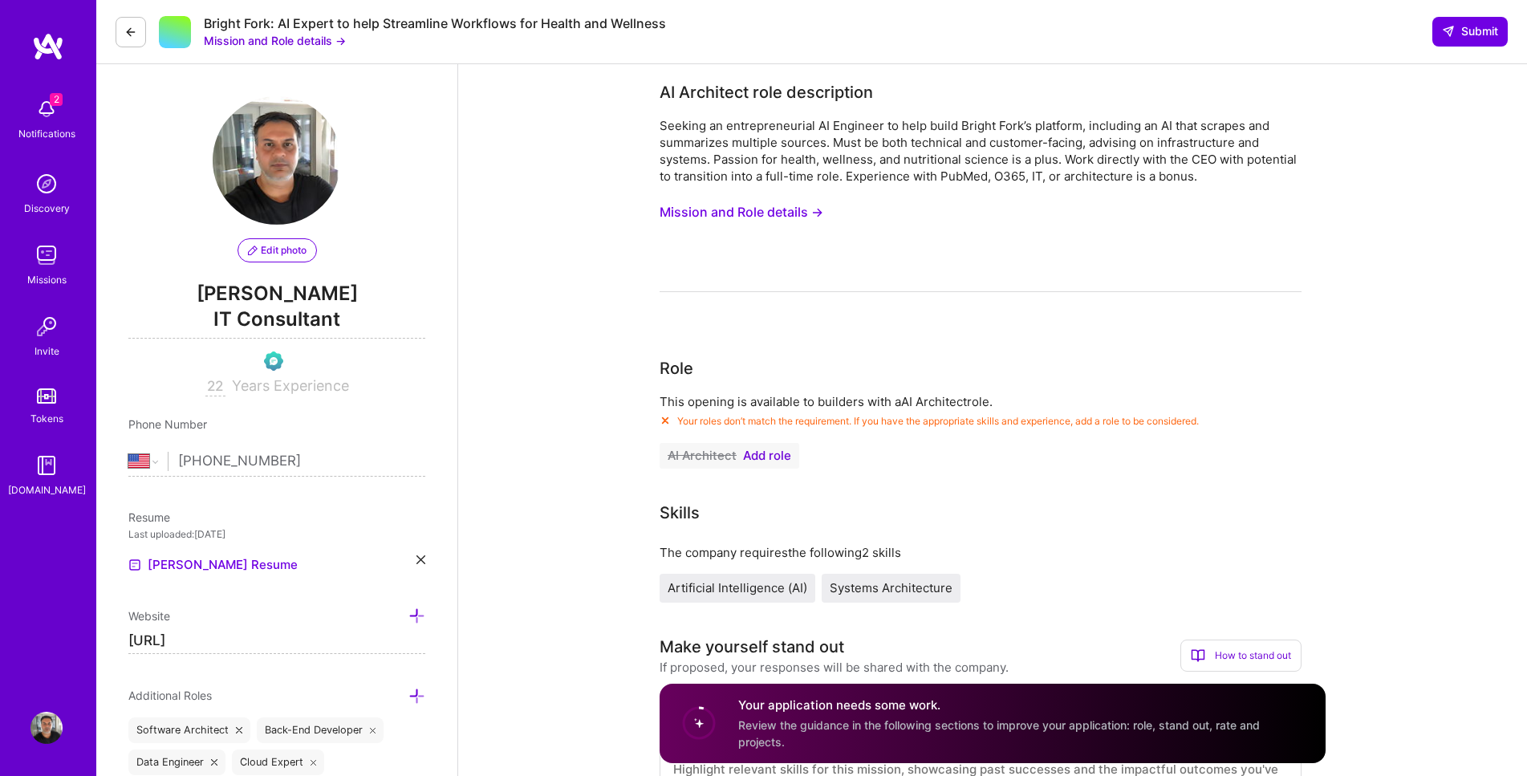
click at [760, 456] on span "Add role" at bounding box center [767, 455] width 48 height 13
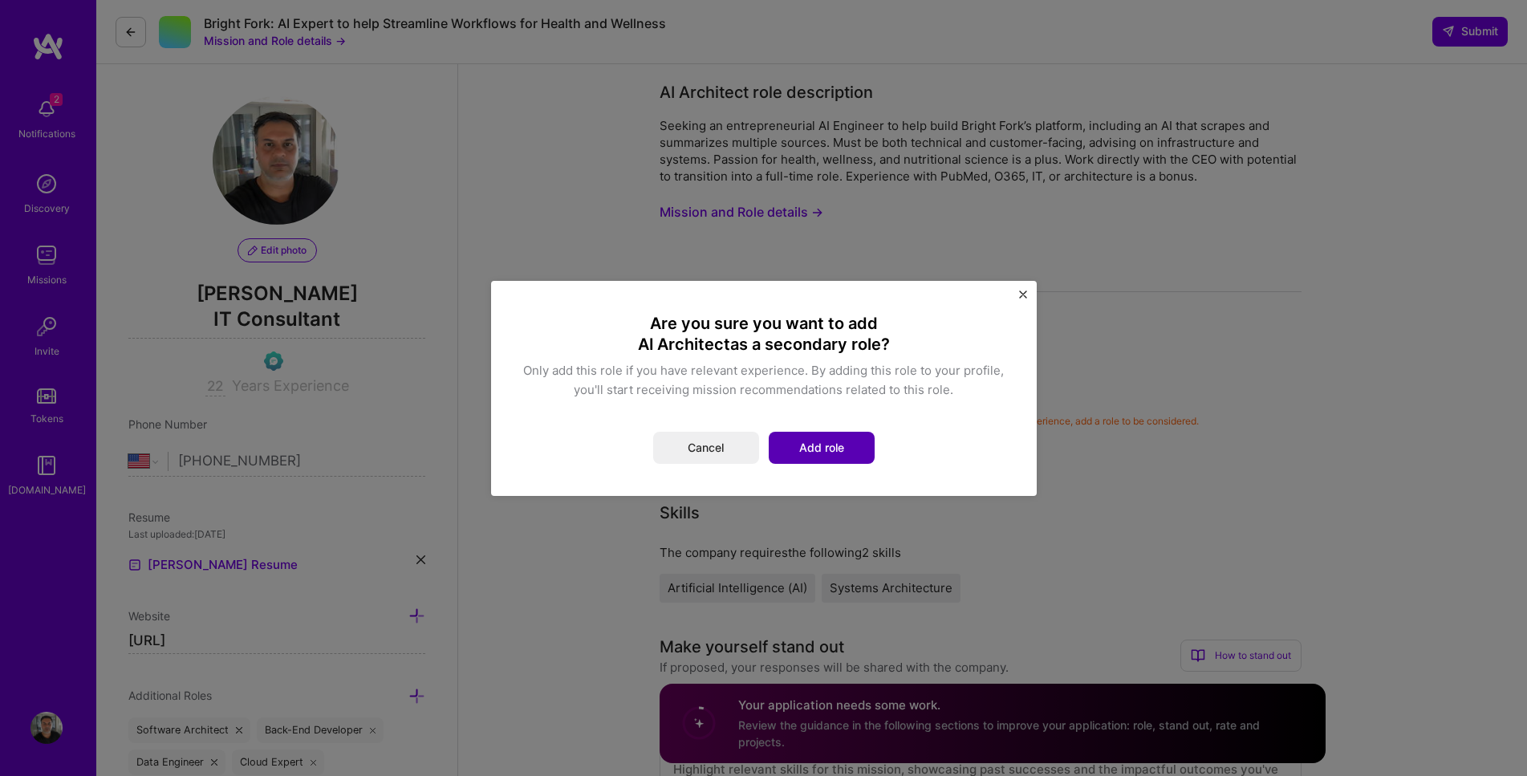
click at [821, 452] on button "Add role" at bounding box center [822, 448] width 106 height 32
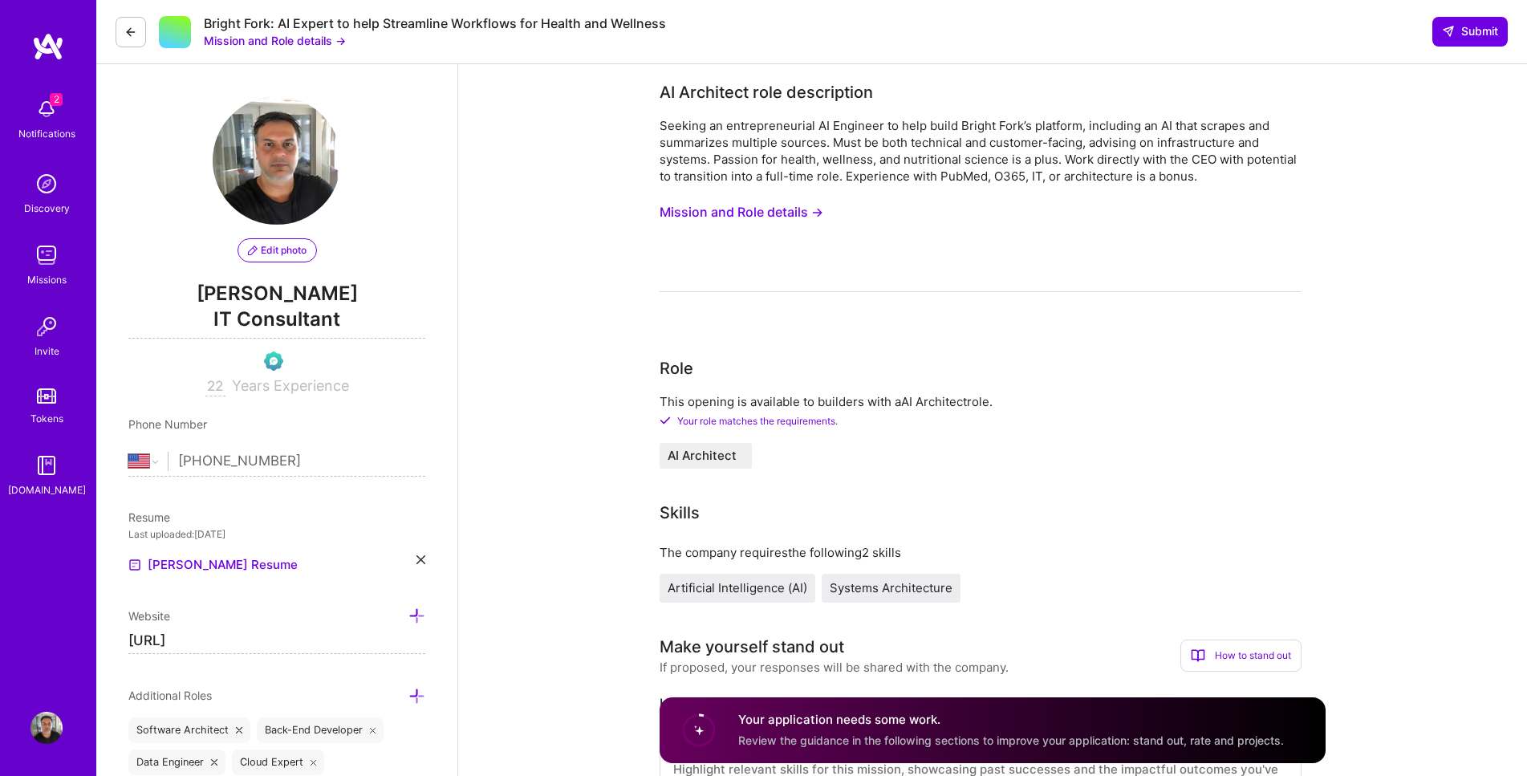
click at [761, 213] on button "Mission and Role details →" at bounding box center [741, 212] width 164 height 30
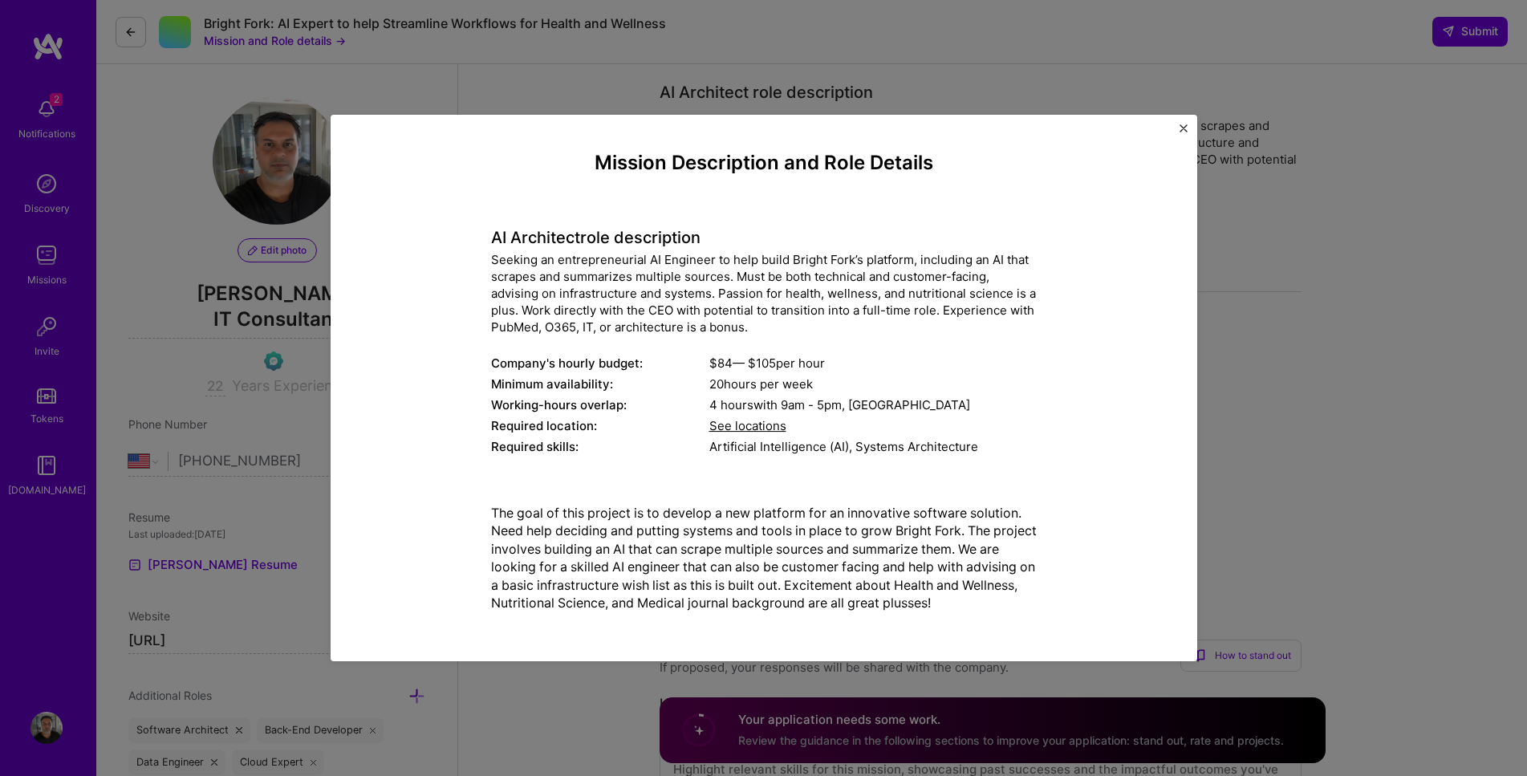
click at [1182, 124] on div "Mission Description and Role Details AI Architect role description Seeking an e…" at bounding box center [764, 388] width 866 height 547
click at [1290, 444] on div "Mission Description and Role Details AI Architect role description Seeking an e…" at bounding box center [763, 388] width 1527 height 776
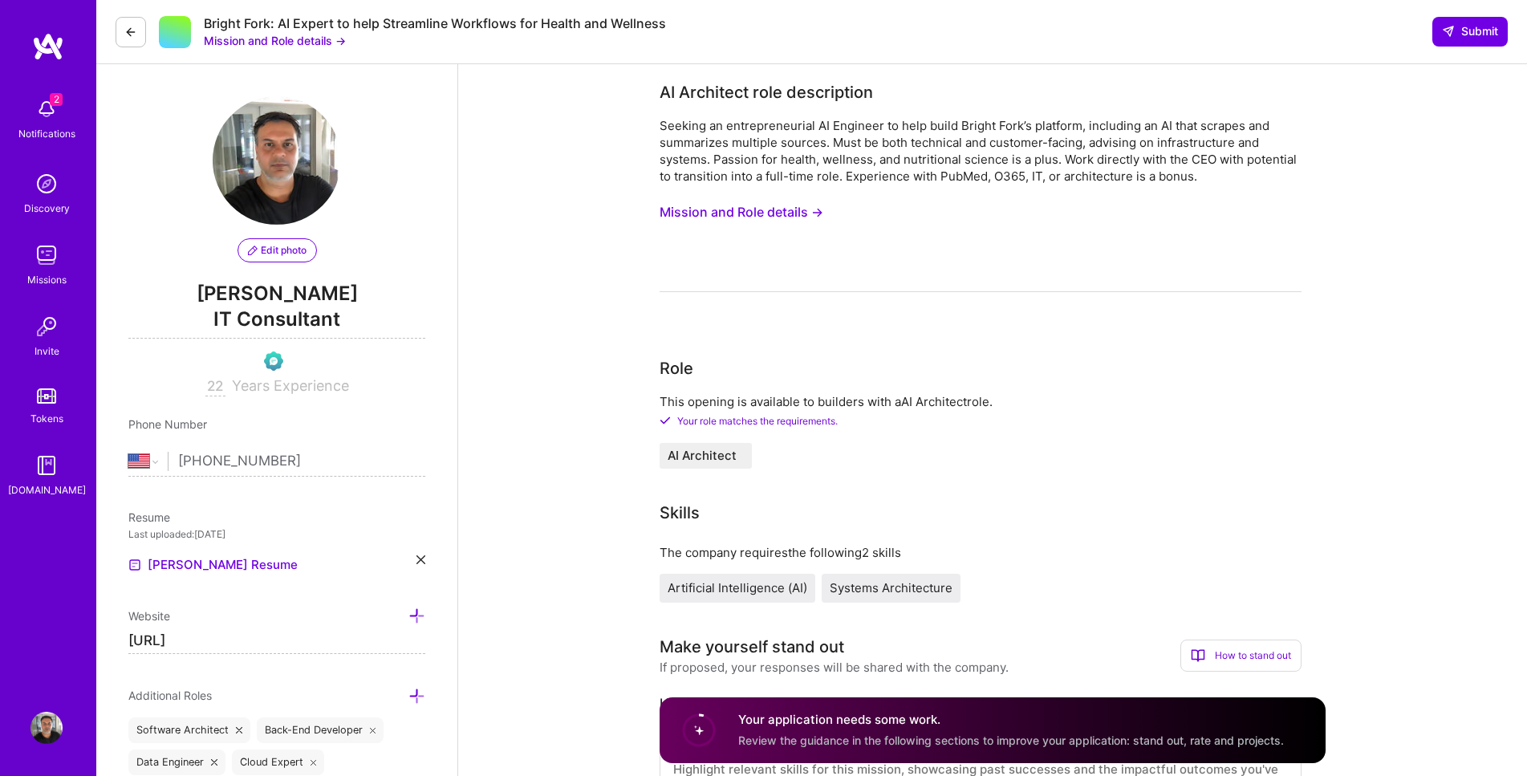
click at [124, 30] on icon at bounding box center [130, 32] width 13 height 13
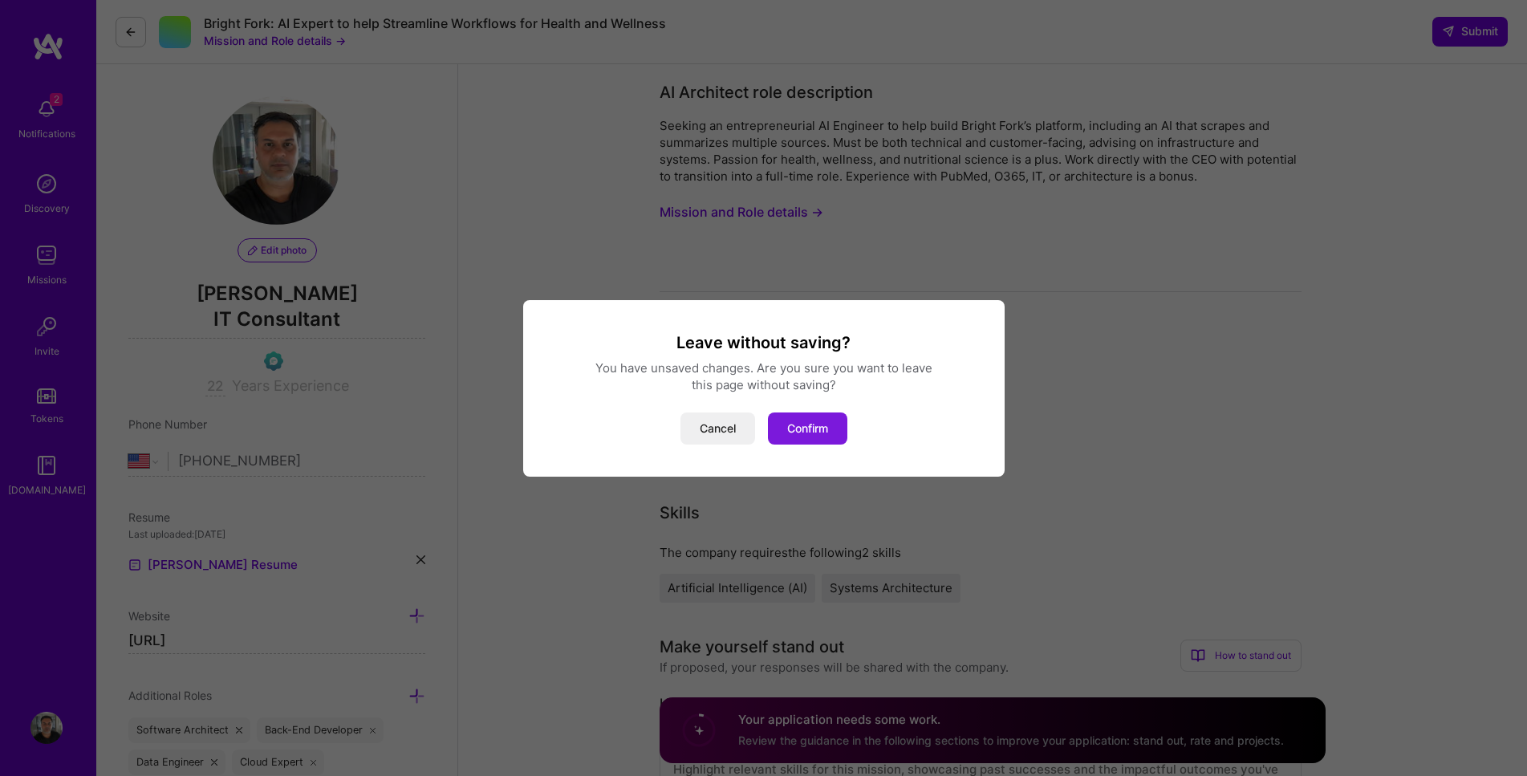
click at [812, 436] on button "Confirm" at bounding box center [807, 428] width 79 height 32
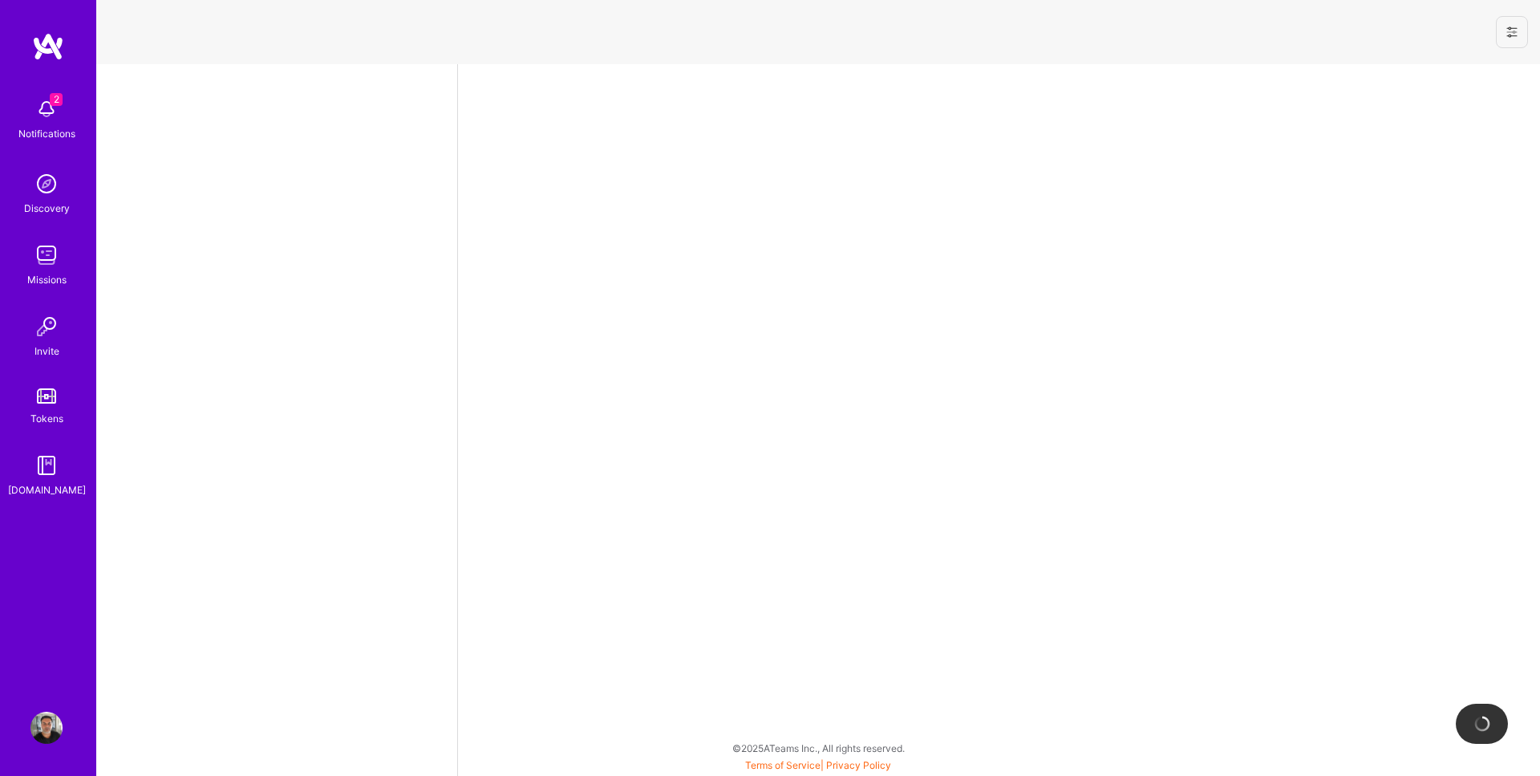
select select "US"
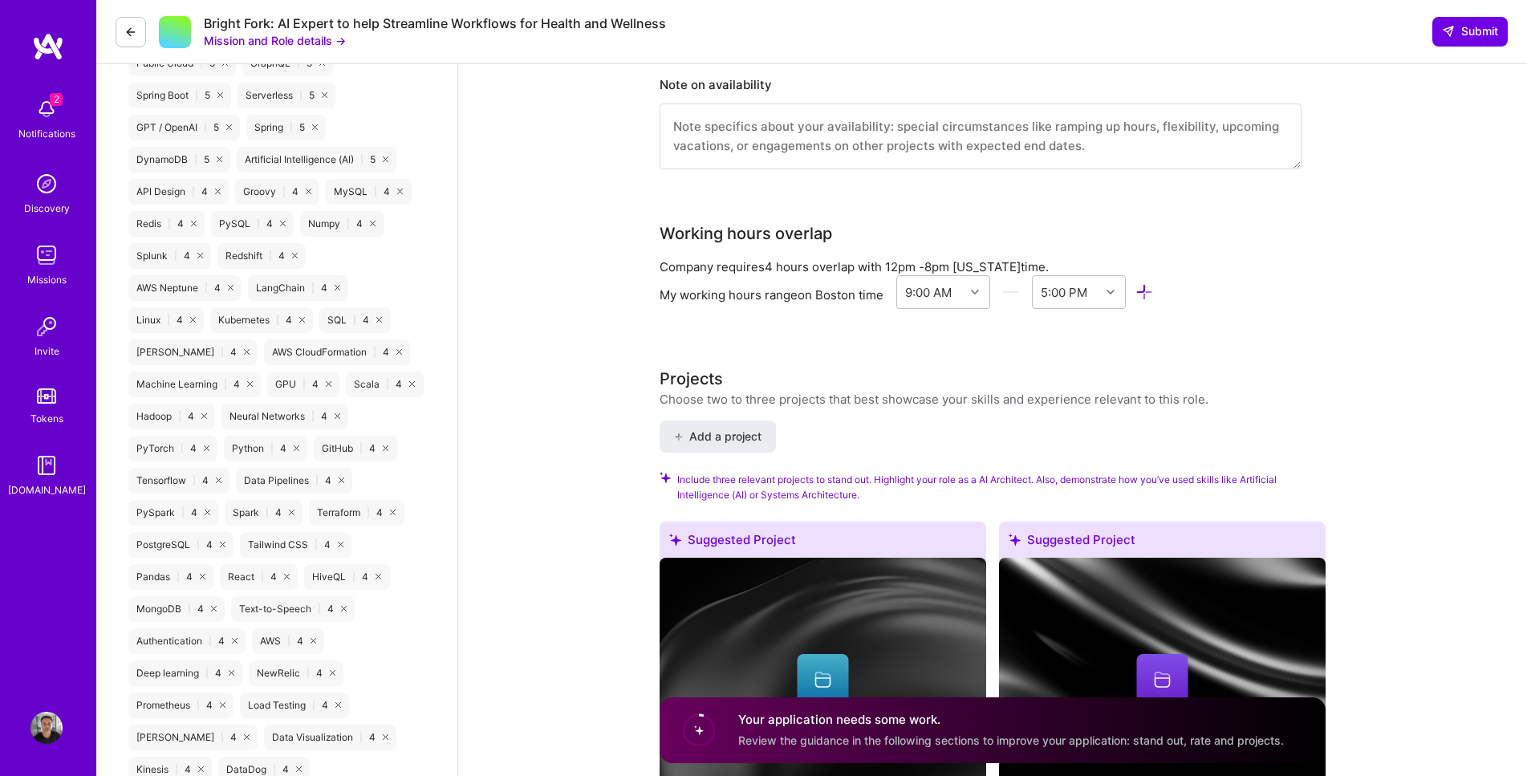
scroll to position [1091, 0]
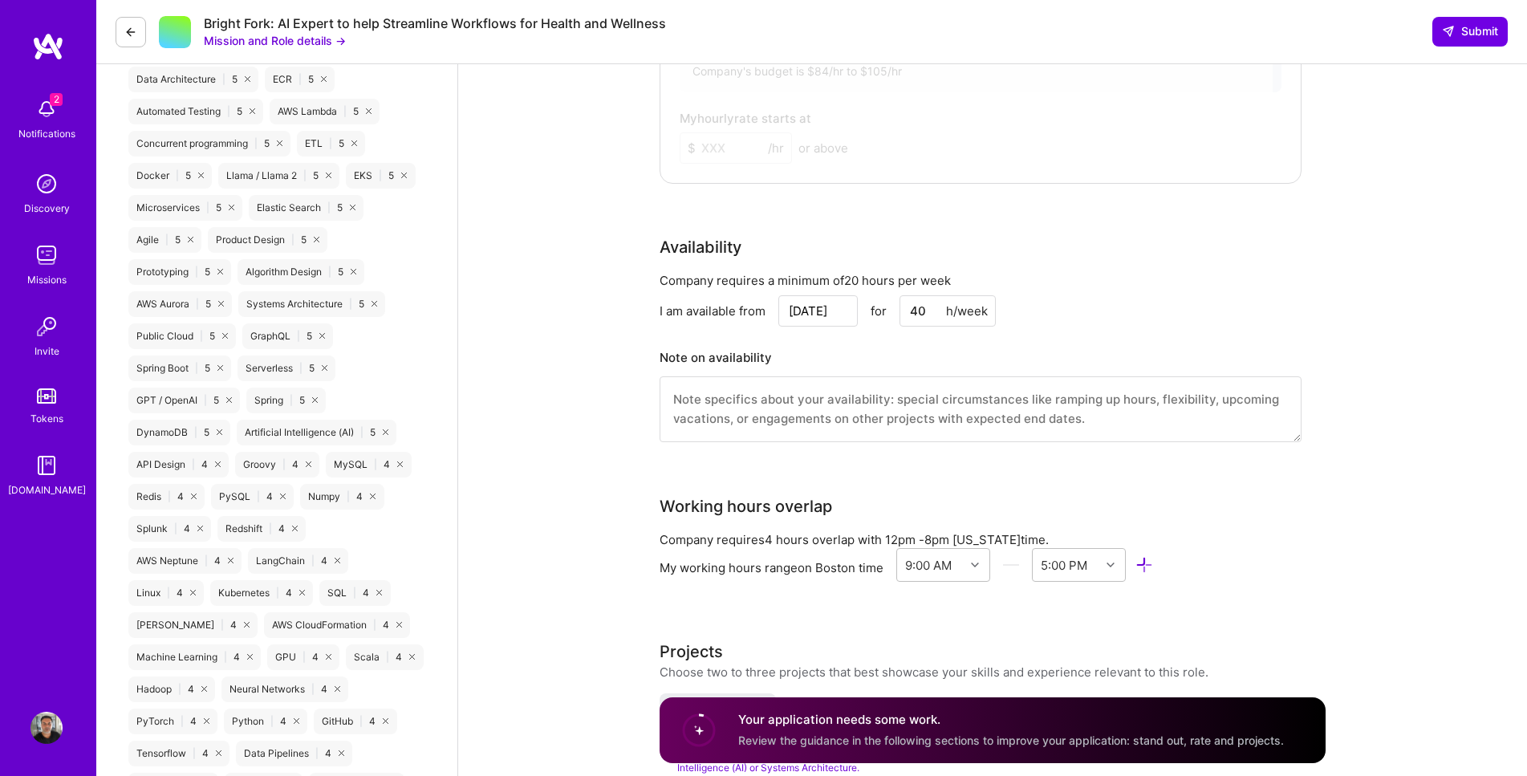
click at [907, 402] on textarea at bounding box center [980, 409] width 642 height 66
click at [838, 402] on textarea at bounding box center [980, 409] width 642 height 66
type textarea "I"
type textarea "Unfortunately I cannot attend more than 2 interviews. The first should one bei"
drag, startPoint x: 1170, startPoint y: 402, endPoint x: 408, endPoint y: 400, distance: 762.1
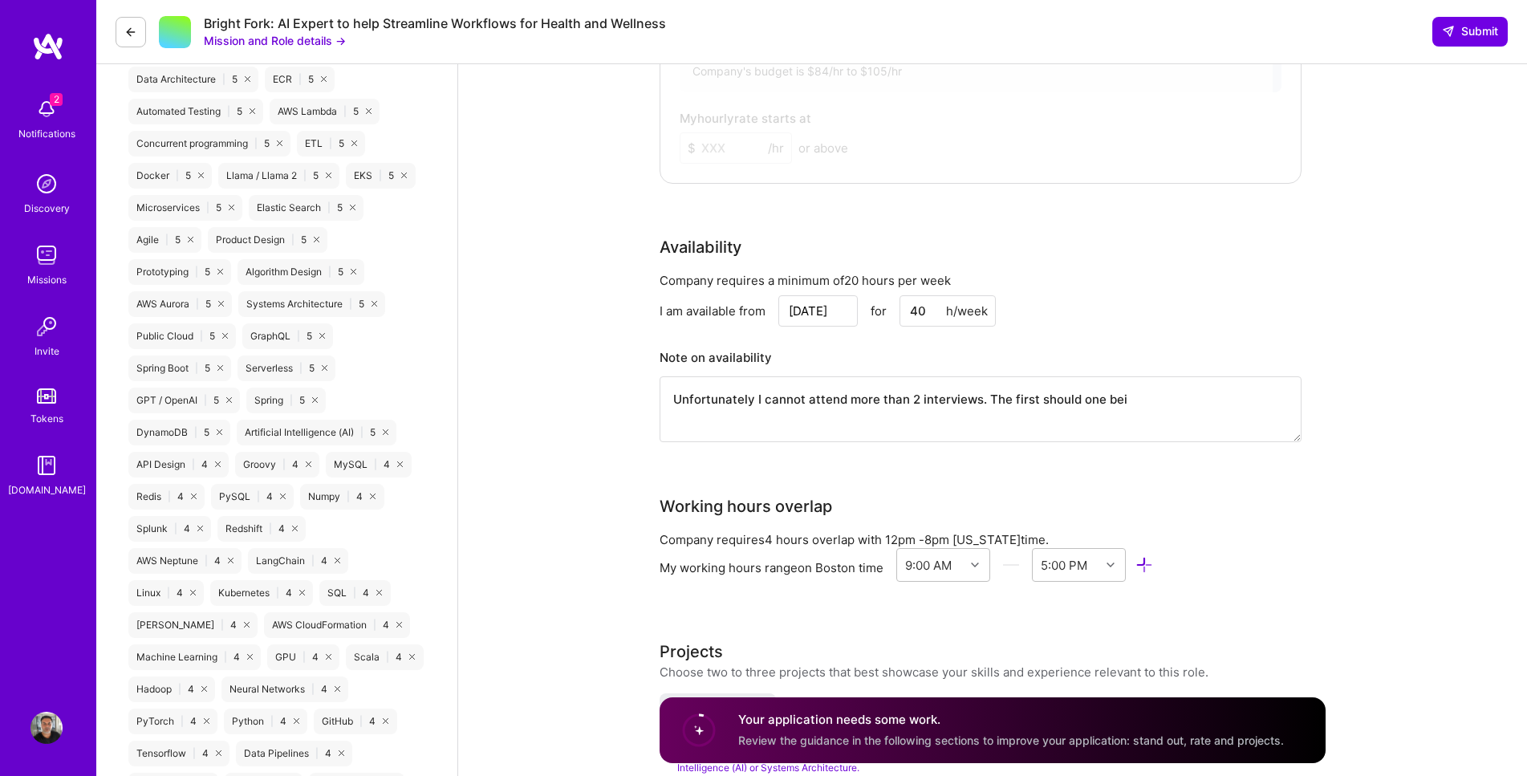
click at [659, 400] on textarea "Unfortunately I cannot attend more than 2 interviews. The first should one bei" at bounding box center [980, 409] width 642 height 66
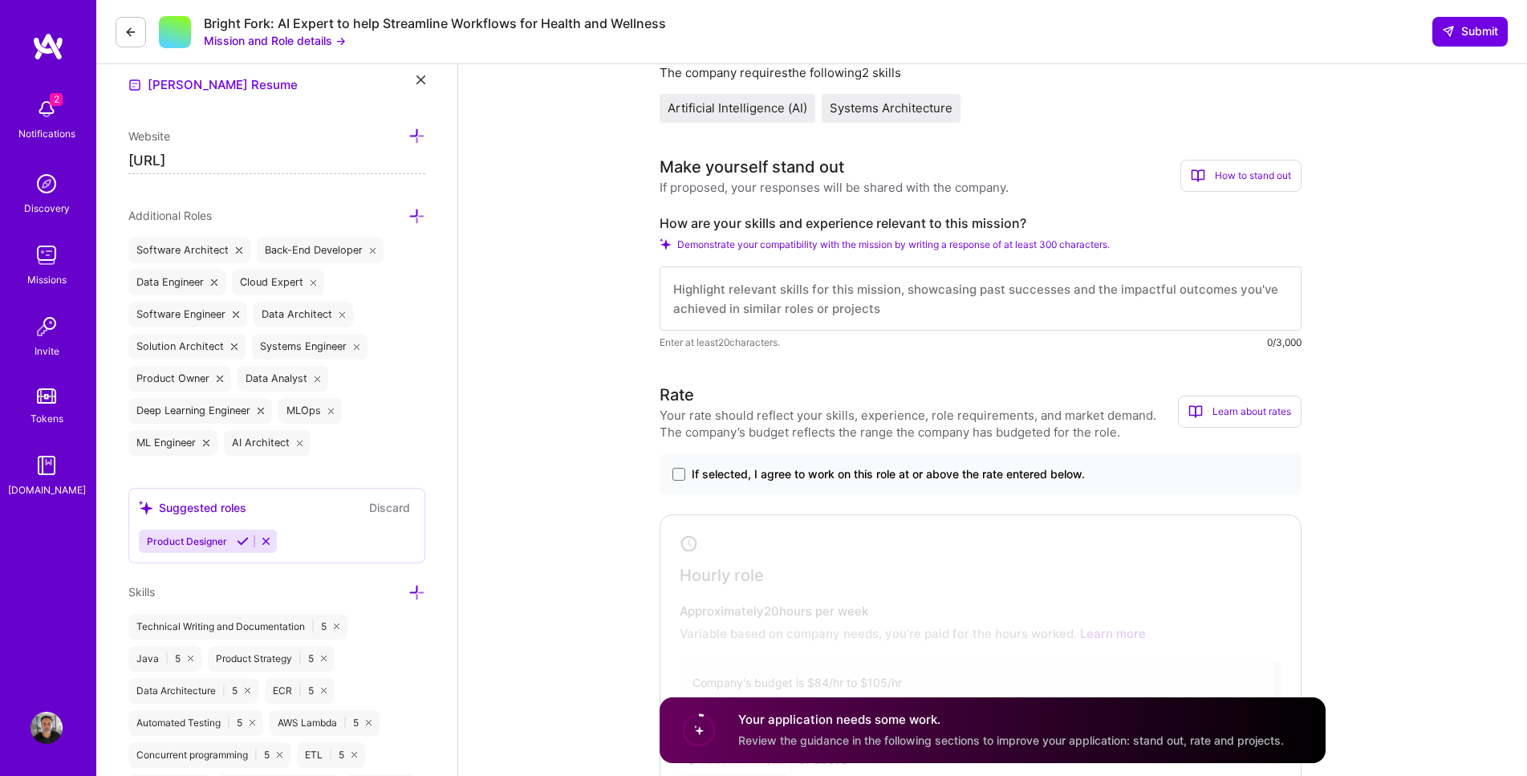
scroll to position [0, 0]
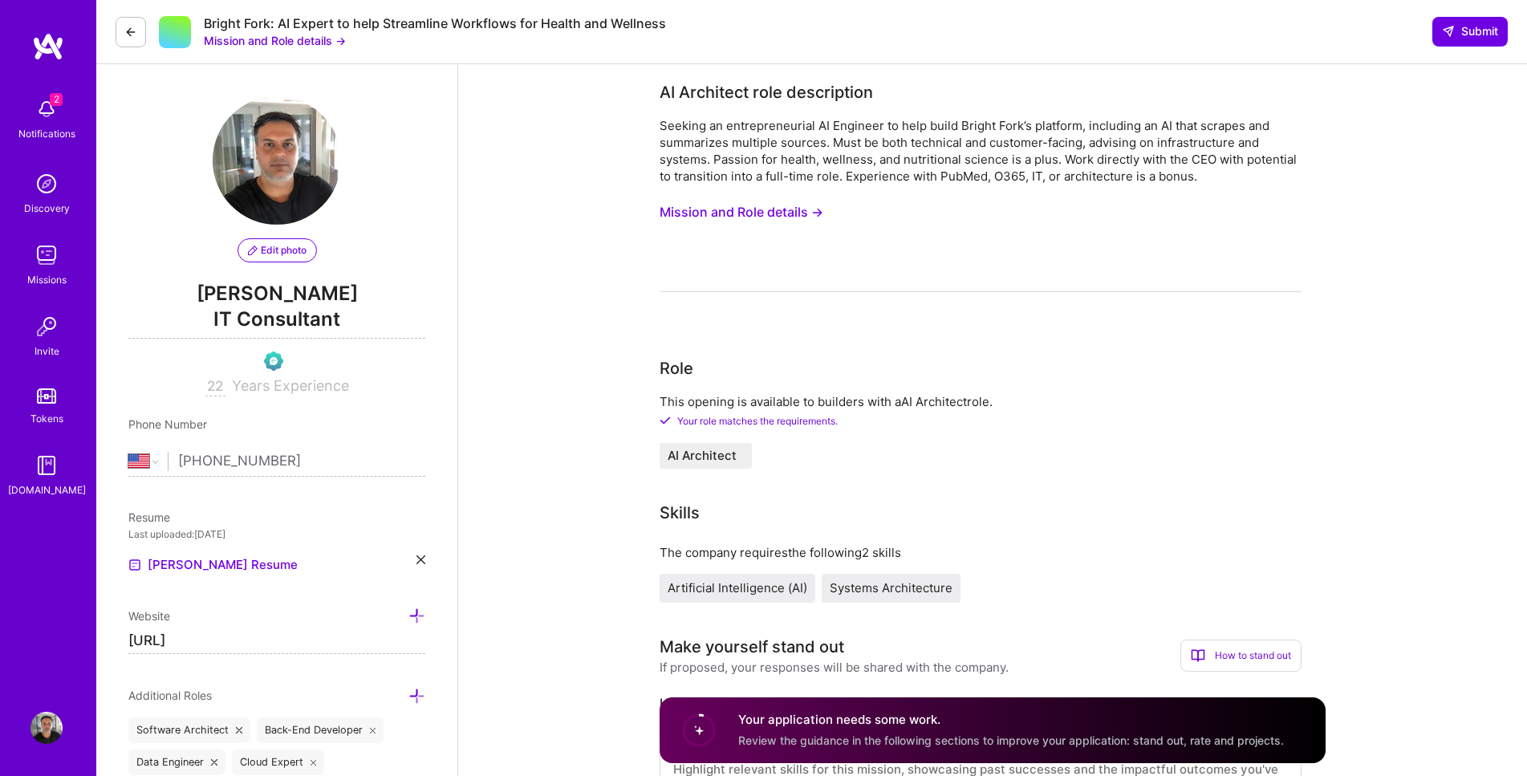
click at [41, 250] on img at bounding box center [46, 255] width 32 height 32
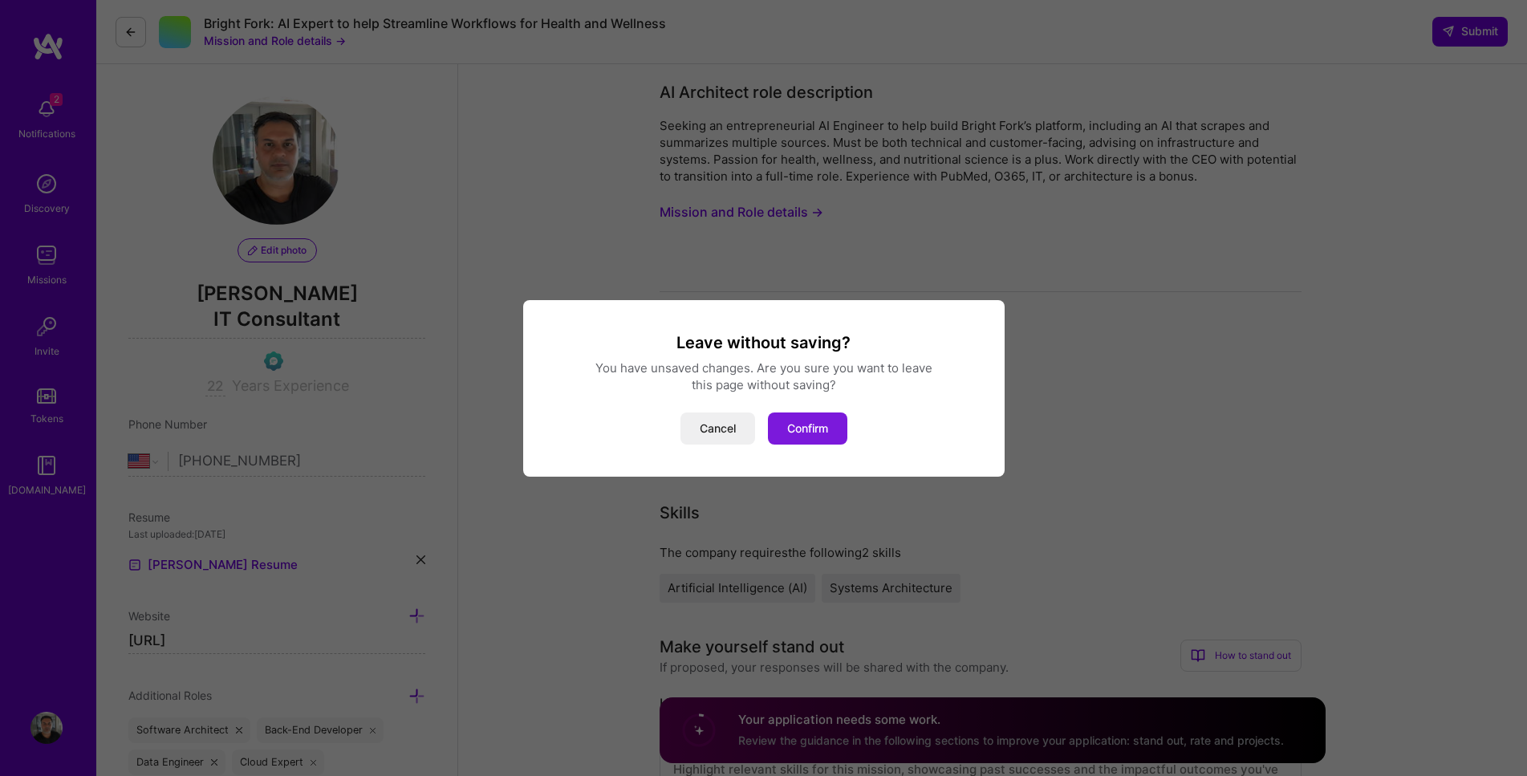
click at [794, 427] on button "Confirm" at bounding box center [807, 428] width 79 height 32
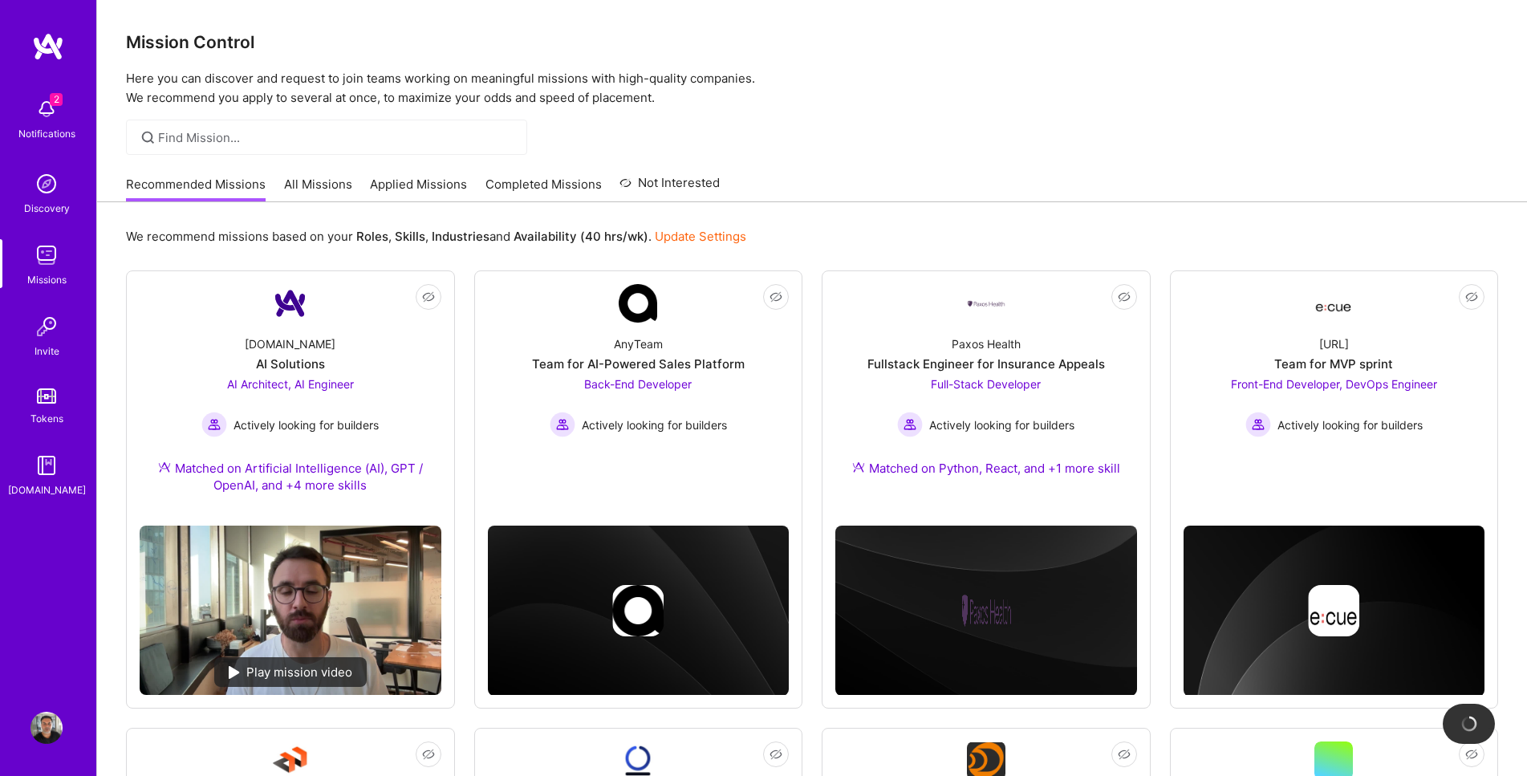
click at [556, 186] on link "Completed Missions" at bounding box center [543, 189] width 116 height 26
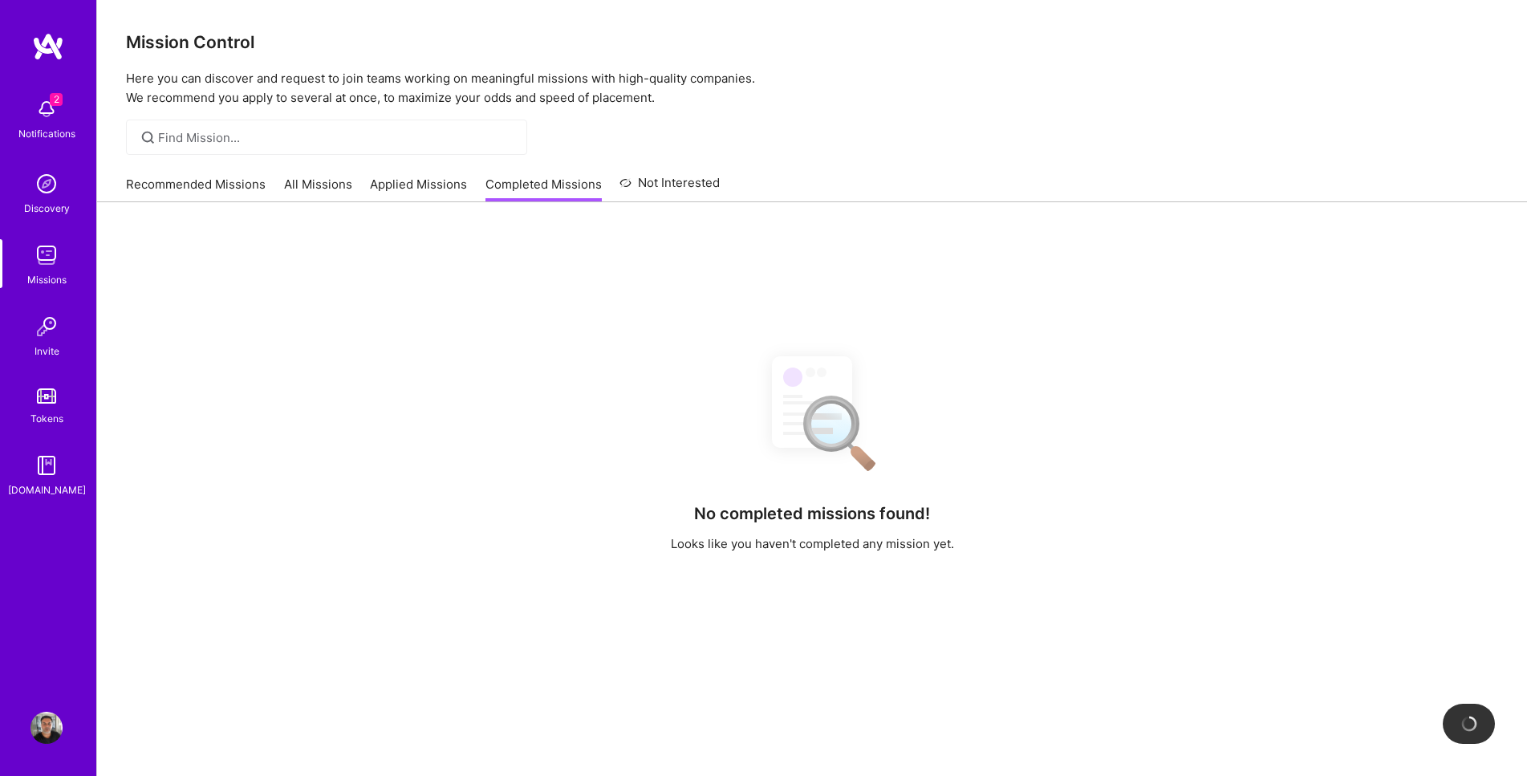
click at [672, 187] on link "Not Interested" at bounding box center [669, 187] width 100 height 29
click at [318, 183] on link "All Missions" at bounding box center [318, 189] width 68 height 26
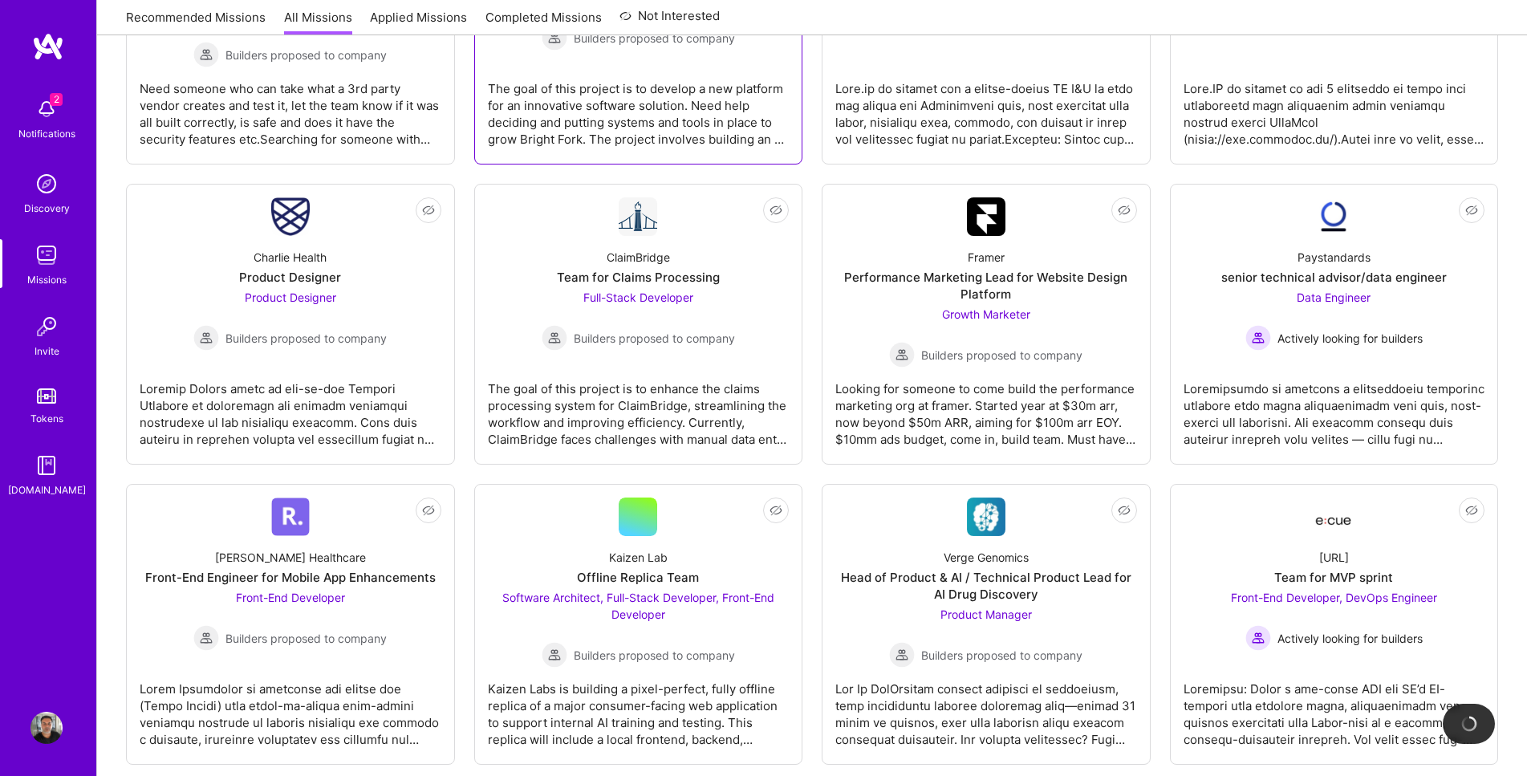
scroll to position [1909, 0]
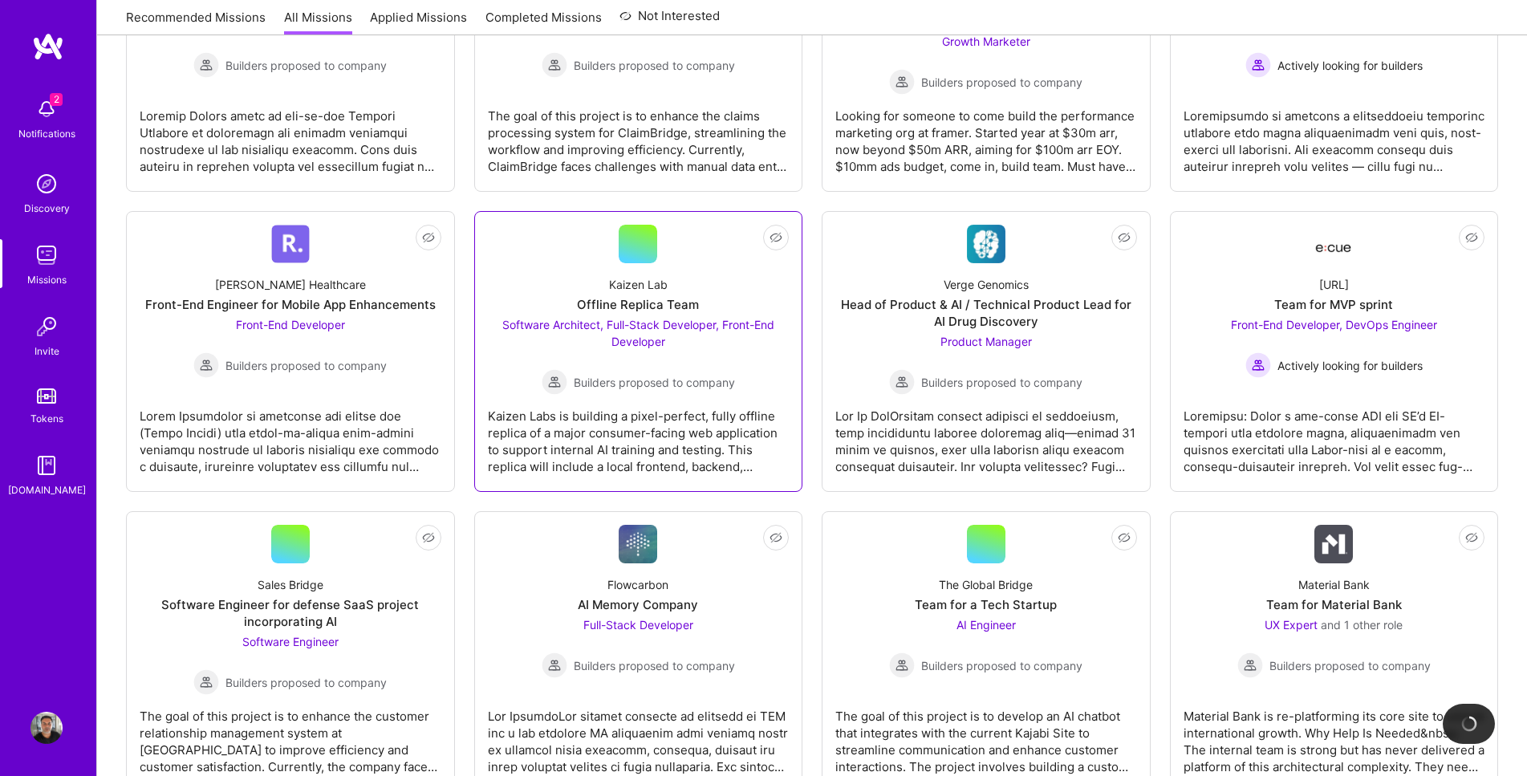
click at [635, 301] on div "Offline Replica Team" at bounding box center [638, 304] width 122 height 17
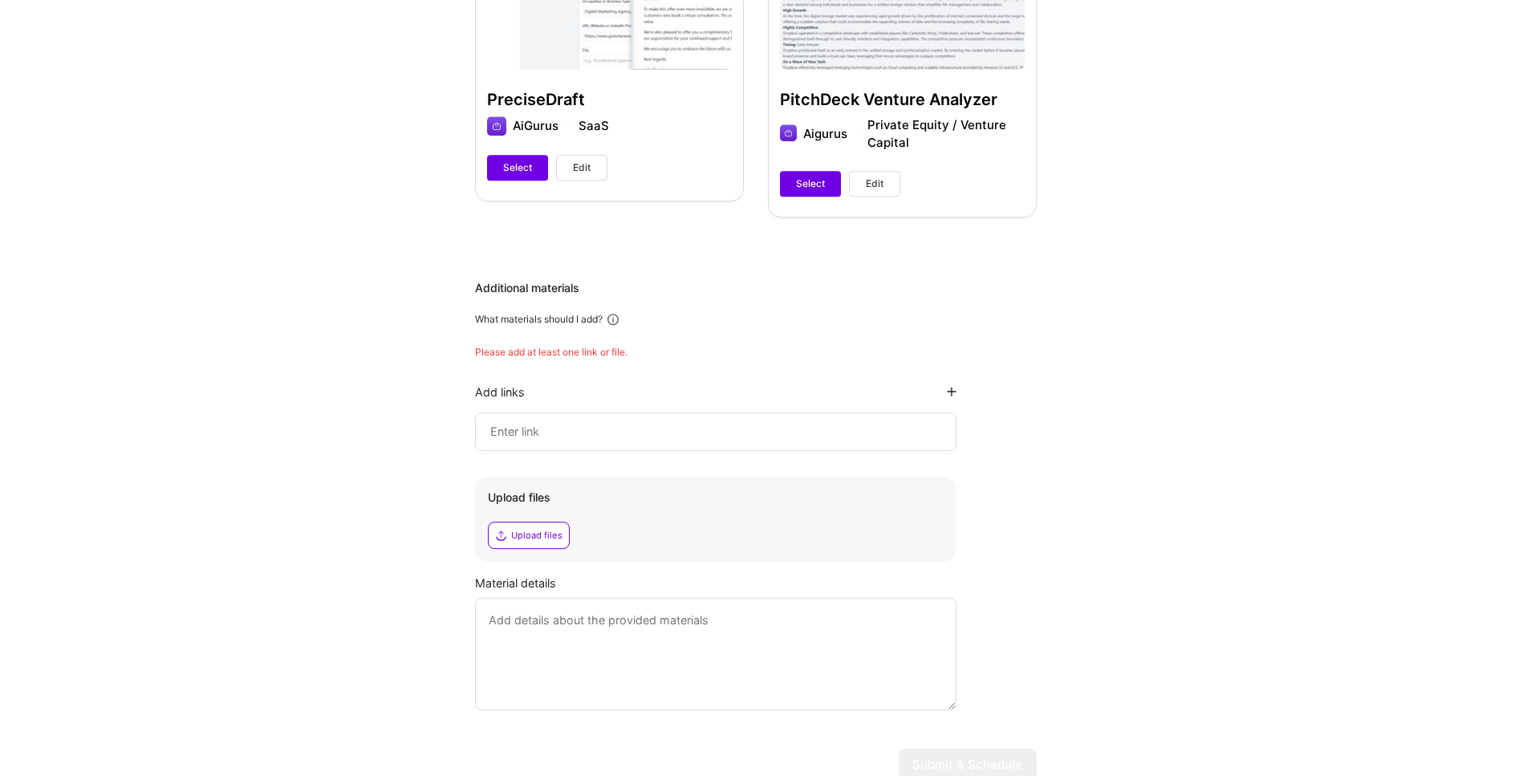
scroll to position [692, 0]
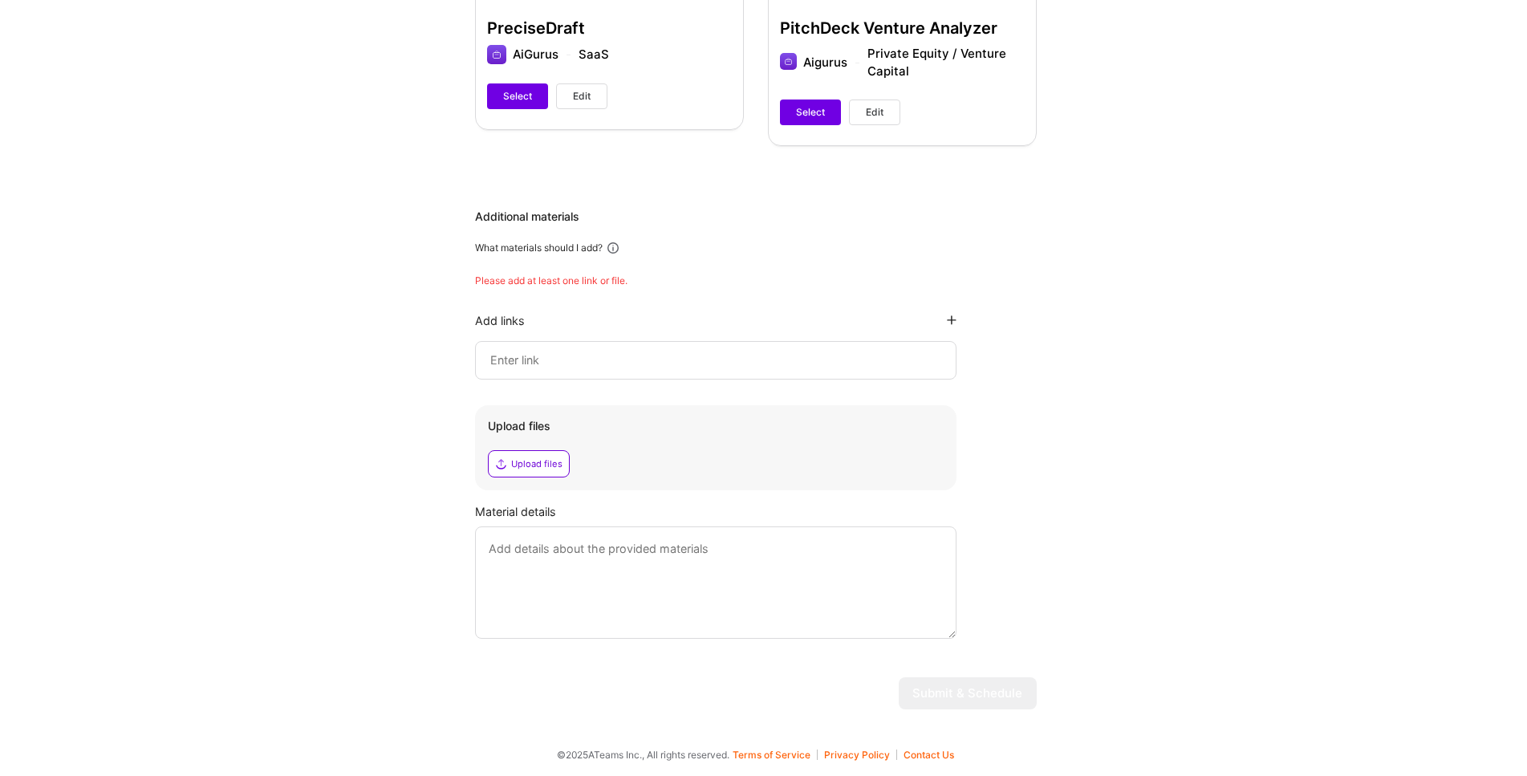
click at [647, 360] on input at bounding box center [716, 360] width 454 height 19
click at [600, 357] on input at bounding box center [716, 360] width 454 height 19
click at [536, 358] on input at bounding box center [716, 360] width 454 height 19
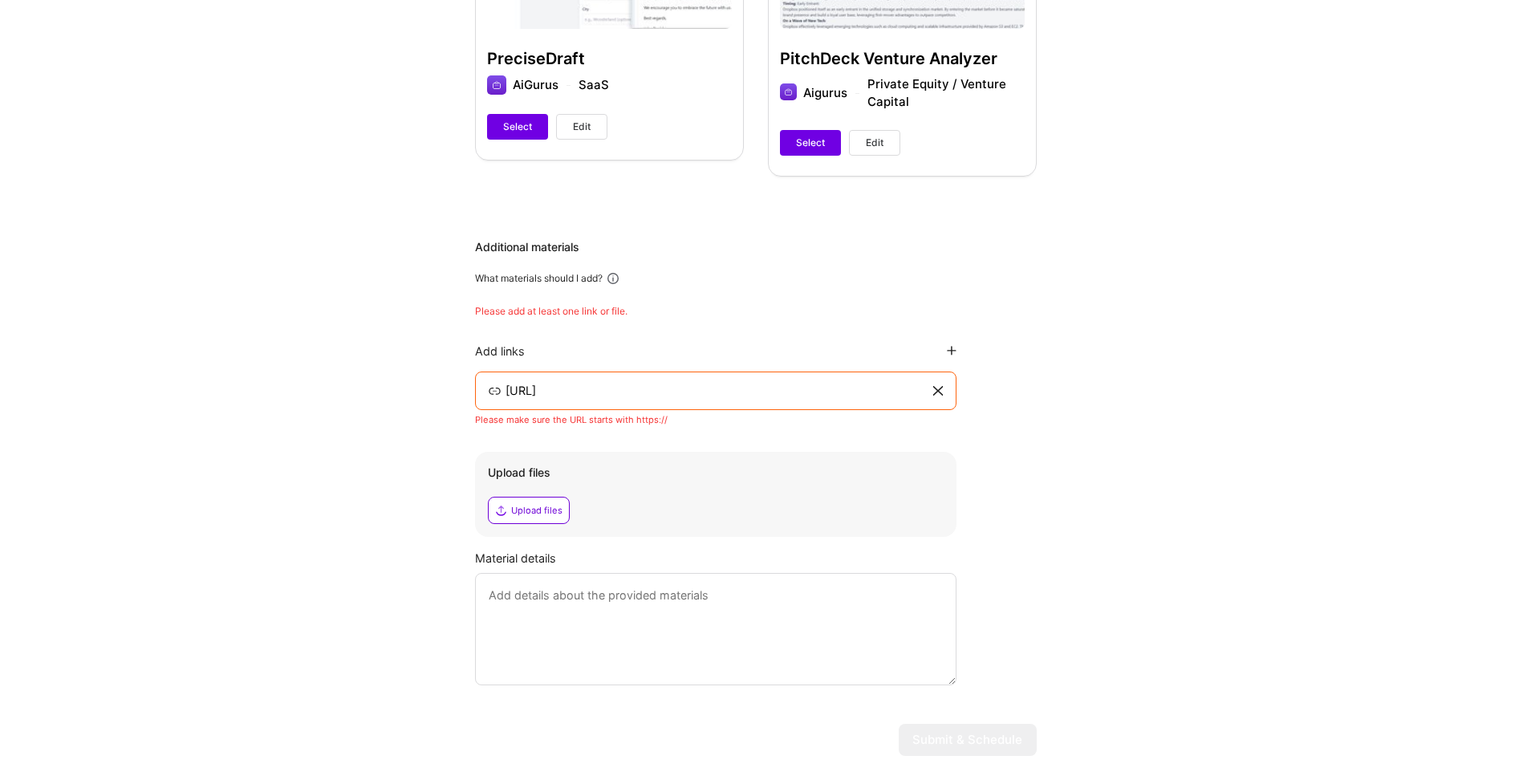
click at [1058, 416] on div "Hi [PERSON_NAME] , answer a few questions to guide and schedule our call Skills…" at bounding box center [755, 89] width 1511 height 1359
click at [504, 390] on input "[URL]" at bounding box center [717, 390] width 427 height 19
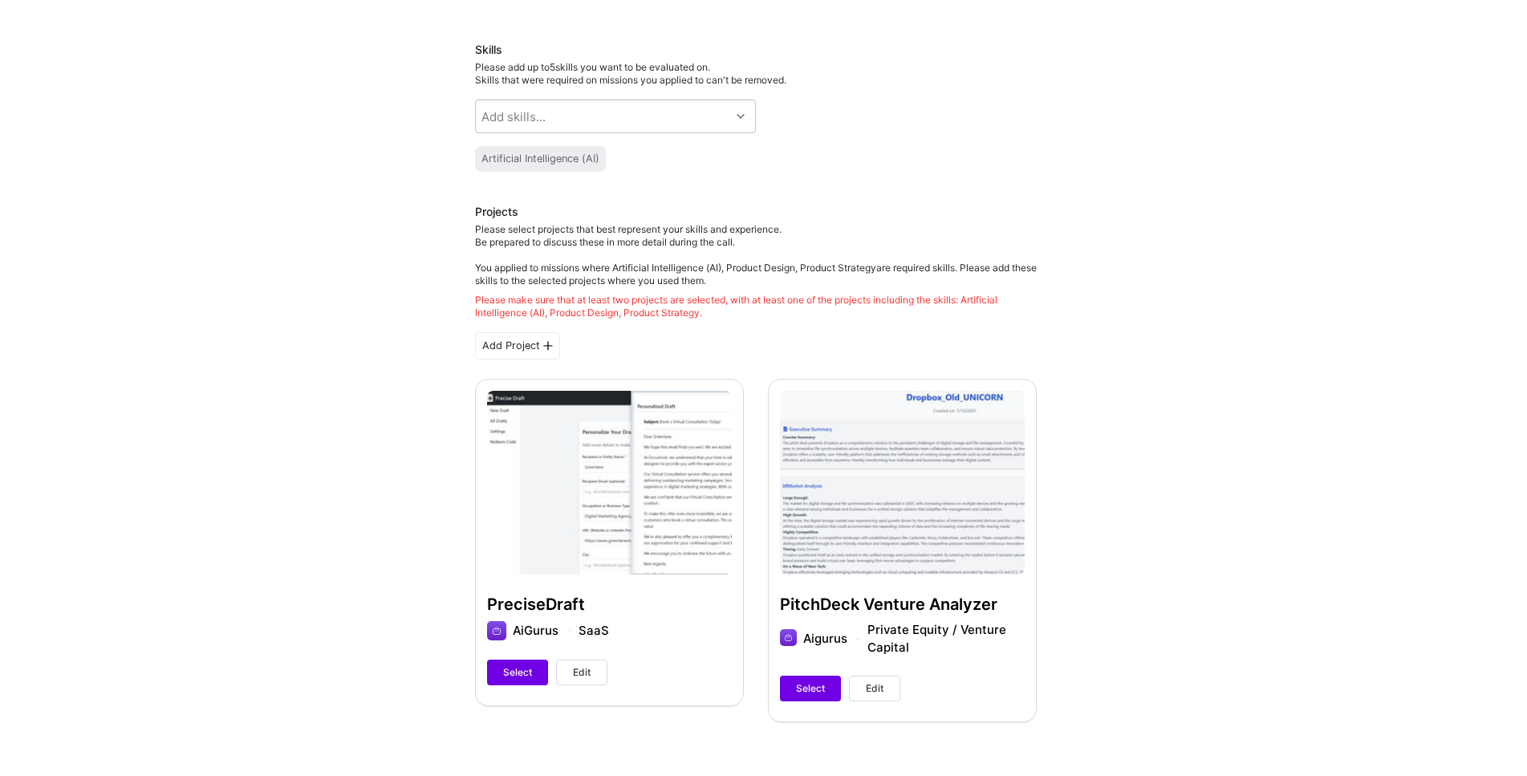
scroll to position [0, 0]
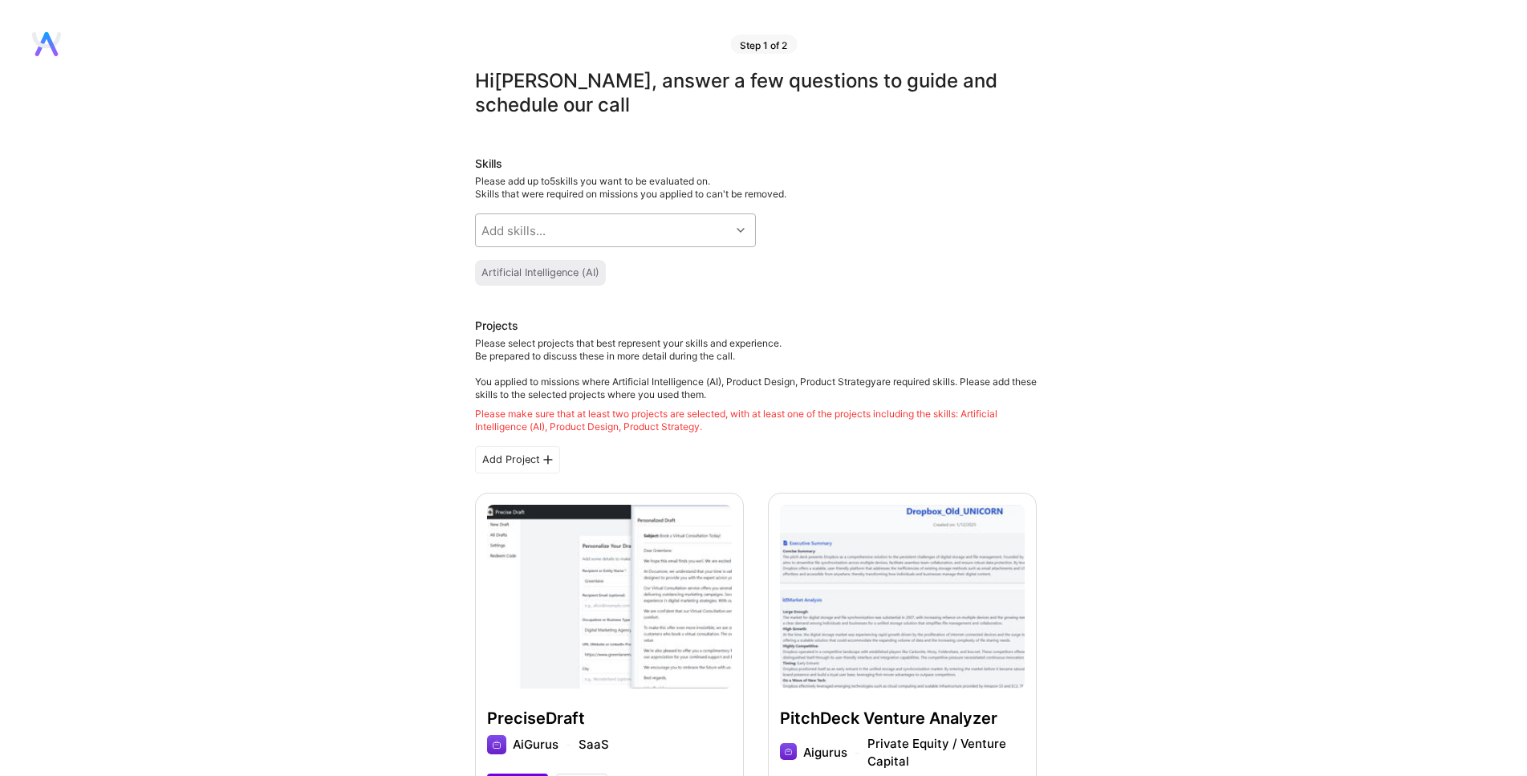
type input "[URL]"
click at [738, 225] on div at bounding box center [742, 230] width 25 height 21
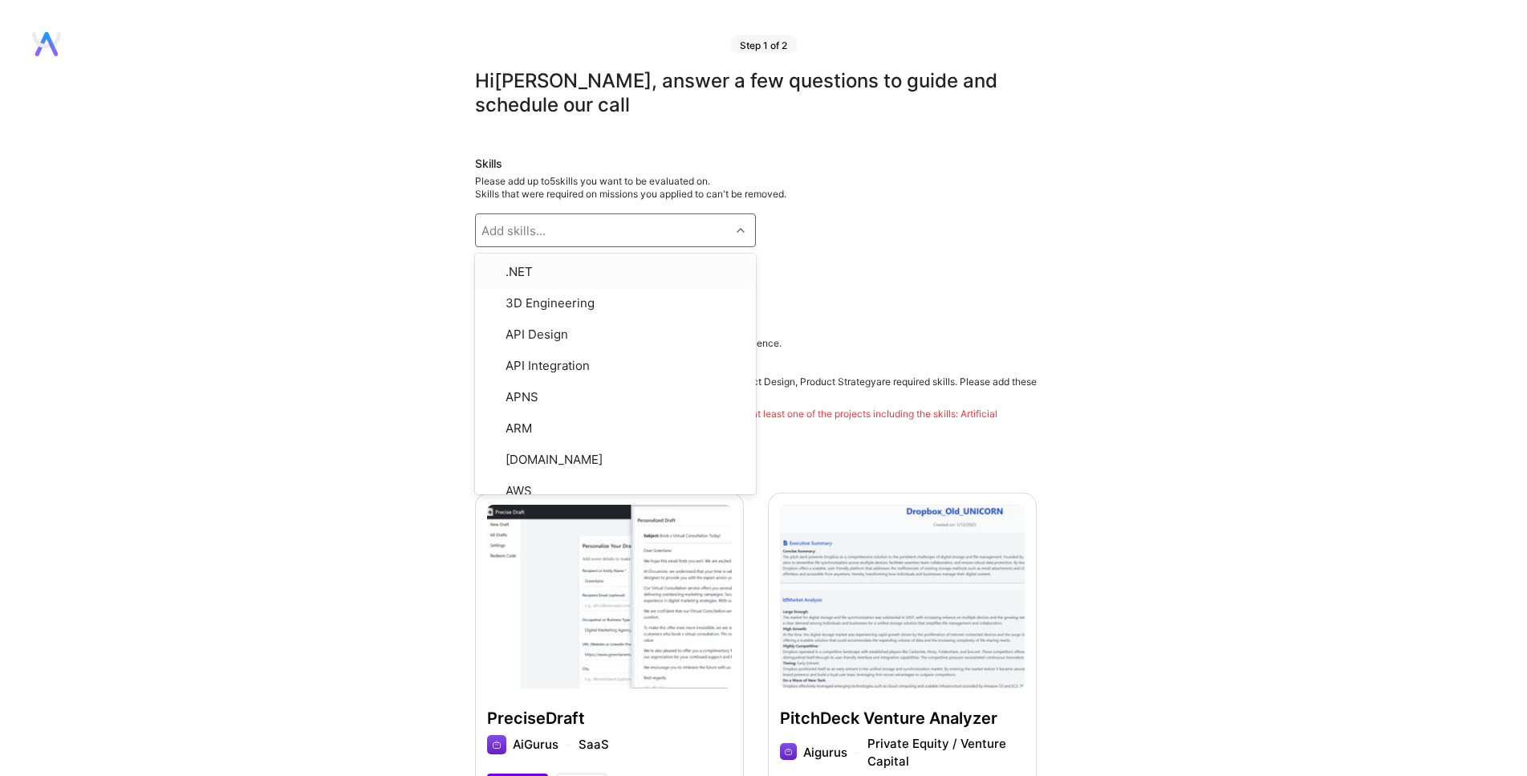
click at [894, 272] on div "Artificial Intelligence (AI)" at bounding box center [756, 273] width 562 height 26
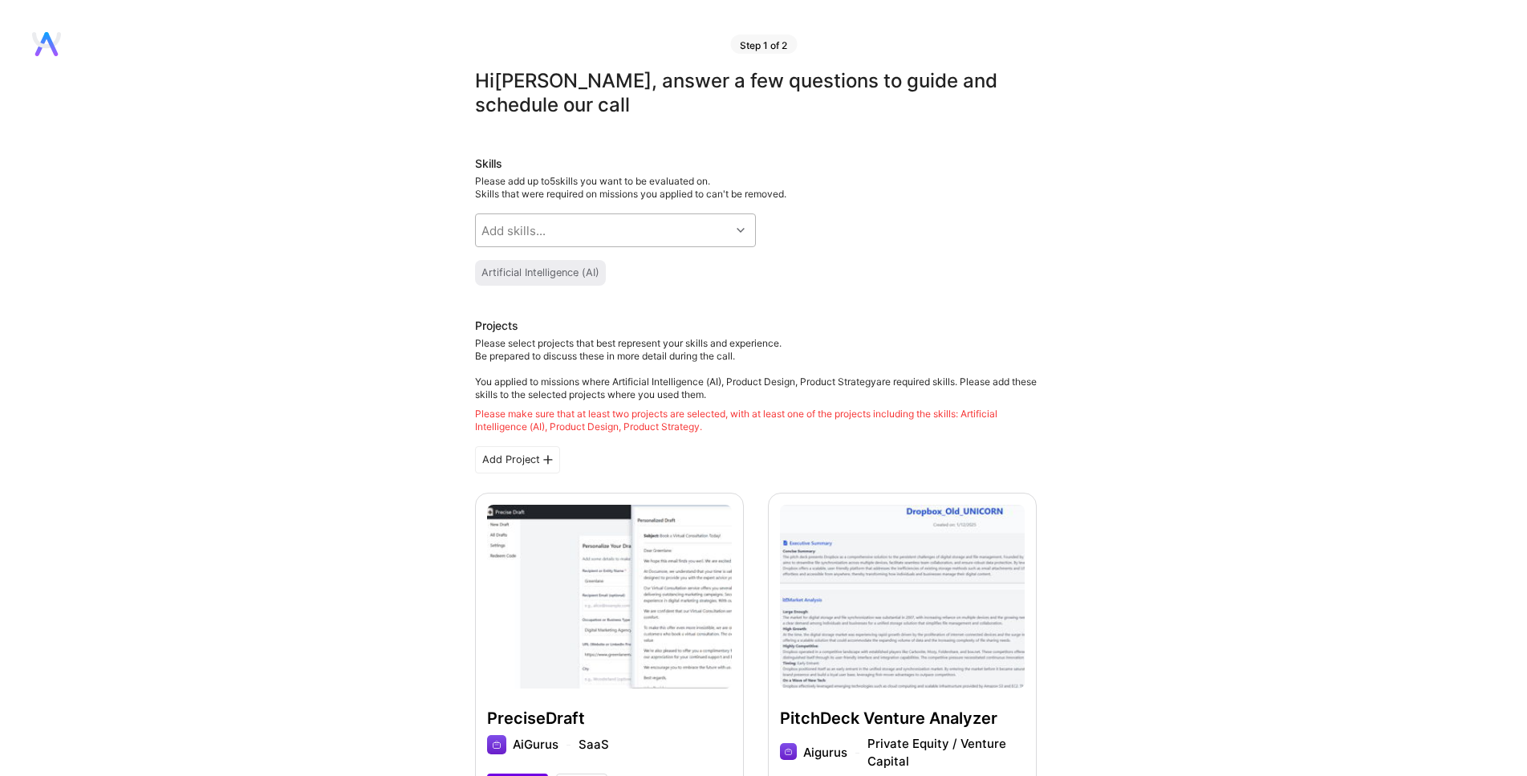
click at [739, 231] on icon at bounding box center [740, 230] width 8 height 8
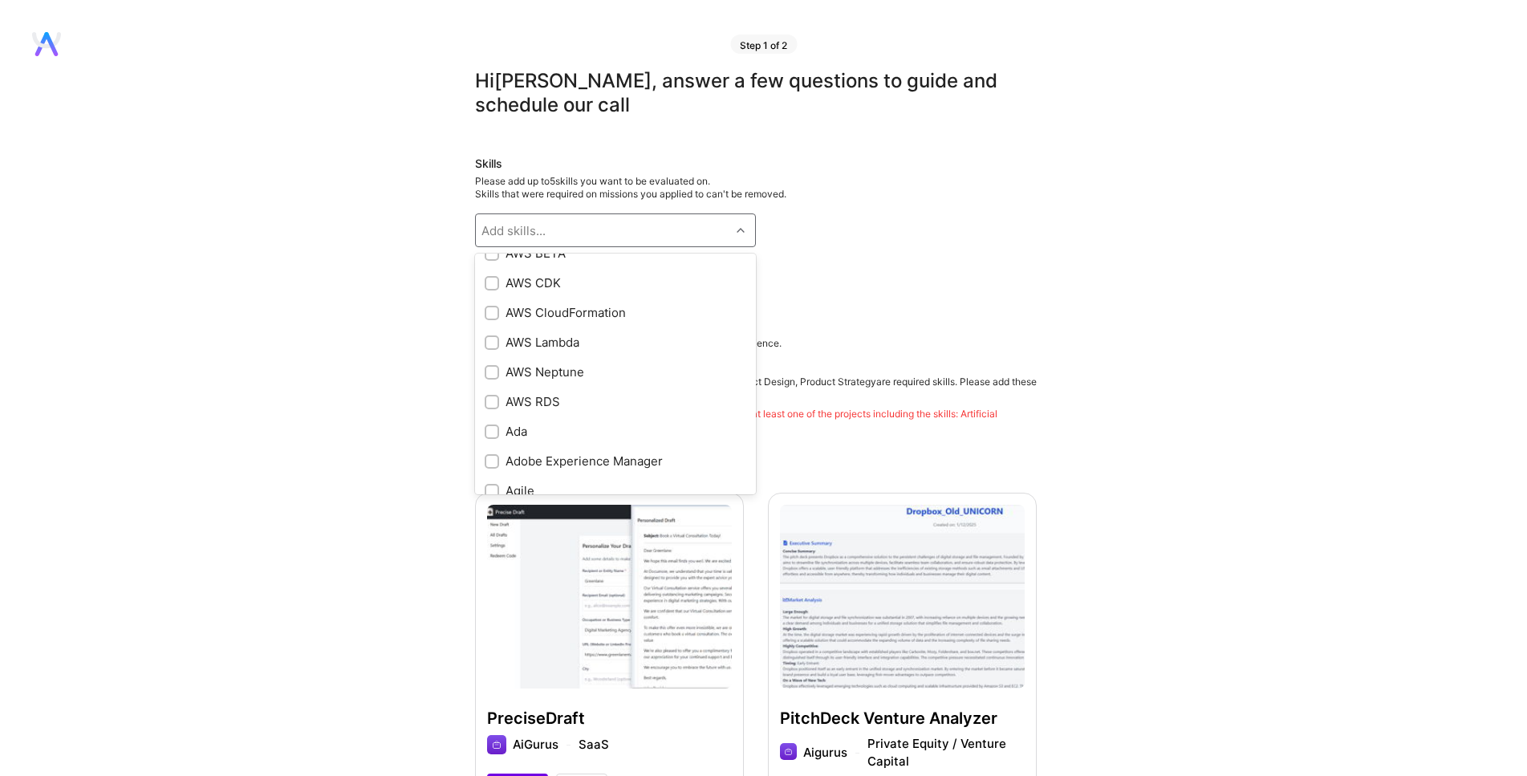
scroll to position [305, 0]
click at [489, 326] on input "checkbox" at bounding box center [493, 323] width 11 height 11
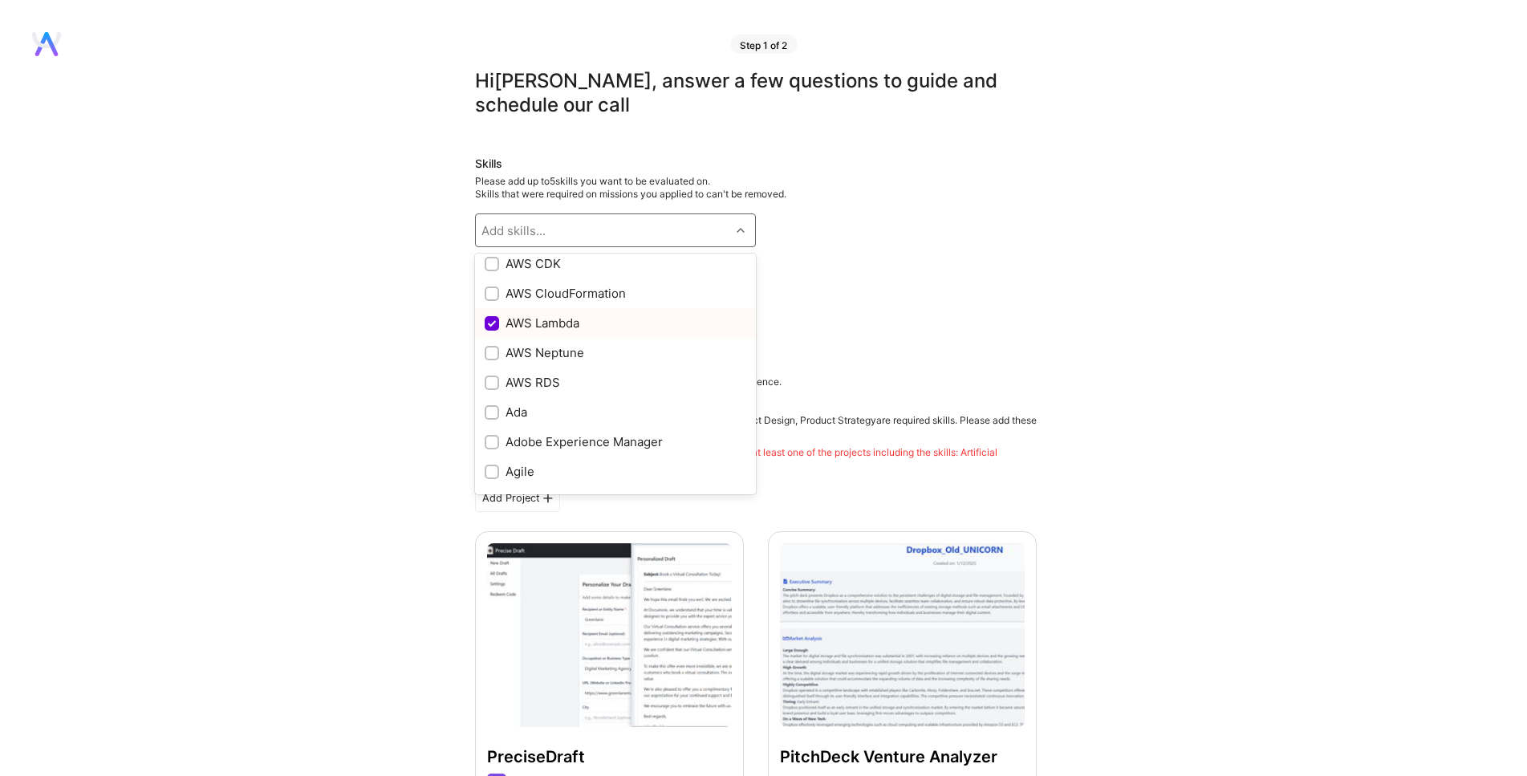
click at [487, 324] on input "checkbox" at bounding box center [493, 324] width 14 height 14
checkbox input "true"
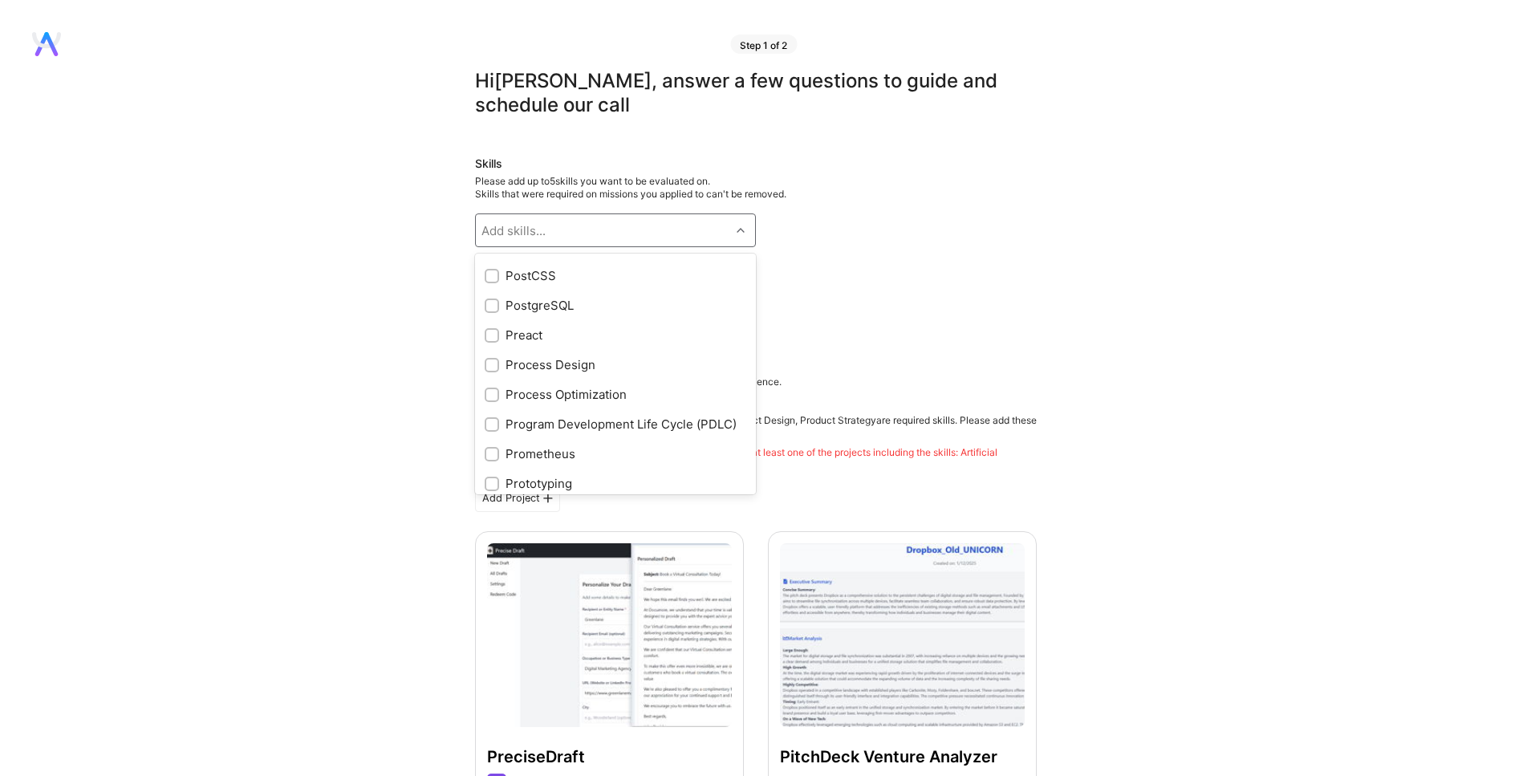
scroll to position [6409, 0]
click at [489, 363] on input "checkbox" at bounding box center [493, 364] width 11 height 11
checkbox input "true"
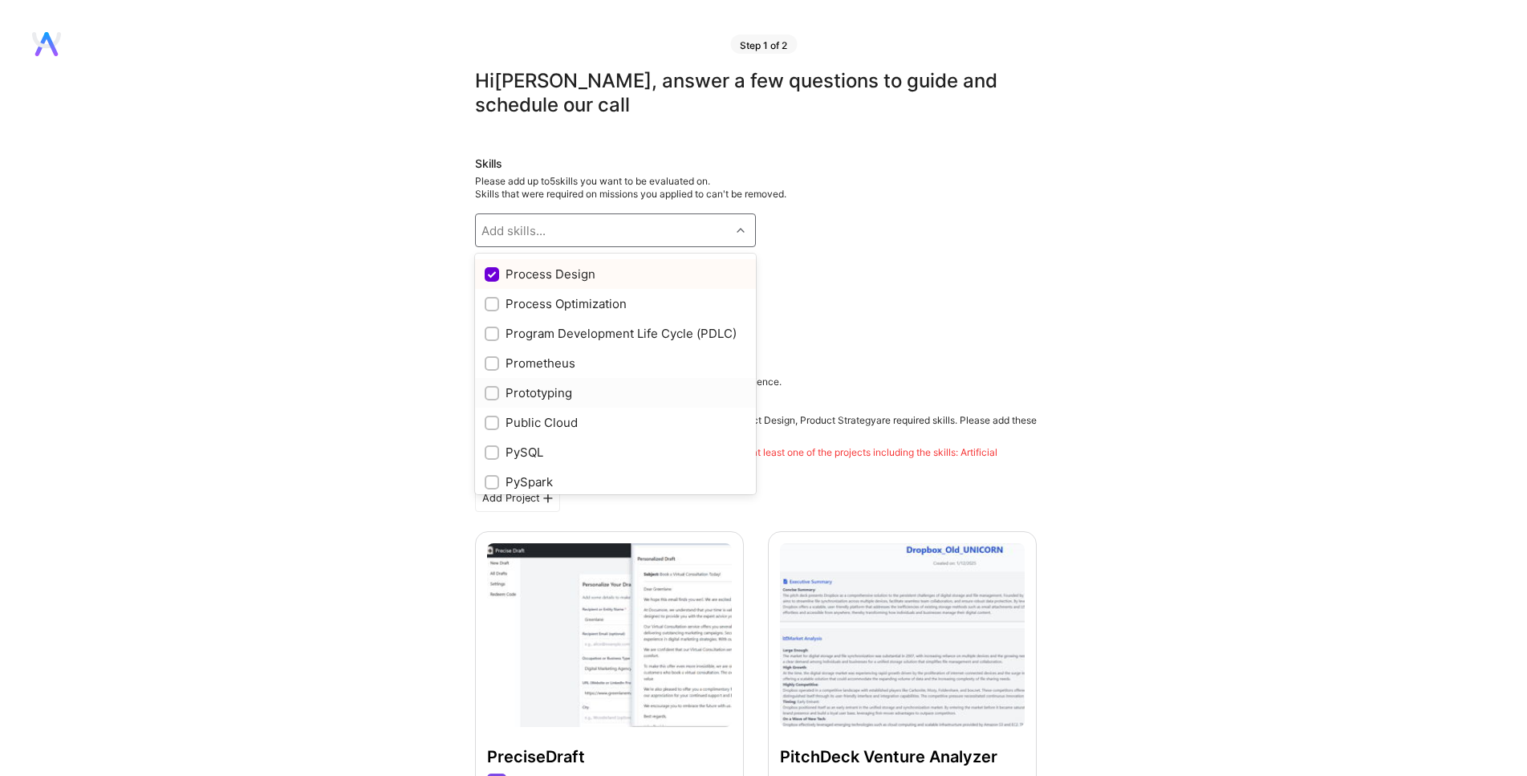
scroll to position [6501, 0]
click at [487, 398] on div at bounding box center [492, 390] width 14 height 14
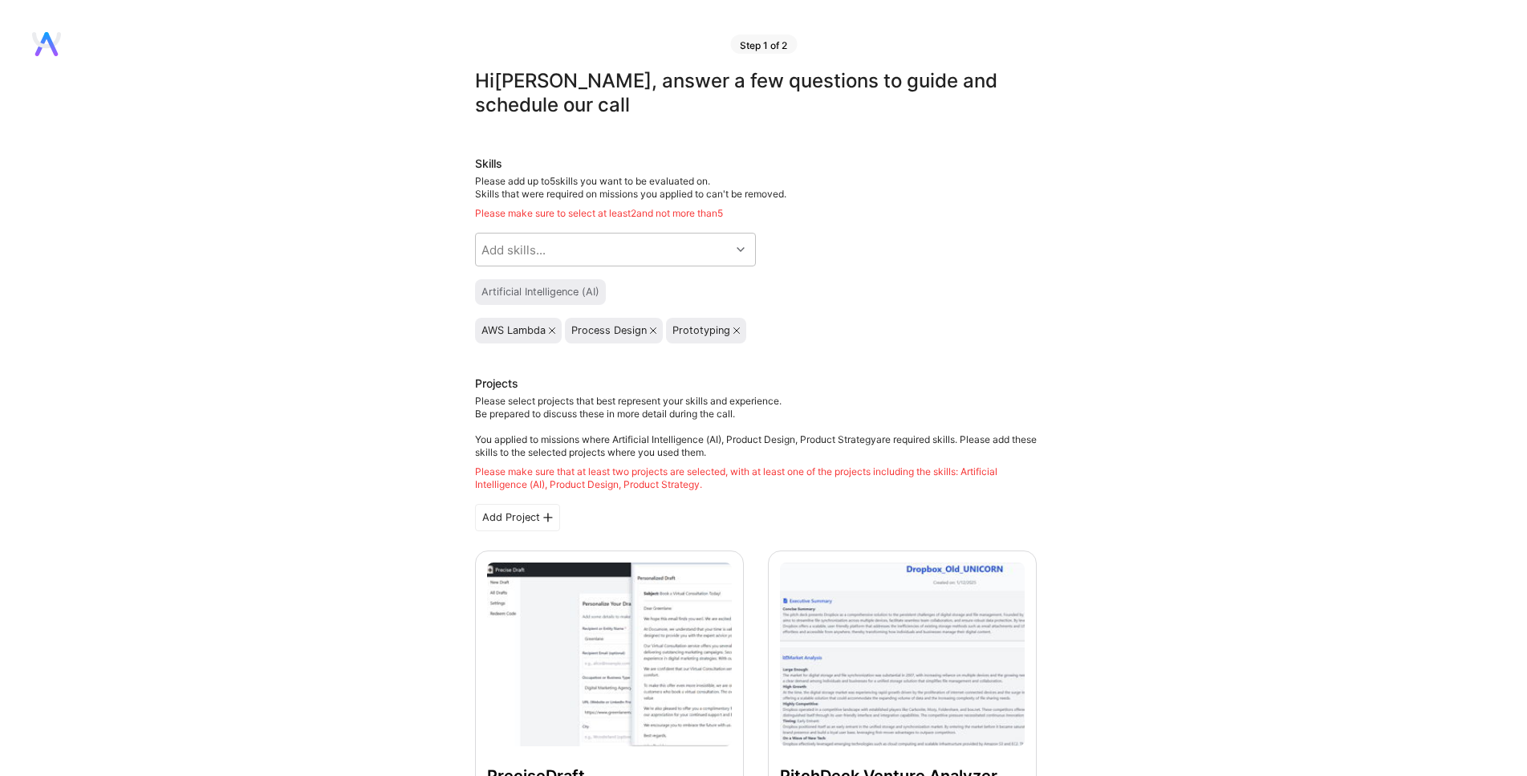
click at [552, 328] on icon at bounding box center [552, 330] width 6 height 6
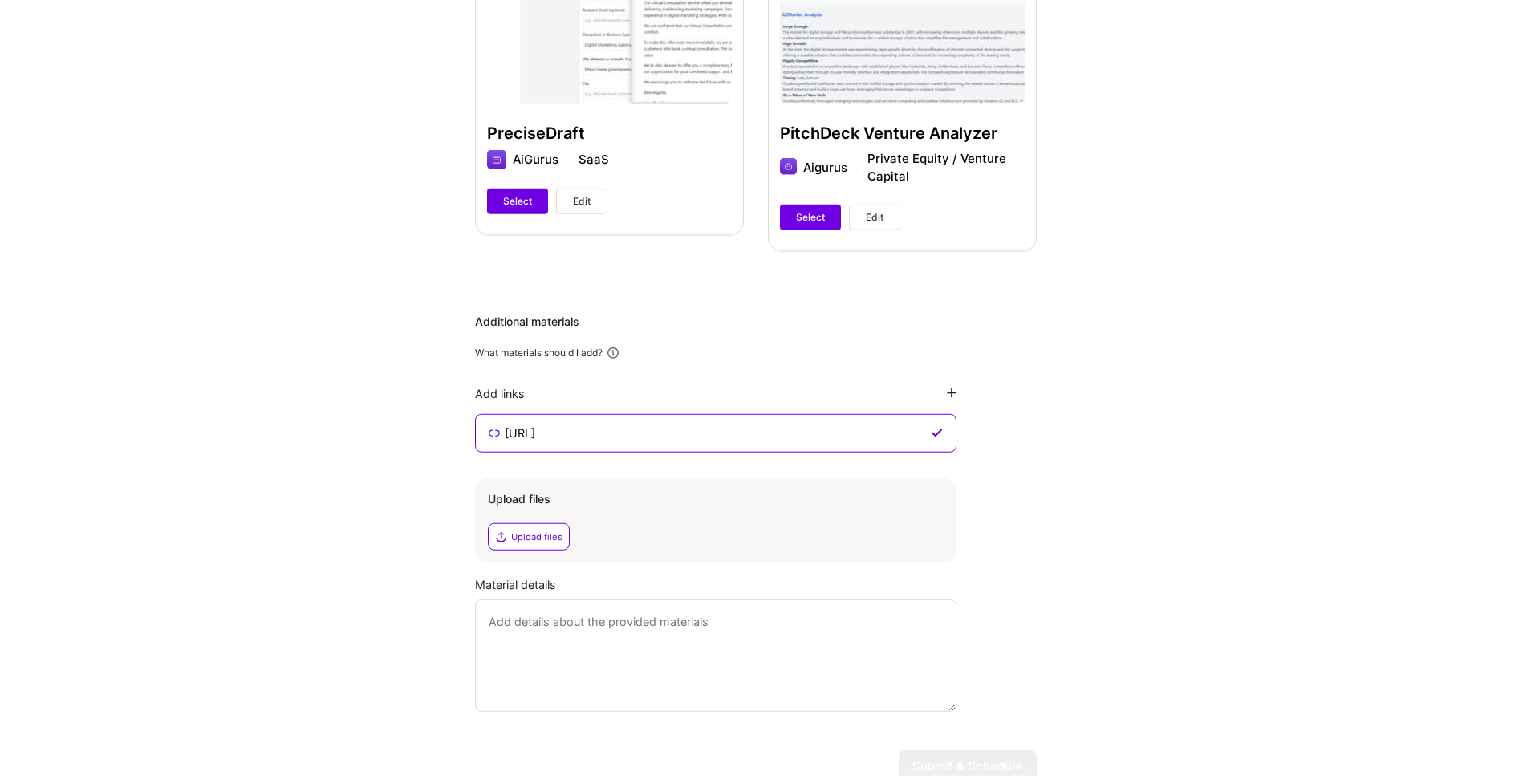
scroll to position [698, 0]
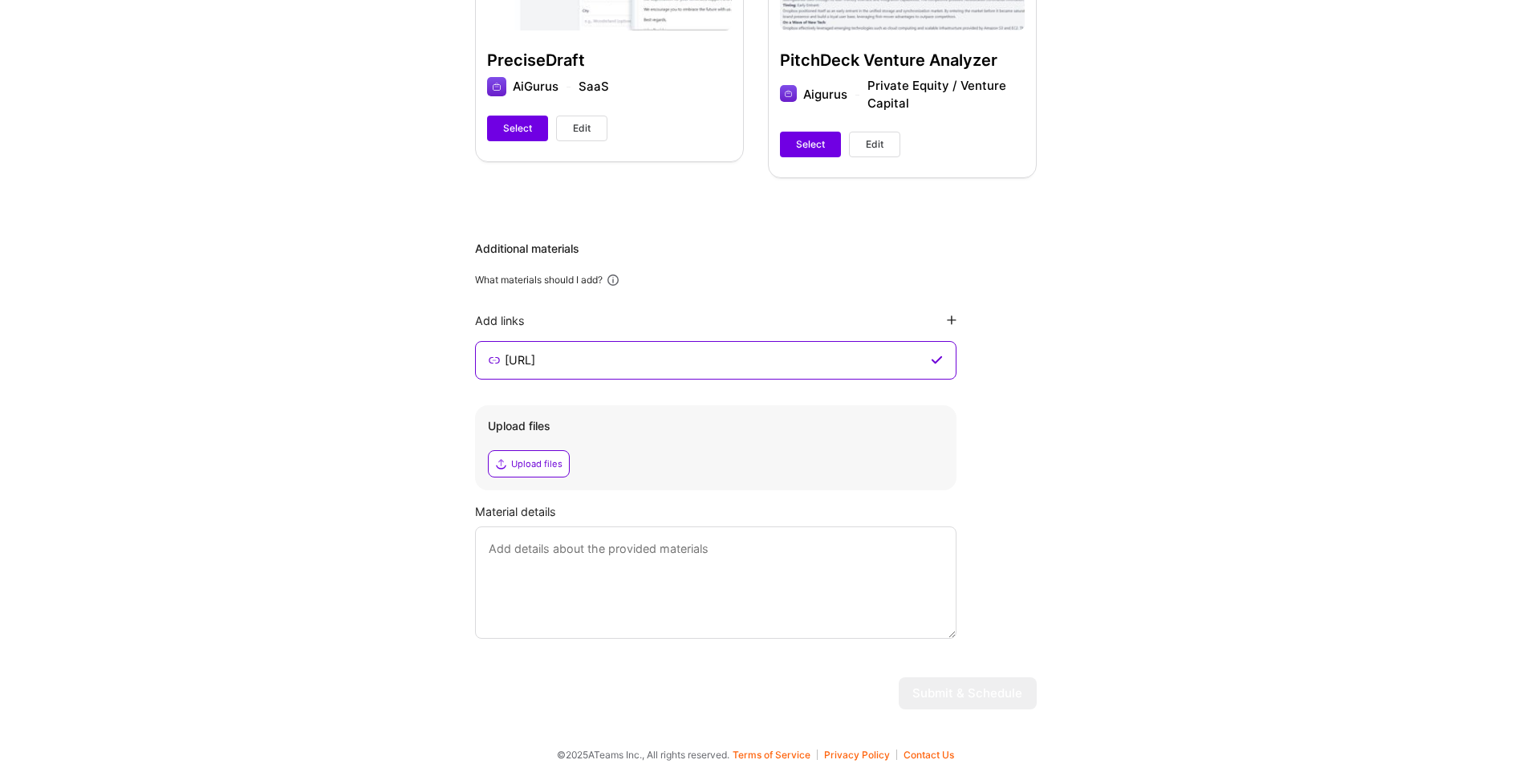
click at [521, 460] on div "Upload files" at bounding box center [536, 463] width 51 height 13
click at [623, 545] on textarea at bounding box center [715, 582] width 481 height 112
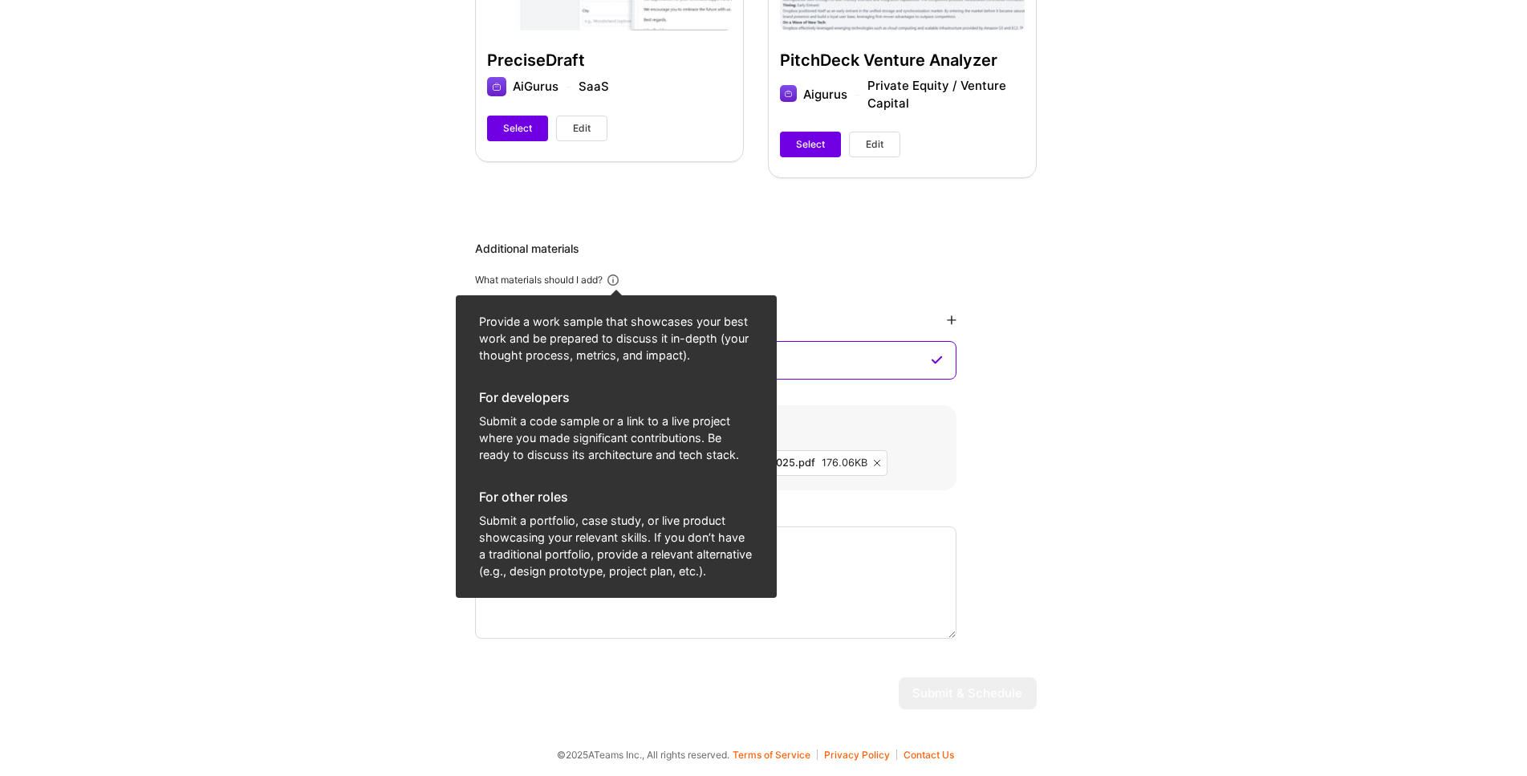
click at [614, 282] on icon at bounding box center [613, 280] width 14 height 14
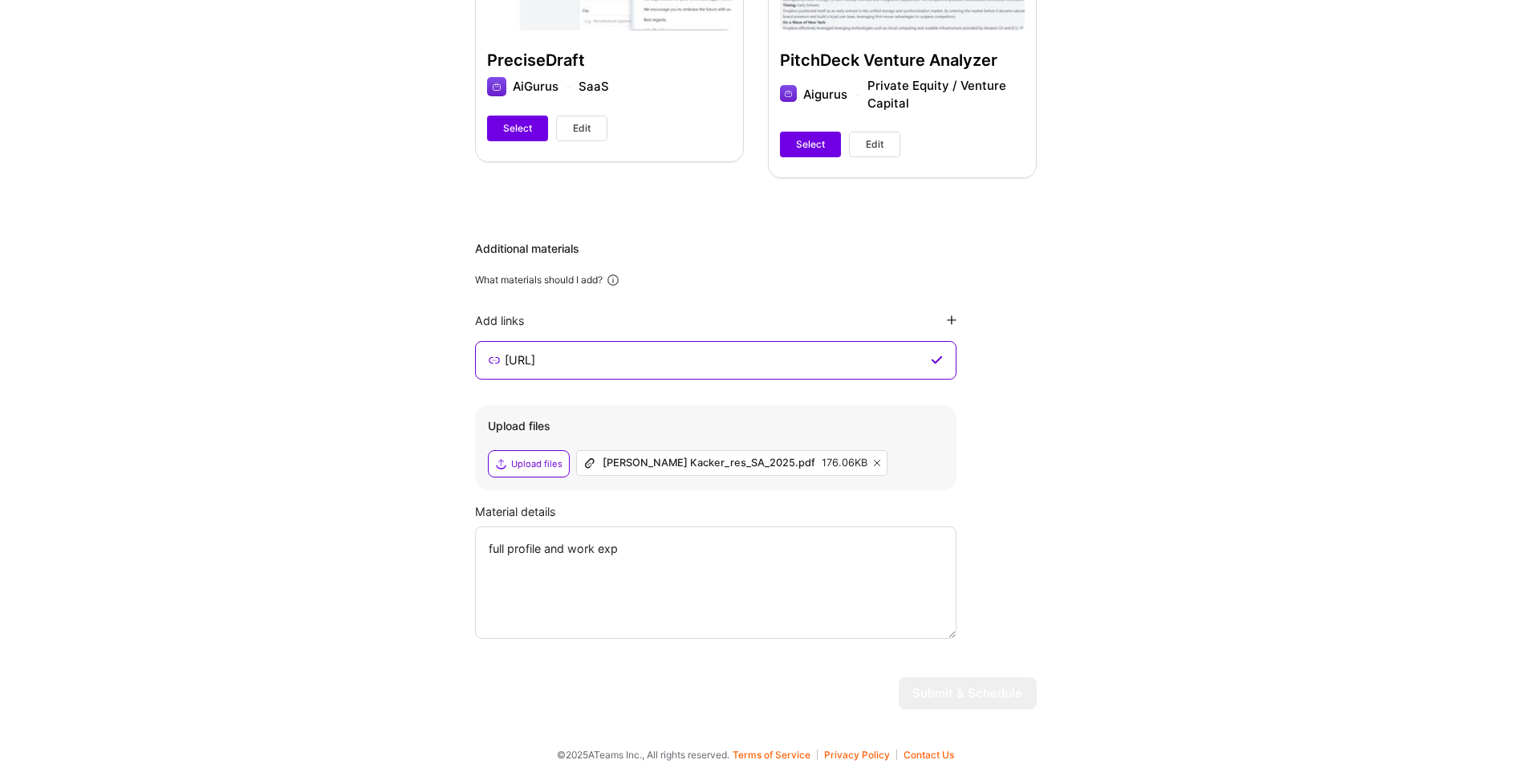
click at [614, 282] on icon at bounding box center [613, 280] width 14 height 14
click at [616, 276] on icon at bounding box center [613, 280] width 14 height 14
click at [651, 258] on div "Additional materials What materials should I add? Add links [URL] Upload files …" at bounding box center [756, 440] width 562 height 398
click at [649, 546] on textarea "full profile and work exp" at bounding box center [715, 582] width 481 height 112
type textarea "full profile and work experience including details of projects"
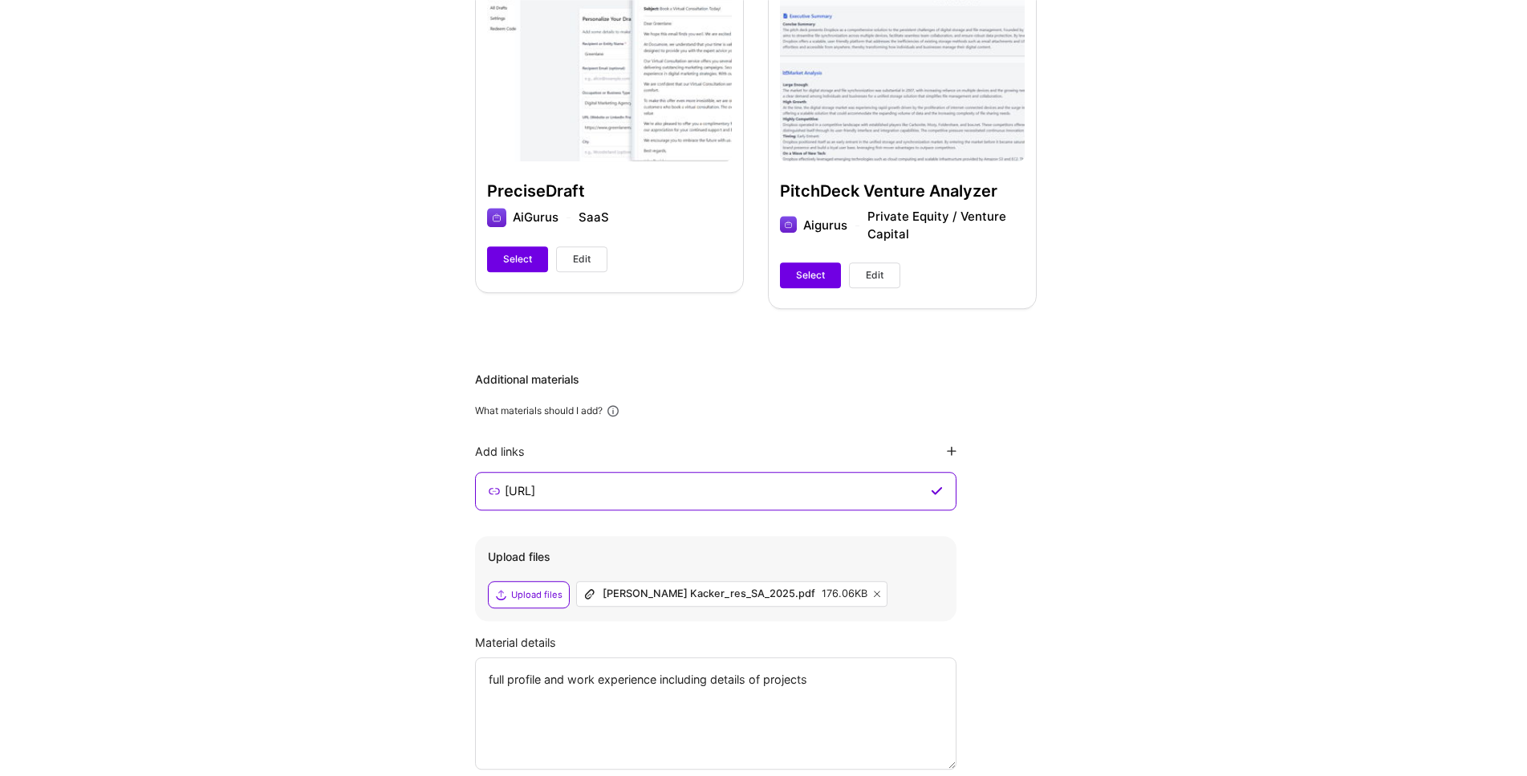
scroll to position [425, 0]
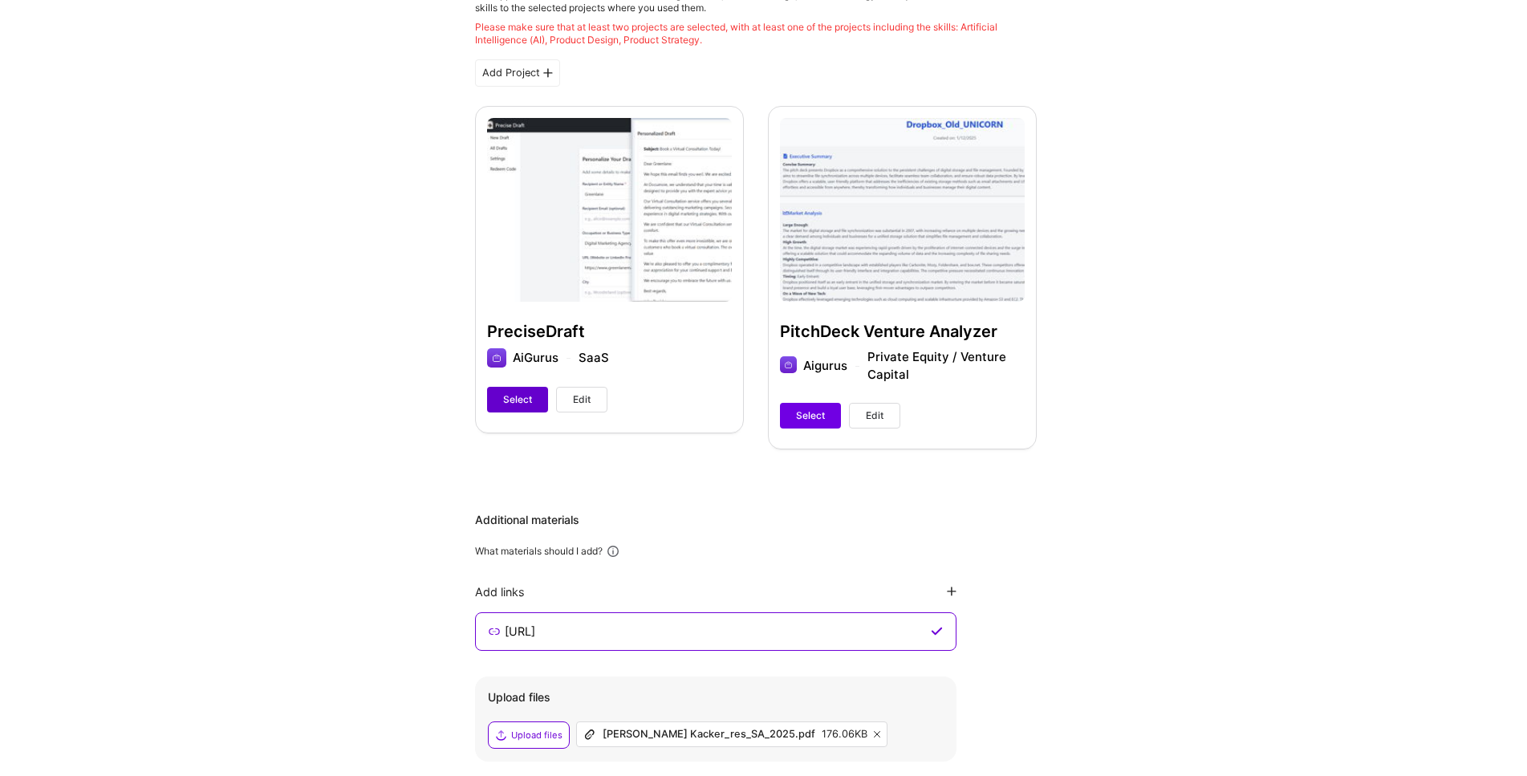
click at [504, 399] on span "Select" at bounding box center [517, 399] width 29 height 14
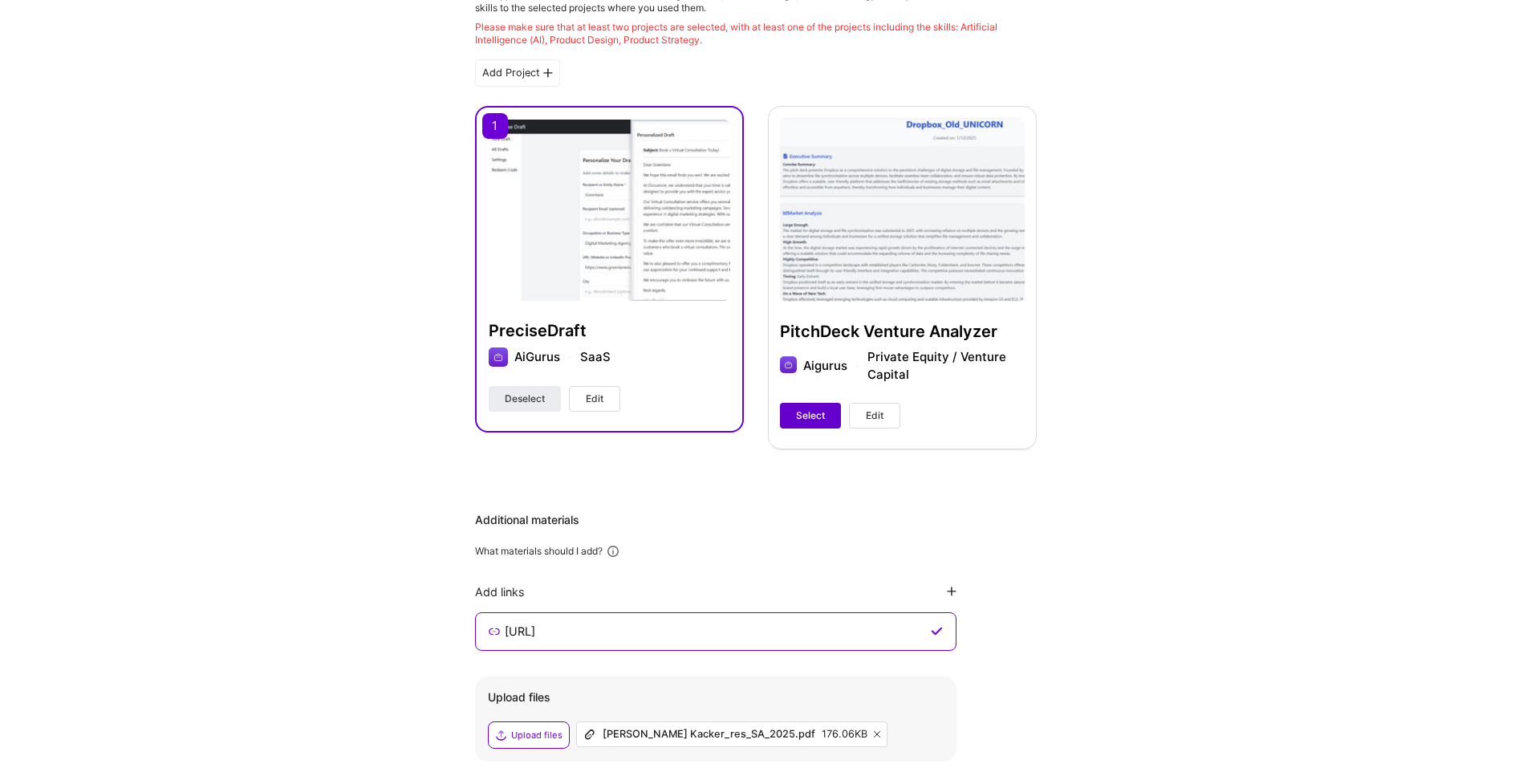
click at [801, 412] on span "Select" at bounding box center [810, 415] width 29 height 14
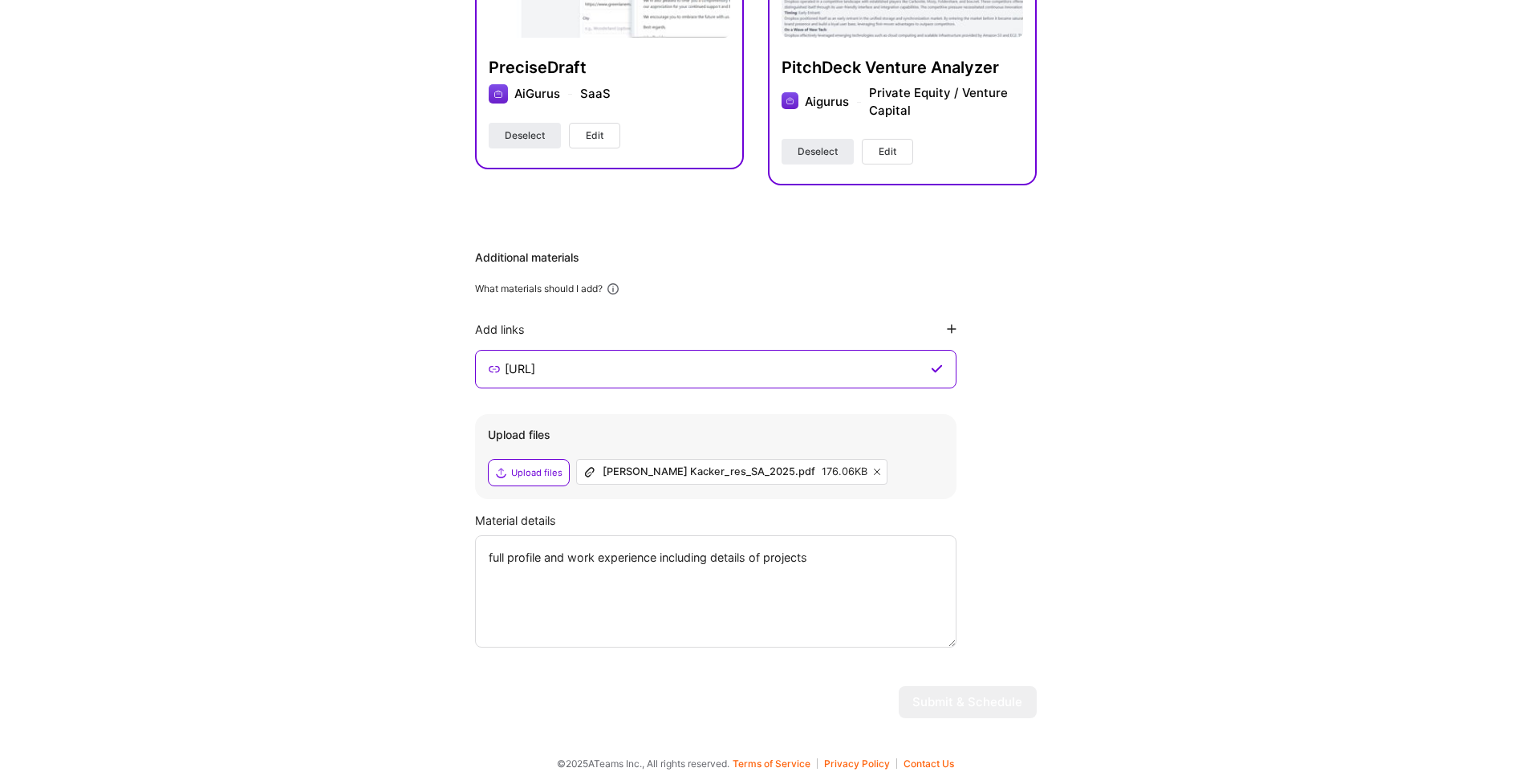
scroll to position [699, 0]
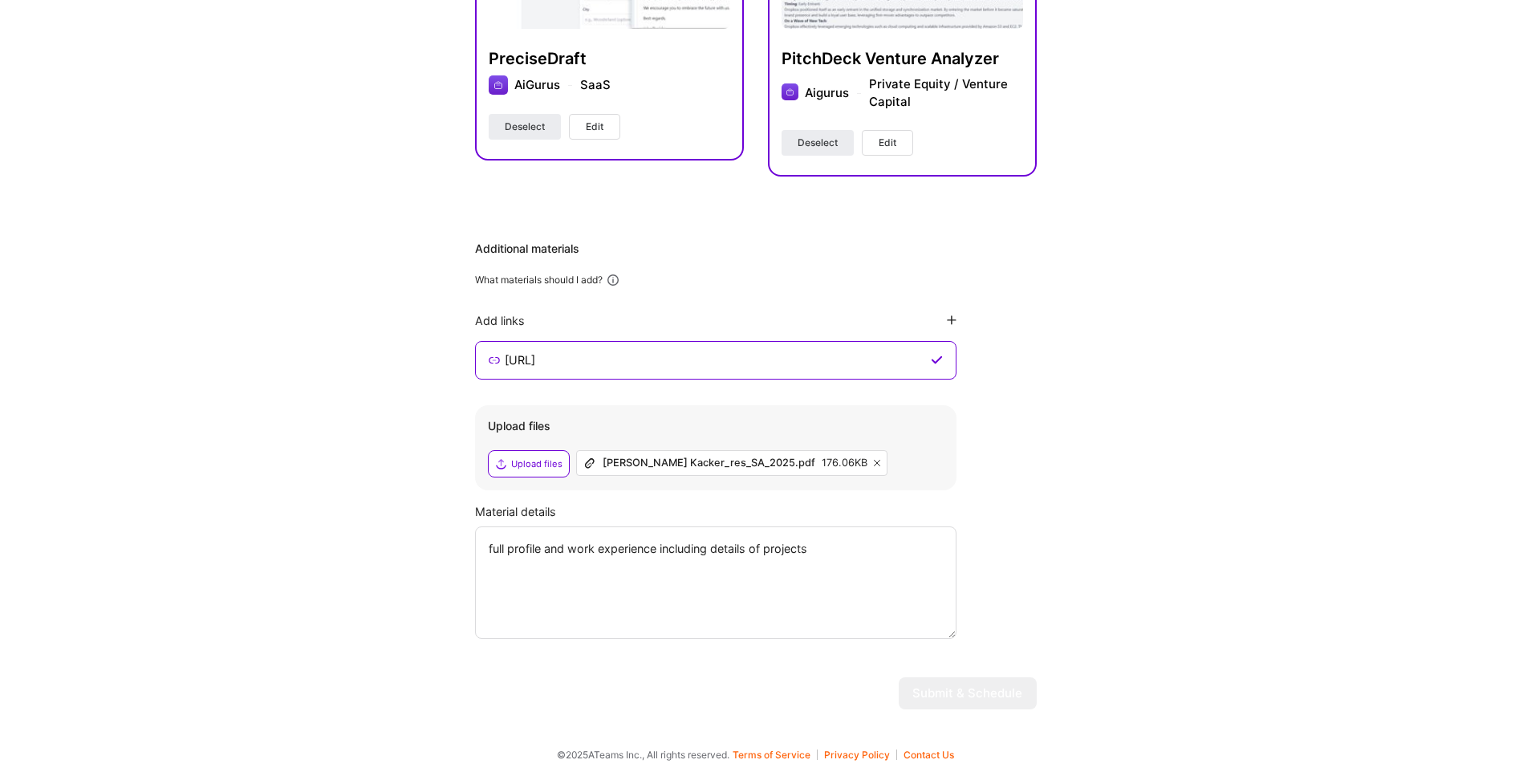
click at [818, 550] on textarea "full profile and work experience including details of projects" at bounding box center [715, 582] width 481 height 112
click at [543, 468] on div "Upload files" at bounding box center [536, 463] width 51 height 13
click at [554, 554] on textarea "full profile and work experience including details of projects" at bounding box center [715, 582] width 481 height 112
click at [517, 457] on div "Upload files" at bounding box center [536, 463] width 51 height 13
click at [1191, 416] on div "Hi [PERSON_NAME] , answer a few questions to guide and schedule our call Skills…" at bounding box center [755, 47] width 1511 height 1350
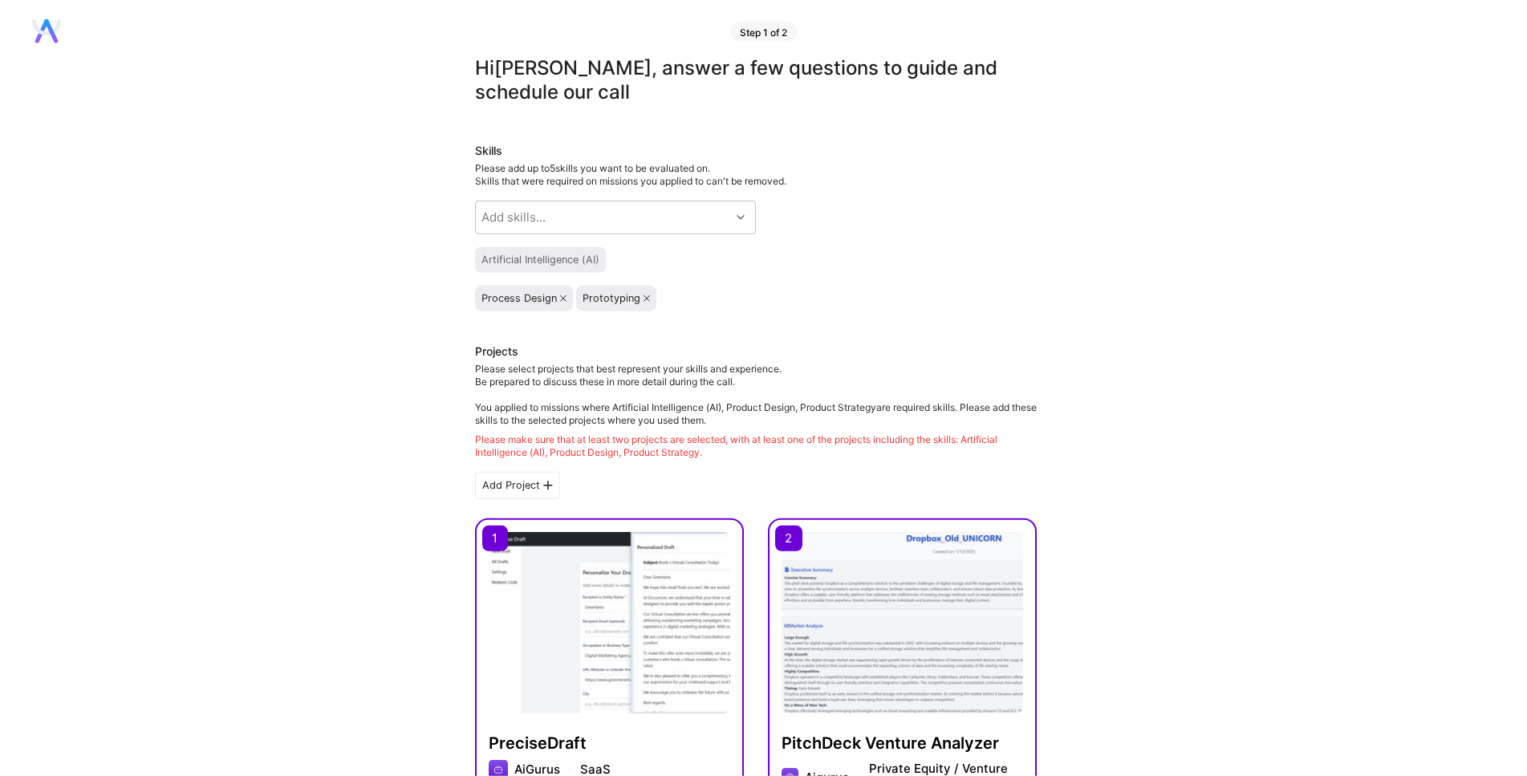
scroll to position [0, 0]
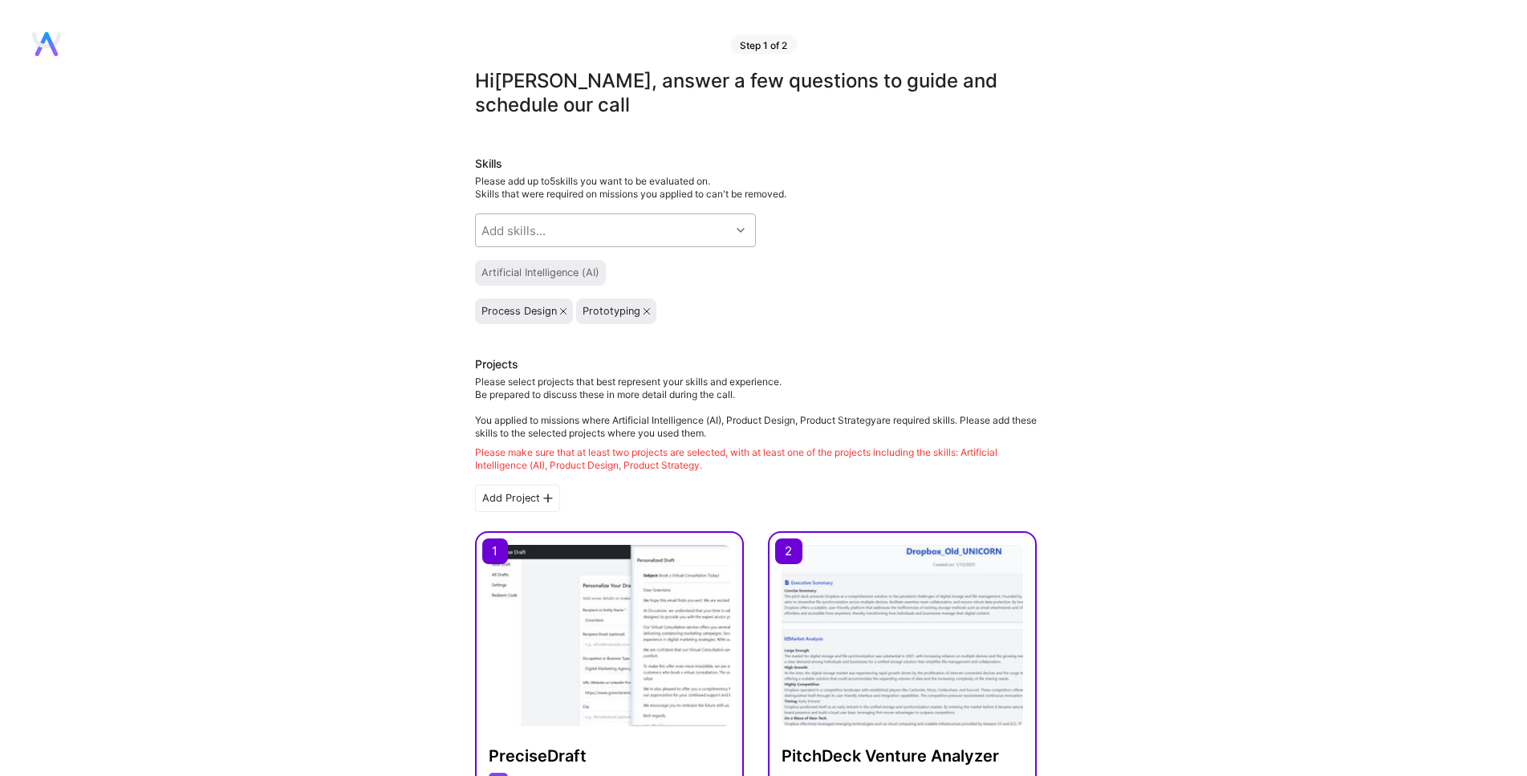
click at [733, 228] on div at bounding box center [742, 230] width 25 height 21
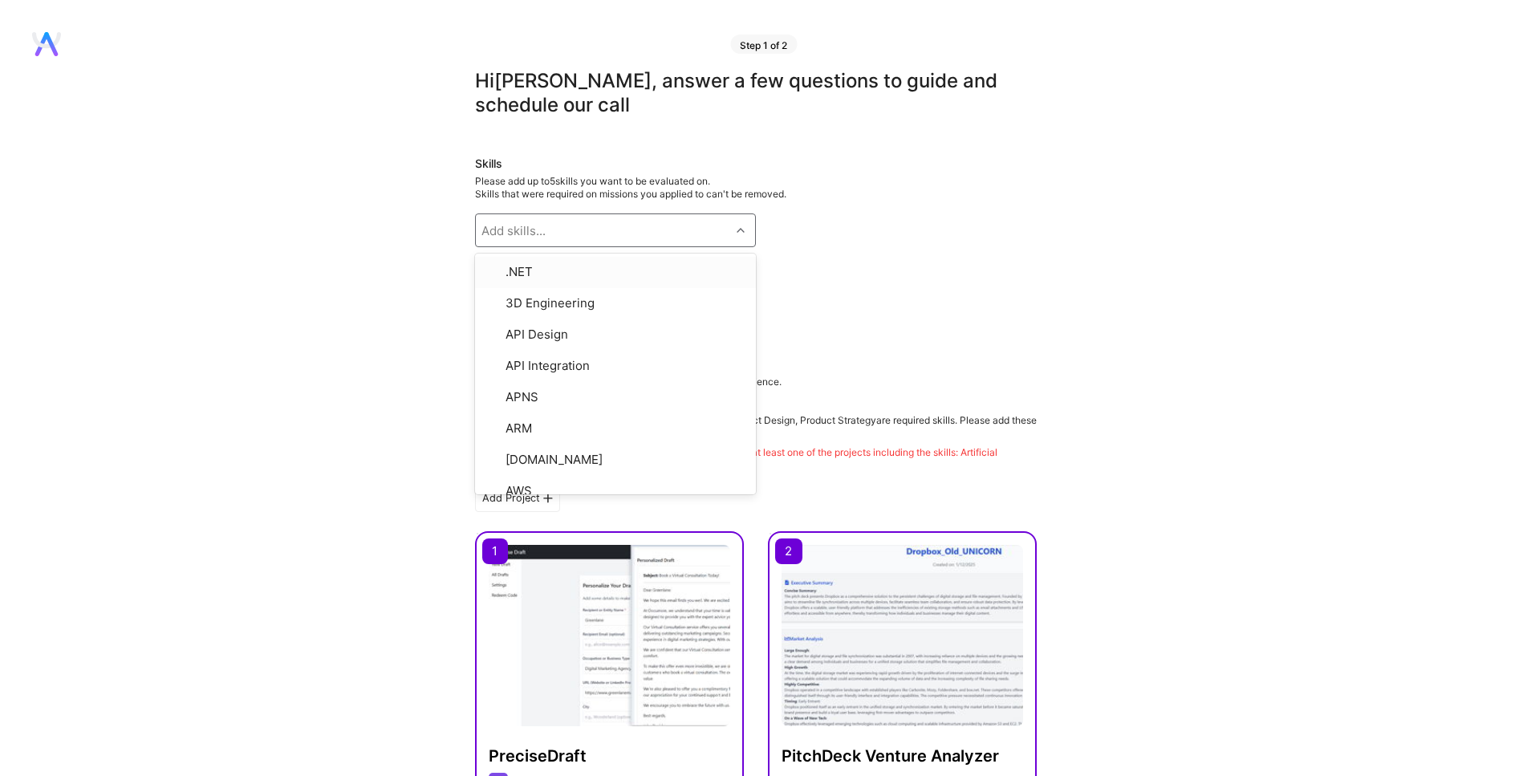
click at [878, 249] on div "Skills Please add up to 5 skills you want to be evaluated on. Skills that were …" at bounding box center [756, 240] width 562 height 168
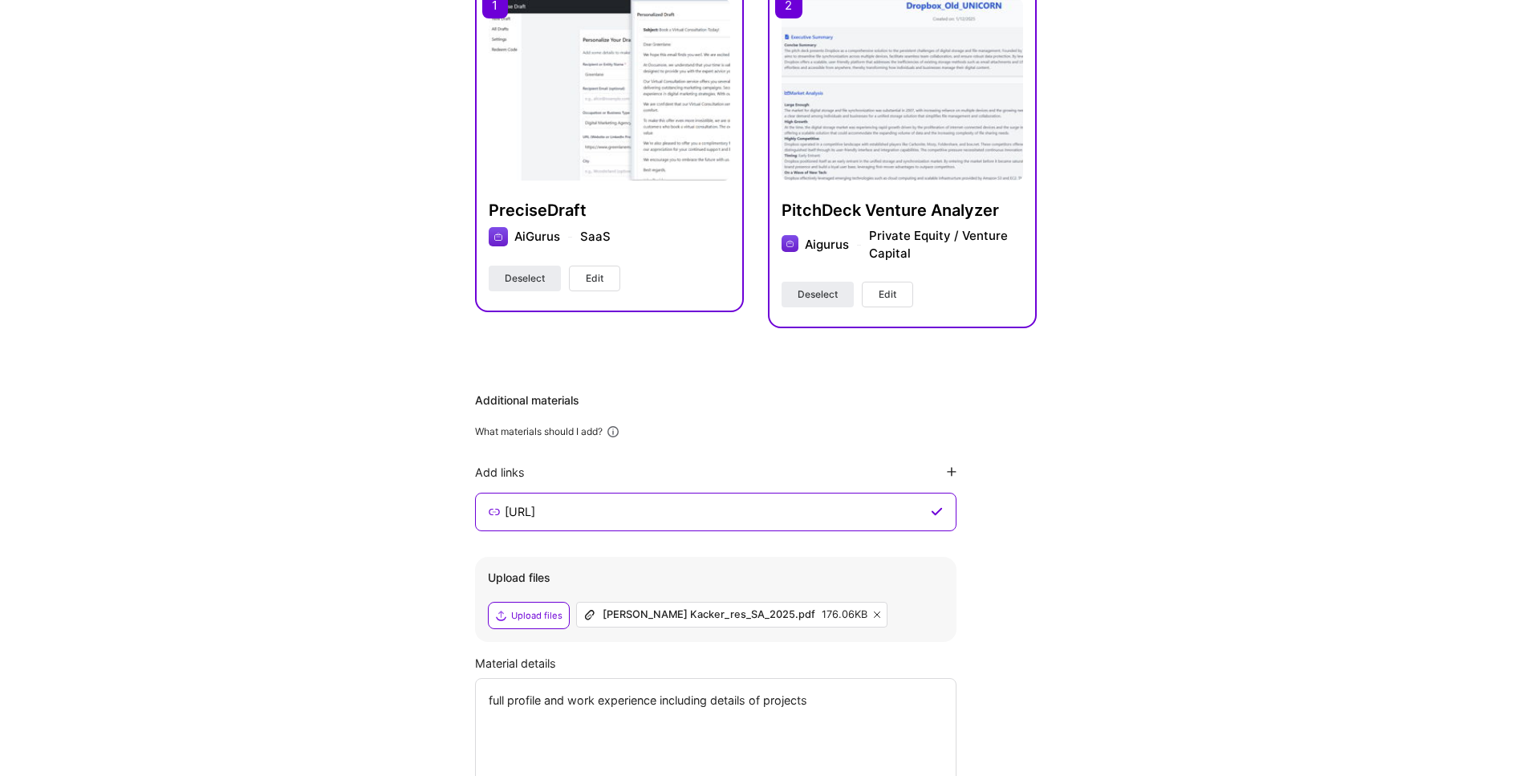
scroll to position [699, 0]
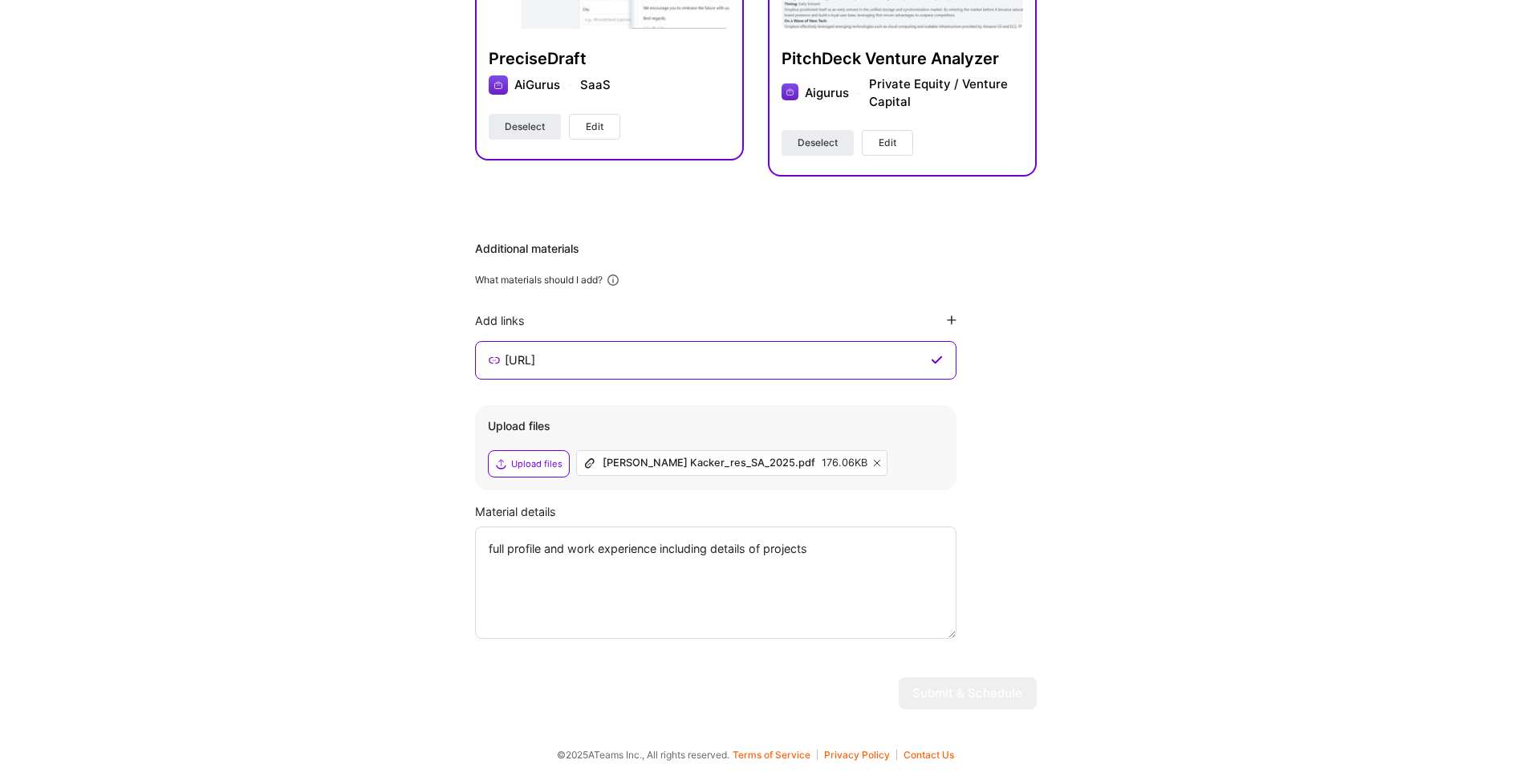
click at [830, 549] on textarea "full profile and work experience including details of projects" at bounding box center [715, 582] width 481 height 112
drag, startPoint x: 531, startPoint y: 562, endPoint x: 797, endPoint y: 589, distance: 267.7
click at [797, 589] on textarea "full profile and work experience including details of projectsnnnnnnnnnnnnnnnnn…" at bounding box center [715, 582] width 481 height 112
type textarea "full profile and work experience including details of projects"
click at [533, 468] on div "Upload files" at bounding box center [536, 463] width 51 height 13
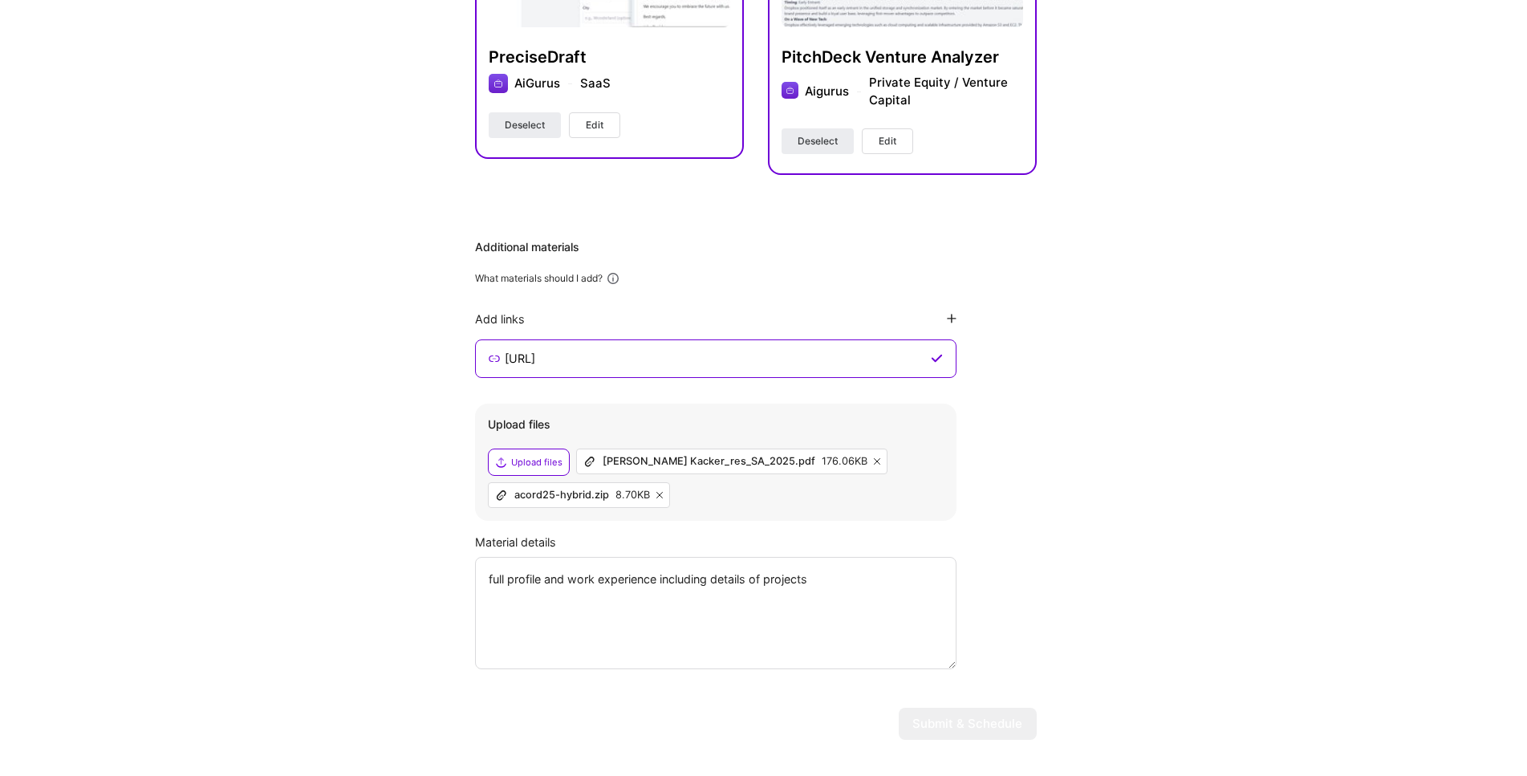
click at [824, 586] on textarea "full profile and work experience including details of projects" at bounding box center [715, 613] width 481 height 112
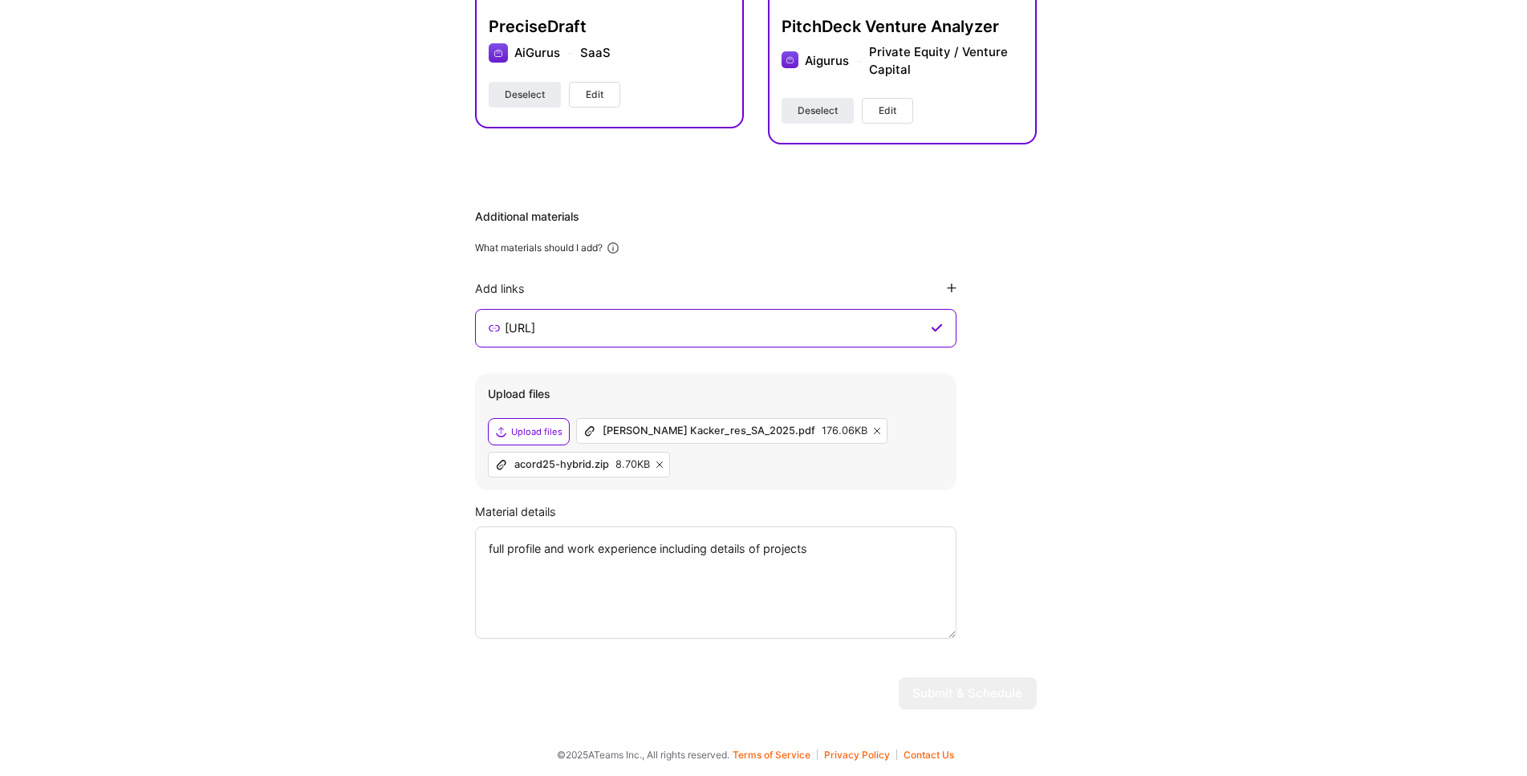
click at [659, 465] on icon at bounding box center [659, 464] width 6 height 6
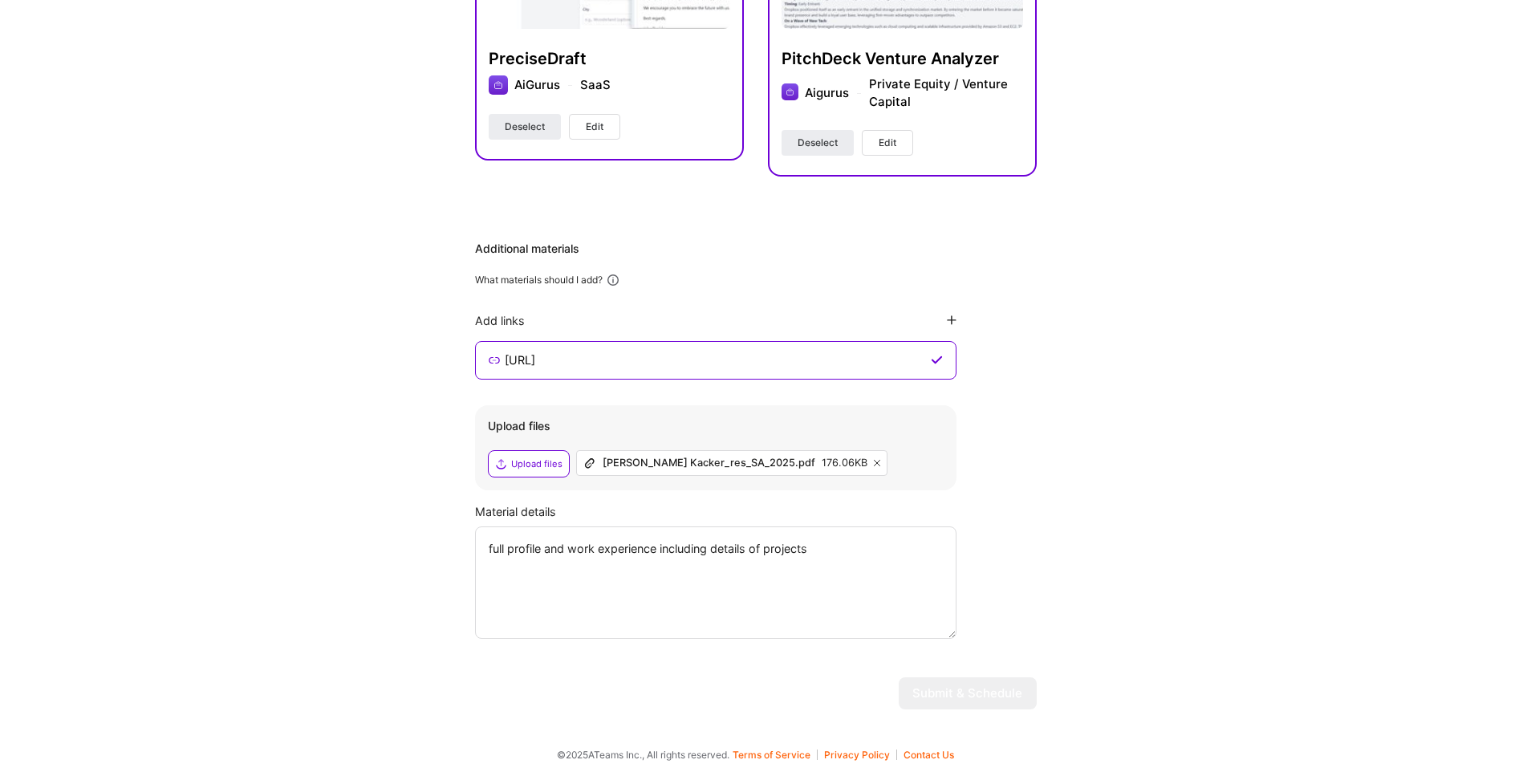
click at [951, 318] on icon at bounding box center [952, 320] width 10 height 10
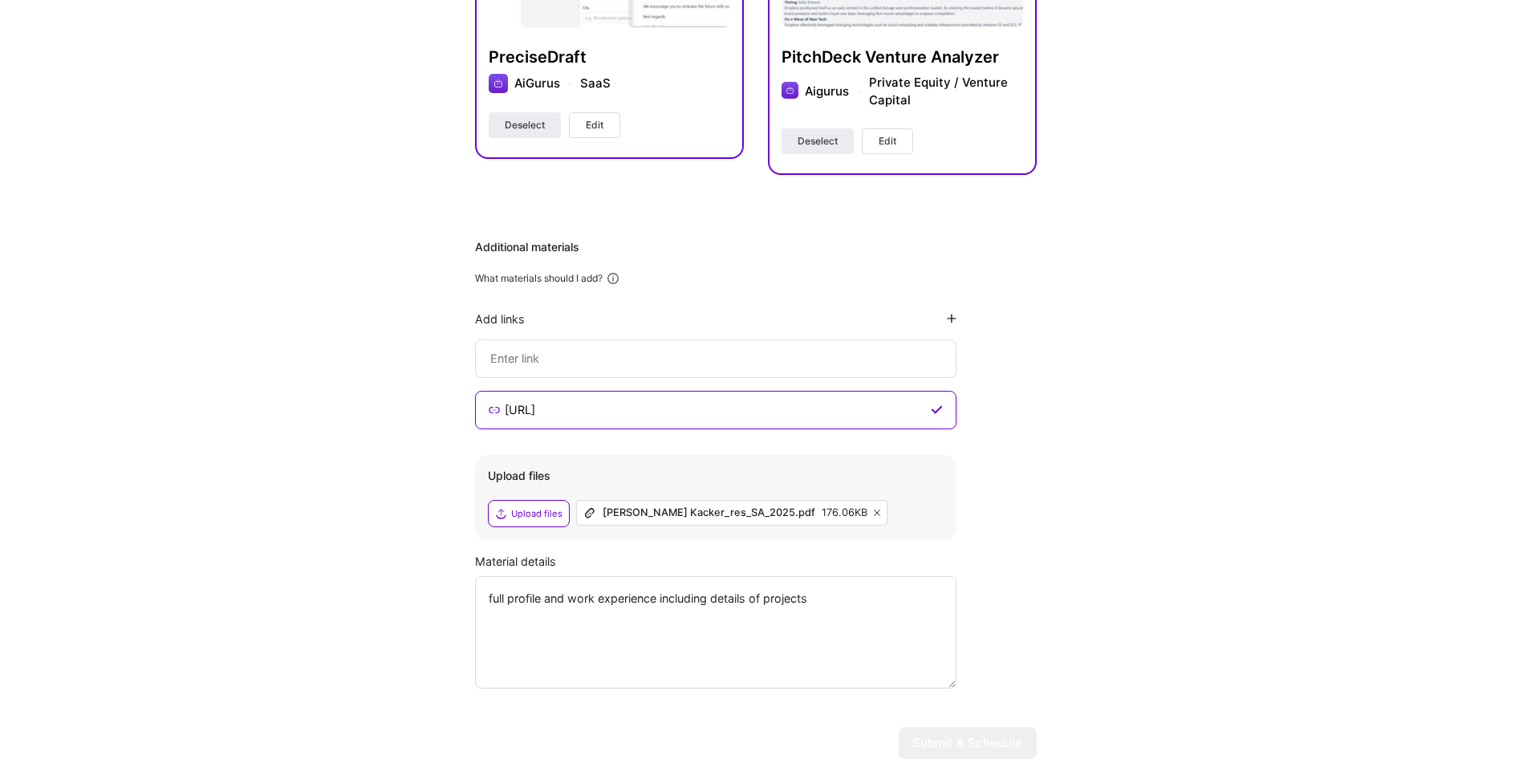
click at [781, 358] on input at bounding box center [716, 358] width 454 height 19
type input "[URL]"
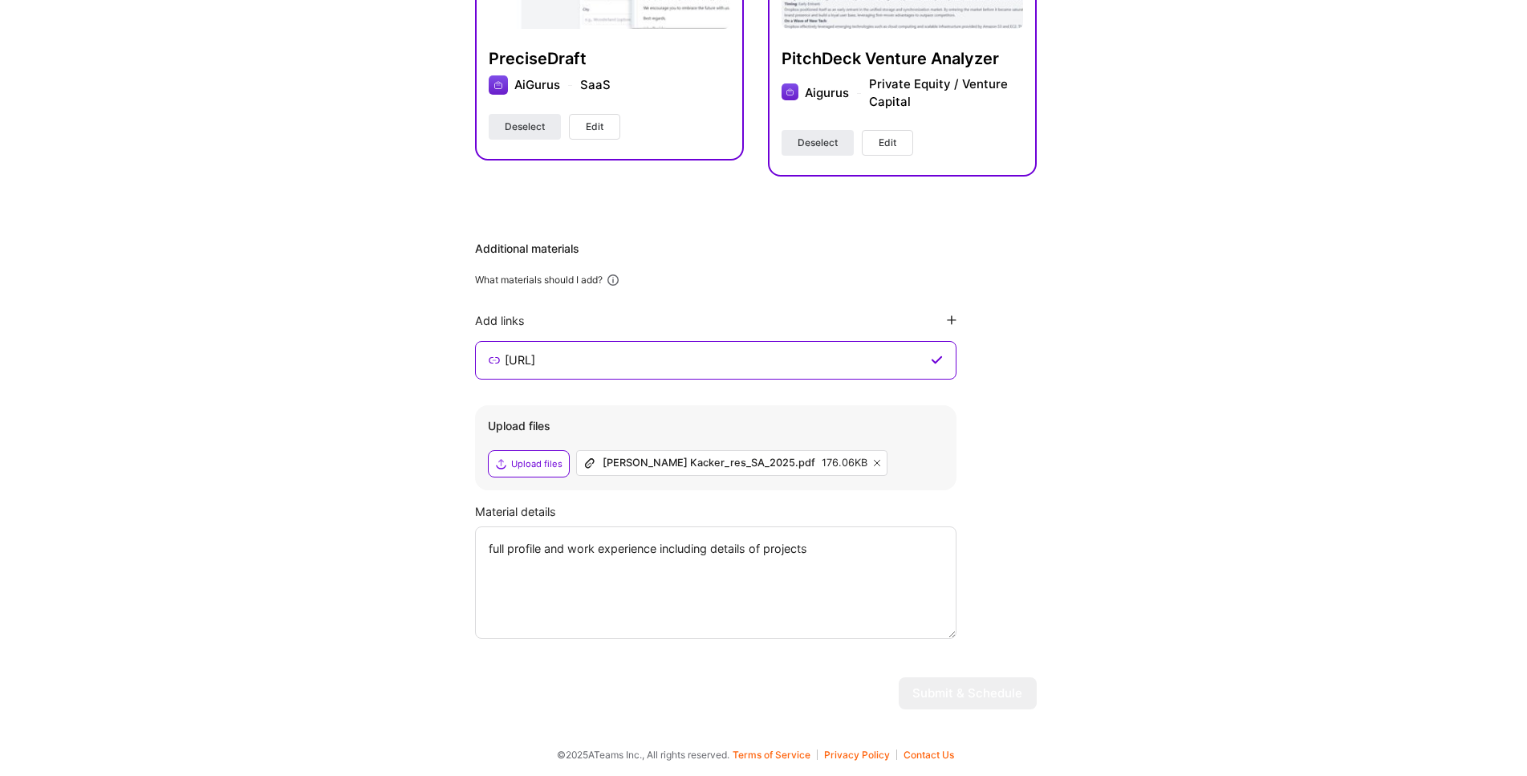
click at [949, 315] on icon at bounding box center [952, 320] width 10 height 10
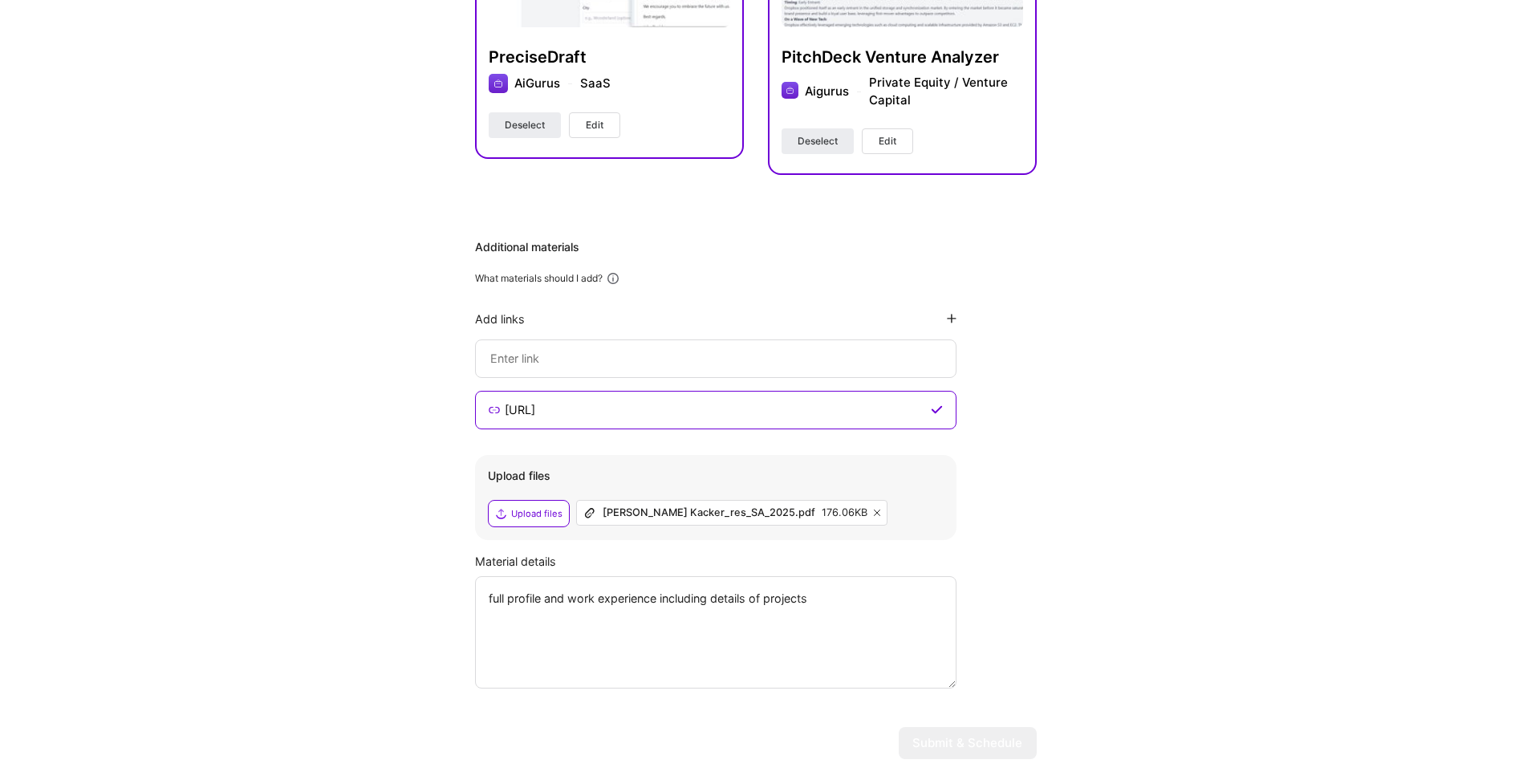
click at [674, 354] on input at bounding box center [716, 358] width 454 height 19
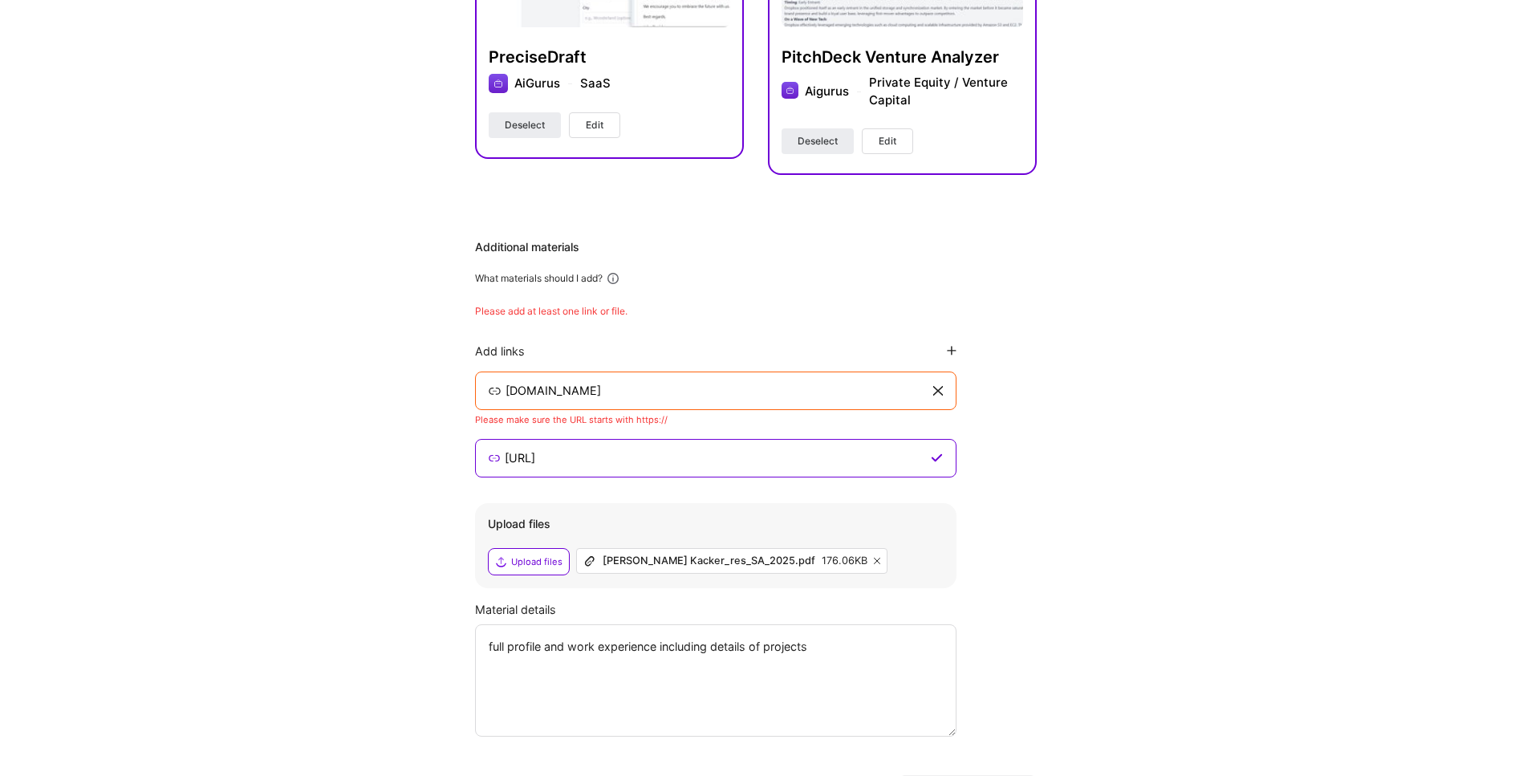
click at [540, 387] on input "[DOMAIN_NAME]" at bounding box center [717, 390] width 427 height 19
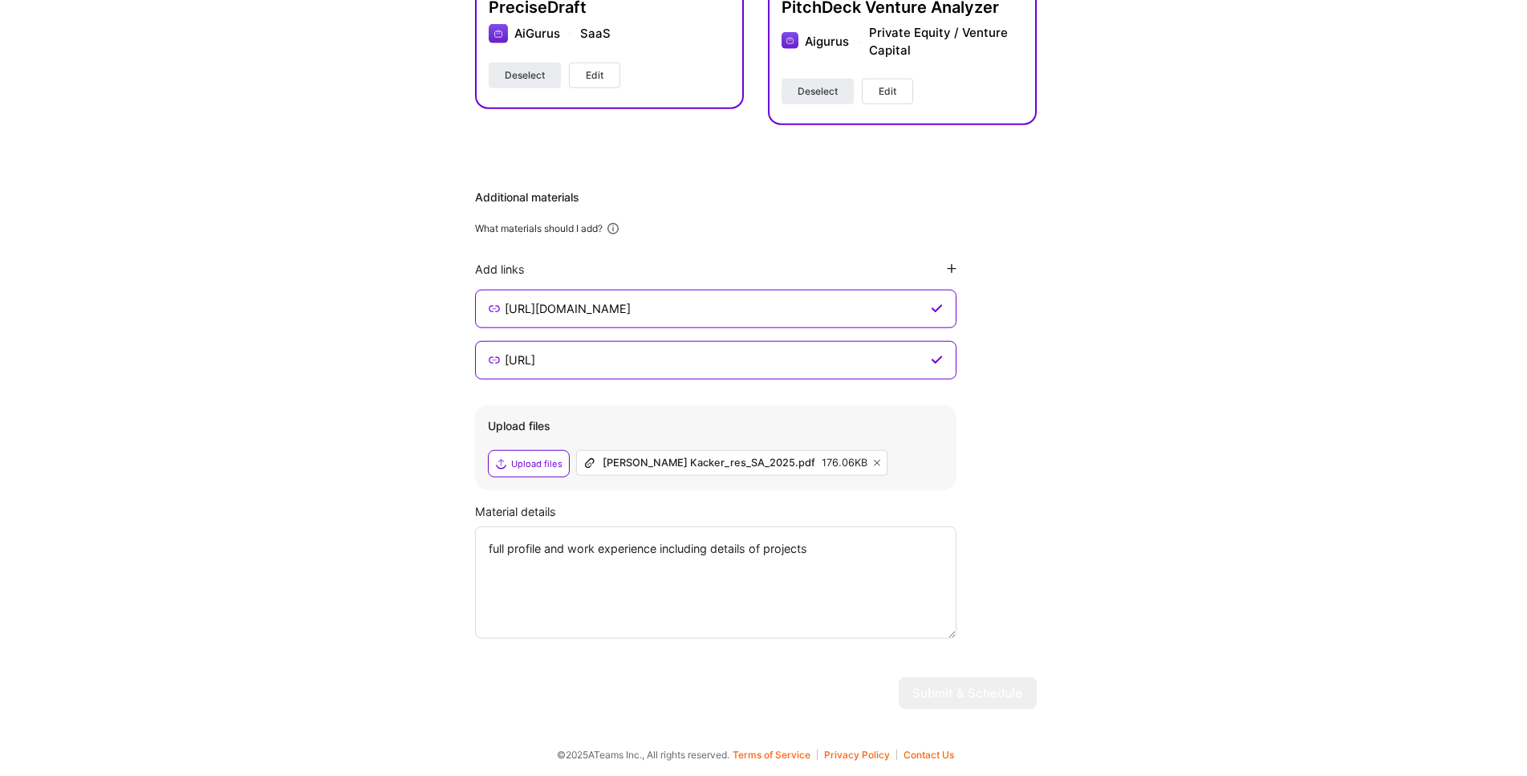
scroll to position [750, 0]
click at [876, 561] on textarea "full profile and work experience including details of projects" at bounding box center [715, 582] width 481 height 112
click at [935, 306] on icon at bounding box center [937, 308] width 12 height 13
click at [751, 301] on input "[URL][DOMAIN_NAME]" at bounding box center [715, 308] width 424 height 19
drag, startPoint x: 647, startPoint y: 305, endPoint x: 380, endPoint y: 274, distance: 268.2
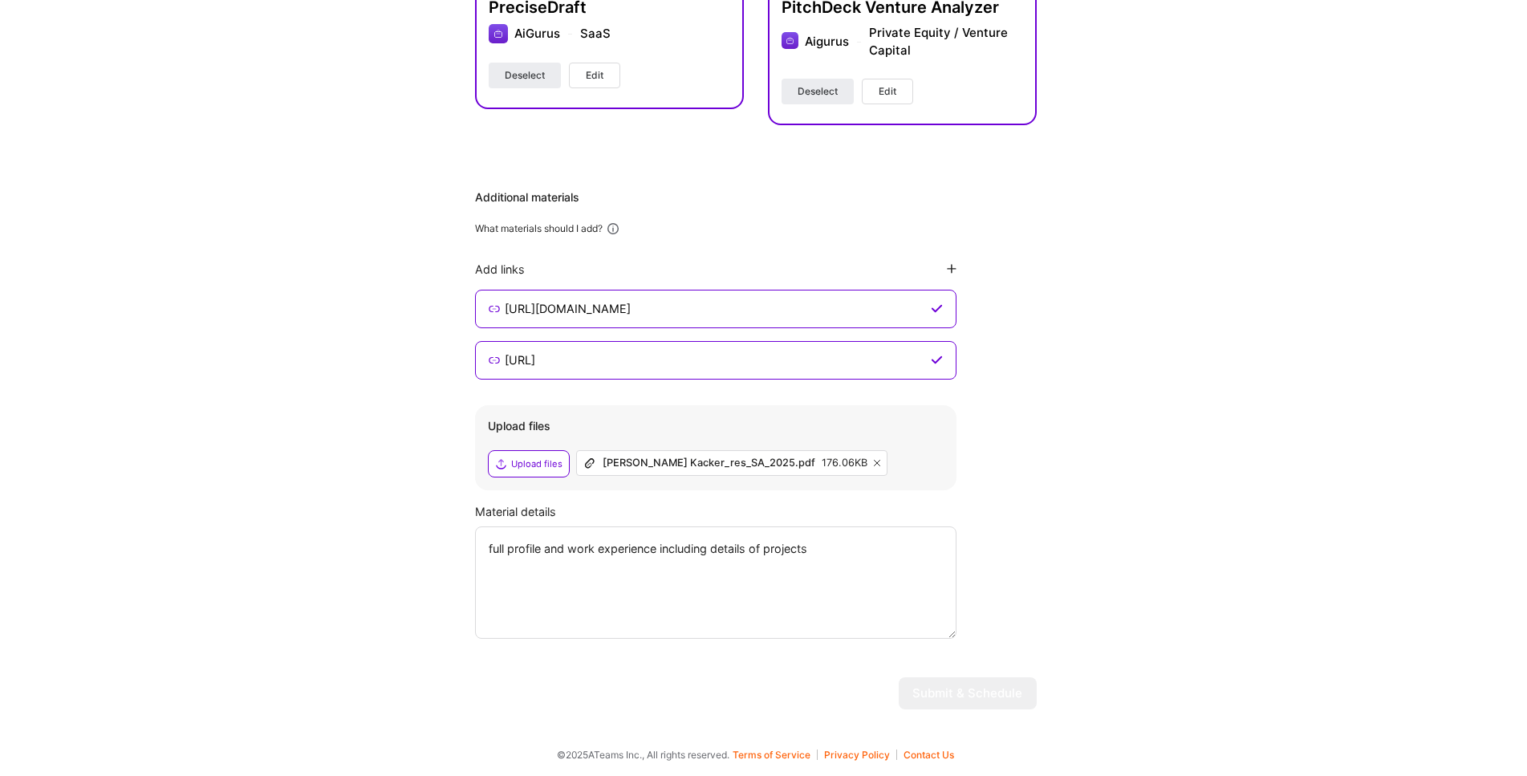
click at [503, 299] on input "[URL][DOMAIN_NAME]" at bounding box center [715, 308] width 424 height 19
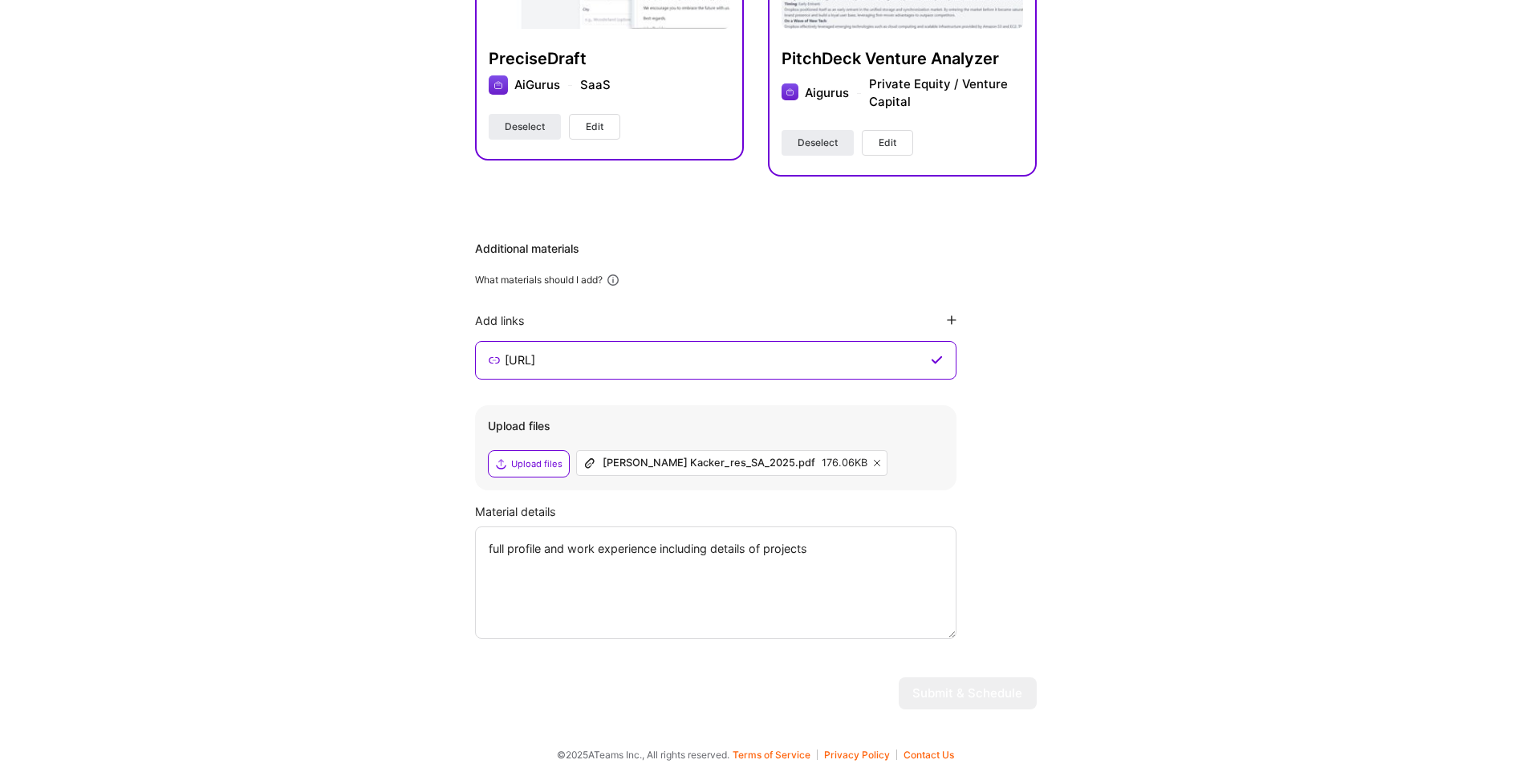
type input "[URL]"
click at [1114, 470] on div "Hi [PERSON_NAME] , answer a few questions to guide and schedule our call Skills…" at bounding box center [755, 47] width 1511 height 1350
click at [842, 598] on textarea "full profile and work experience including details of projects" at bounding box center [715, 582] width 481 height 112
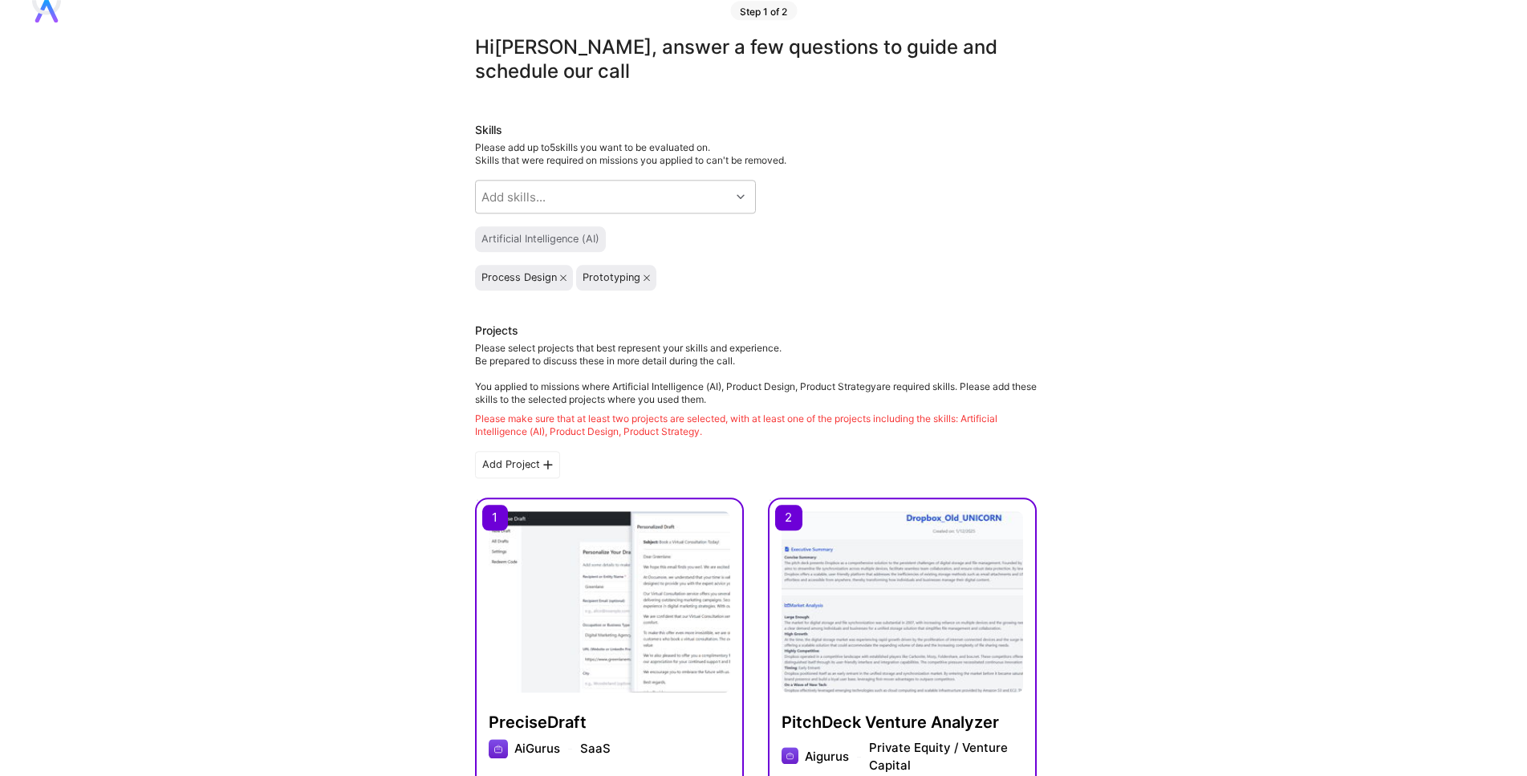
scroll to position [0, 0]
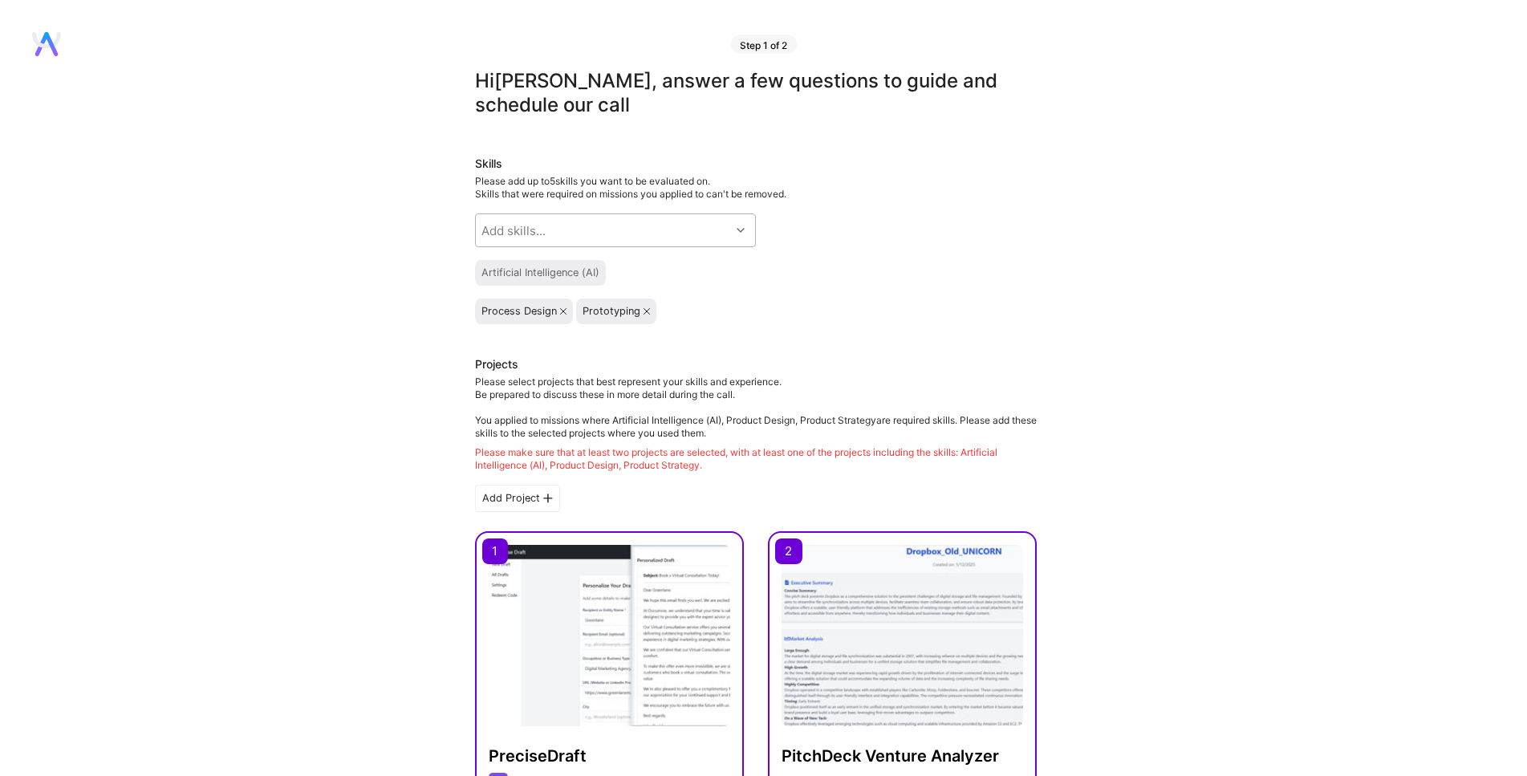
click at [651, 223] on div "Add skills..." at bounding box center [603, 230] width 254 height 32
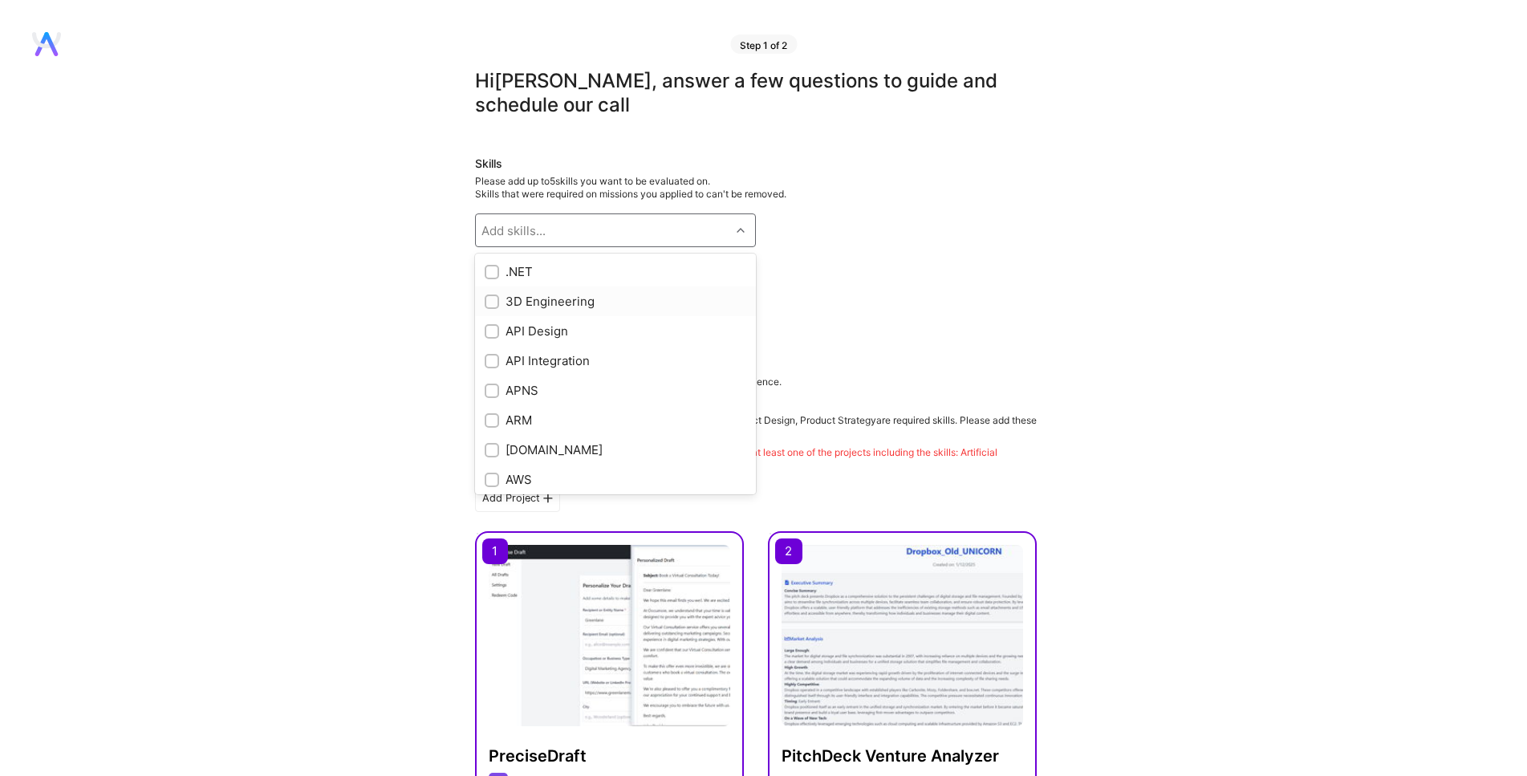
click at [546, 298] on div "3D Engineering" at bounding box center [616, 301] width 262 height 17
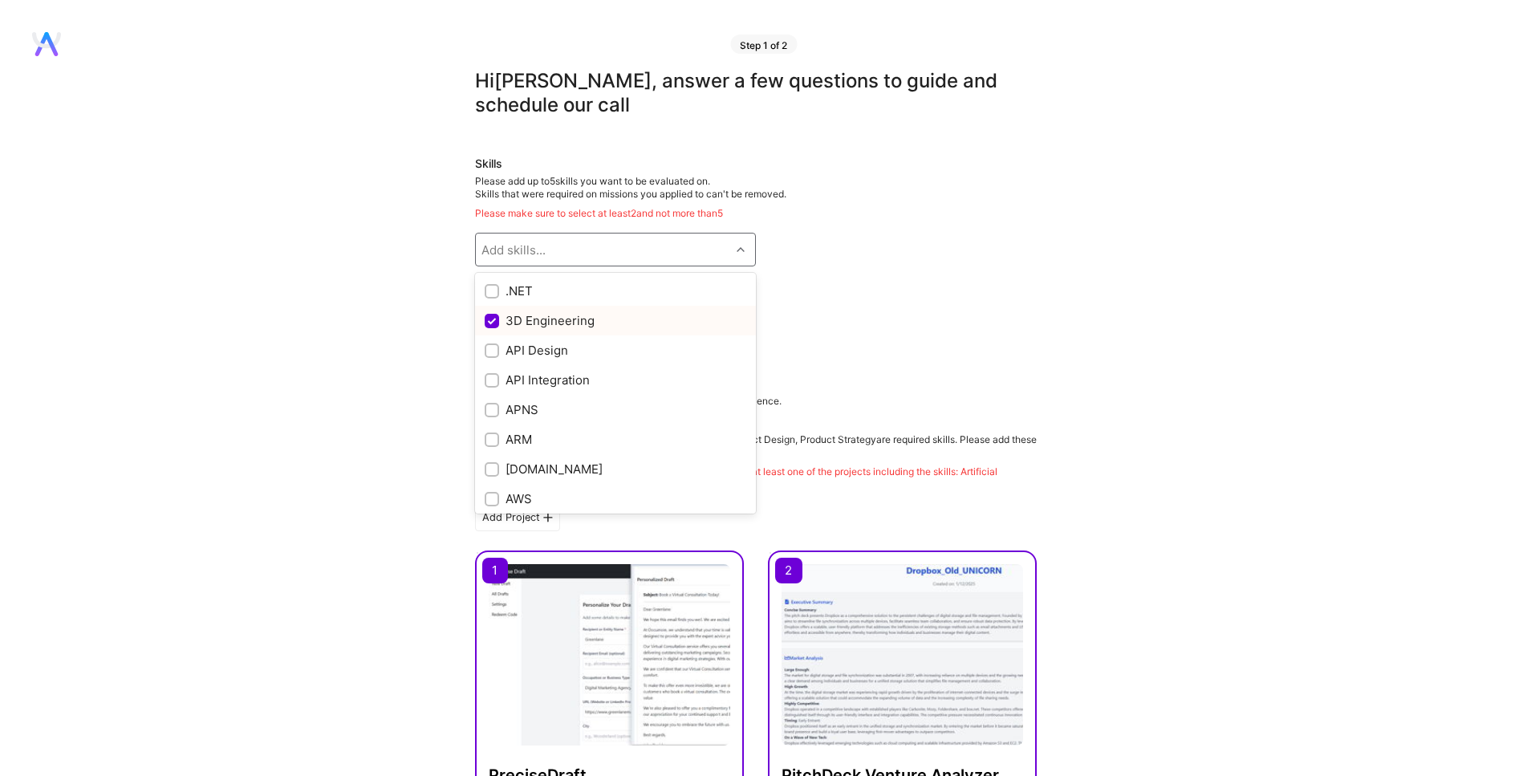
click at [495, 320] on input "checkbox" at bounding box center [493, 321] width 14 height 14
checkbox input "true"
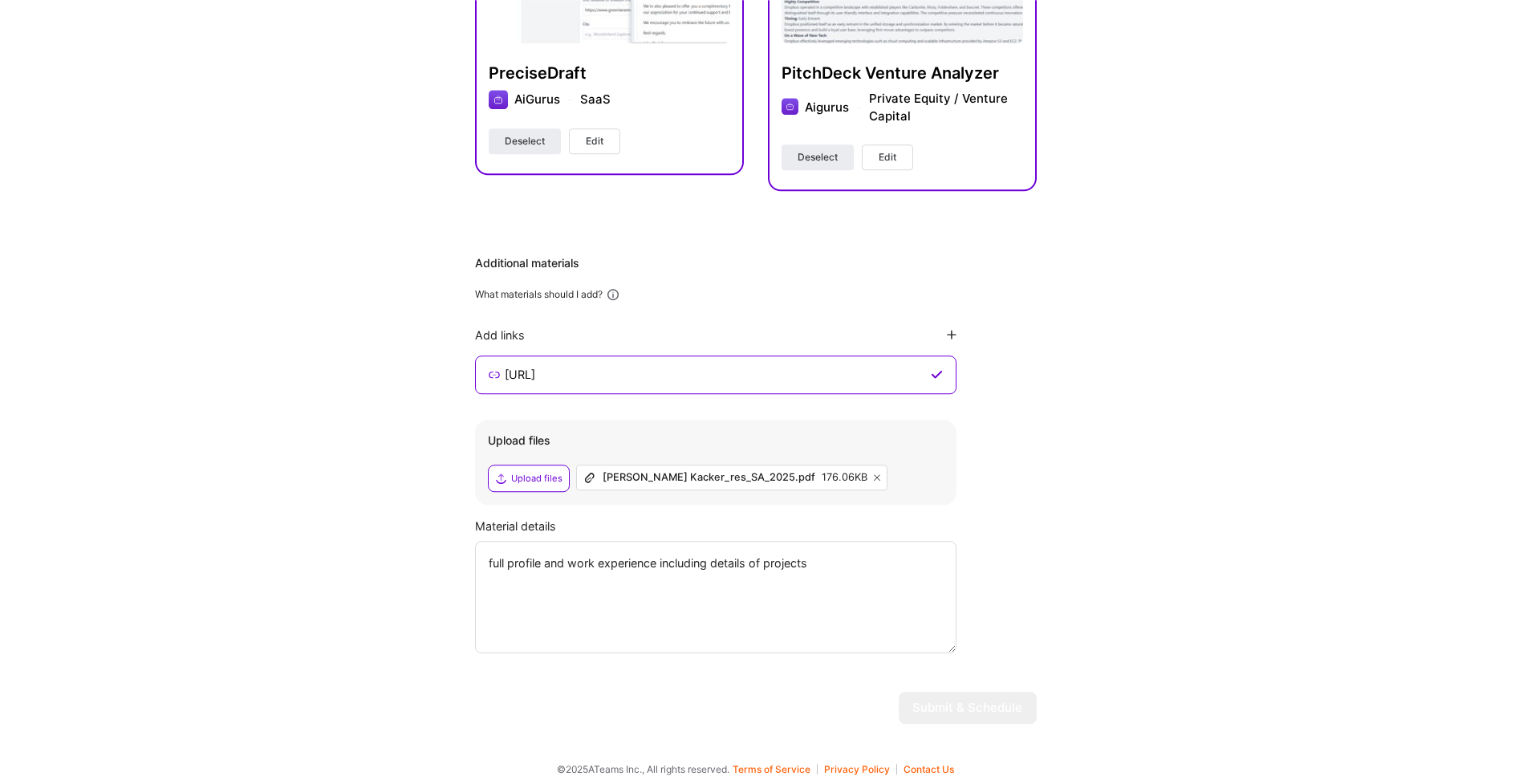
scroll to position [718, 0]
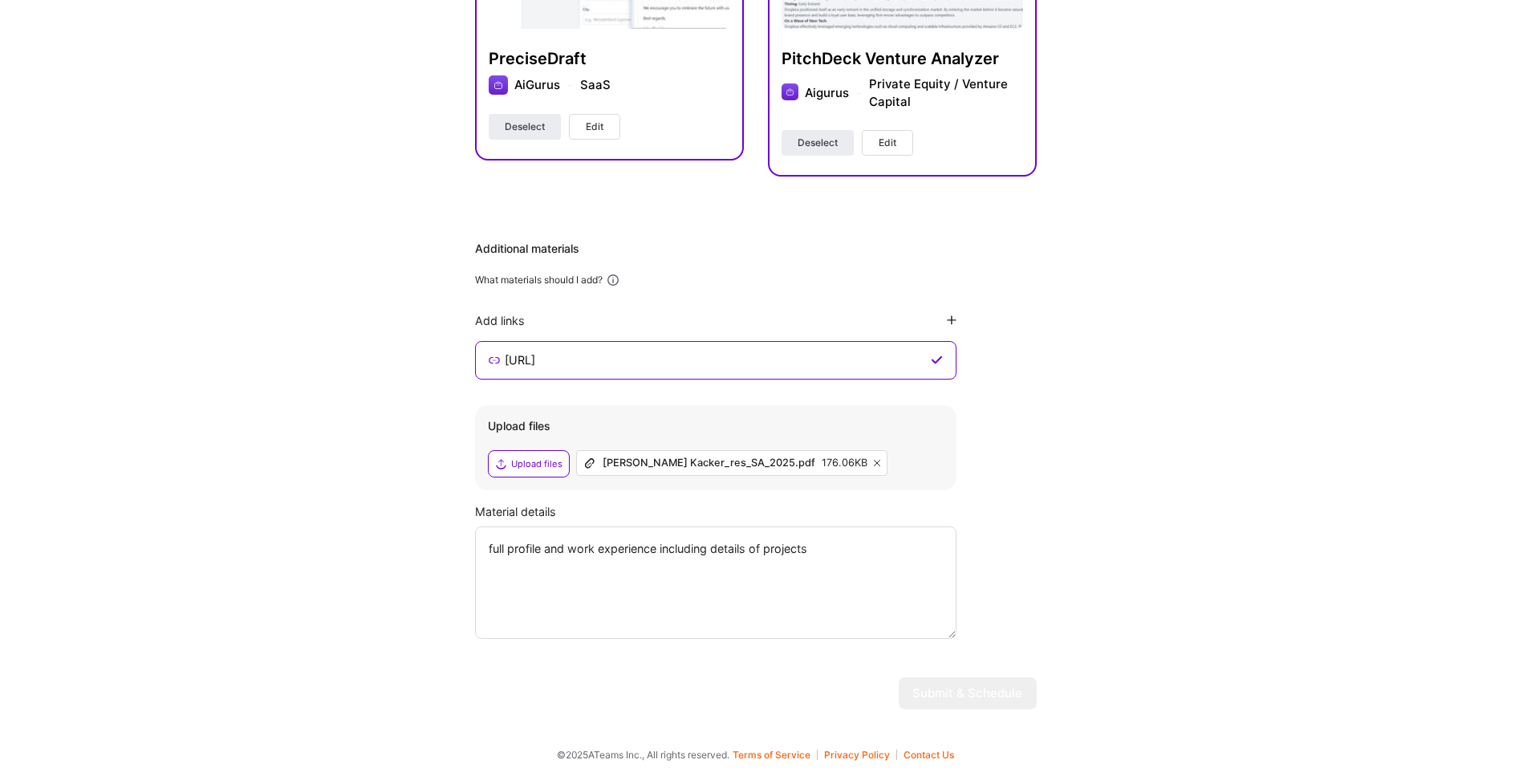
click at [997, 359] on div "Additional materials What materials should I add? Add links [URL] Upload files …" at bounding box center [756, 440] width 562 height 398
click at [870, 557] on textarea "full profile and work experience including details of projects" at bounding box center [715, 582] width 481 height 112
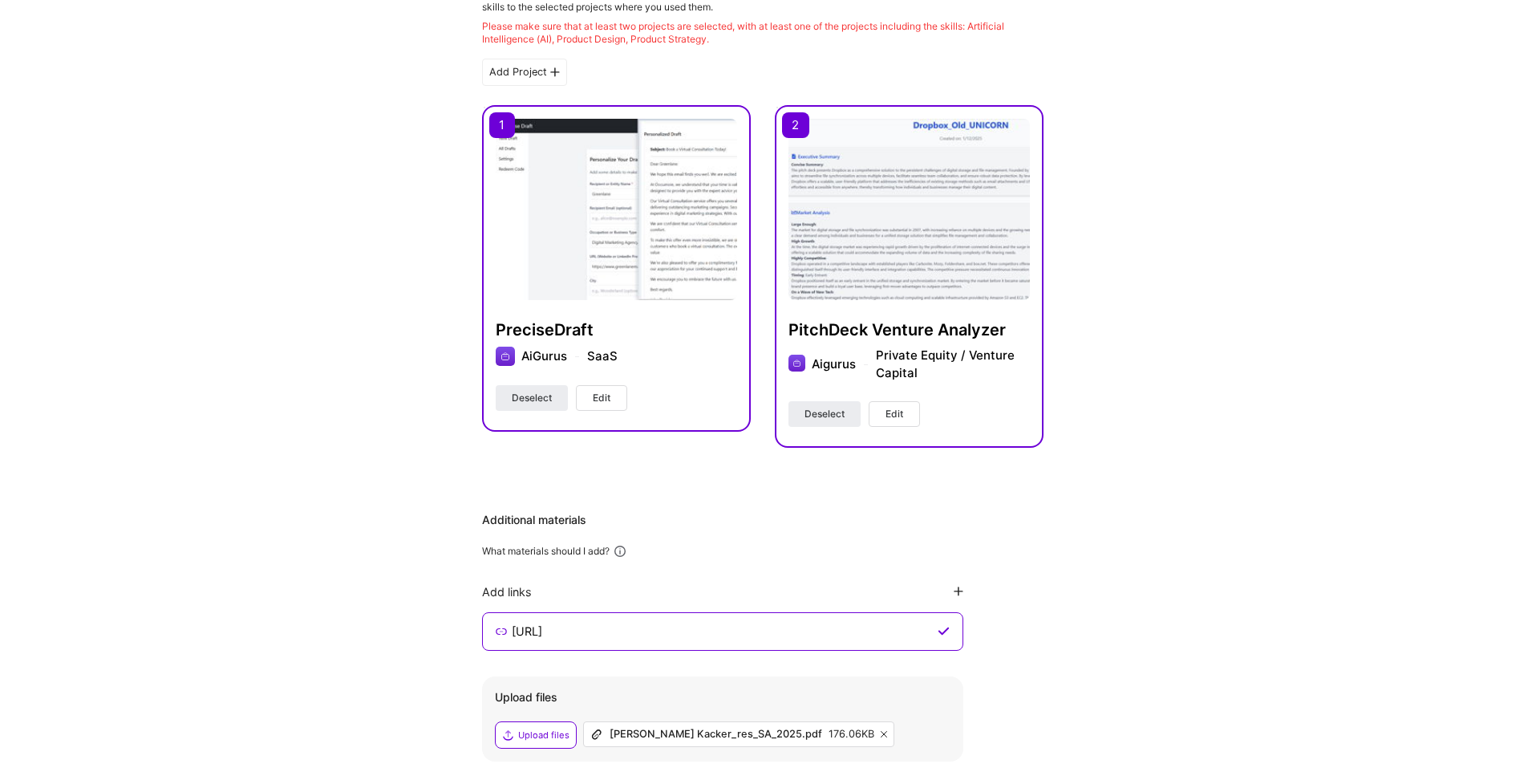
scroll to position [172, 0]
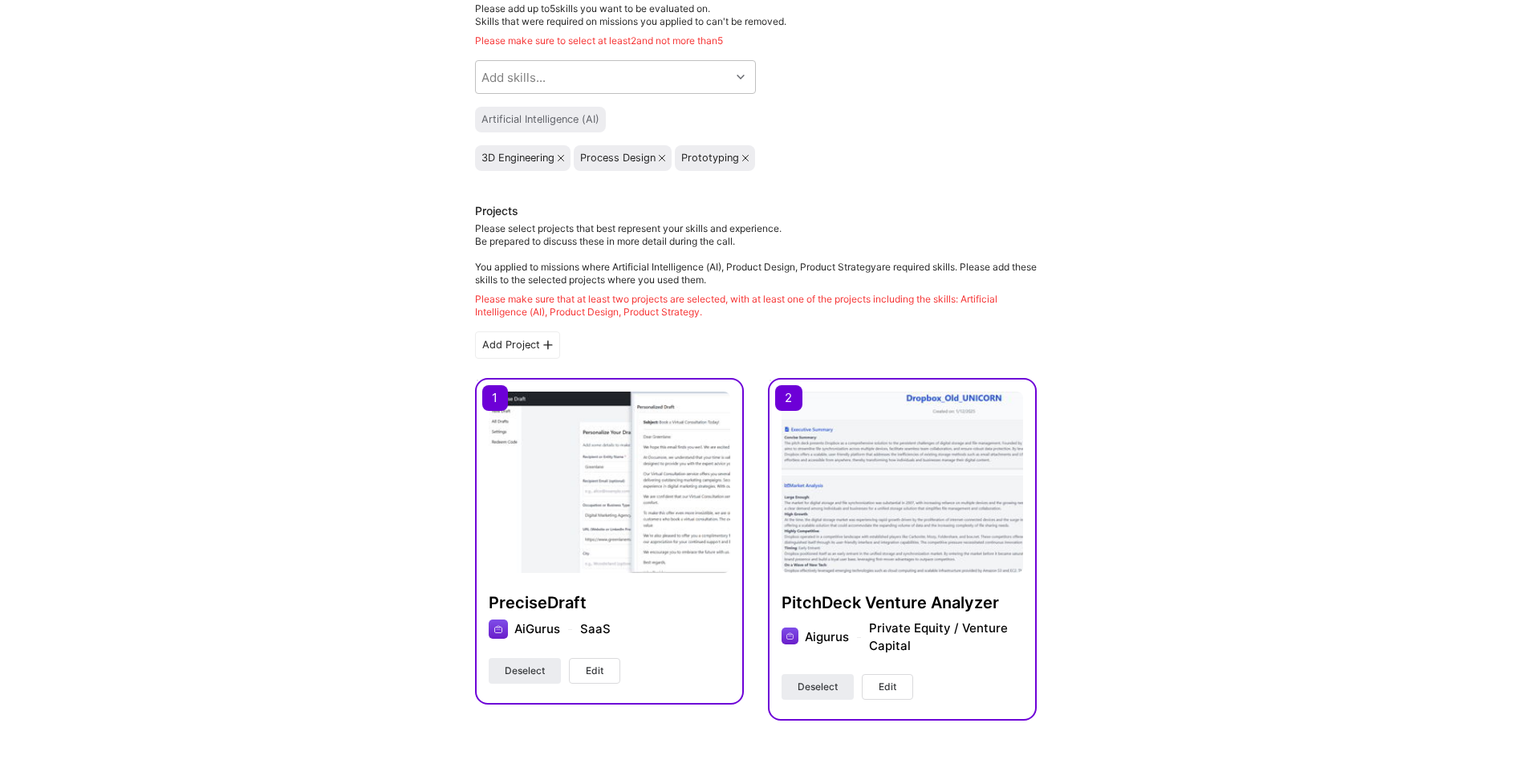
type textarea "full profile and work experience including details of projects"
click at [605, 673] on button "Edit" at bounding box center [594, 671] width 51 height 26
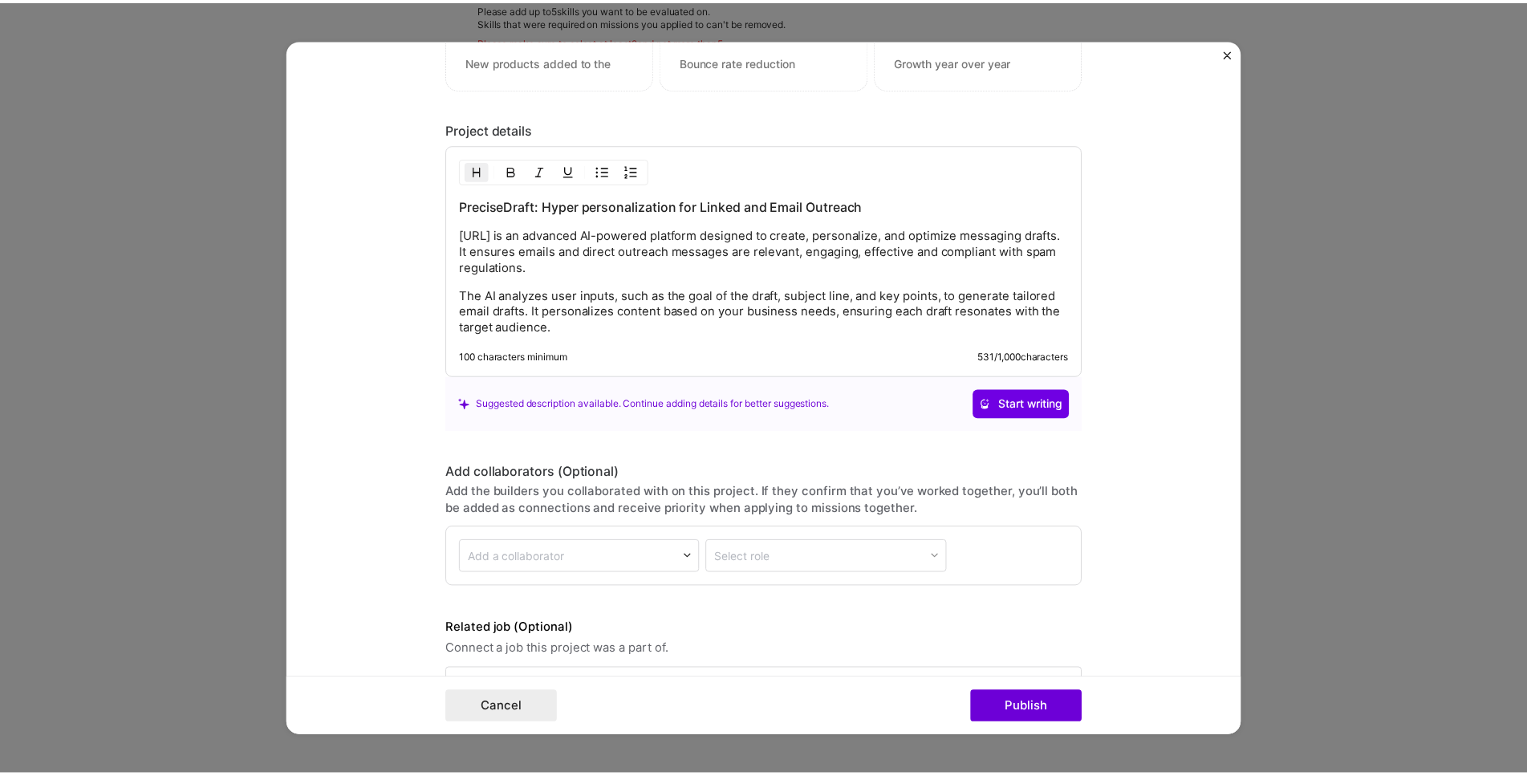
scroll to position [1952, 0]
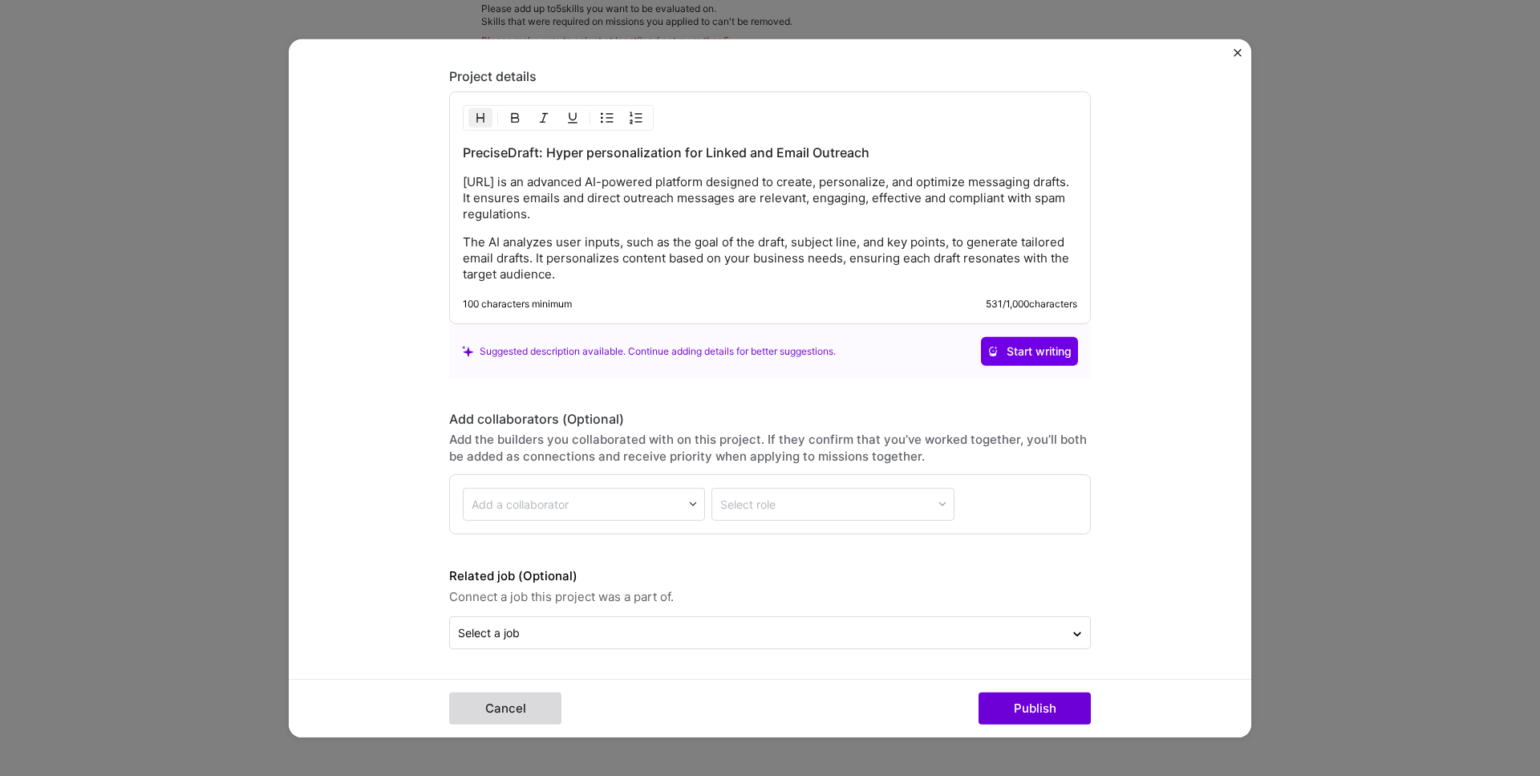
click at [525, 702] on button "Cancel" at bounding box center [505, 708] width 112 height 32
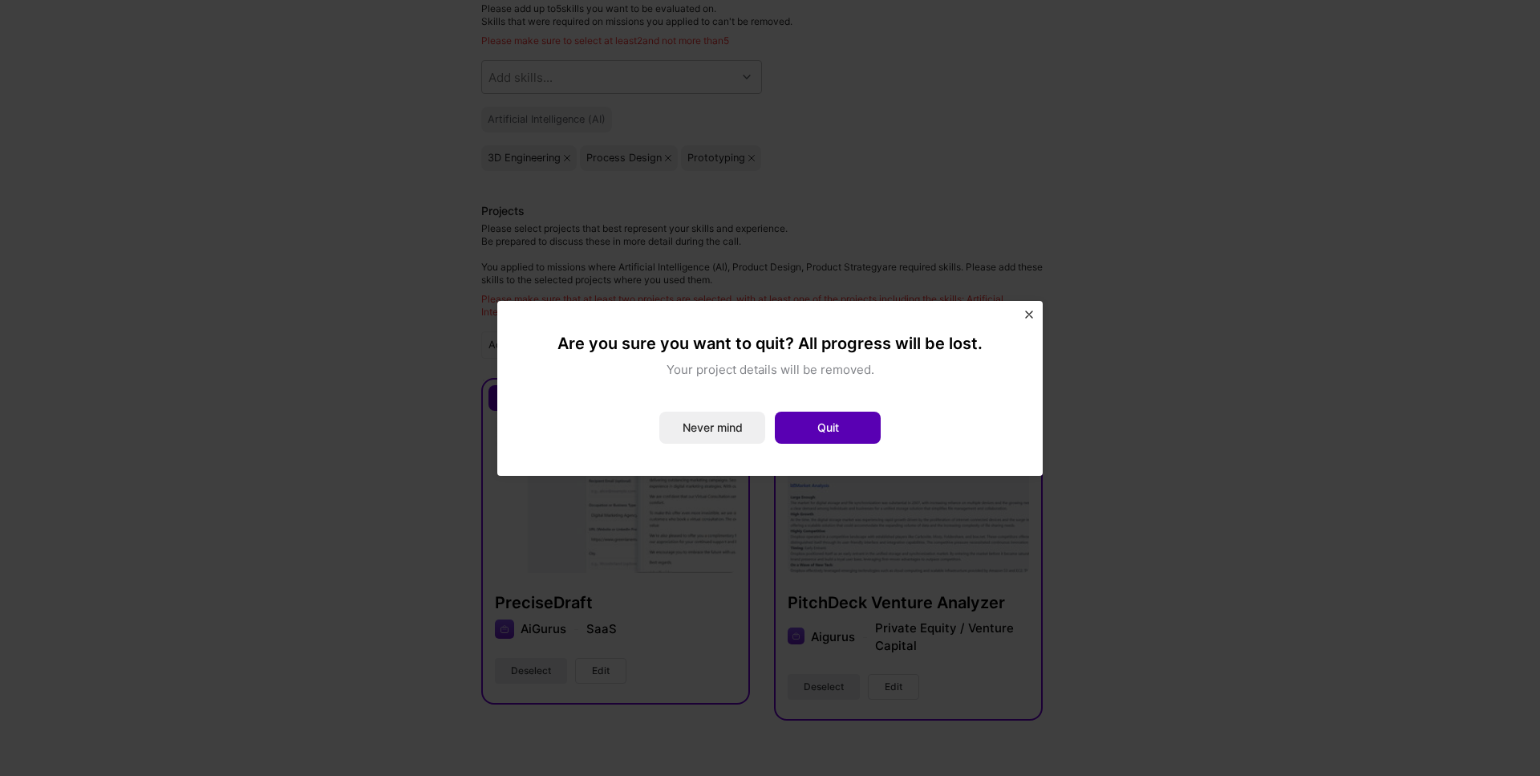
click at [840, 436] on button "Quit" at bounding box center [828, 428] width 106 height 32
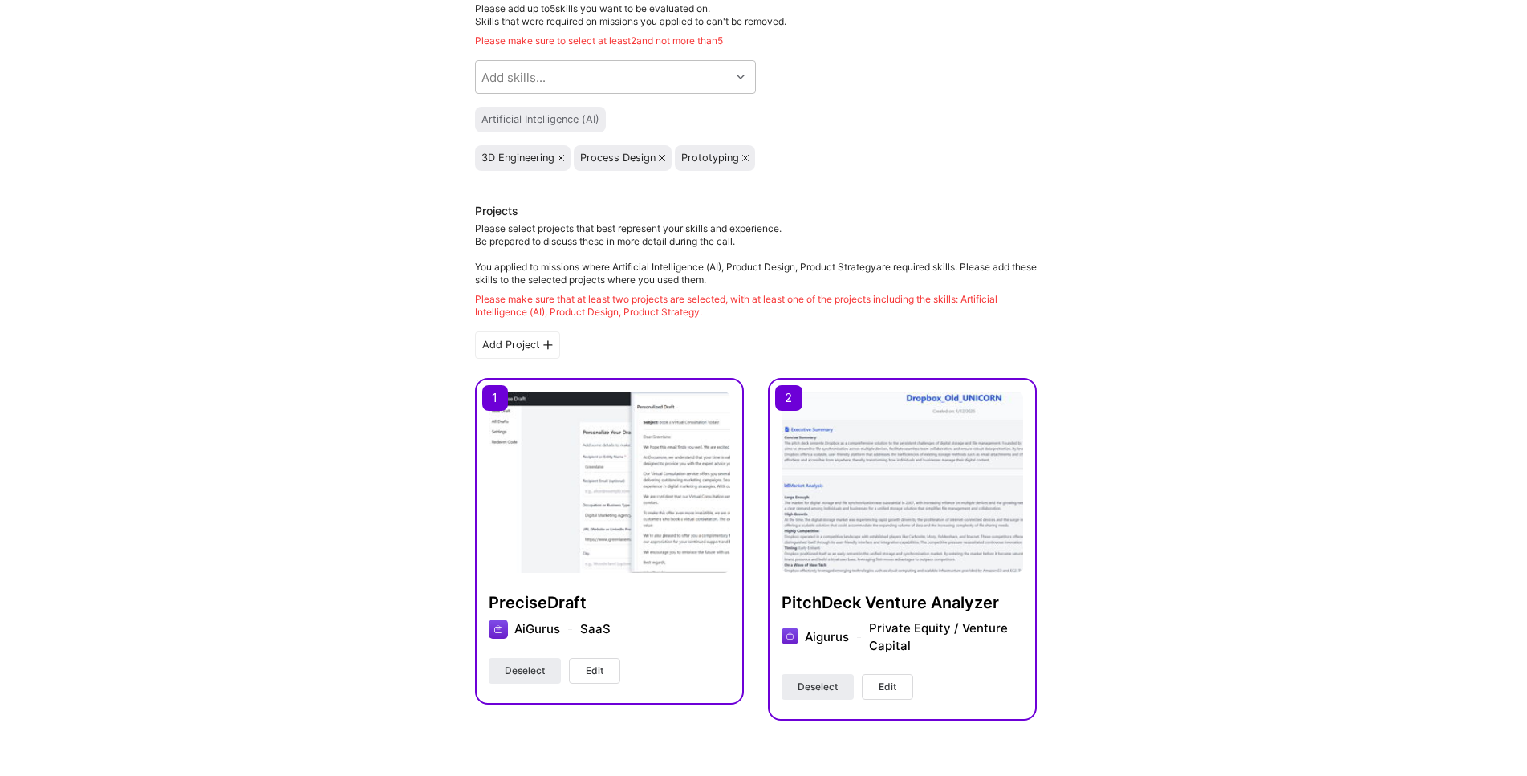
scroll to position [0, 0]
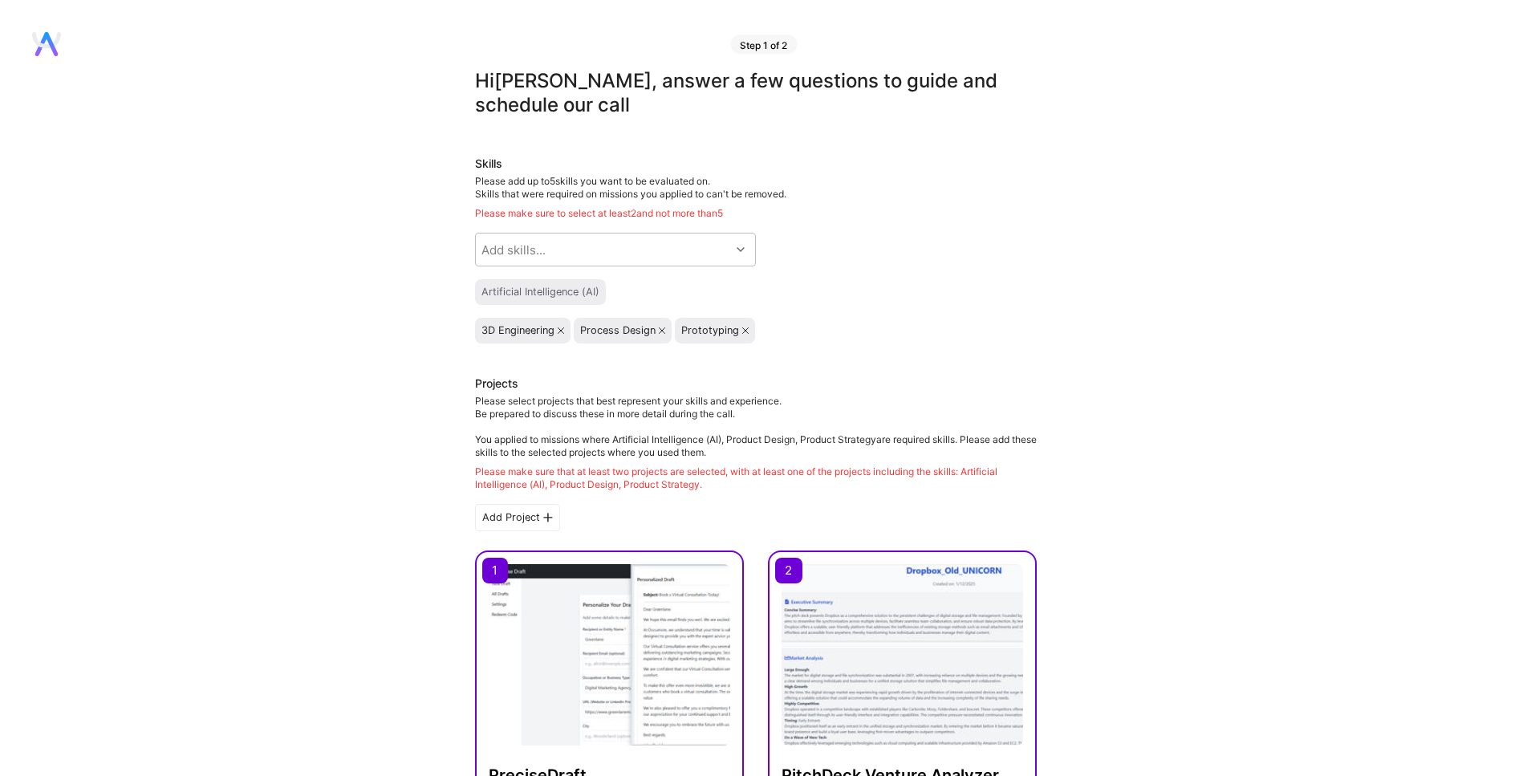
click at [661, 330] on icon at bounding box center [662, 330] width 6 height 6
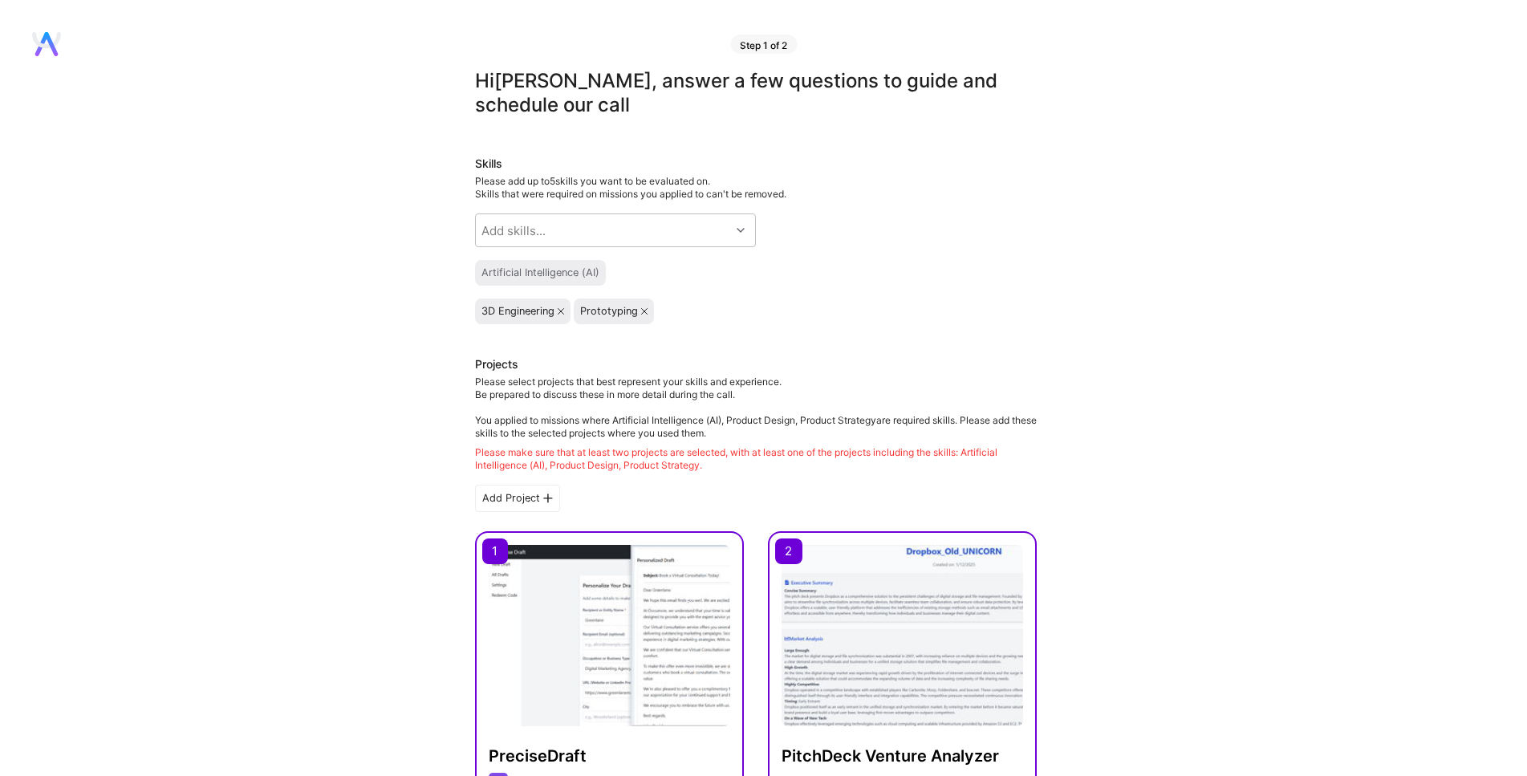
click at [647, 311] on icon at bounding box center [644, 311] width 6 height 6
click at [560, 310] on icon at bounding box center [561, 311] width 6 height 6
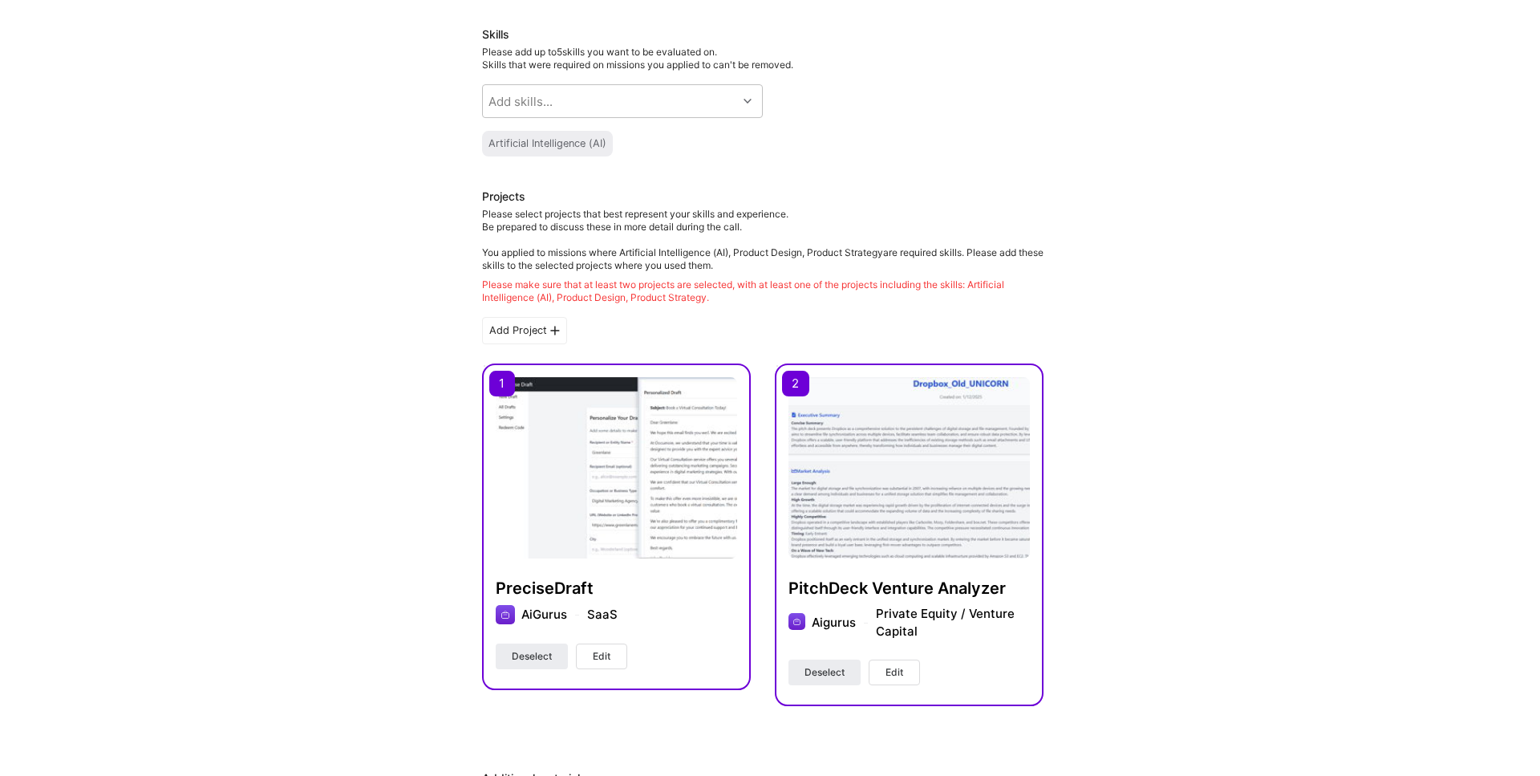
scroll to position [273, 0]
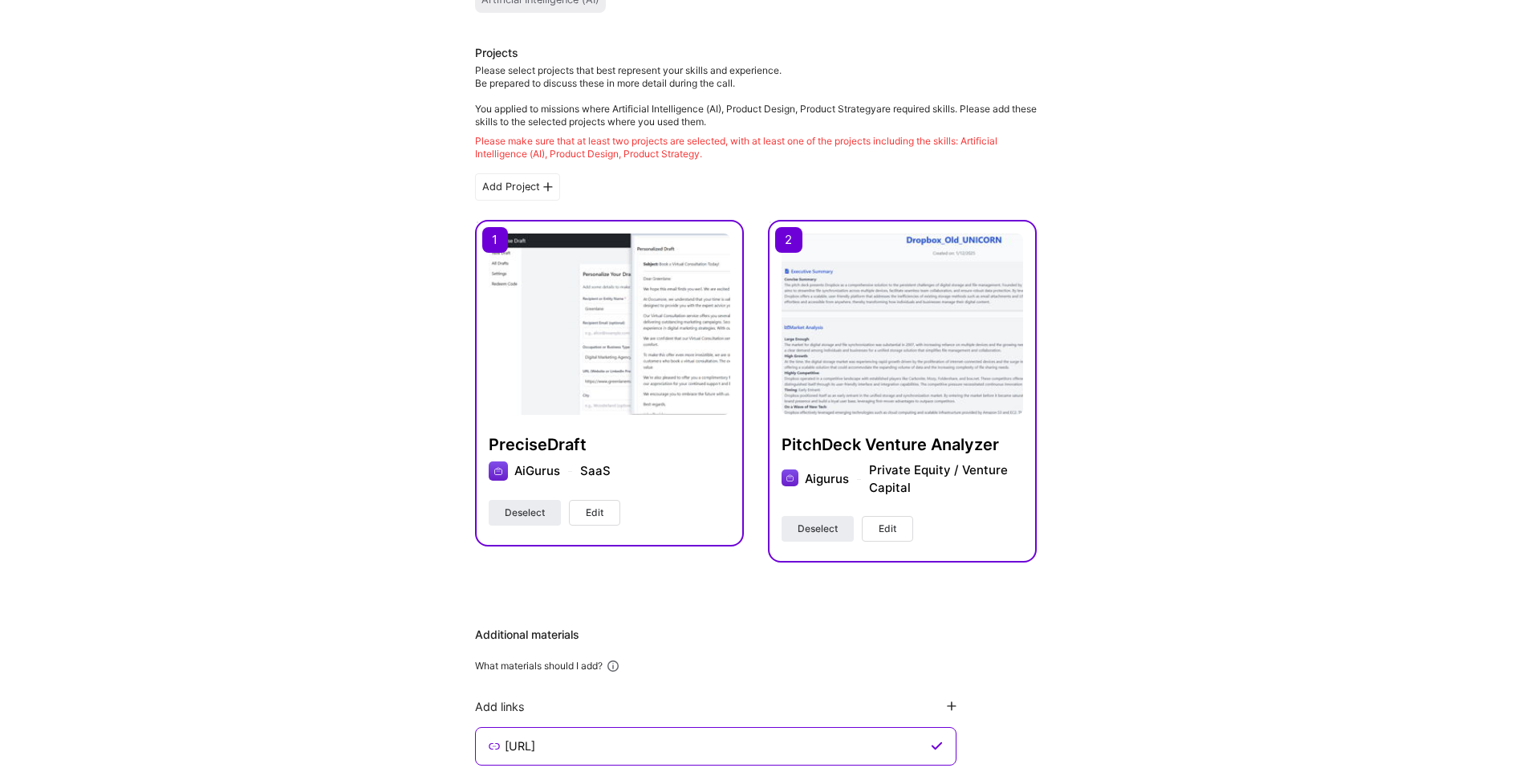
click at [582, 513] on button "Edit" at bounding box center [594, 513] width 51 height 26
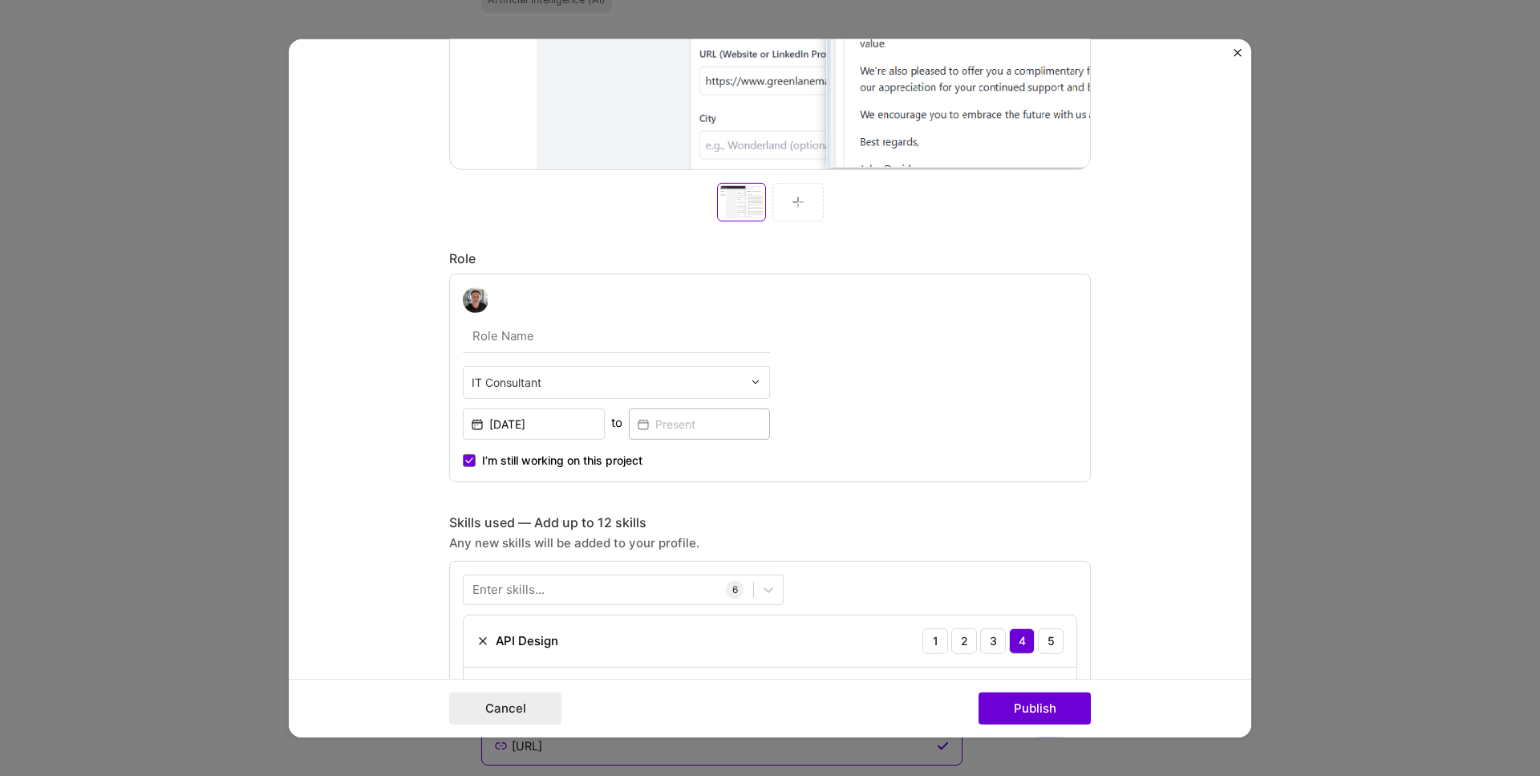
scroll to position [915, 0]
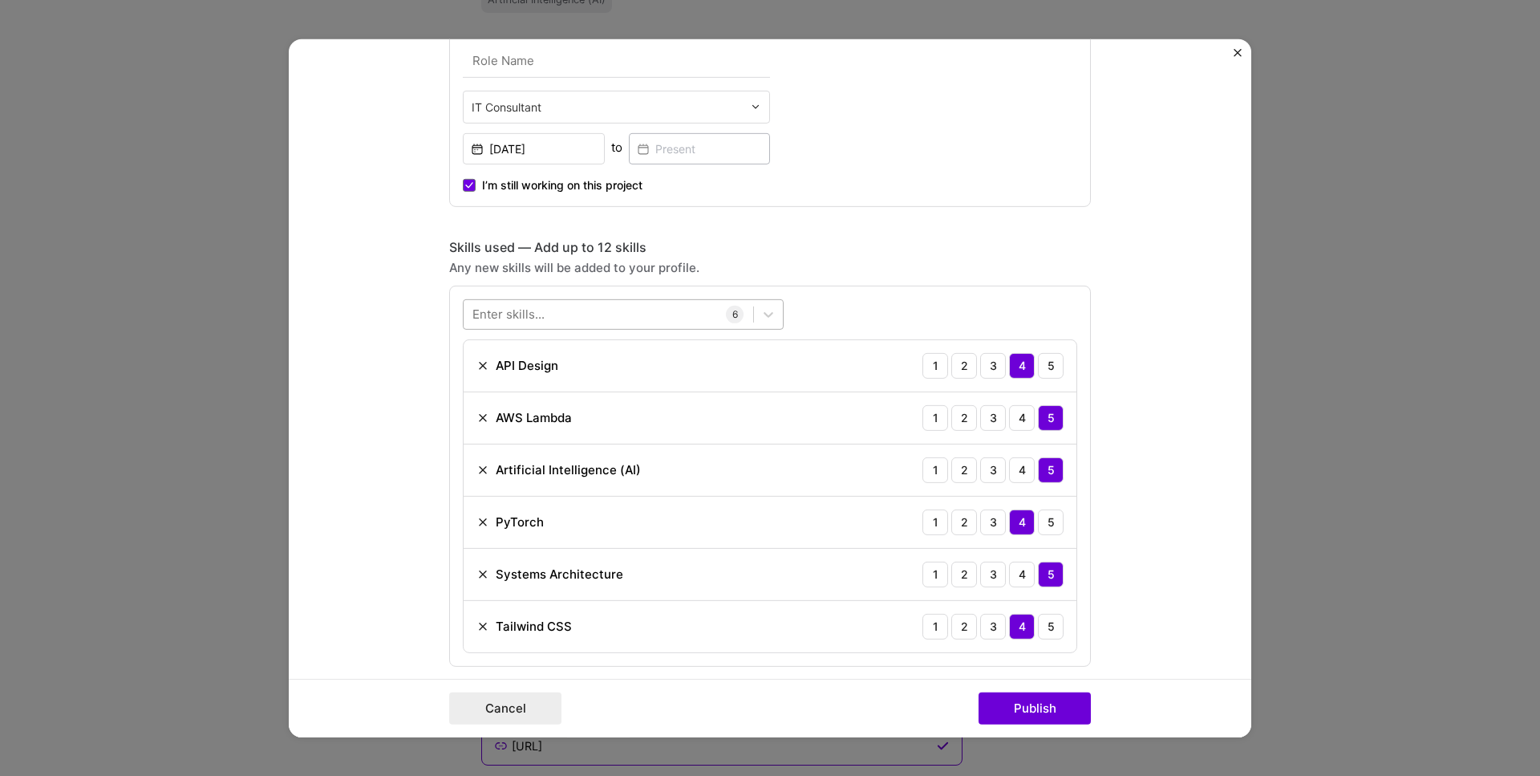
click at [563, 306] on div at bounding box center [609, 314] width 290 height 26
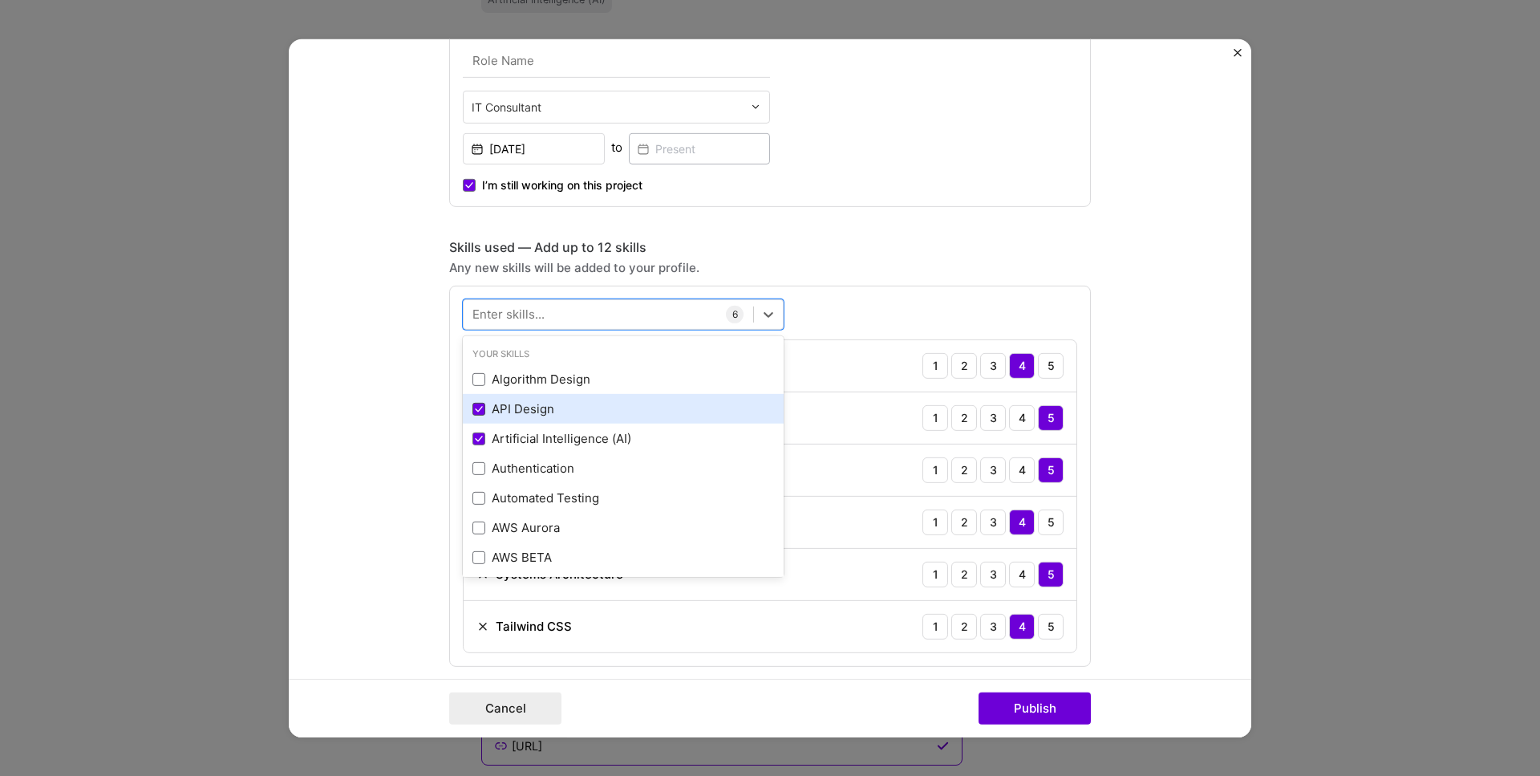
click at [473, 405] on span at bounding box center [479, 409] width 13 height 13
click at [0, 0] on input "checkbox" at bounding box center [0, 0] width 0 height 0
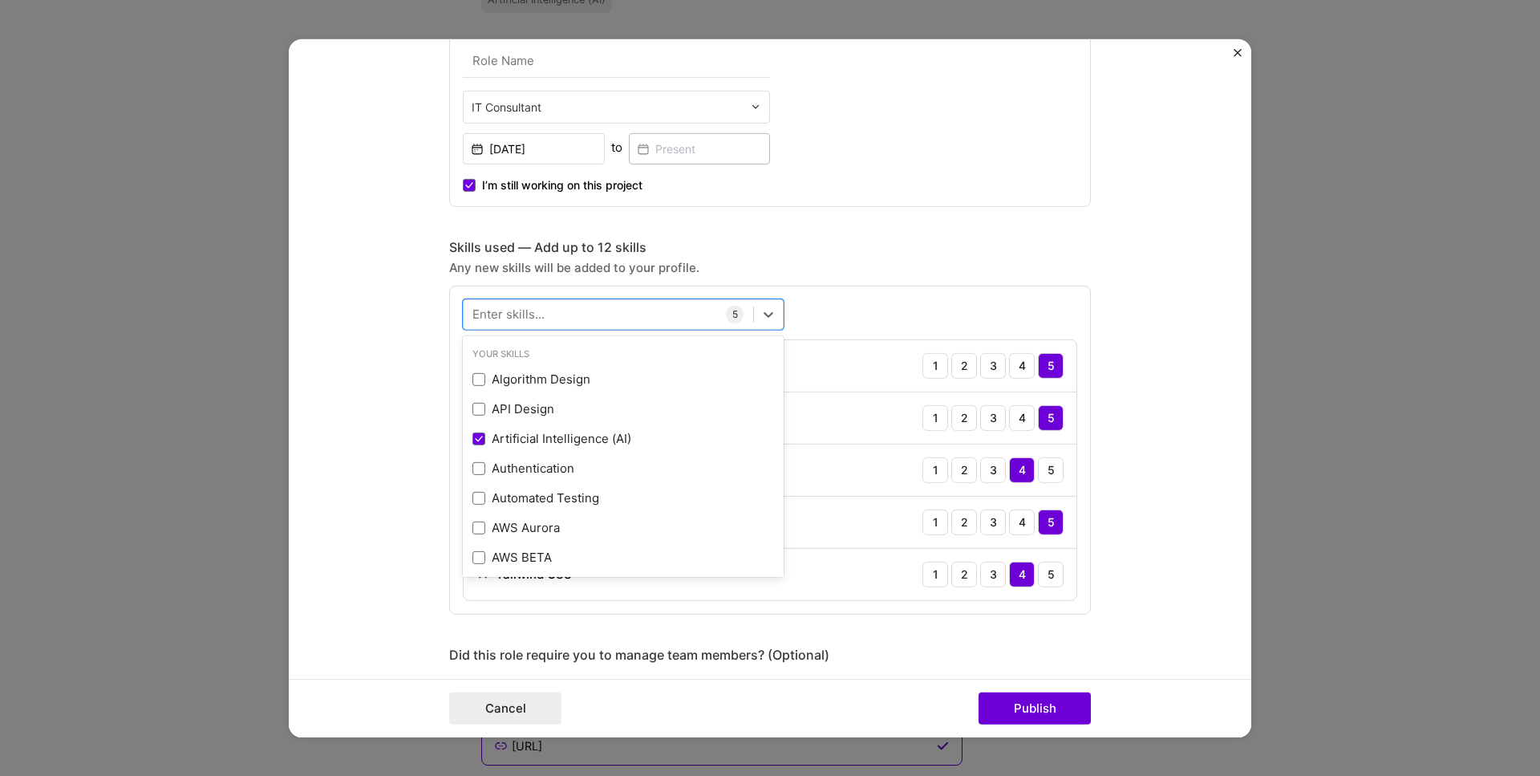
click at [1146, 359] on form "Project title PreciseDraft Company AiGurus Project industry Industry 1 Project …" at bounding box center [770, 388] width 963 height 698
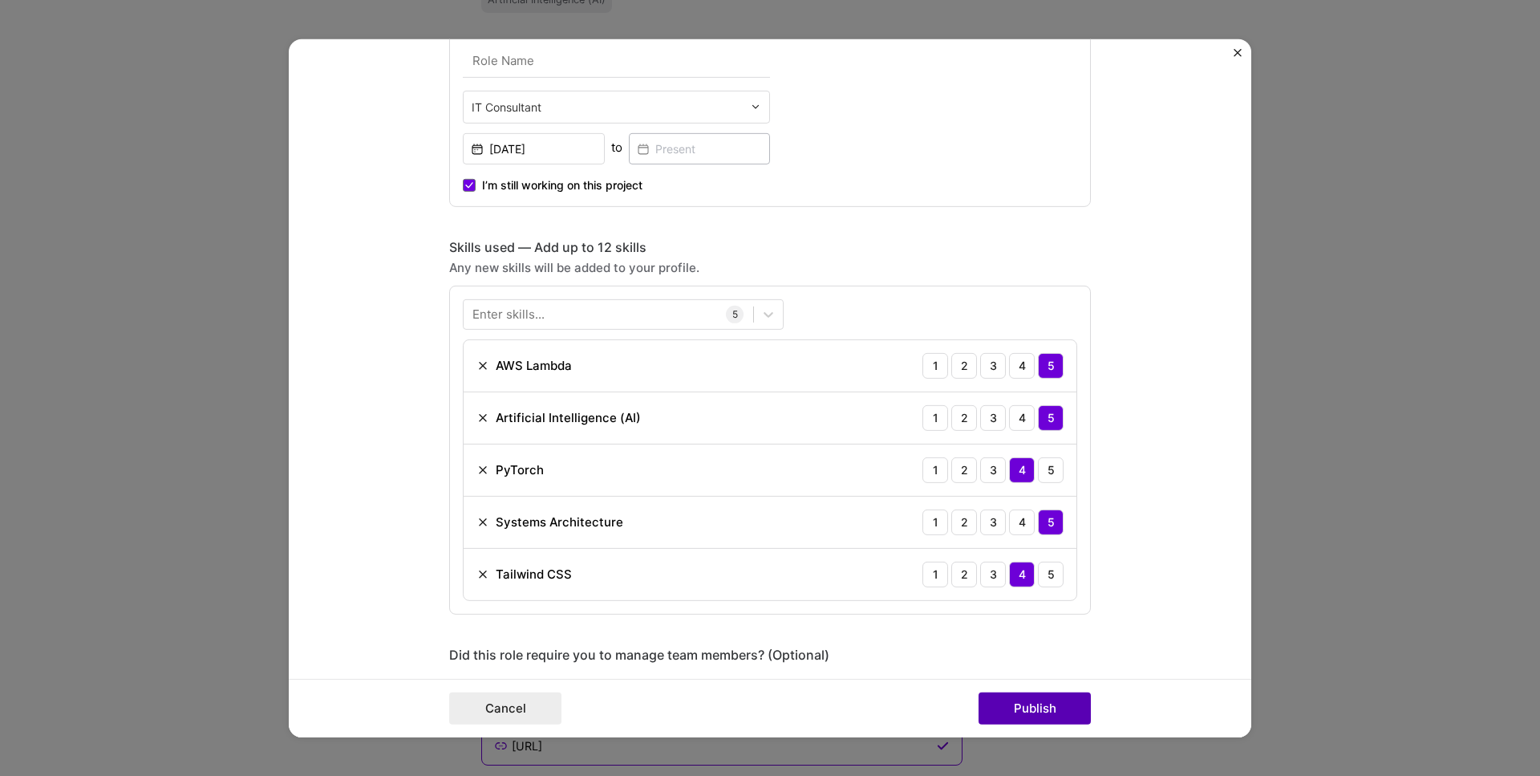
click at [1036, 711] on button "Publish" at bounding box center [1035, 708] width 112 height 32
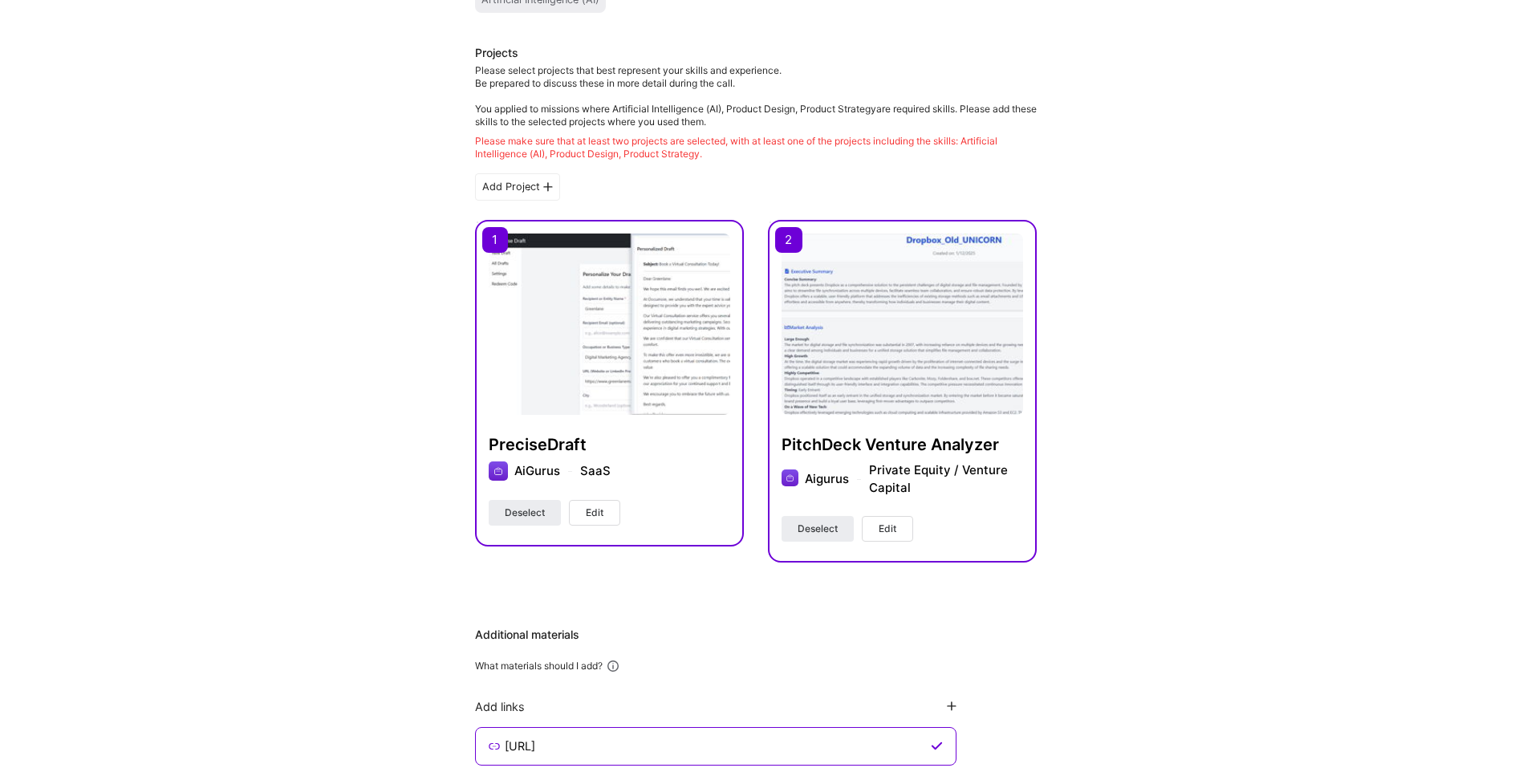
click at [877, 524] on button "Edit" at bounding box center [887, 529] width 51 height 26
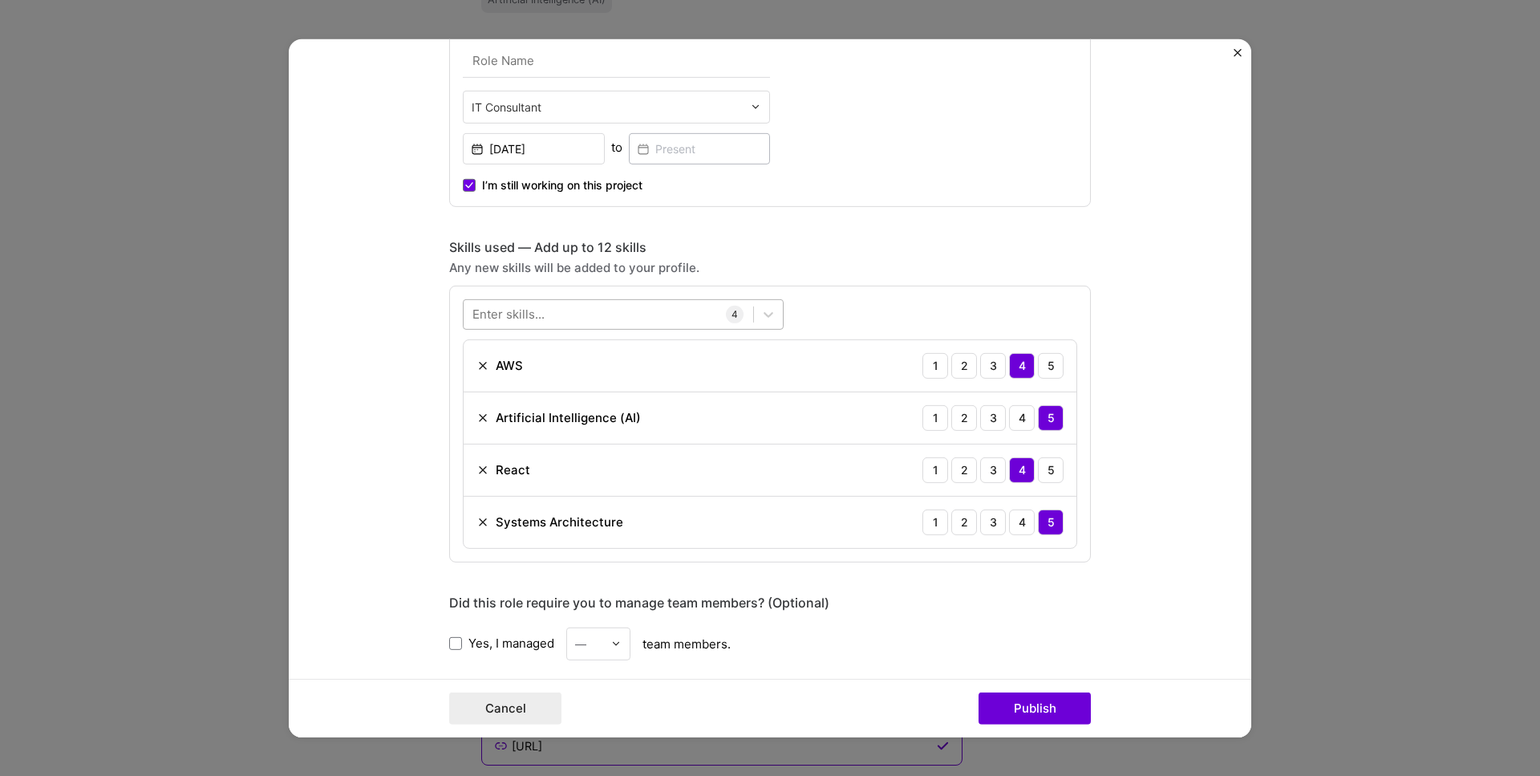
click at [565, 317] on div at bounding box center [609, 314] width 290 height 26
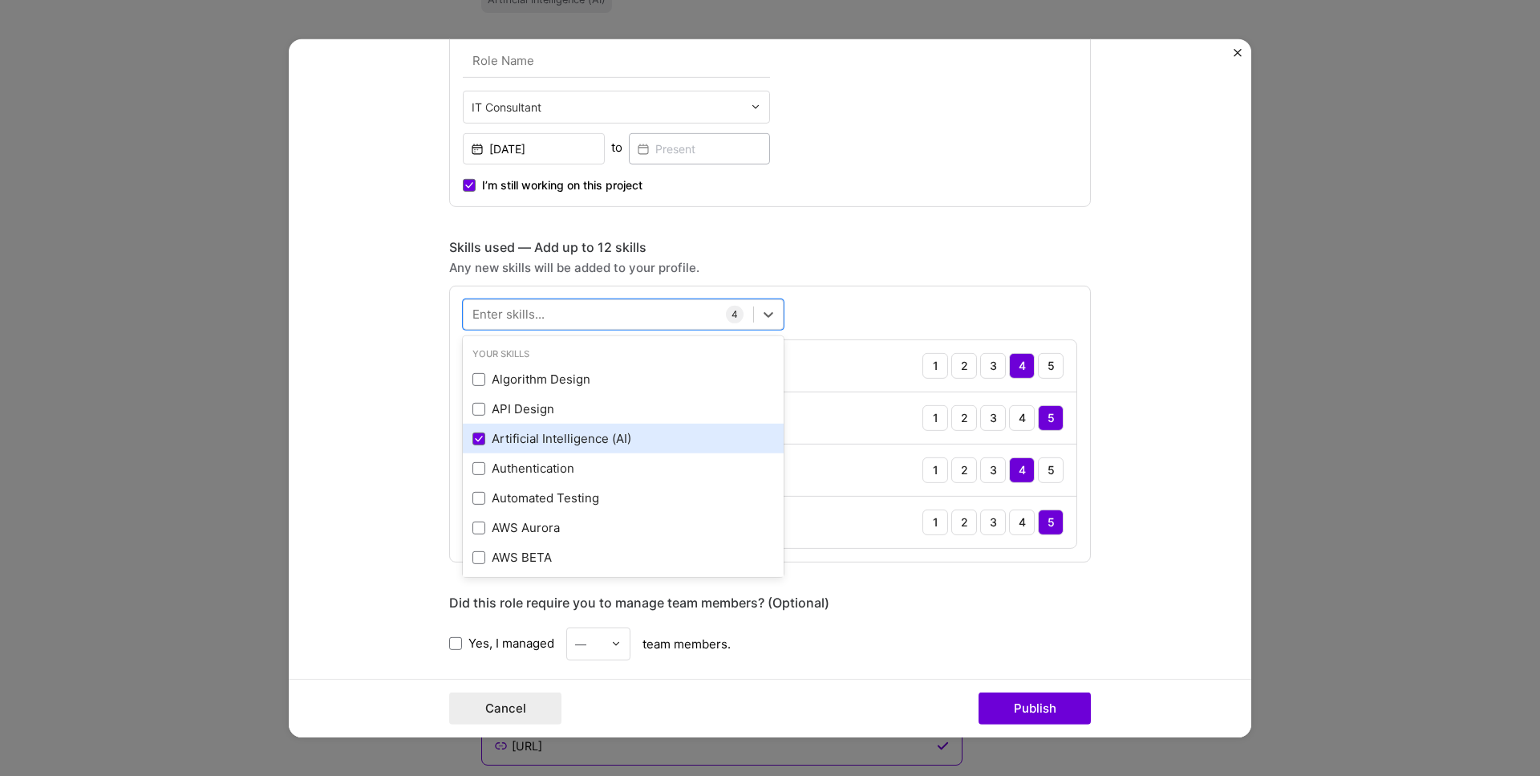
click at [585, 438] on div "Artificial Intelligence (AI)" at bounding box center [624, 438] width 302 height 17
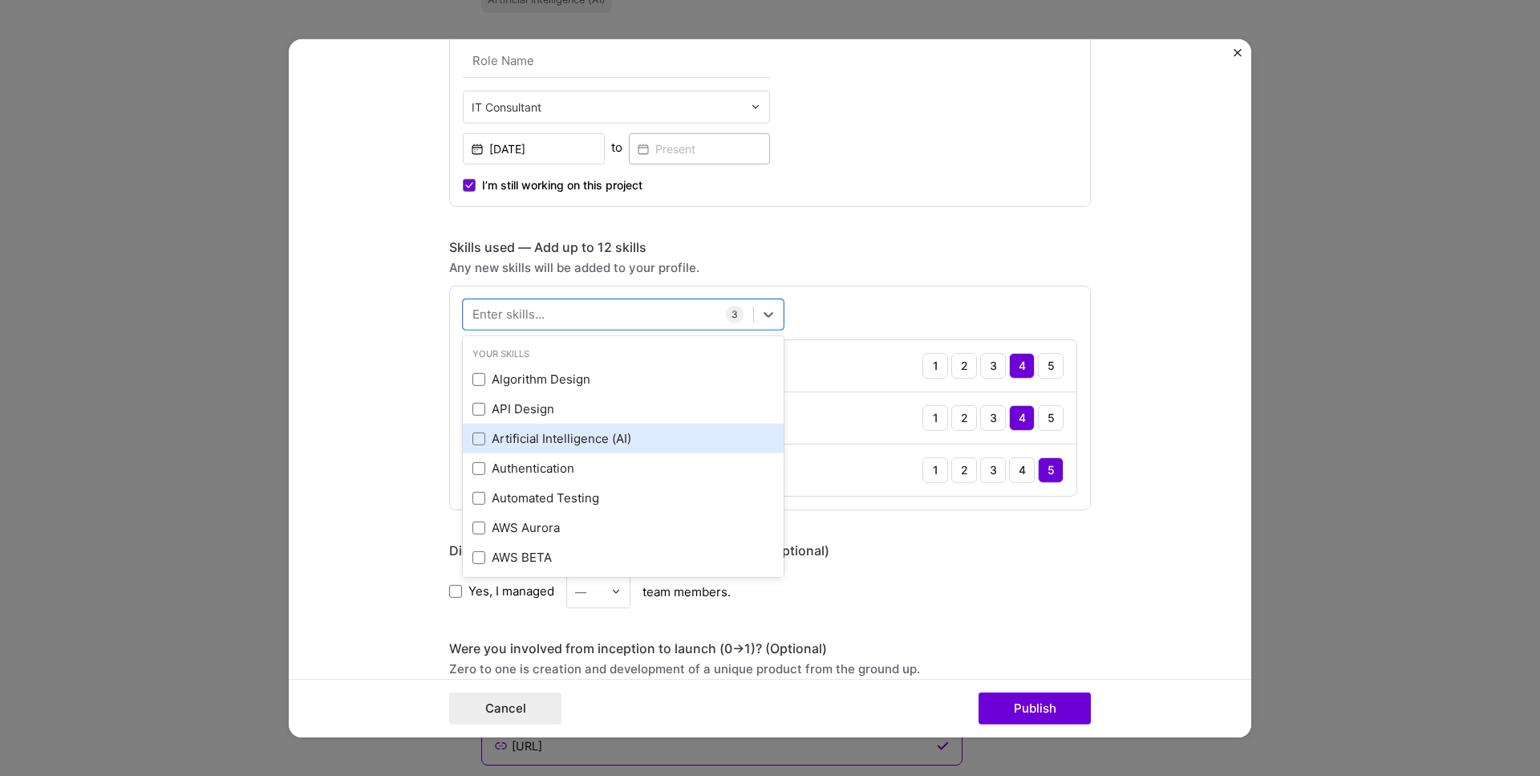
click at [585, 438] on div "Artificial Intelligence (AI)" at bounding box center [624, 438] width 302 height 17
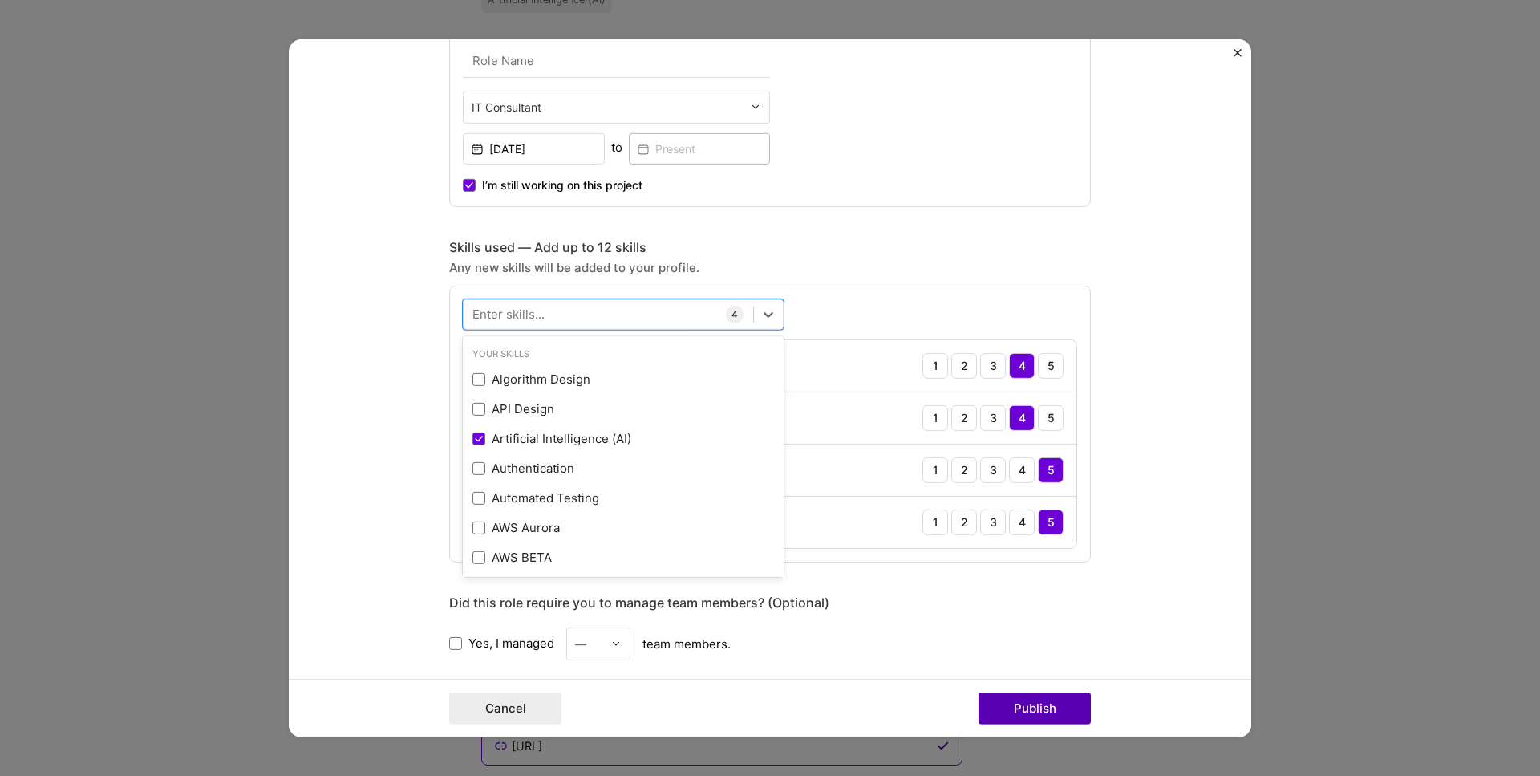
click at [1039, 700] on button "Publish" at bounding box center [1035, 708] width 112 height 32
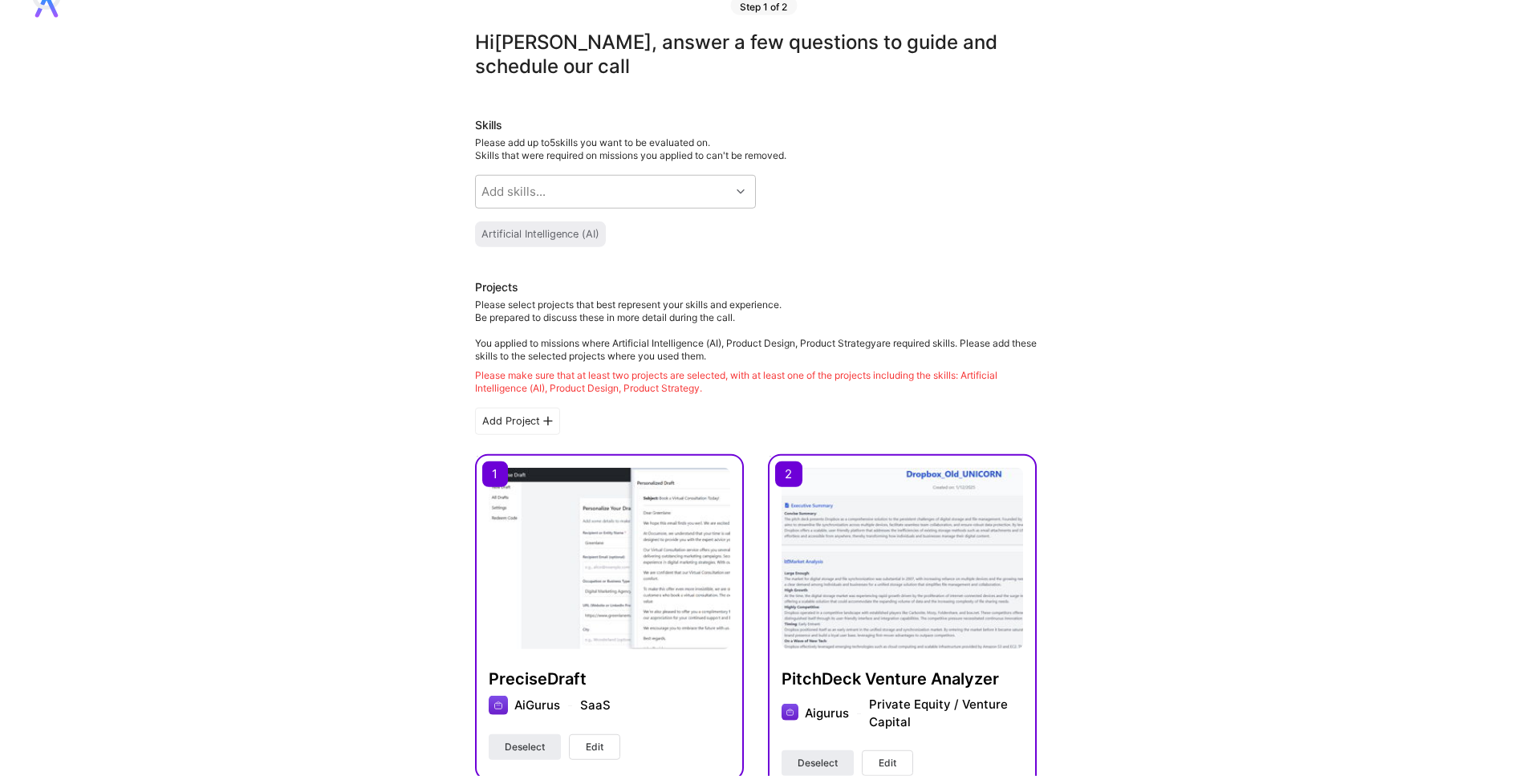
scroll to position [0, 0]
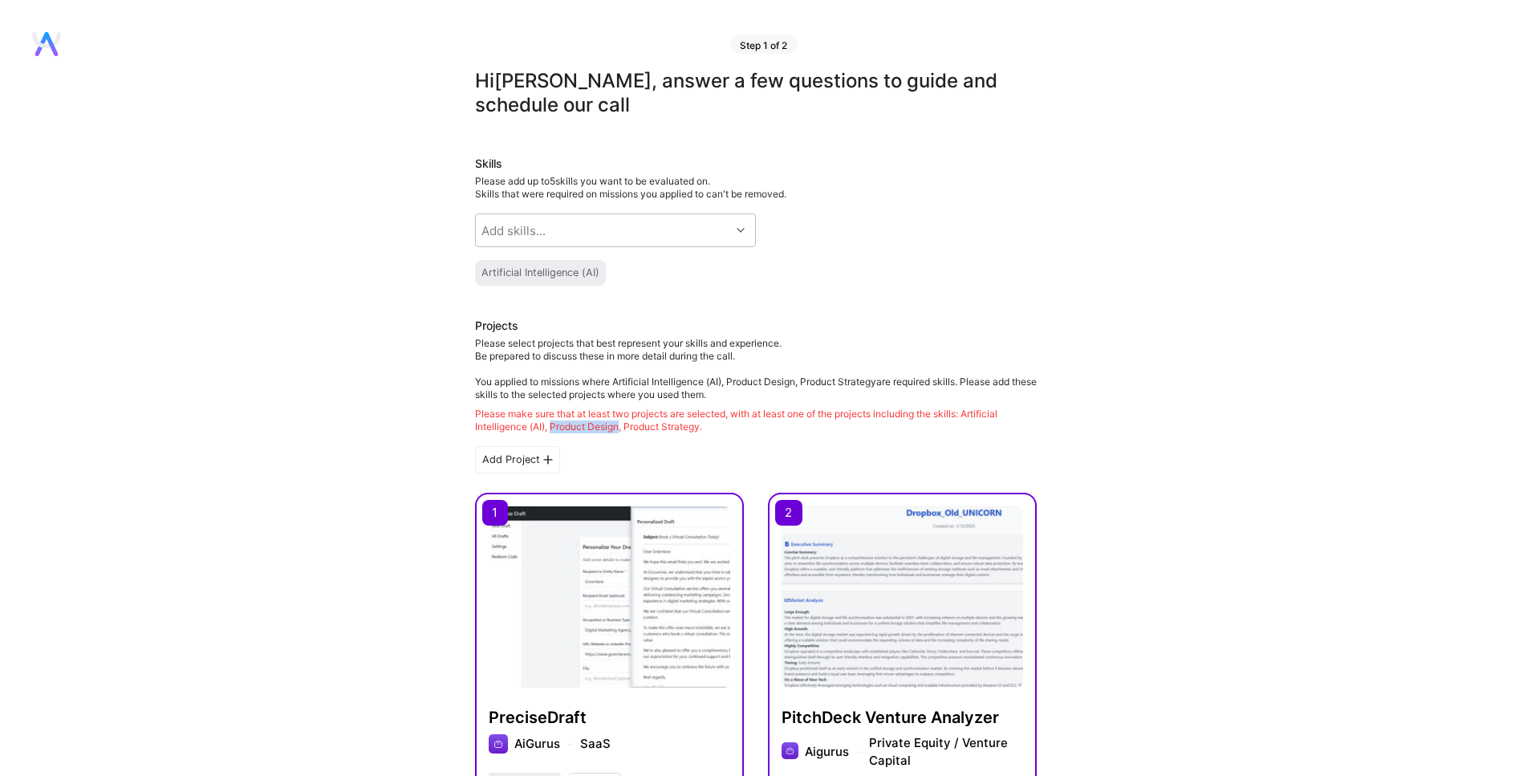
drag, startPoint x: 550, startPoint y: 428, endPoint x: 619, endPoint y: 425, distance: 69.0
click at [619, 425] on div "Please make sure that at least two projects are selected, with at least one of …" at bounding box center [756, 421] width 562 height 26
copy div "Product Design"
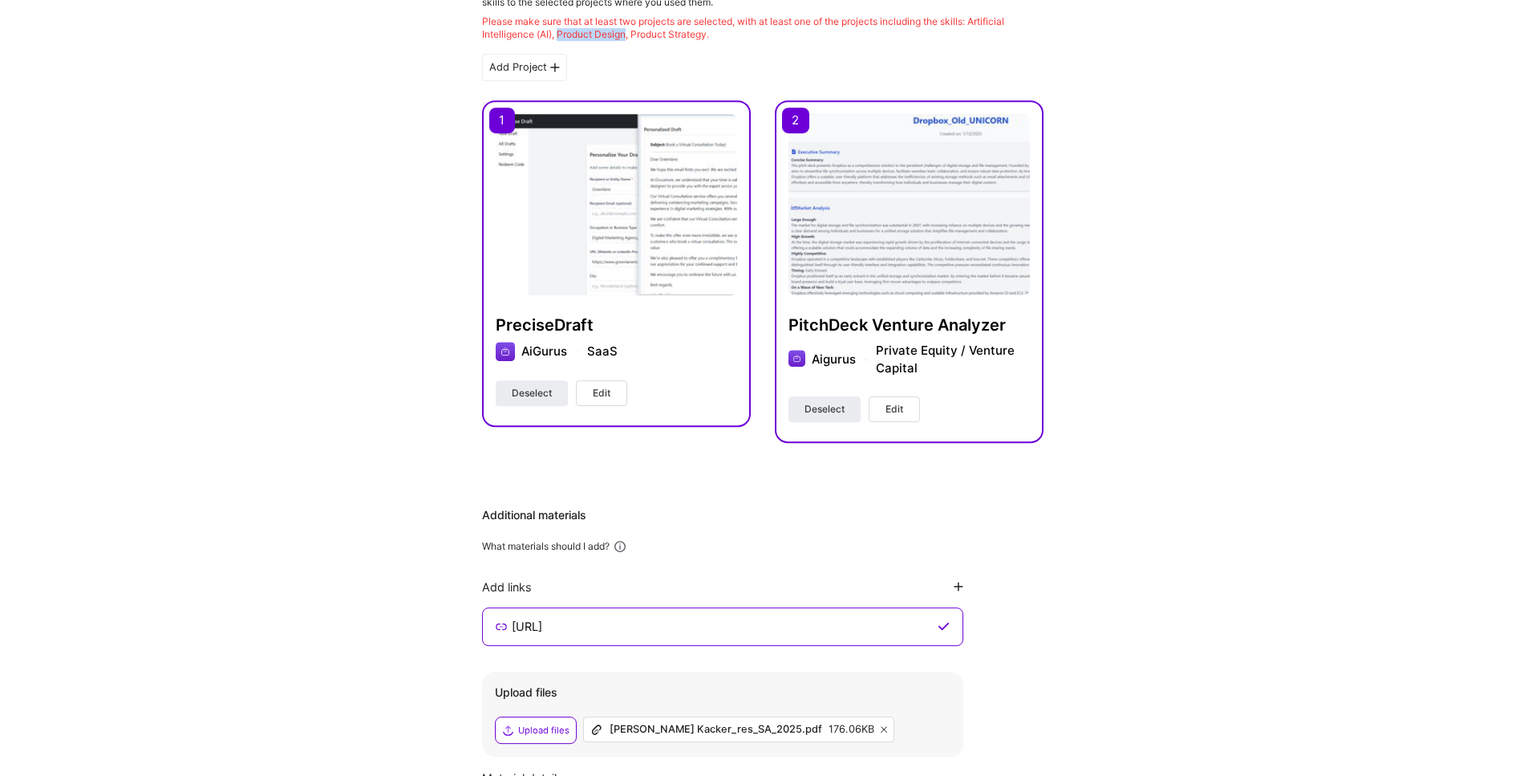
scroll to position [546, 0]
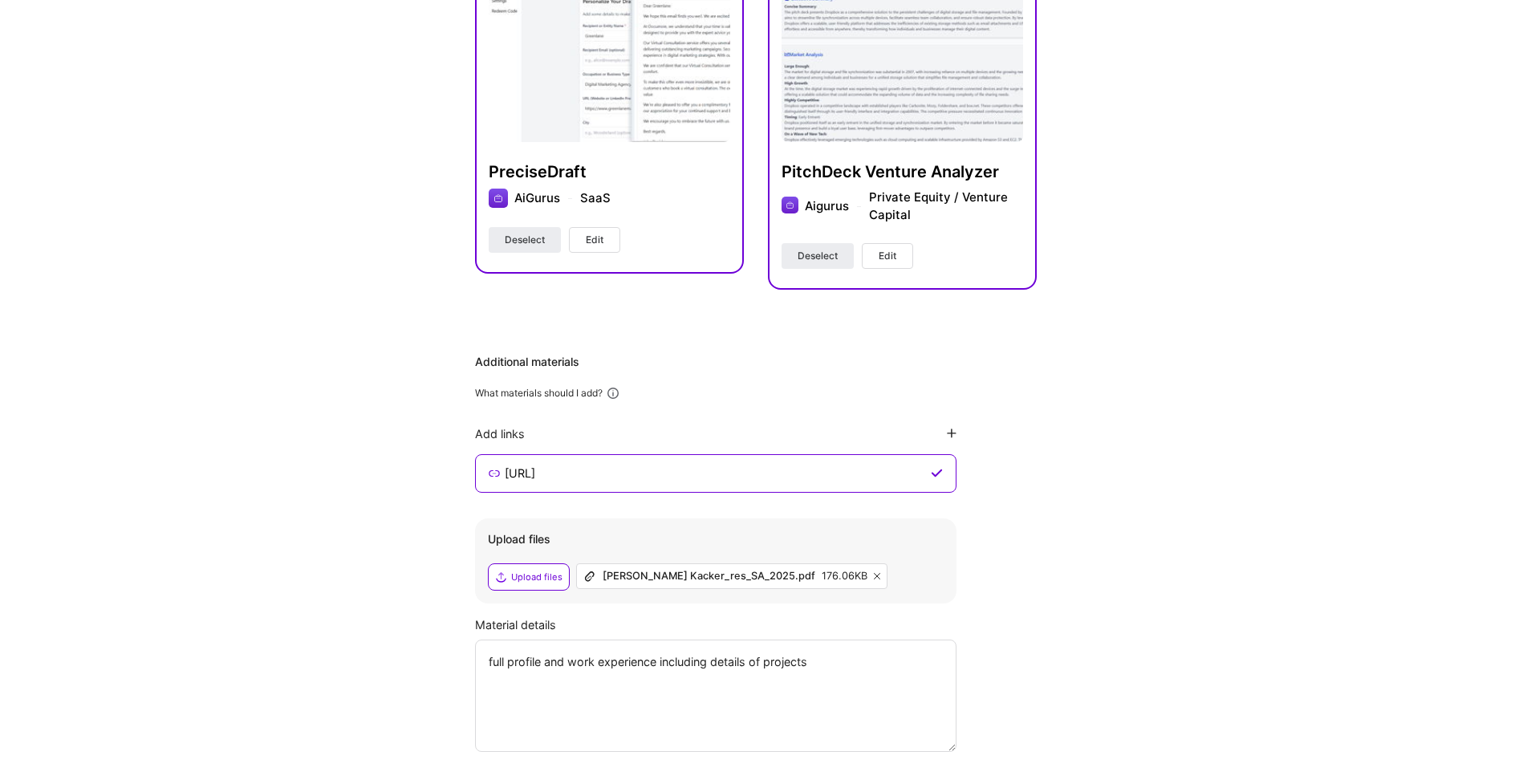
click at [582, 241] on button "Edit" at bounding box center [594, 240] width 51 height 26
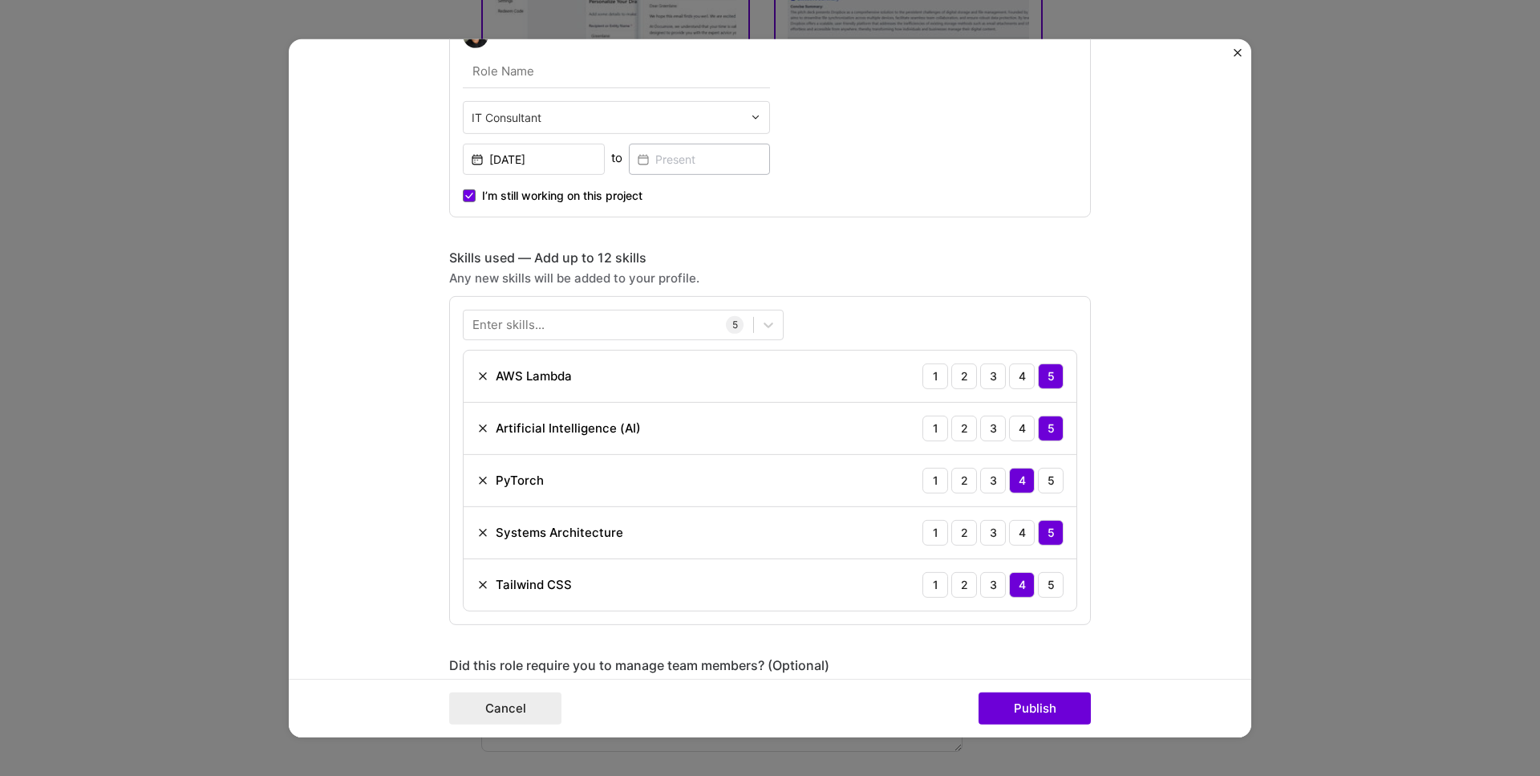
scroll to position [915, 0]
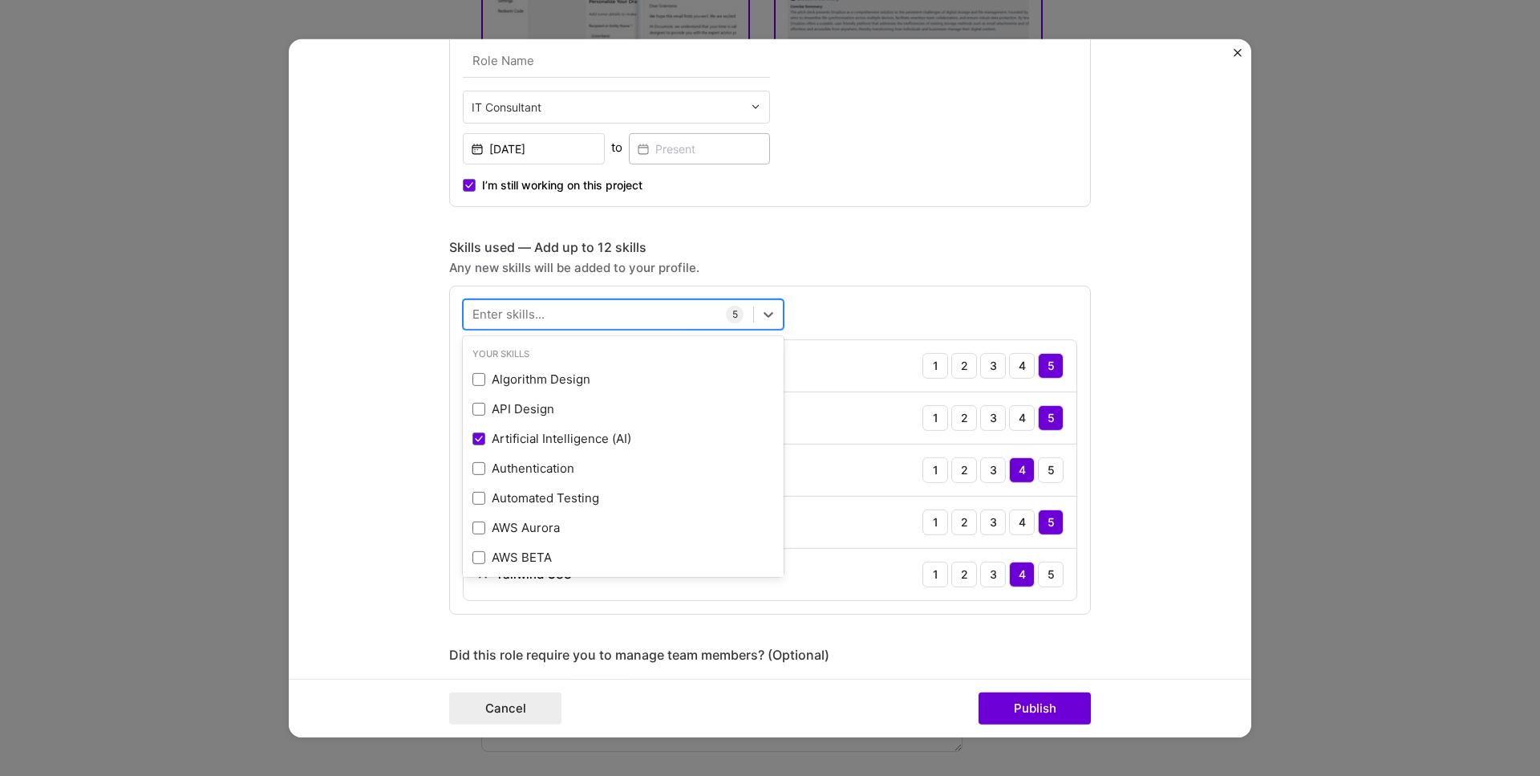
click at [546, 312] on div at bounding box center [609, 314] width 290 height 26
paste input "Product Design"
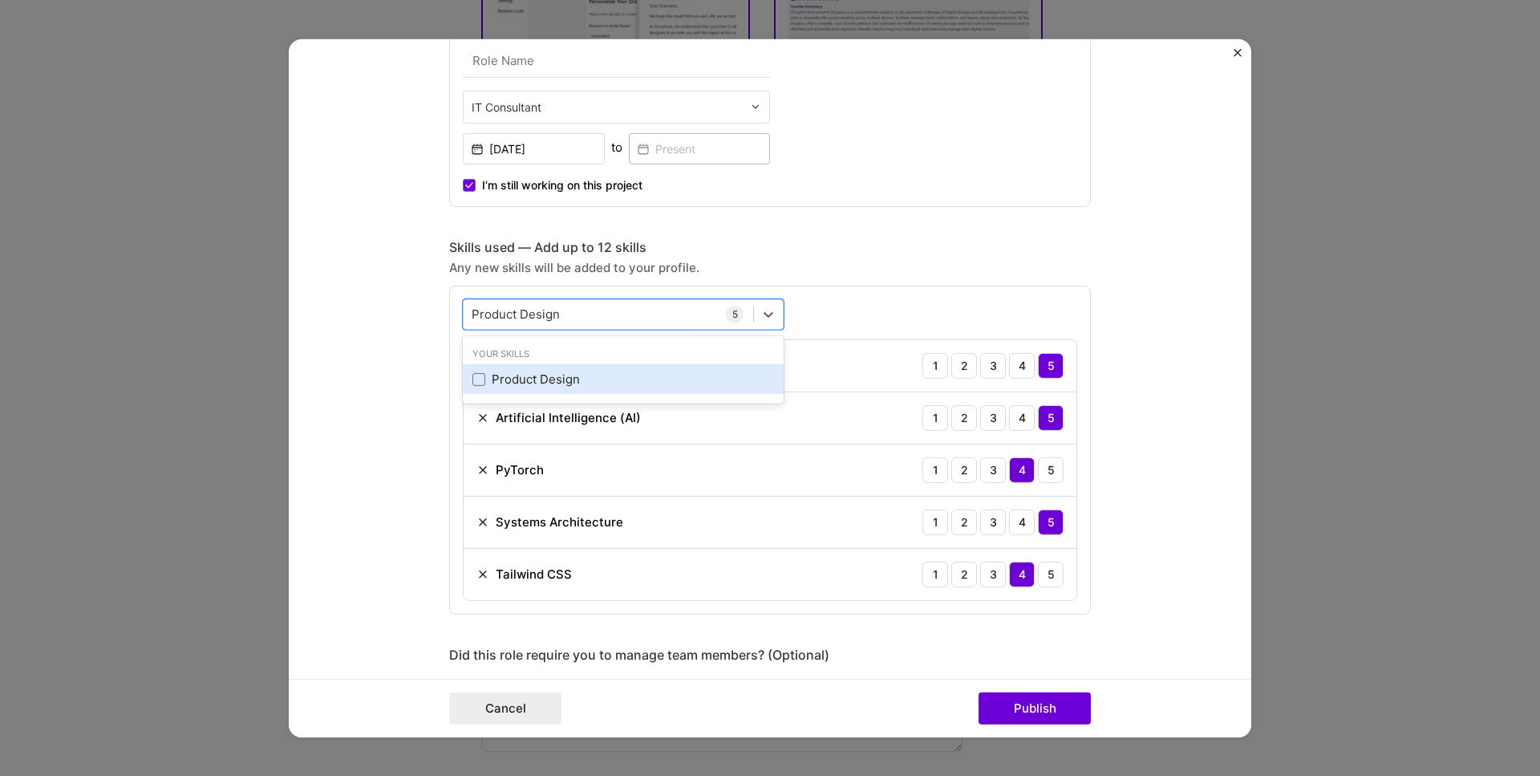
click at [521, 379] on div "Product Design" at bounding box center [624, 379] width 302 height 17
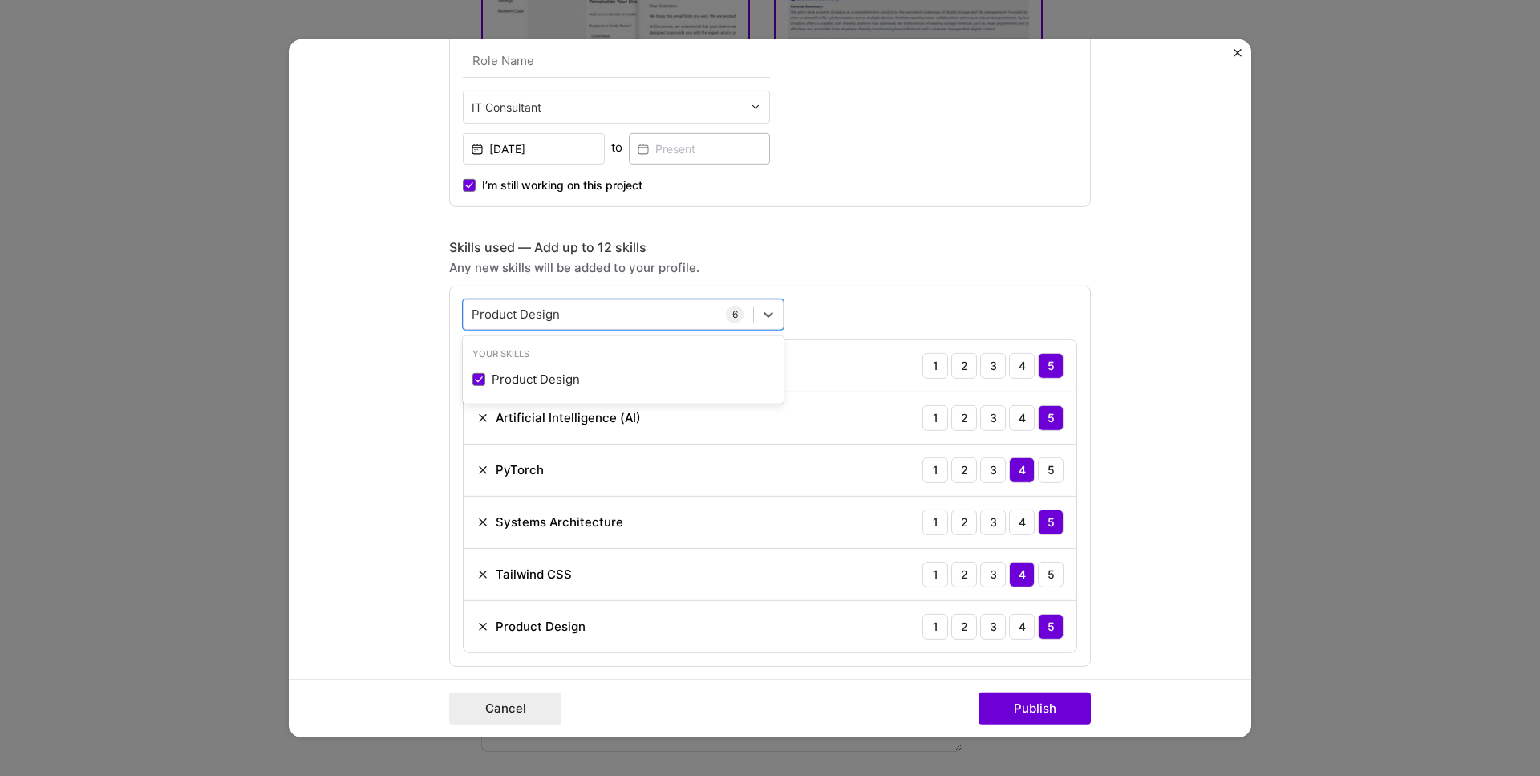
click at [845, 267] on div "Any new skills will be added to your profile." at bounding box center [770, 266] width 642 height 17
click at [599, 308] on div "Product Design Product Design" at bounding box center [609, 314] width 290 height 26
drag, startPoint x: 594, startPoint y: 314, endPoint x: 399, endPoint y: 302, distance: 195.3
click at [399, 302] on form "Project title PreciseDraft Company AiGurus Project industry Industry 1 Project …" at bounding box center [770, 388] width 963 height 698
drag, startPoint x: 554, startPoint y: 306, endPoint x: 389, endPoint y: 302, distance: 165.3
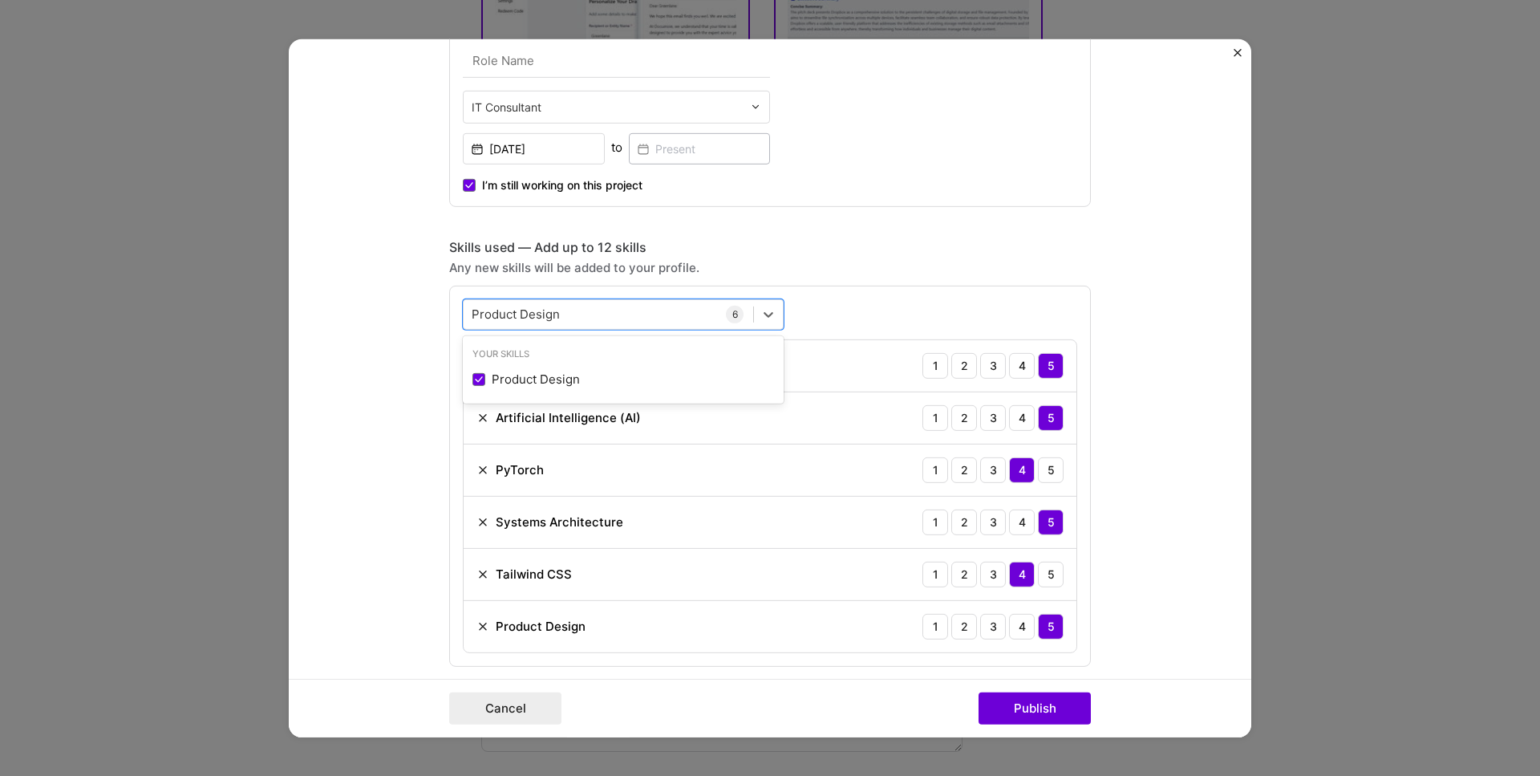
click at [389, 302] on form "Project title PreciseDraft Company AiGurus Project industry Industry 1 Project …" at bounding box center [770, 388] width 963 height 698
type input "P"
paste input "Product Design"
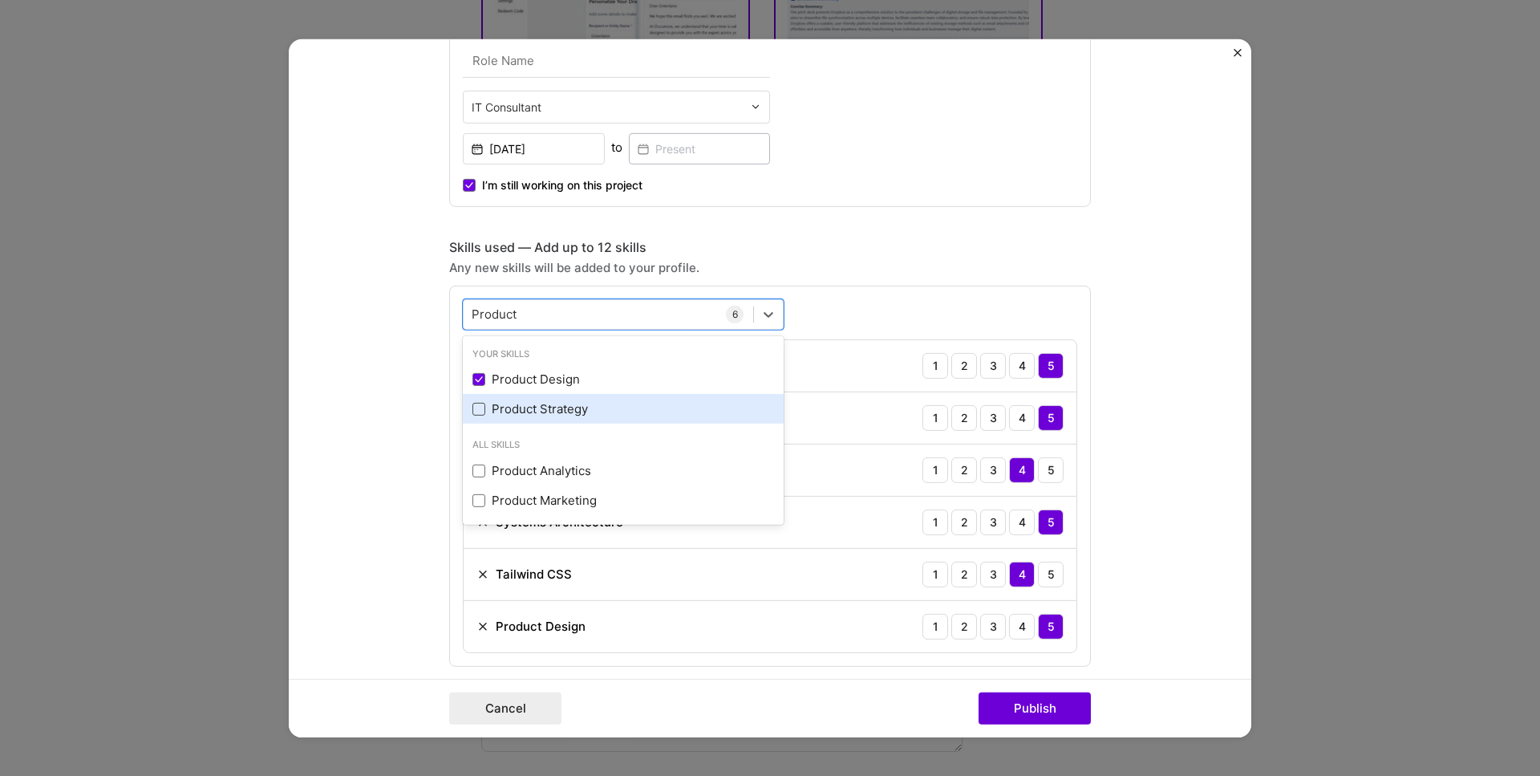
click at [478, 407] on span at bounding box center [479, 409] width 13 height 13
click at [0, 0] on input "checkbox" at bounding box center [0, 0] width 0 height 0
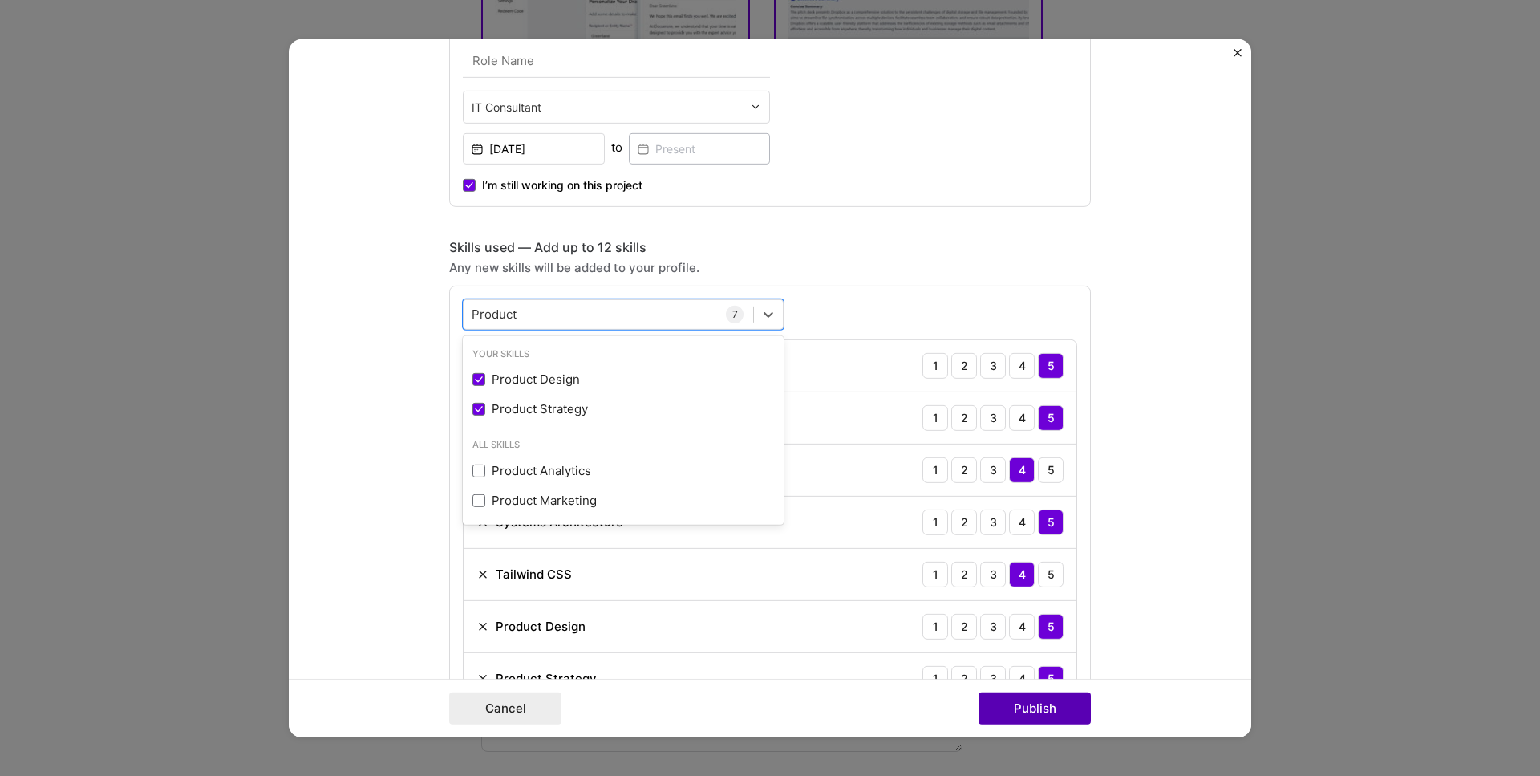
type input "Product"
click at [1032, 707] on button "Publish" at bounding box center [1035, 708] width 112 height 32
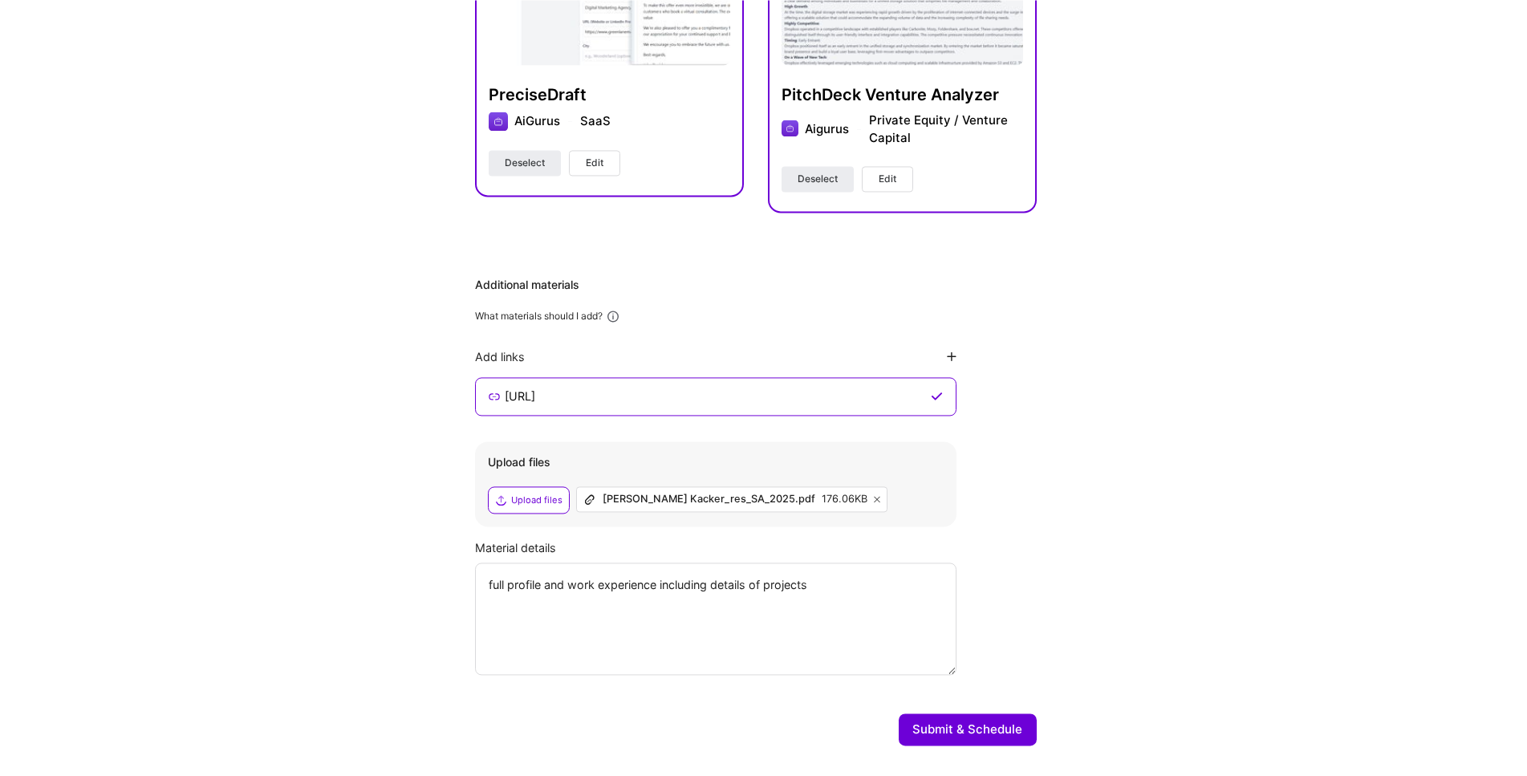
scroll to position [628, 0]
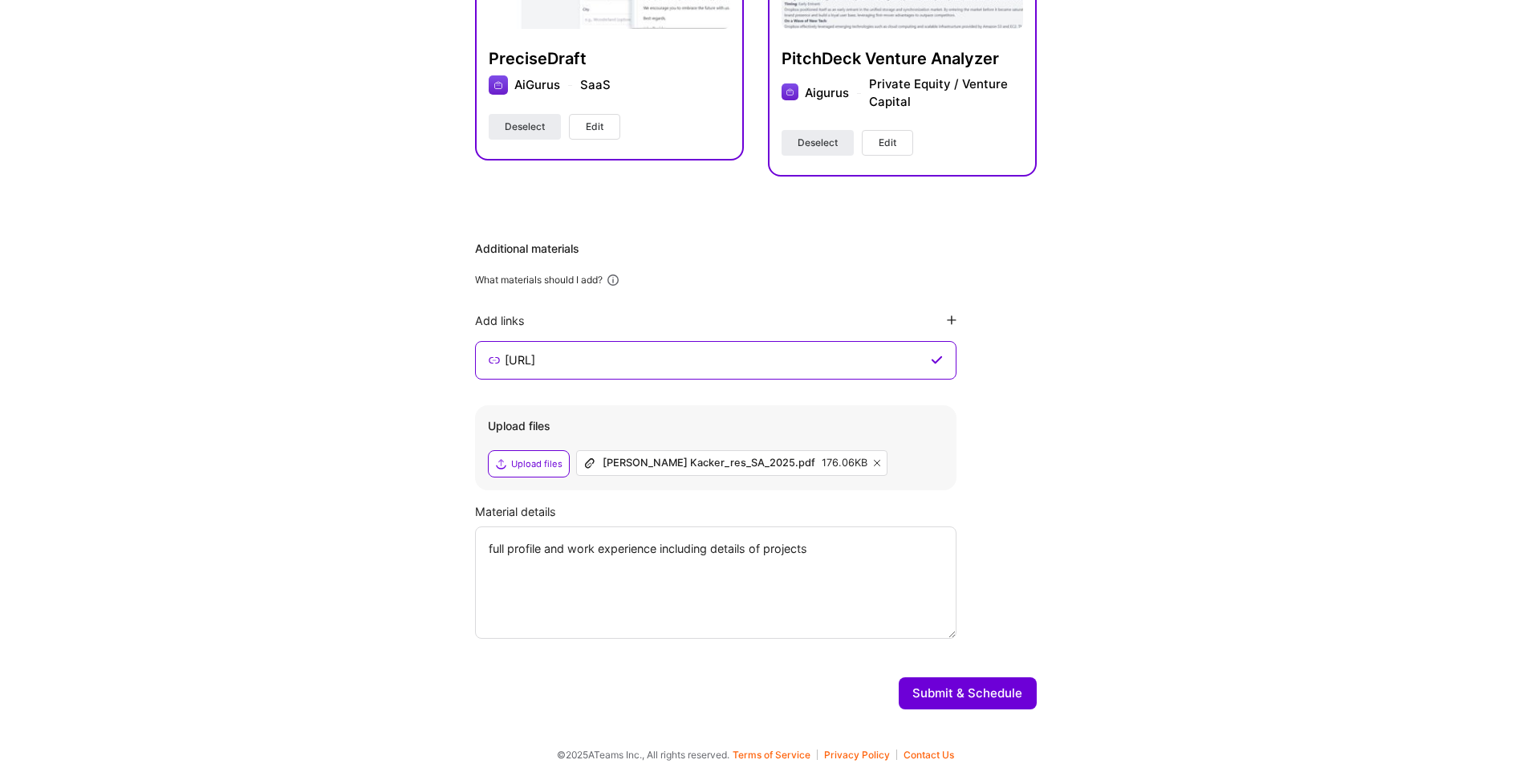
click at [955, 692] on button "Submit & Schedule" at bounding box center [968, 693] width 138 height 32
